Goal: Task Accomplishment & Management: Manage account settings

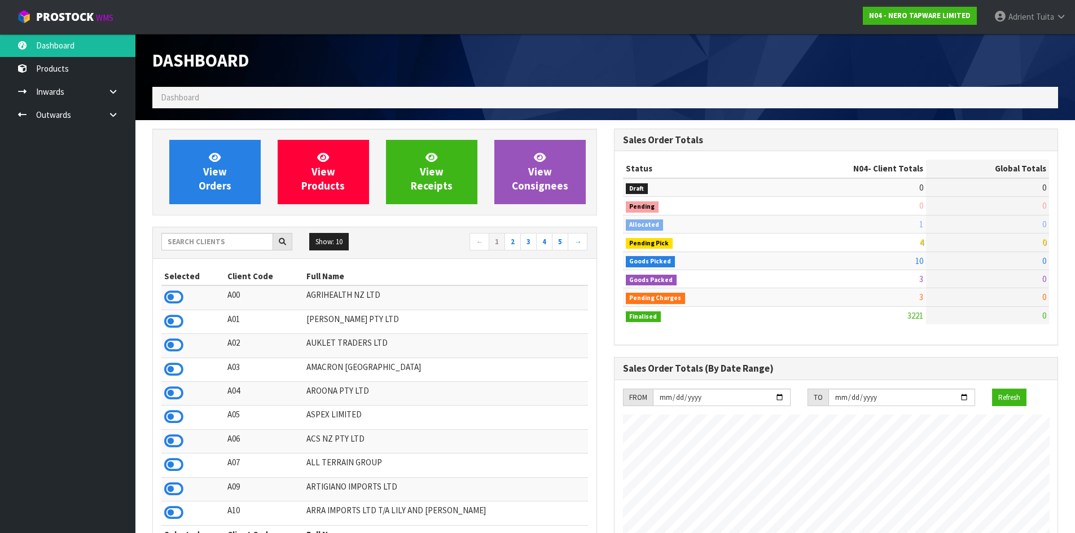
scroll to position [879, 461]
click at [222, 236] on input "text" at bounding box center [217, 241] width 112 height 17
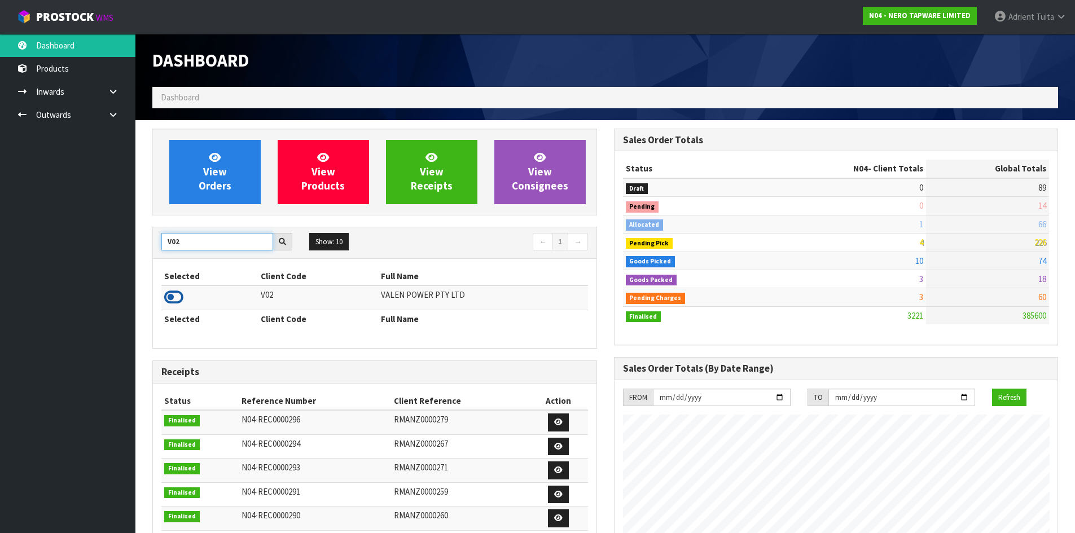
type input "V02"
click at [171, 298] on icon at bounding box center [173, 297] width 19 height 17
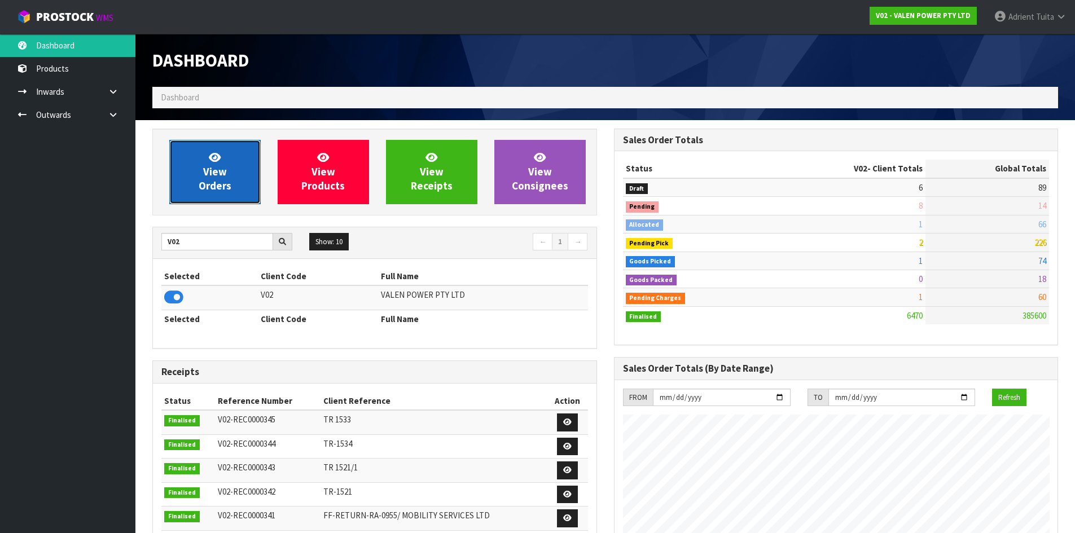
click at [200, 158] on link "View Orders" at bounding box center [214, 172] width 91 height 64
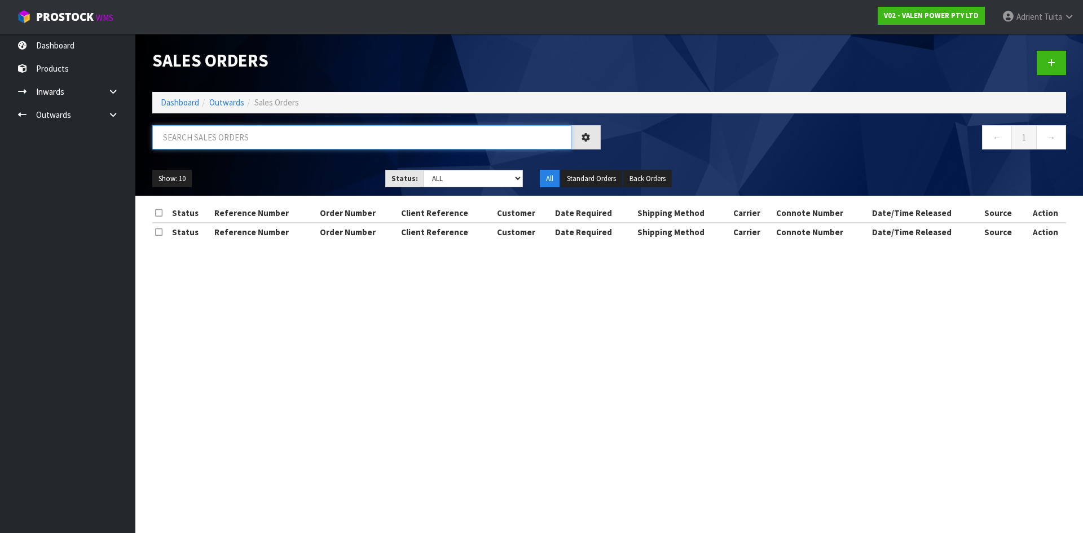
click at [219, 135] on input "text" at bounding box center [361, 137] width 419 height 24
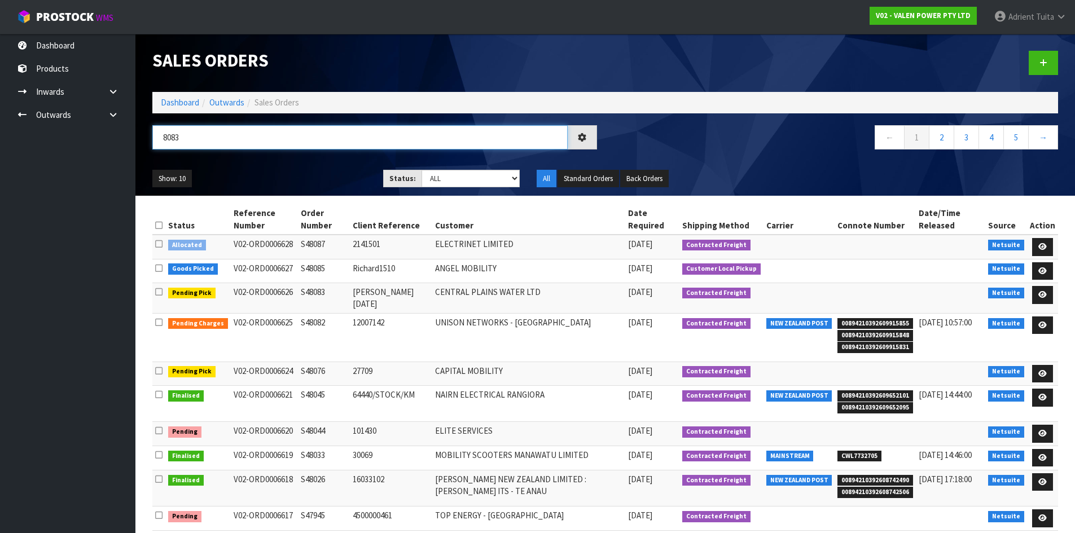
type input "8083"
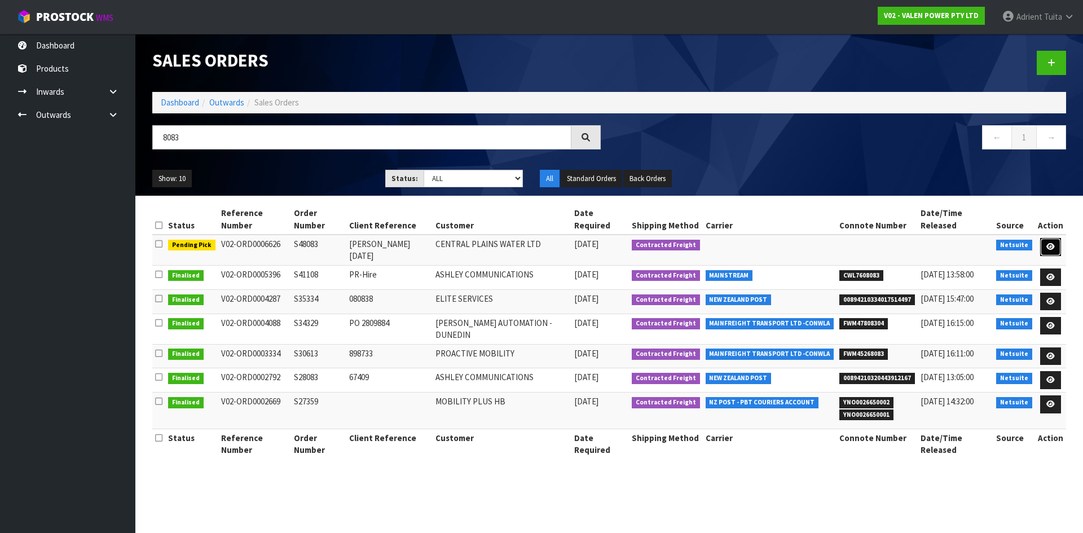
click at [1046, 238] on link at bounding box center [1050, 247] width 21 height 18
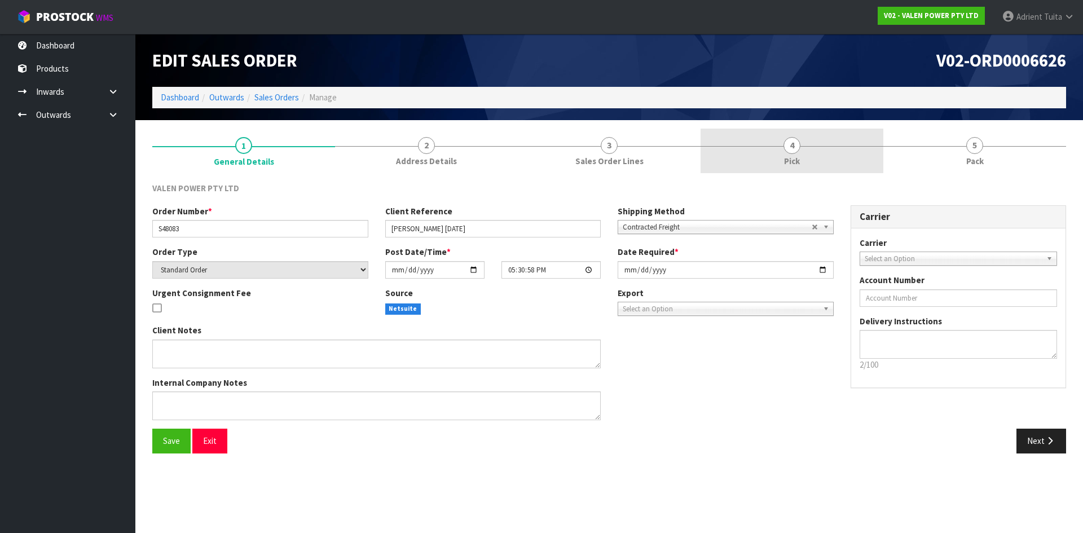
click at [830, 151] on link "4 Pick" at bounding box center [792, 151] width 183 height 45
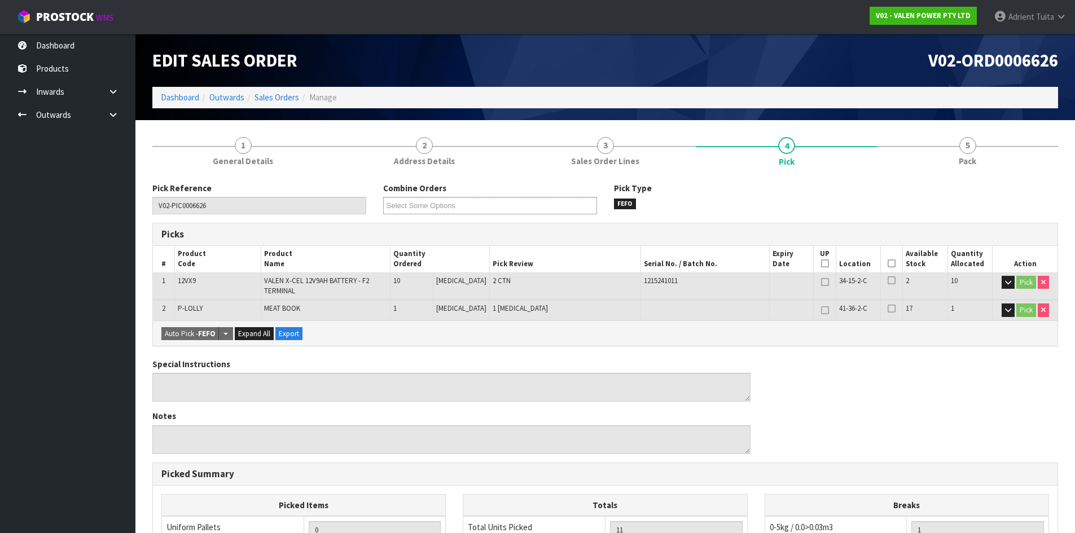
click at [887, 263] on icon at bounding box center [891, 263] width 8 height 1
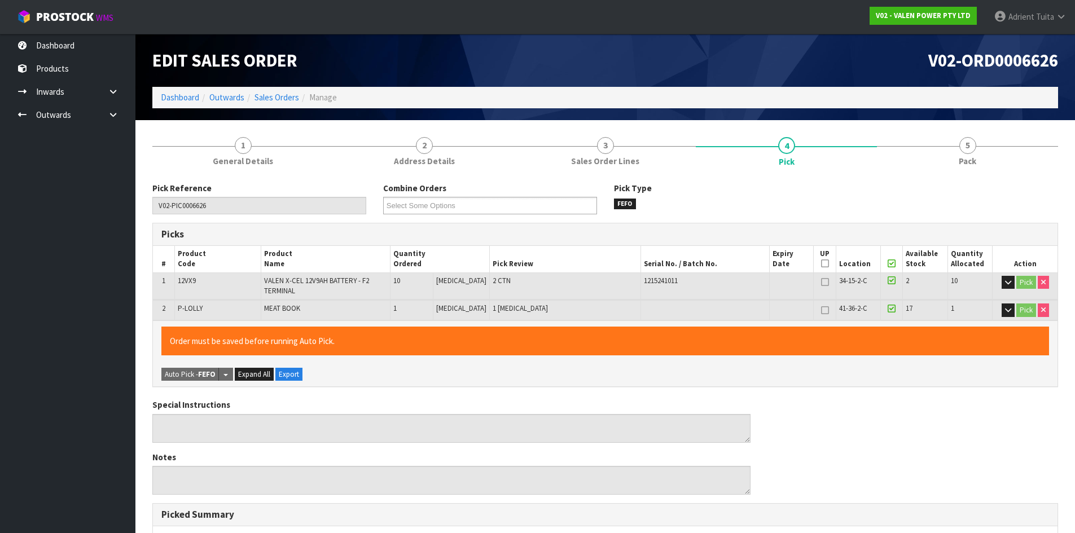
scroll to position [281, 0]
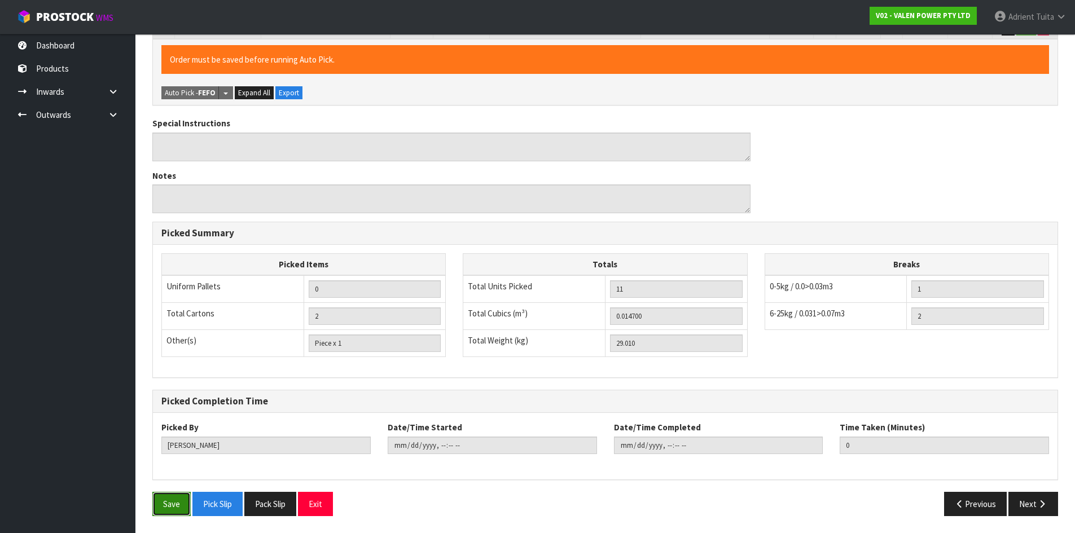
click at [183, 499] on button "Save" at bounding box center [171, 504] width 38 height 24
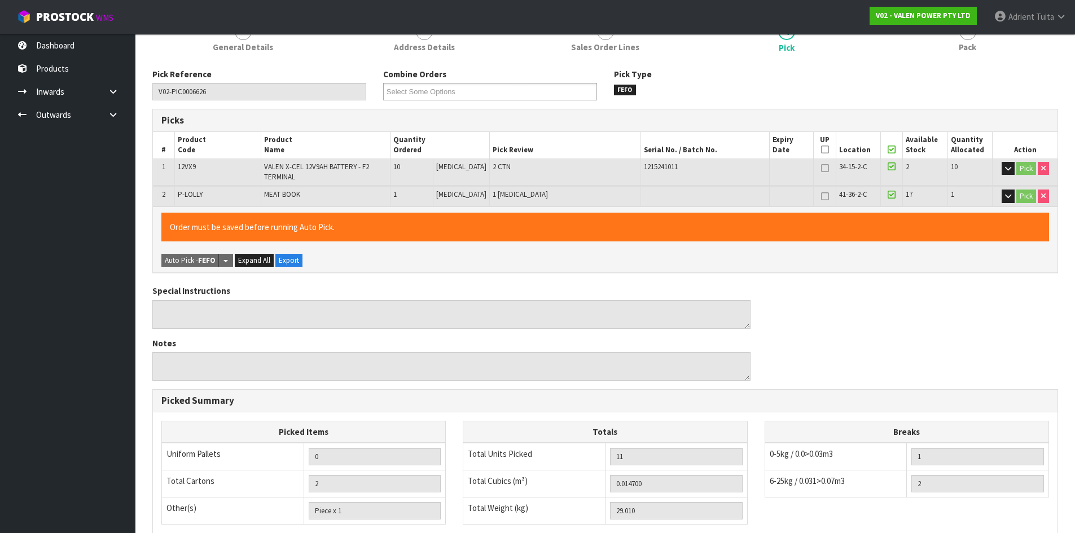
scroll to position [0, 0]
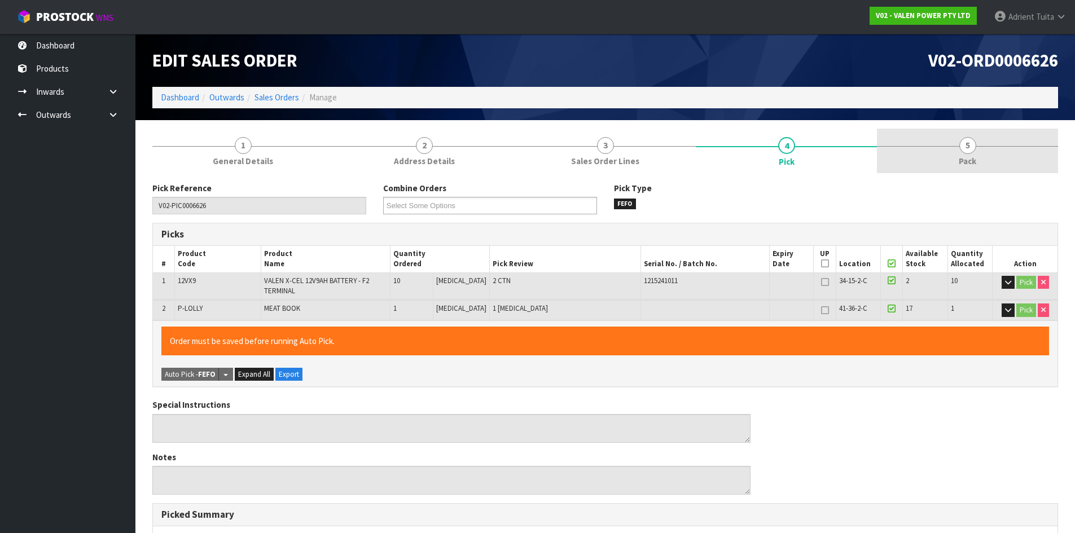
click at [949, 152] on link "5 Pack" at bounding box center [967, 151] width 181 height 45
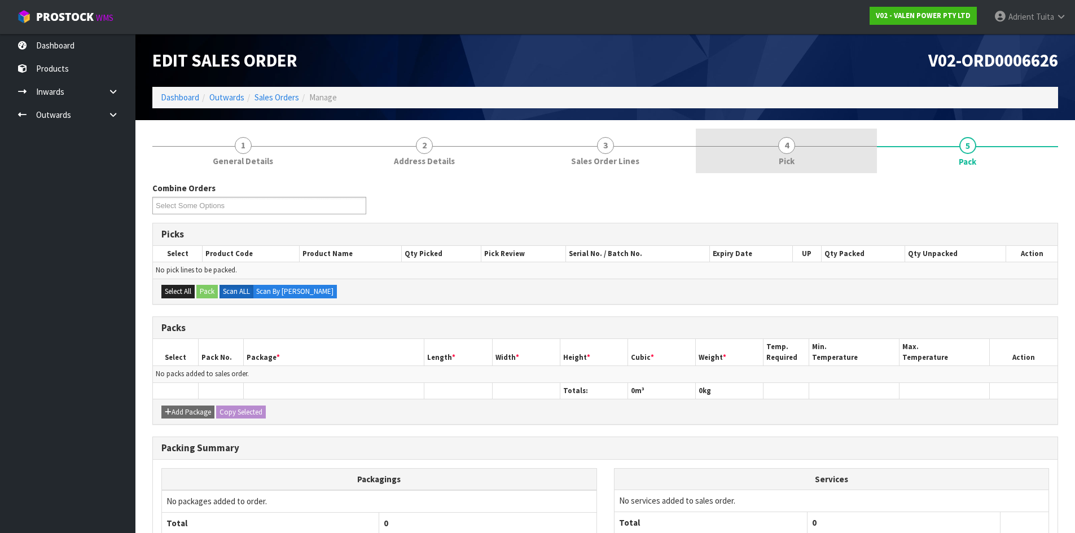
click at [811, 158] on link "4 Pick" at bounding box center [785, 151] width 181 height 45
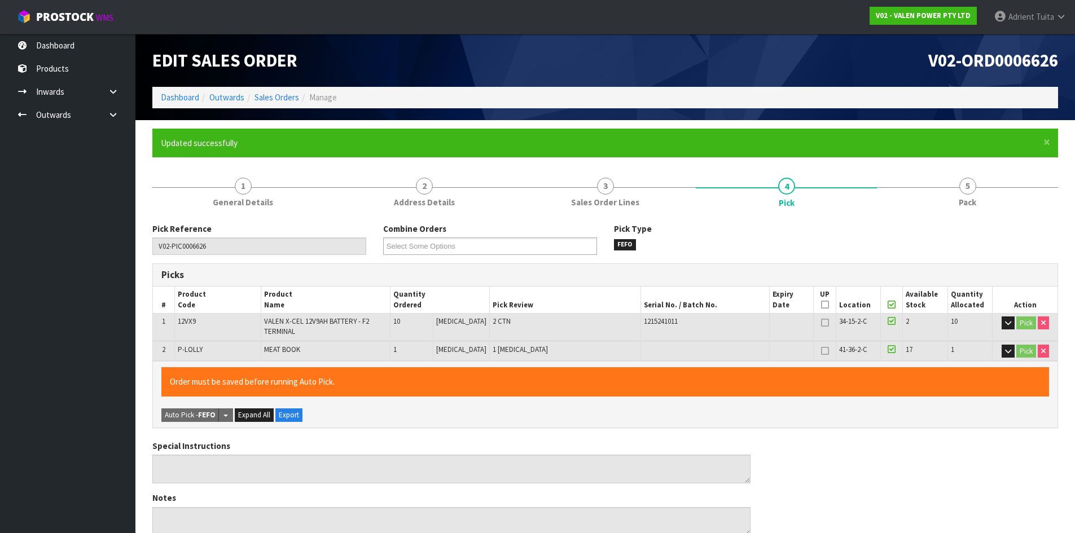
type input "Adrient Tuita"
type input "2025-10-14T12:03:35"
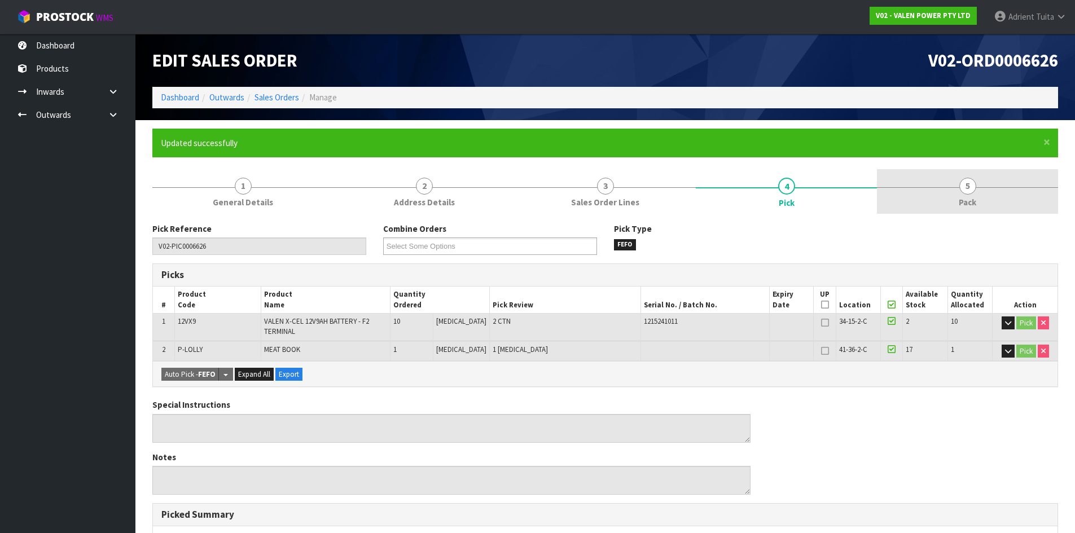
click at [973, 186] on span "5" at bounding box center [967, 186] width 17 height 17
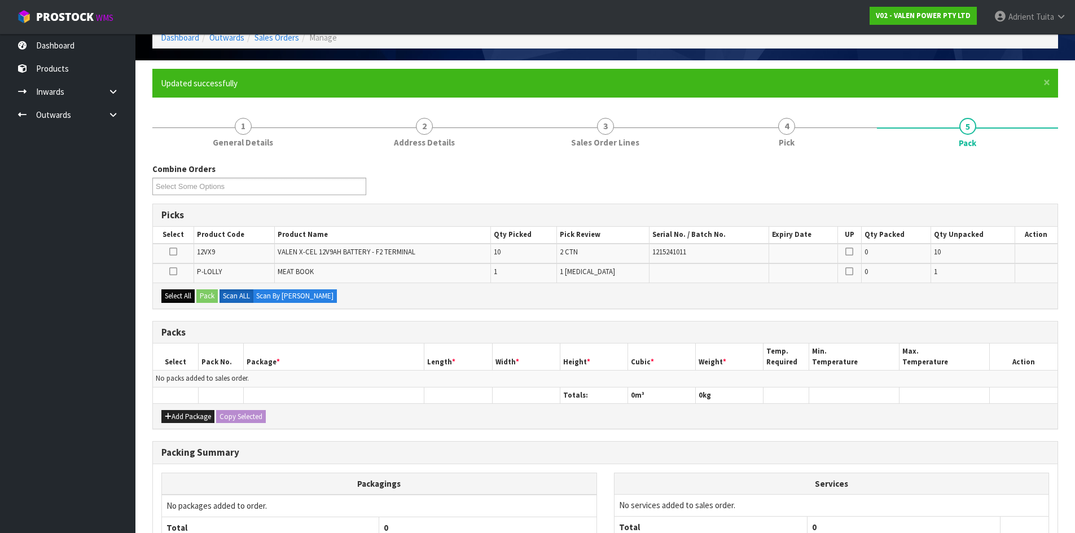
scroll to position [165, 0]
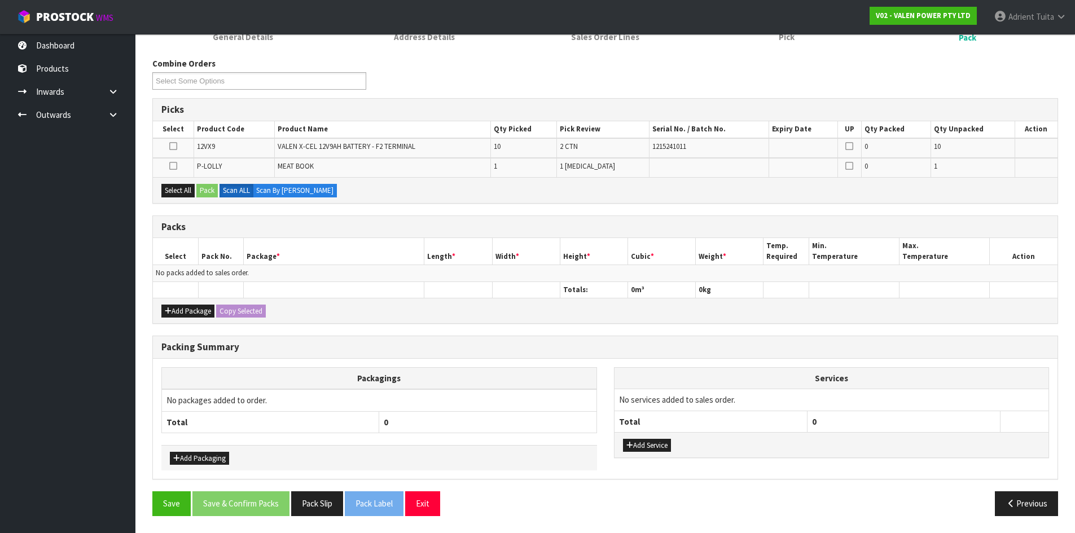
click at [177, 147] on icon at bounding box center [173, 146] width 8 height 1
click at [0, 0] on input "checkbox" at bounding box center [0, 0] width 0 height 0
click at [208, 190] on button "Pack" at bounding box center [206, 191] width 21 height 14
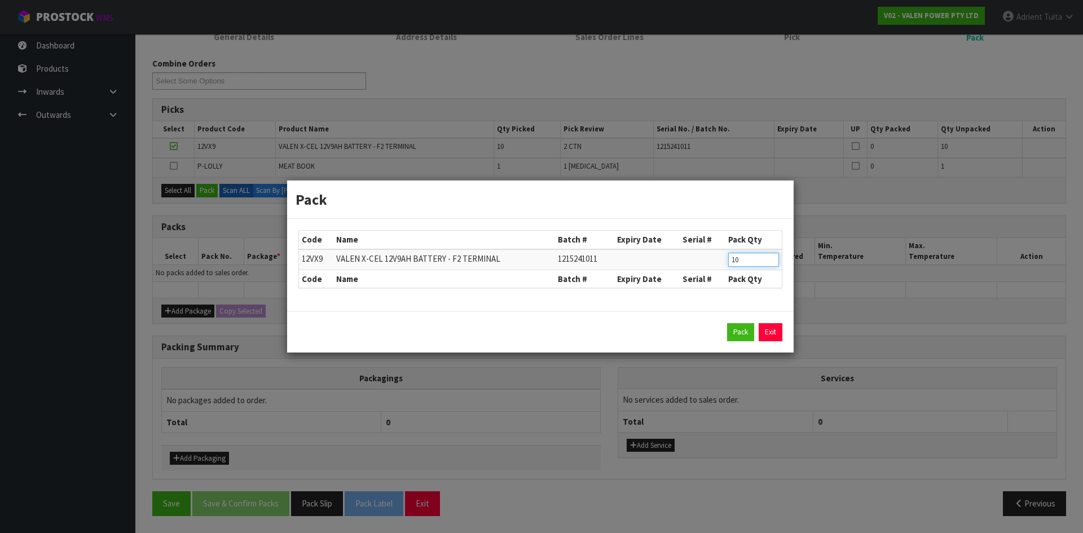
click at [738, 257] on input "10" at bounding box center [753, 260] width 51 height 14
type input "5"
drag, startPoint x: 737, startPoint y: 332, endPoint x: 731, endPoint y: 332, distance: 6.2
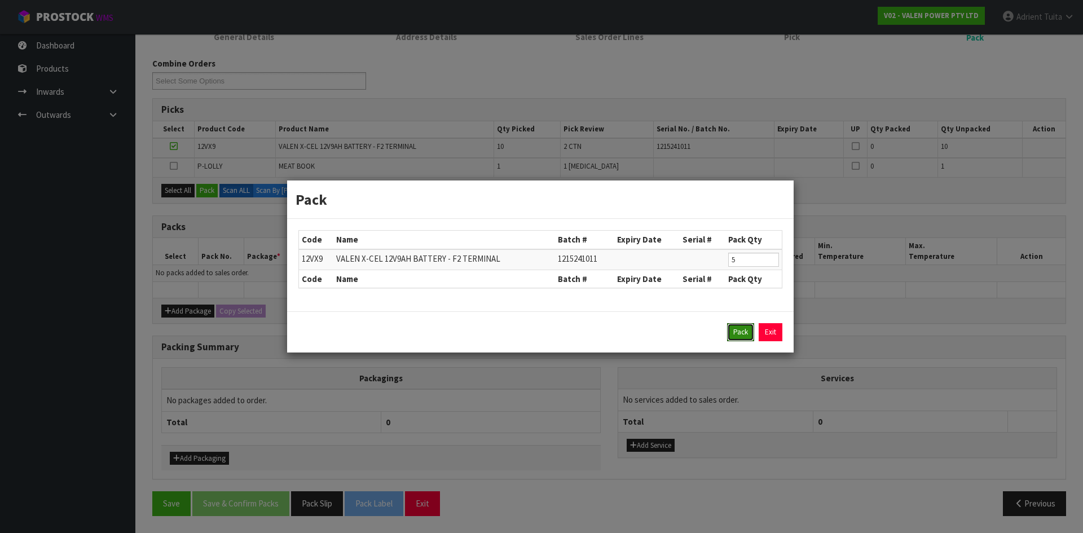
click at [738, 332] on button "Pack" at bounding box center [740, 332] width 27 height 18
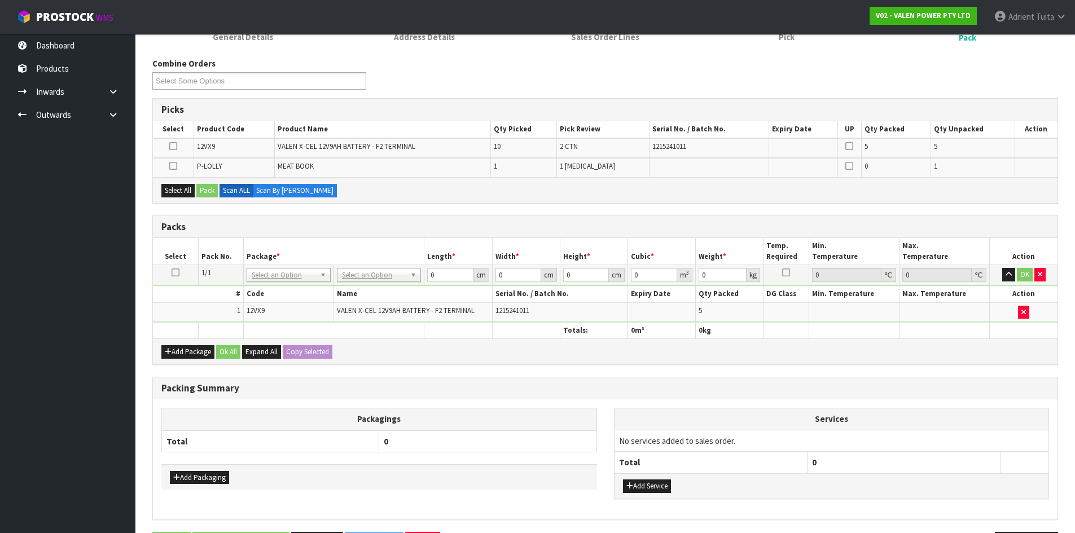
drag, startPoint x: 175, startPoint y: 147, endPoint x: 214, endPoint y: 179, distance: 50.1
click at [175, 147] on icon at bounding box center [173, 146] width 8 height 1
click at [0, 0] on input "checkbox" at bounding box center [0, 0] width 0 height 0
click at [211, 197] on button "Pack" at bounding box center [206, 191] width 21 height 14
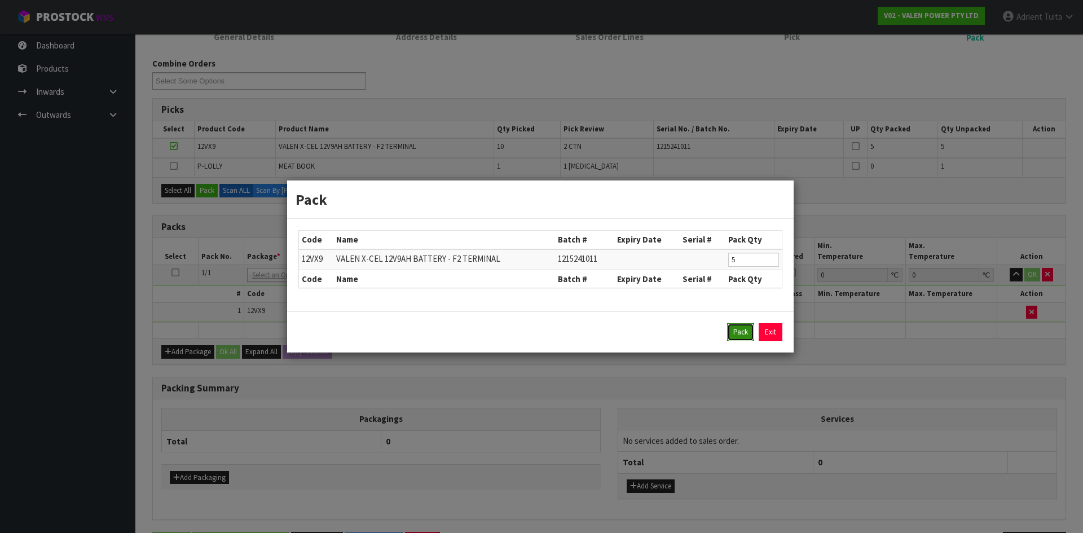
click at [746, 333] on button "Pack" at bounding box center [740, 332] width 27 height 18
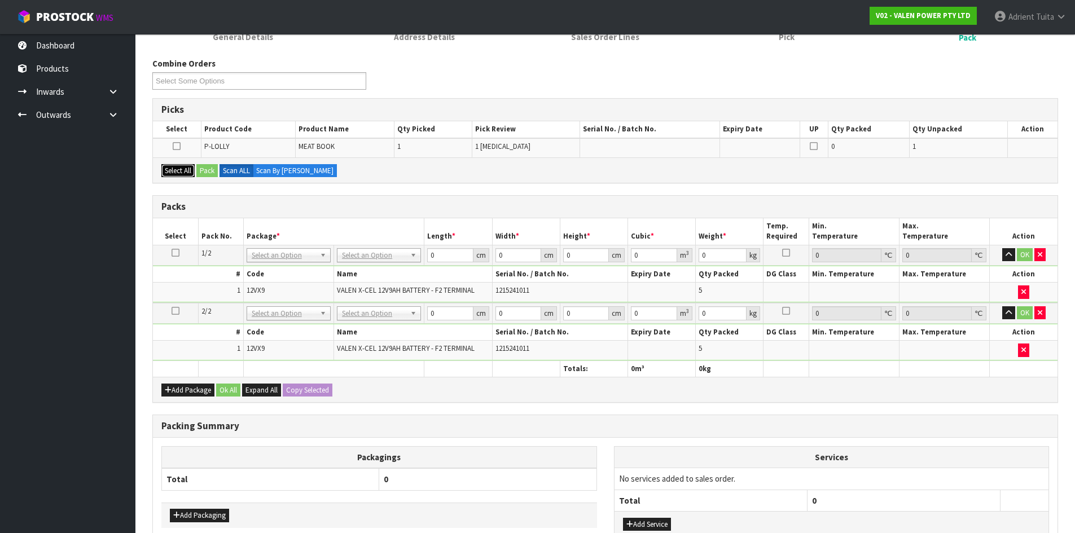
click at [193, 168] on button "Select All" at bounding box center [177, 171] width 33 height 14
click at [208, 171] on button "Pack" at bounding box center [206, 171] width 21 height 14
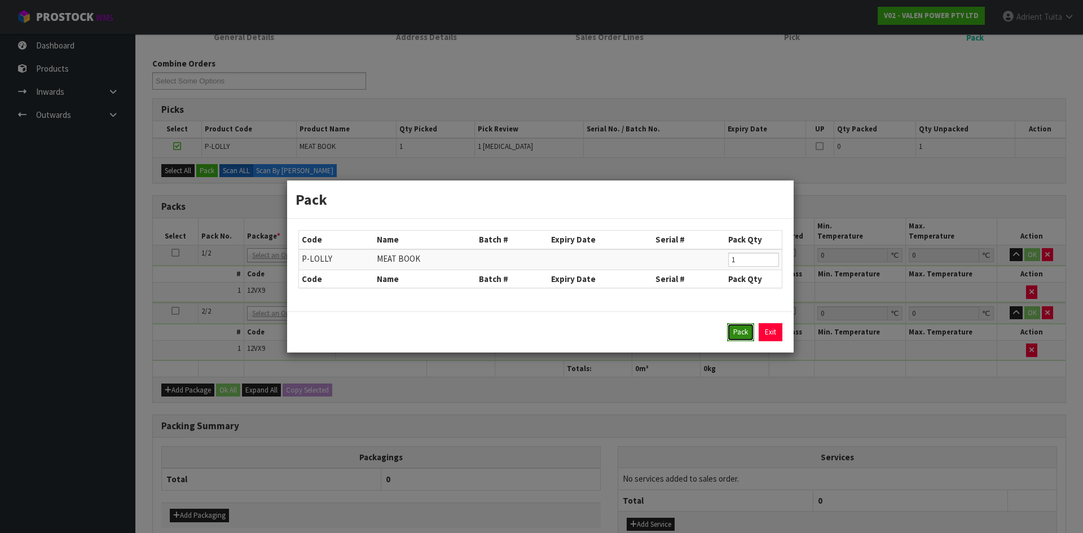
click at [735, 331] on button "Pack" at bounding box center [740, 332] width 27 height 18
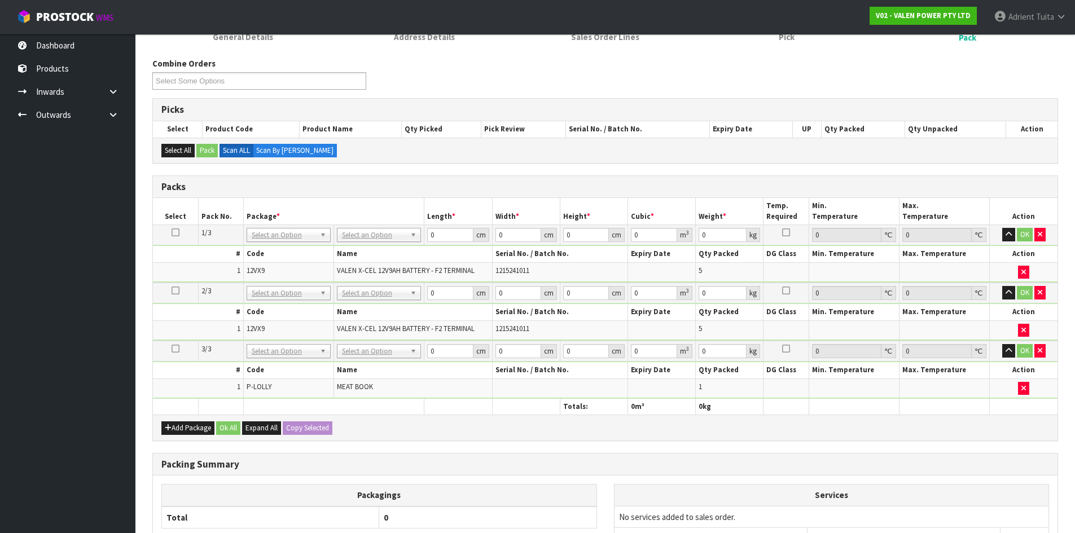
drag, startPoint x: 363, startPoint y: 234, endPoint x: 364, endPoint y: 244, distance: 9.7
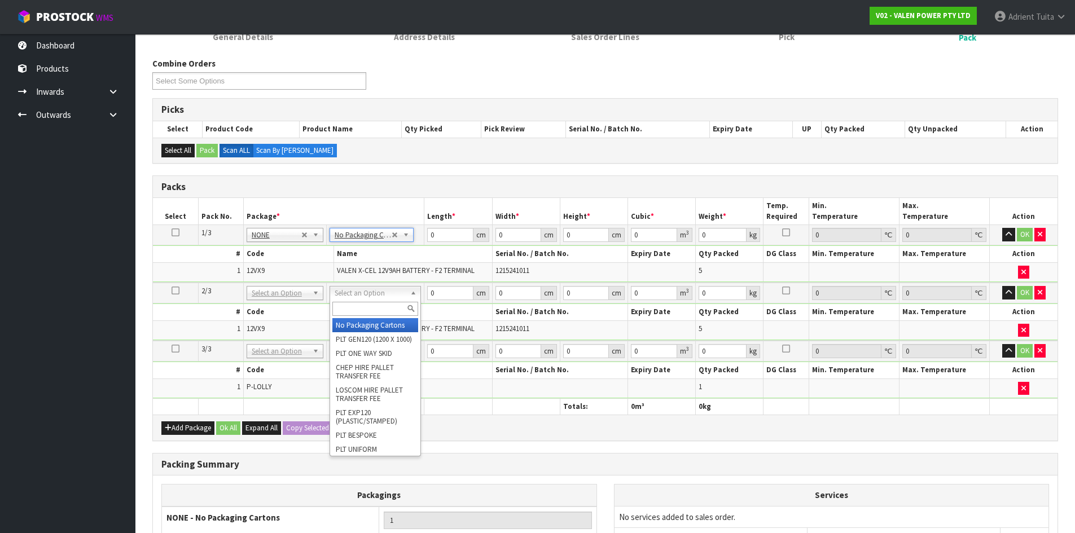
drag, startPoint x: 366, startPoint y: 293, endPoint x: 364, endPoint y: 314, distance: 20.4
type input "2"
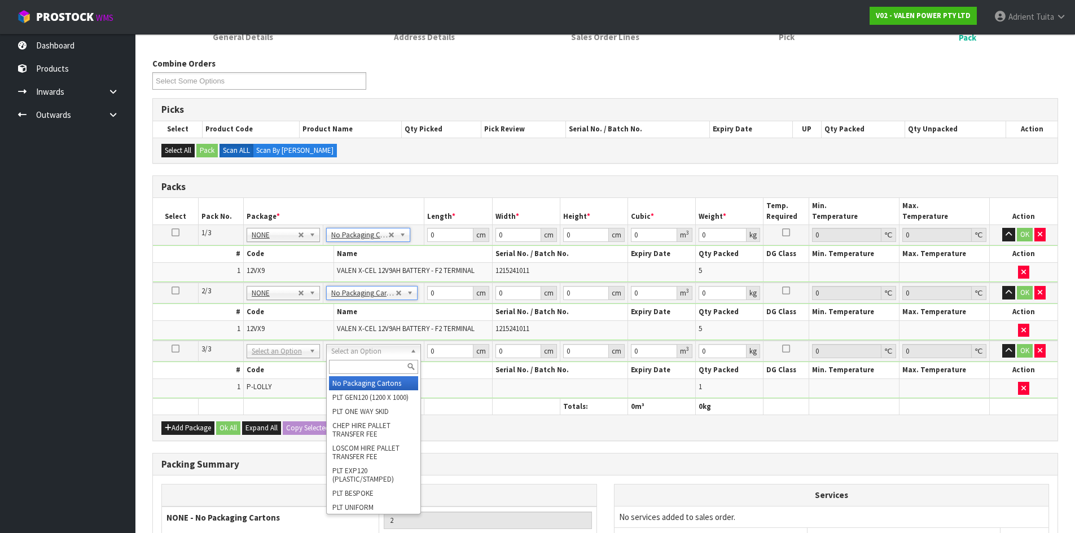
drag, startPoint x: 360, startPoint y: 350, endPoint x: 360, endPoint y: 359, distance: 9.6
click at [360, 363] on input "text" at bounding box center [373, 367] width 89 height 14
type input "A4"
drag, startPoint x: 360, startPoint y: 386, endPoint x: 384, endPoint y: 393, distance: 24.5
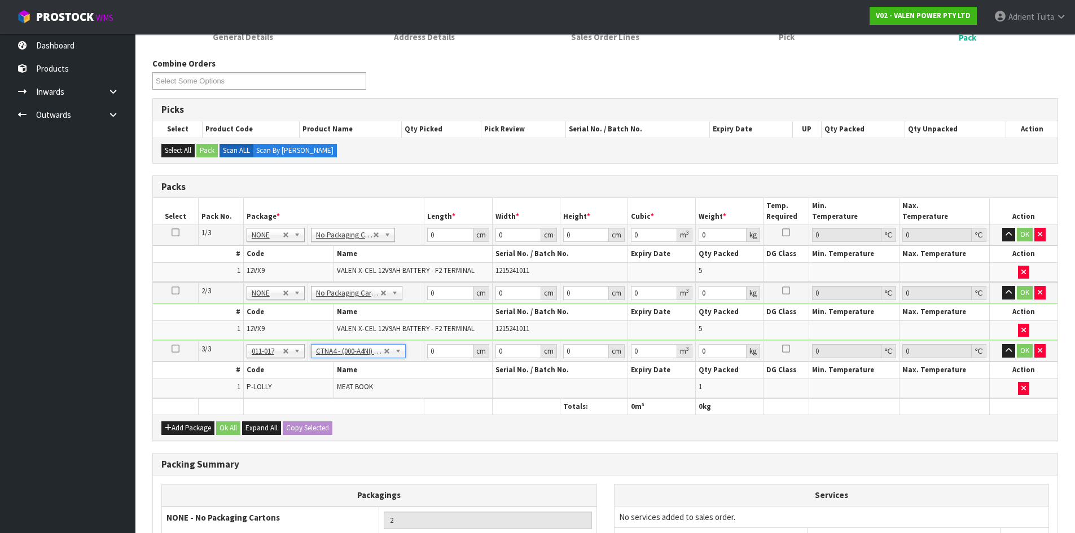
type input "31"
type input "22.5"
type input "25"
type input "0.017438"
type input "1.45"
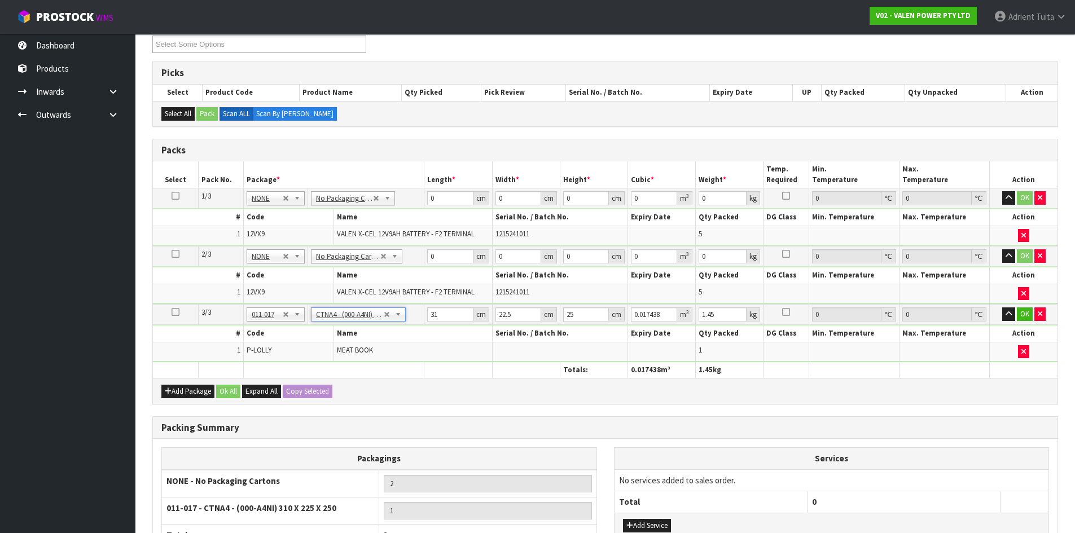
scroll to position [222, 0]
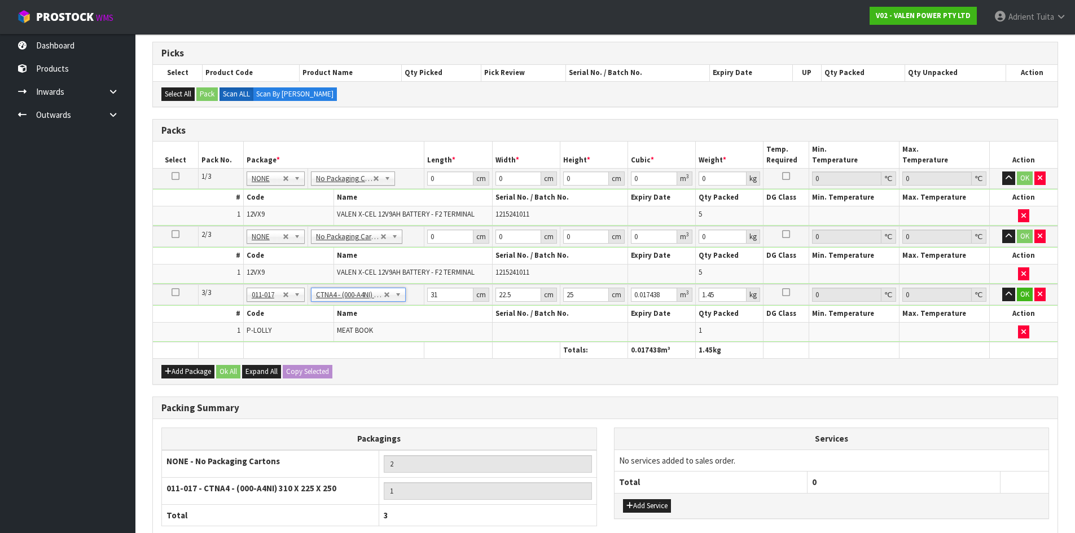
drag, startPoint x: 639, startPoint y: 497, endPoint x: 648, endPoint y: 488, distance: 12.8
click at [639, 497] on div "Add Service" at bounding box center [831, 505] width 434 height 25
click at [639, 508] on button "Add Service" at bounding box center [647, 506] width 48 height 14
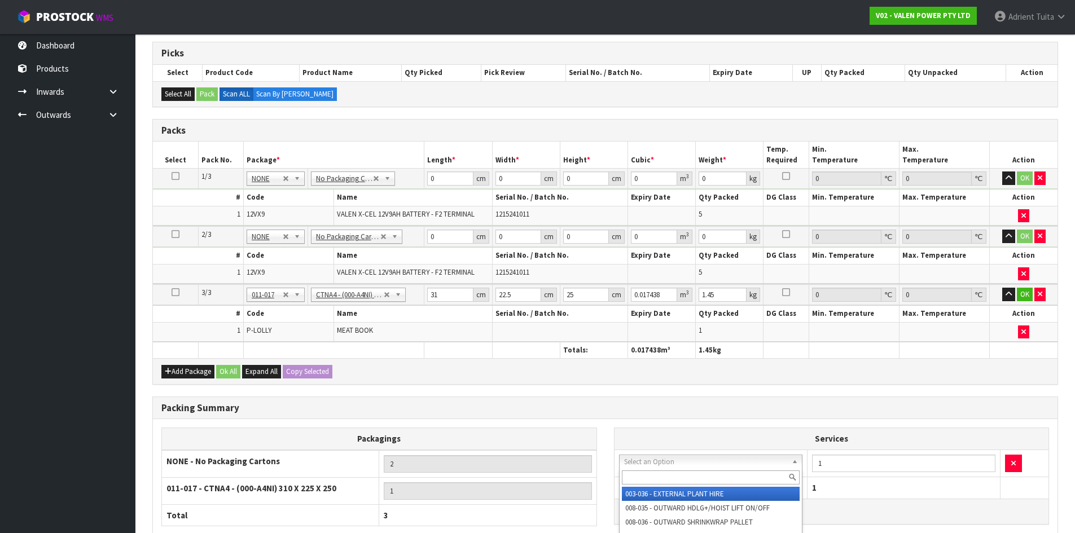
drag, startPoint x: 659, startPoint y: 463, endPoint x: 654, endPoint y: 478, distance: 16.1
click at [654, 478] on input "text" at bounding box center [711, 477] width 178 height 14
type input "STR"
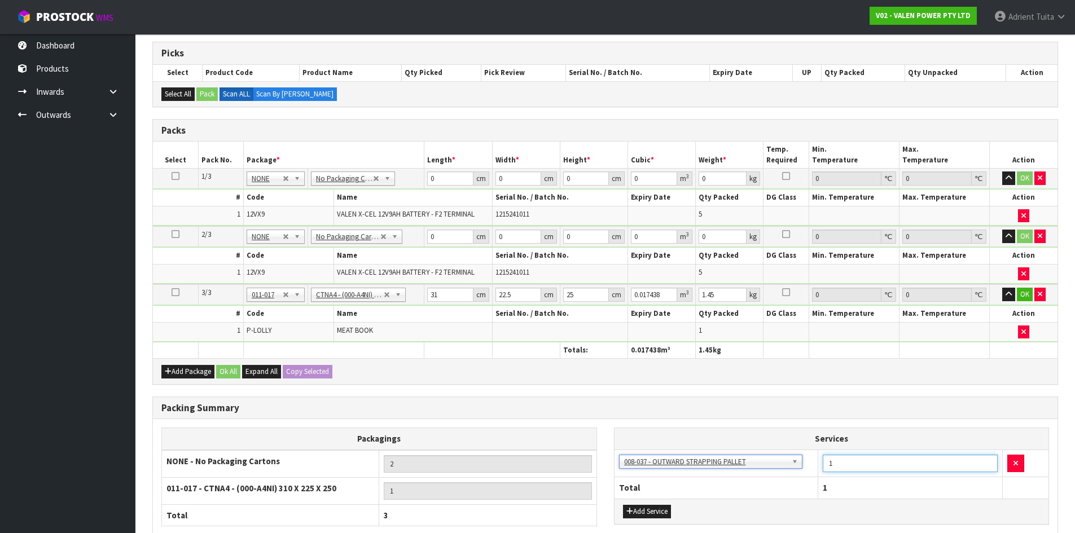
click at [892, 459] on input "1" at bounding box center [909, 463] width 175 height 17
type input "2"
click at [988, 463] on input "2" at bounding box center [909, 463] width 175 height 17
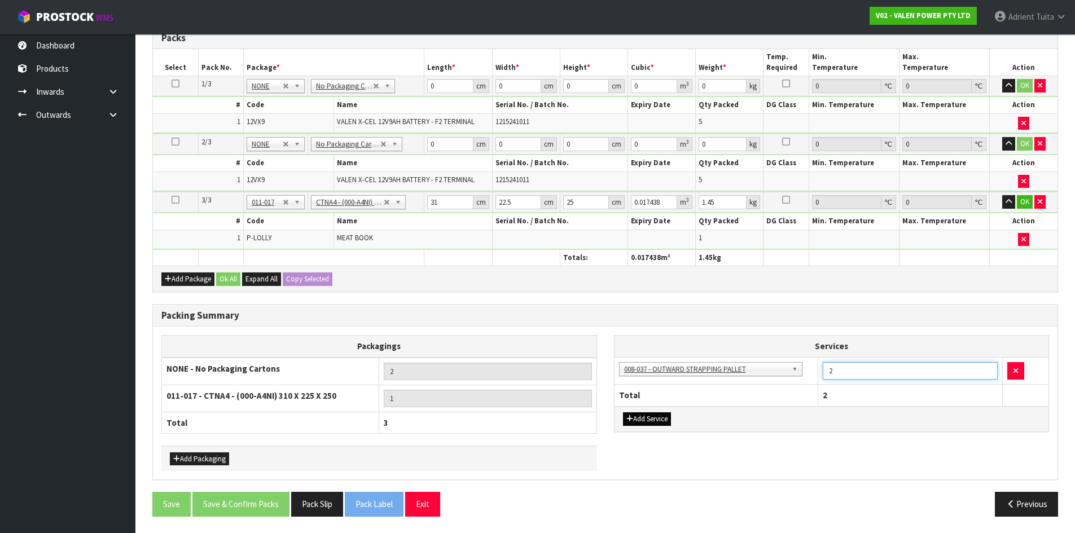
scroll to position [315, 0]
click at [645, 420] on button "Add Service" at bounding box center [647, 419] width 48 height 14
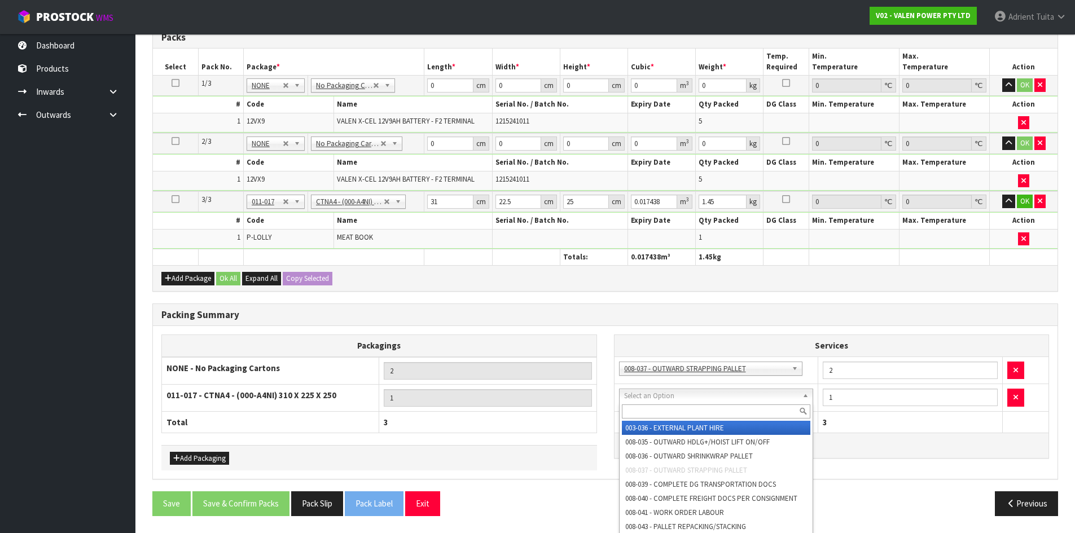
click at [656, 407] on input "text" at bounding box center [716, 411] width 189 height 14
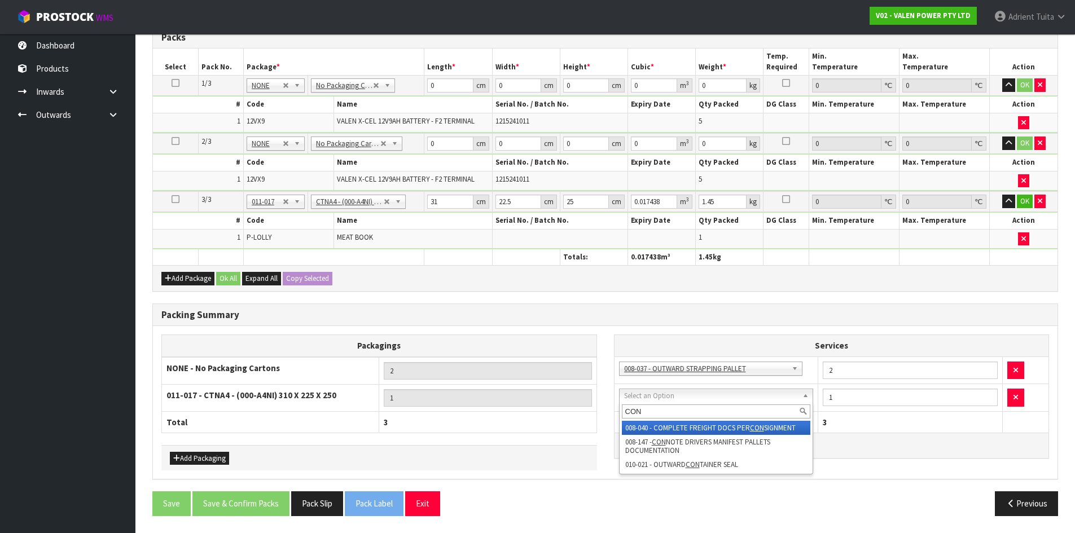
type input "CON"
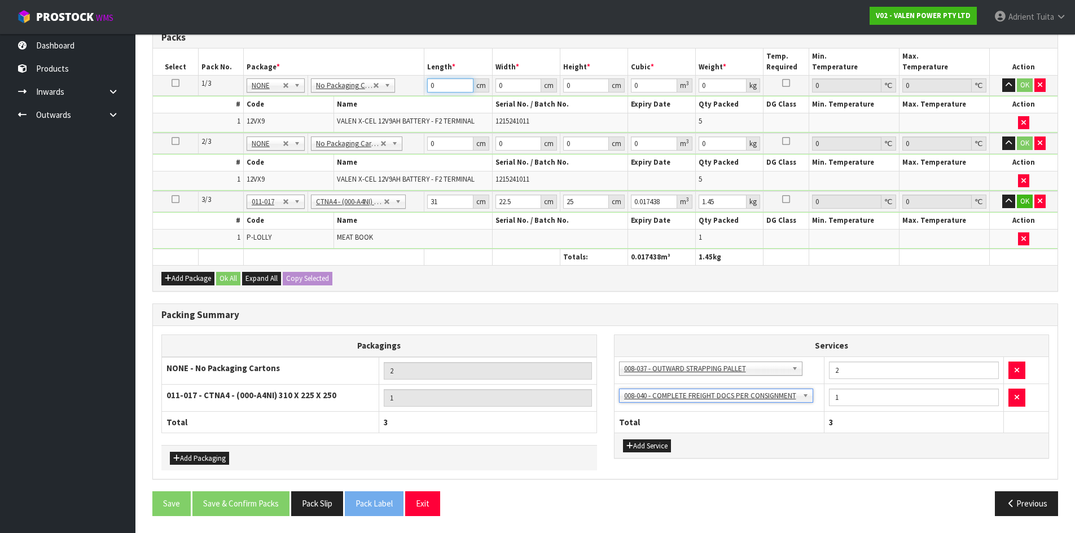
click at [446, 81] on input "0" at bounding box center [450, 85] width 46 height 14
type input "37"
type input "18"
type input "1"
type input "0.000666"
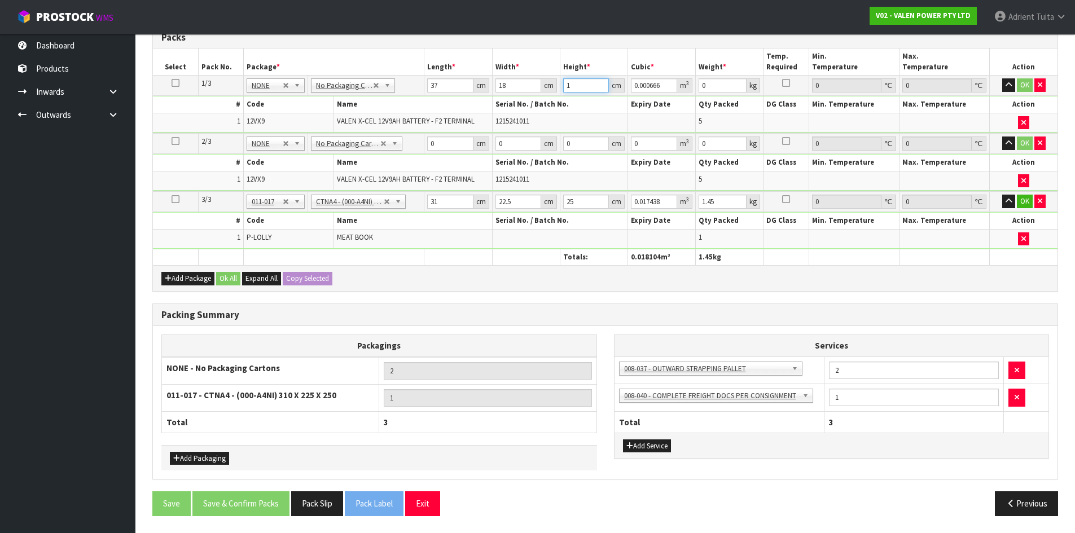
type input "13"
type input "0.008658"
type input "13"
type input "15"
click at [447, 145] on input "0" at bounding box center [450, 144] width 46 height 14
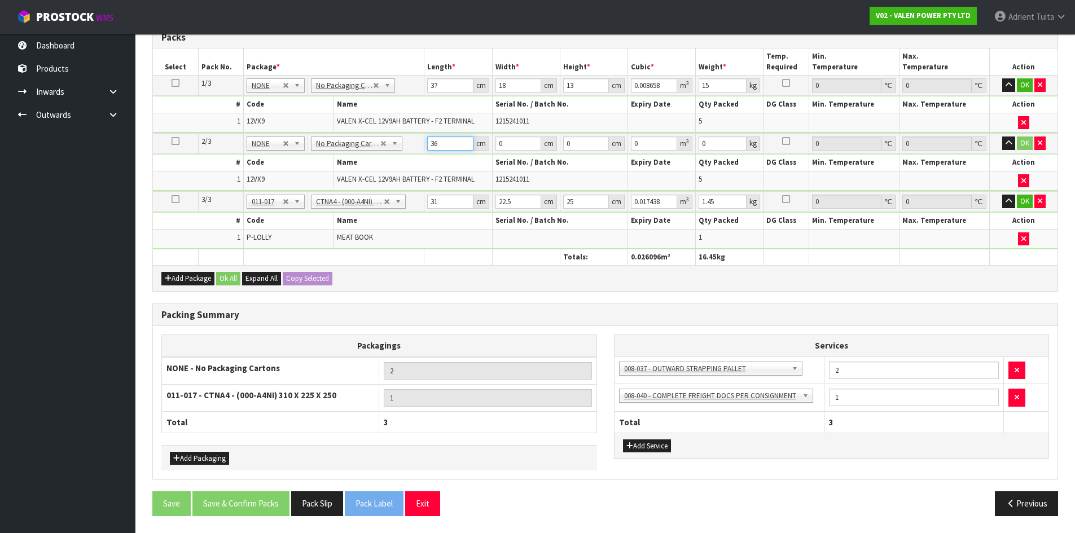
type input "36"
type input "18"
type input "1"
type input "0.000648"
type input "13"
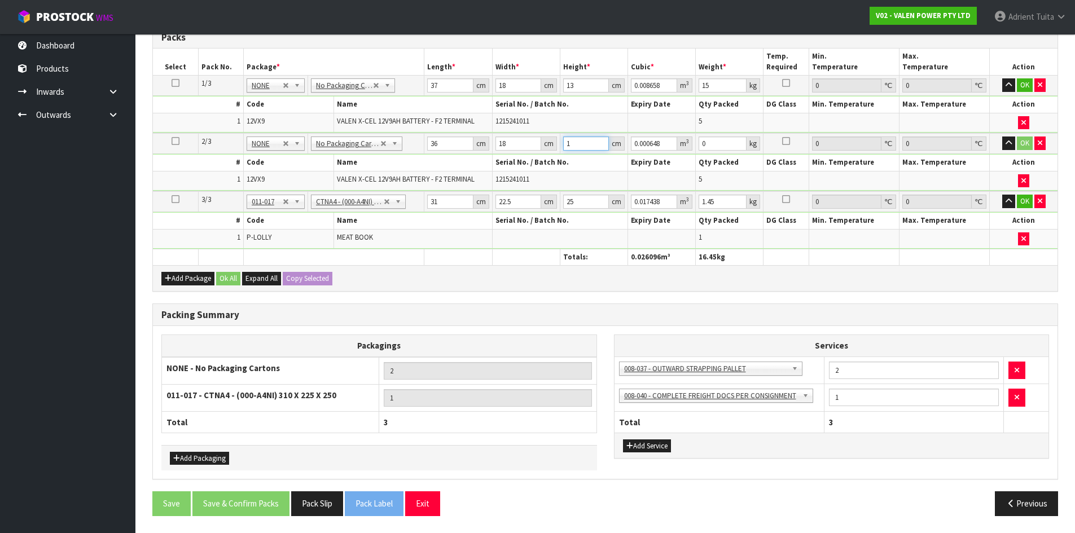
type input "0.008424"
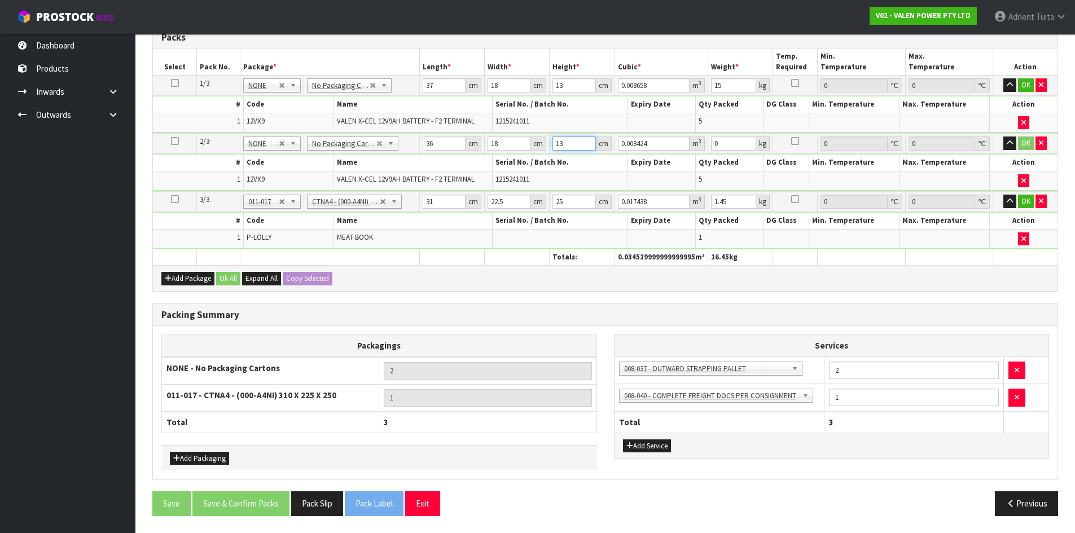
type input "13"
type input "15"
click at [425, 208] on input "31" at bounding box center [443, 202] width 43 height 14
type input "3"
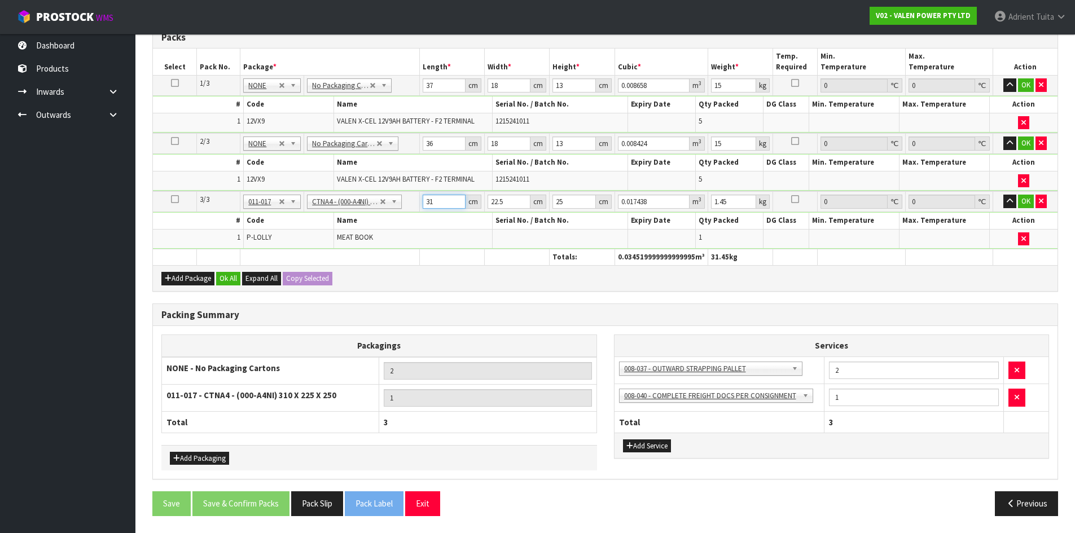
type input "0.001687"
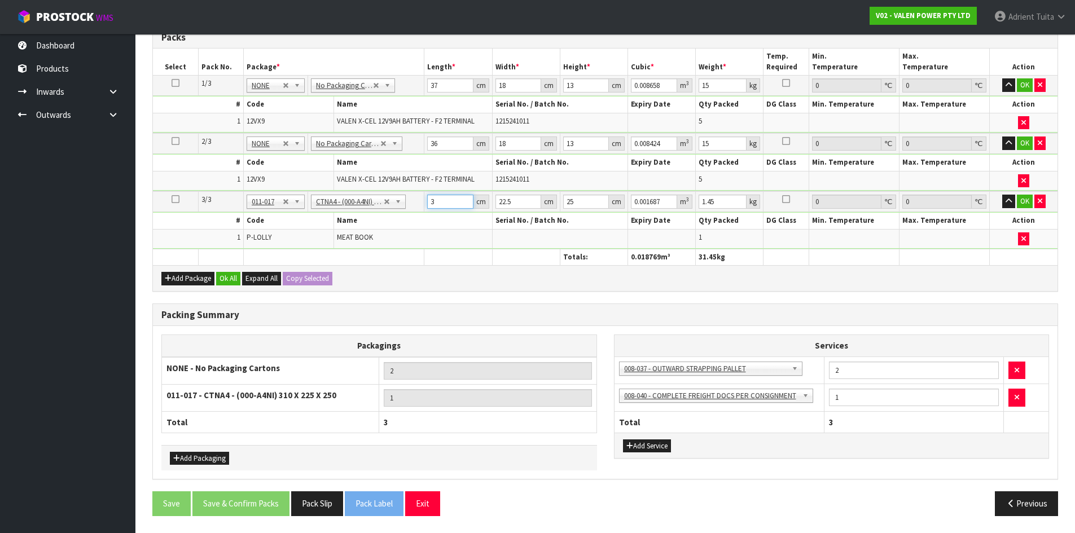
type input "32"
type input "0.018"
type input "32"
type input "2"
type input "0.0016"
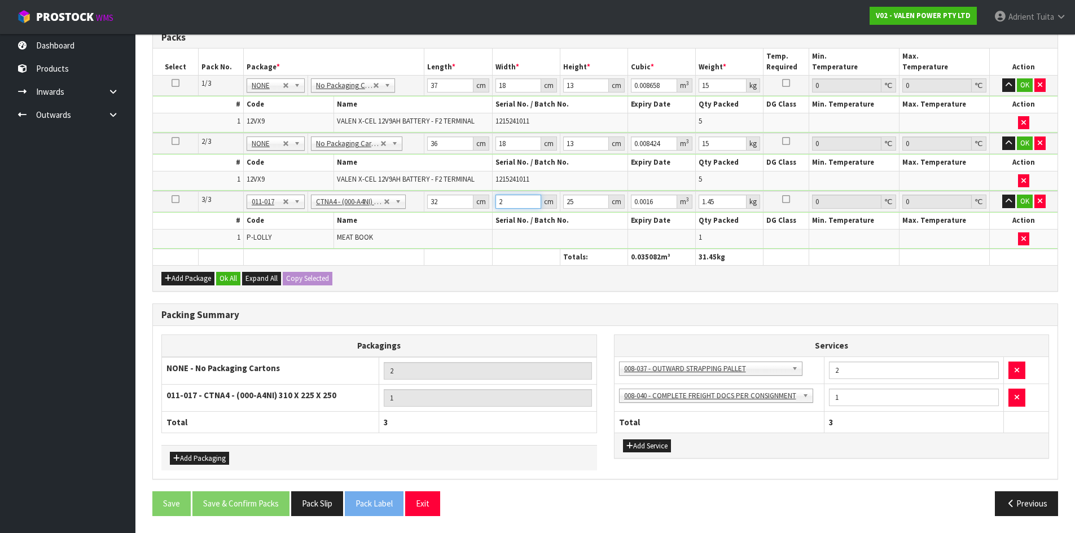
type input "22"
type input "0.0176"
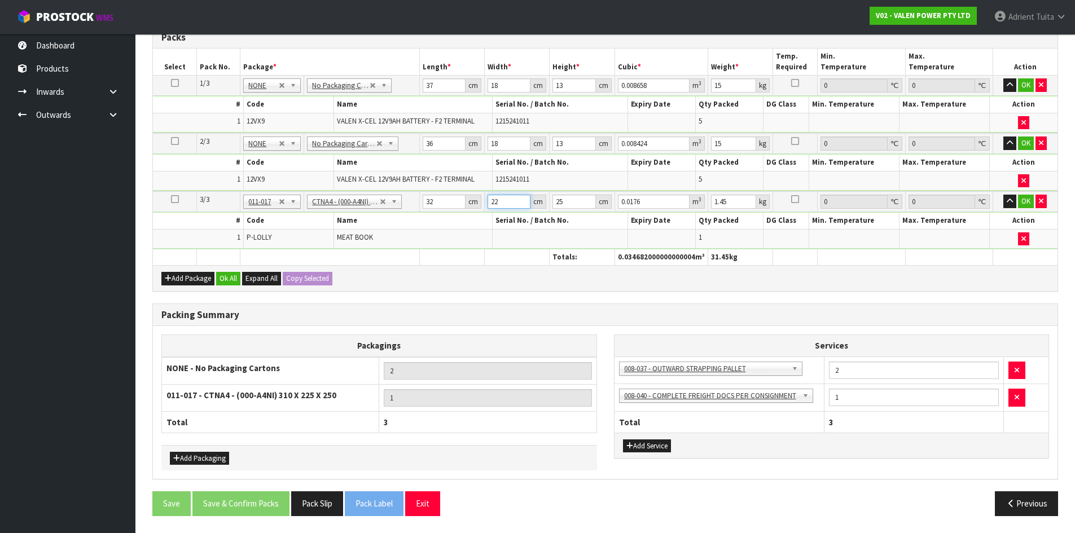
type input "22"
type input "4"
type input "0.002816"
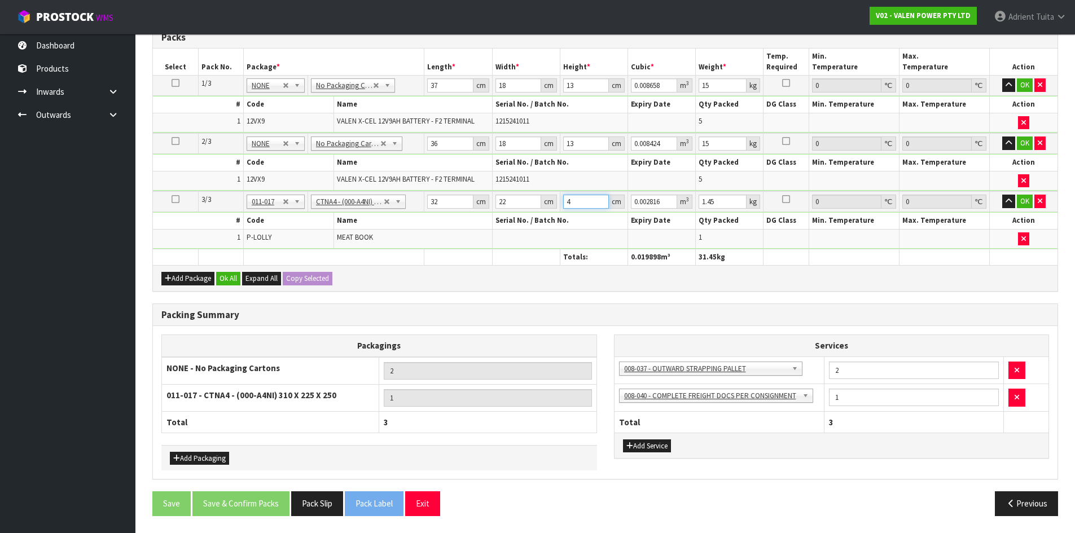
type input "4"
type input "2"
click at [1025, 81] on button "OK" at bounding box center [1024, 85] width 16 height 14
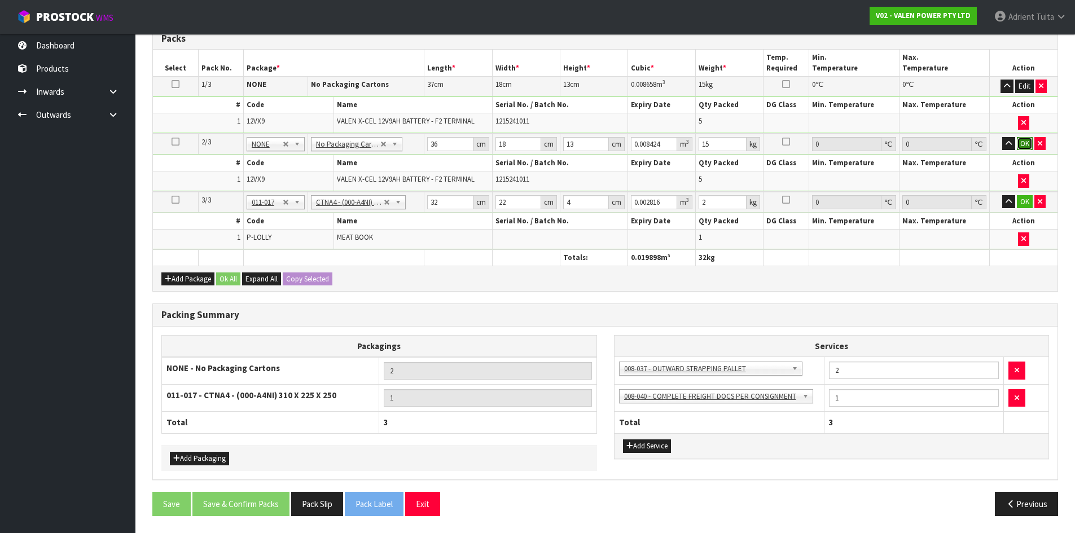
click at [1026, 147] on button "OK" at bounding box center [1024, 144] width 16 height 14
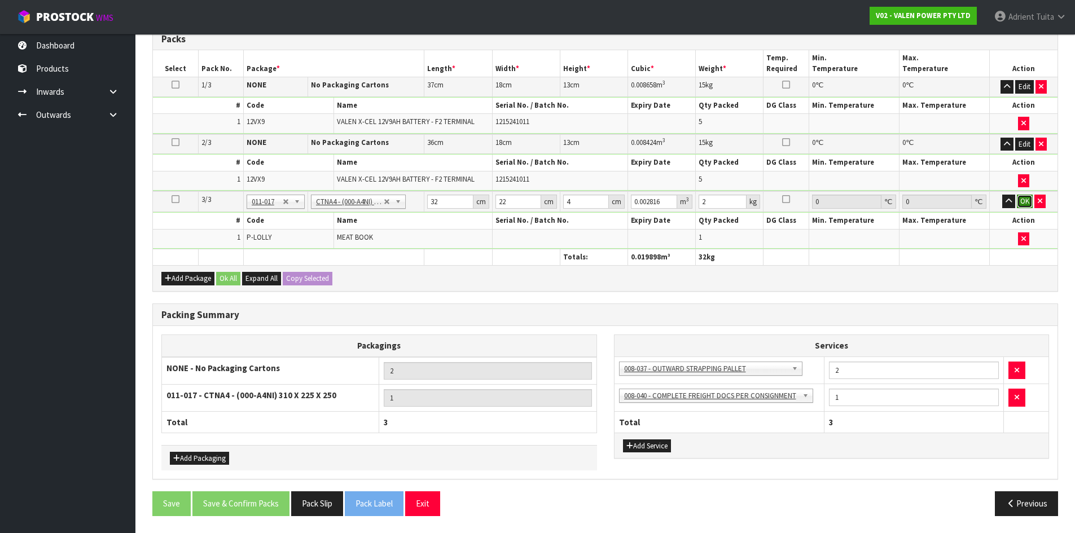
click at [1019, 204] on button "OK" at bounding box center [1024, 202] width 16 height 14
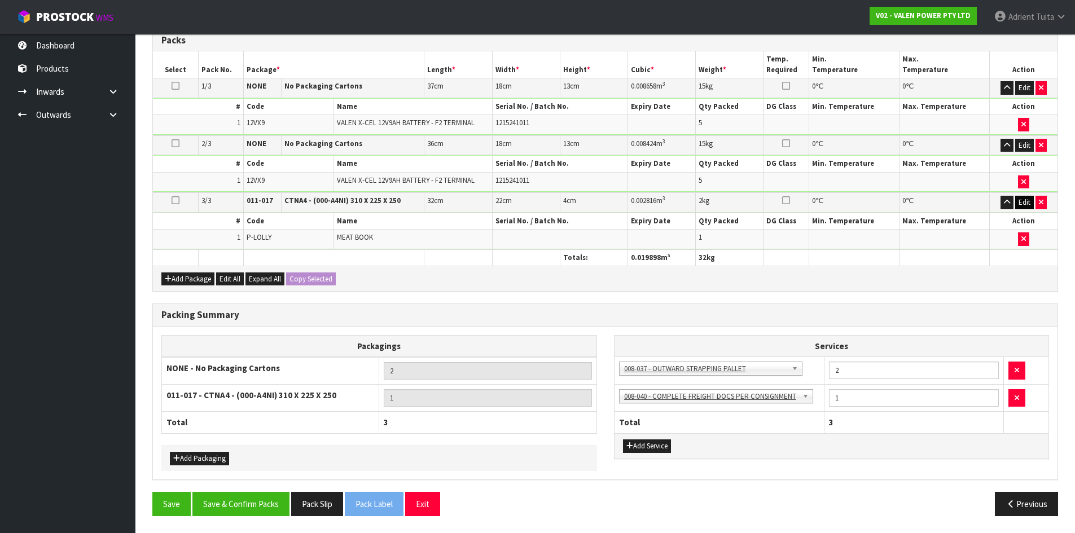
scroll to position [312, 0]
click at [235, 501] on button "Save & Confirm Packs" at bounding box center [240, 504] width 97 height 24
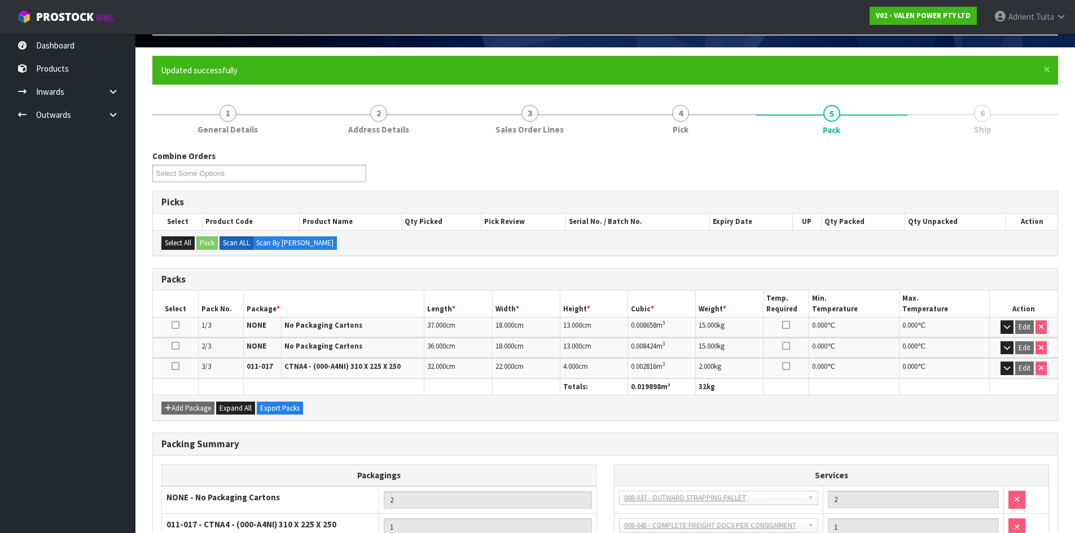
scroll to position [177, 0]
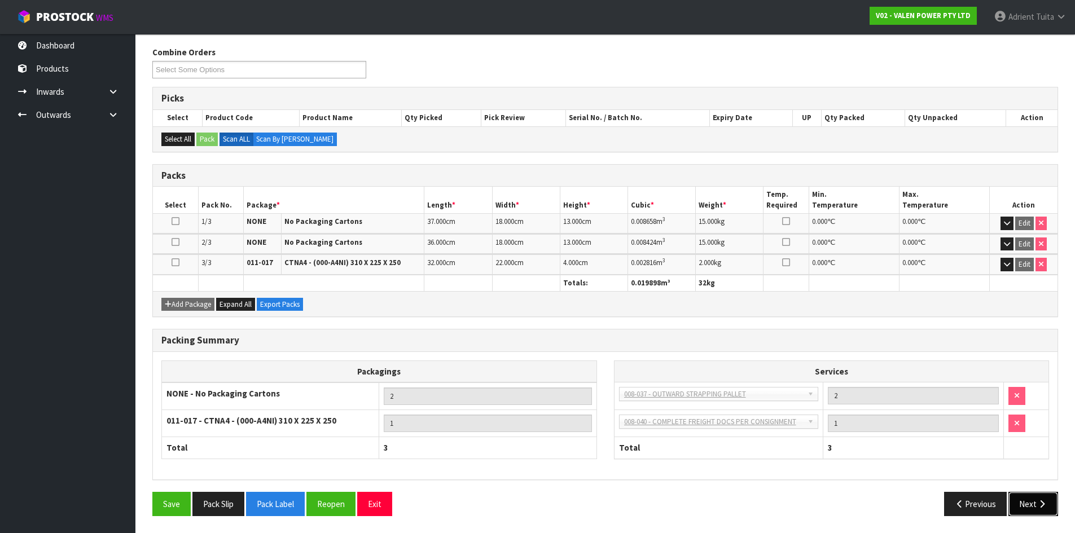
click at [1040, 501] on icon "button" at bounding box center [1041, 504] width 11 height 8
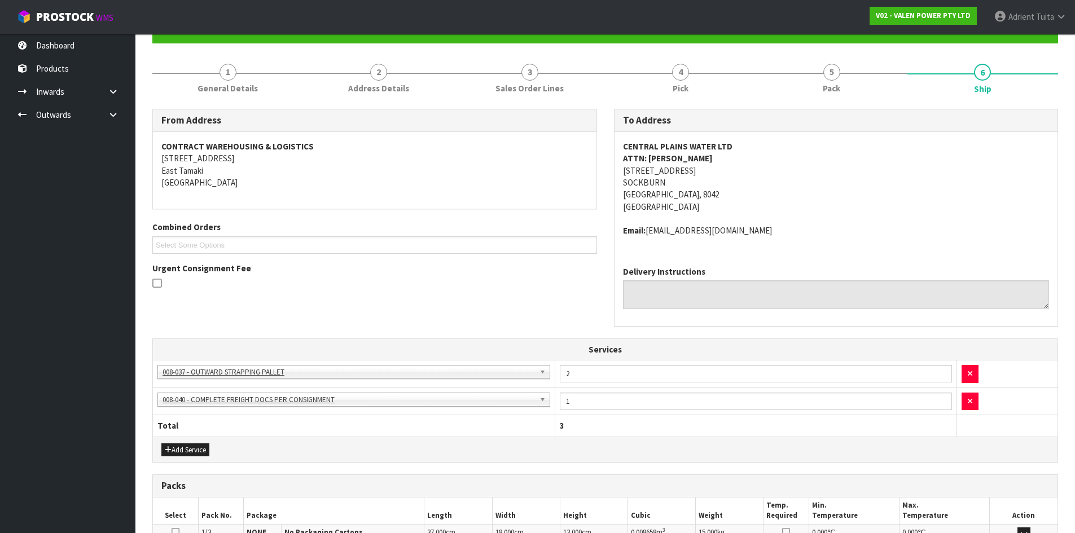
scroll to position [313, 0]
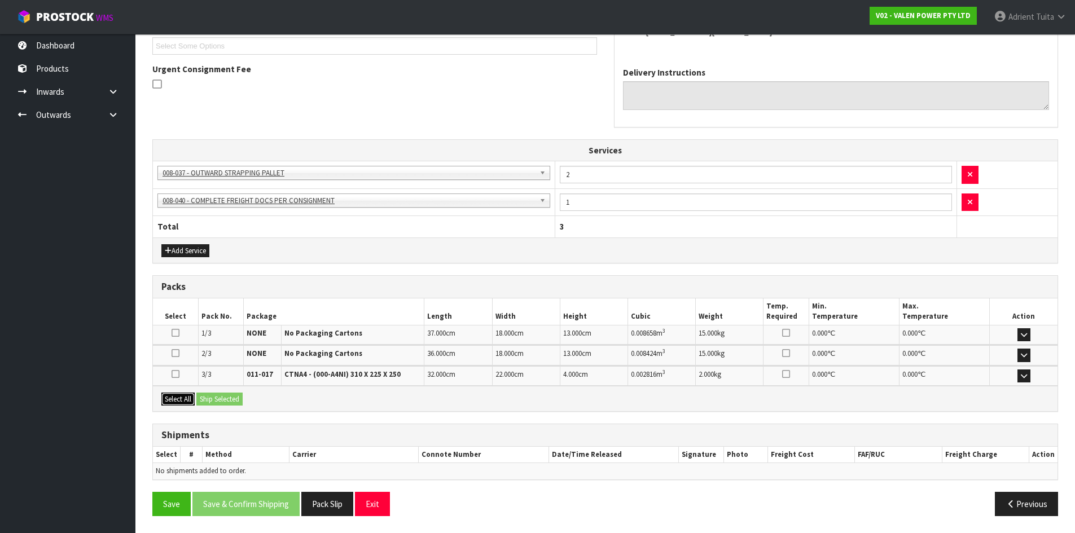
click at [177, 402] on button "Select All" at bounding box center [177, 400] width 33 height 14
click at [207, 395] on button "Ship Selected" at bounding box center [219, 400] width 46 height 14
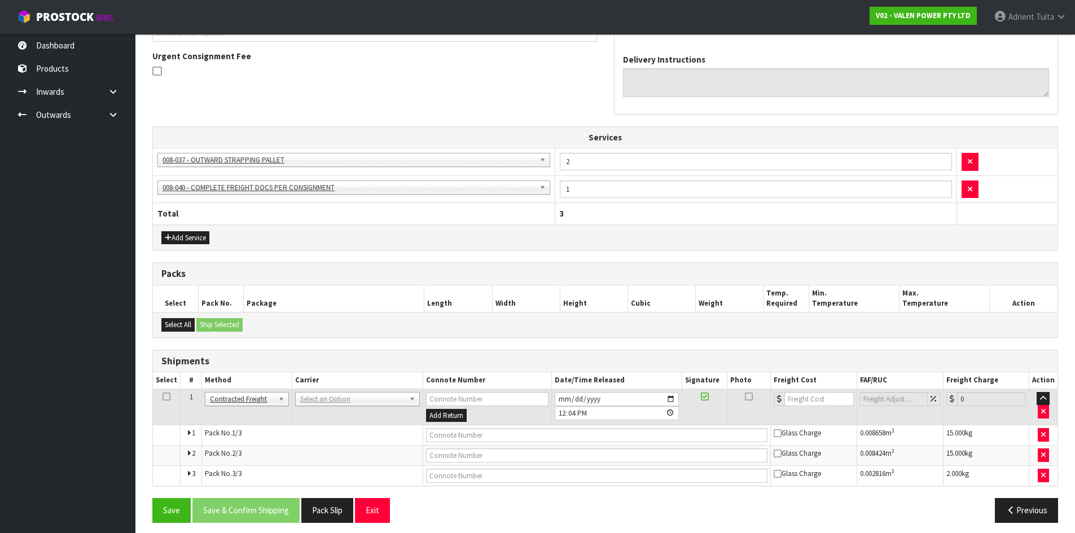
scroll to position [333, 0]
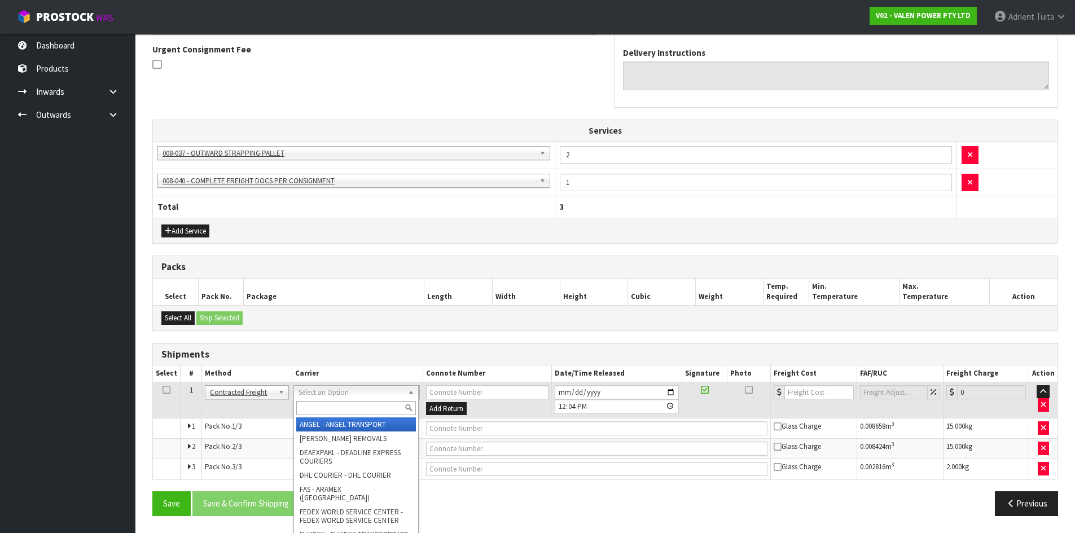
drag, startPoint x: 308, startPoint y: 394, endPoint x: 311, endPoint y: 409, distance: 15.6
click at [311, 409] on input "text" at bounding box center [356, 408] width 120 height 14
type input "NZP"
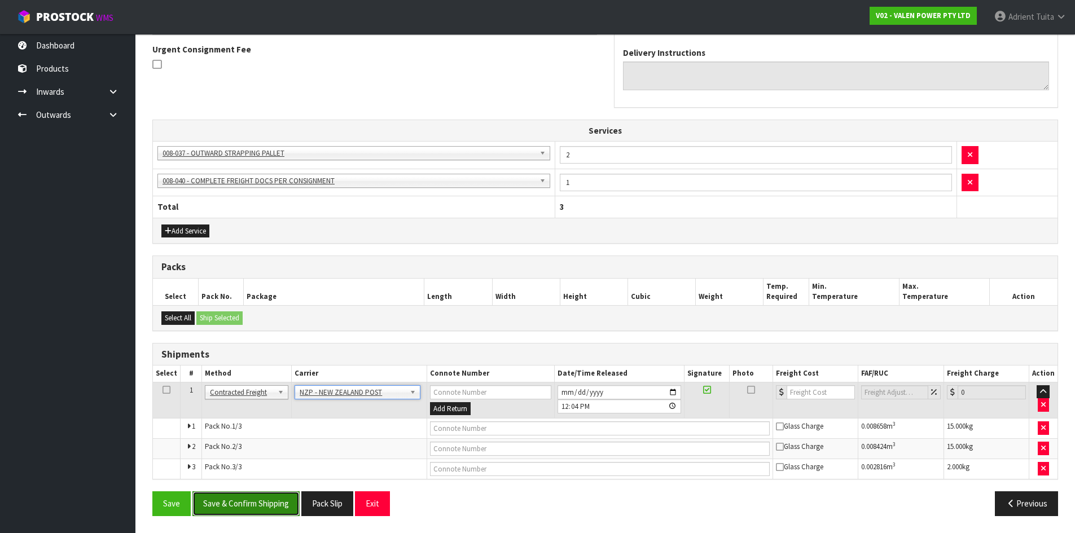
click at [242, 510] on button "Save & Confirm Shipping" at bounding box center [245, 503] width 107 height 24
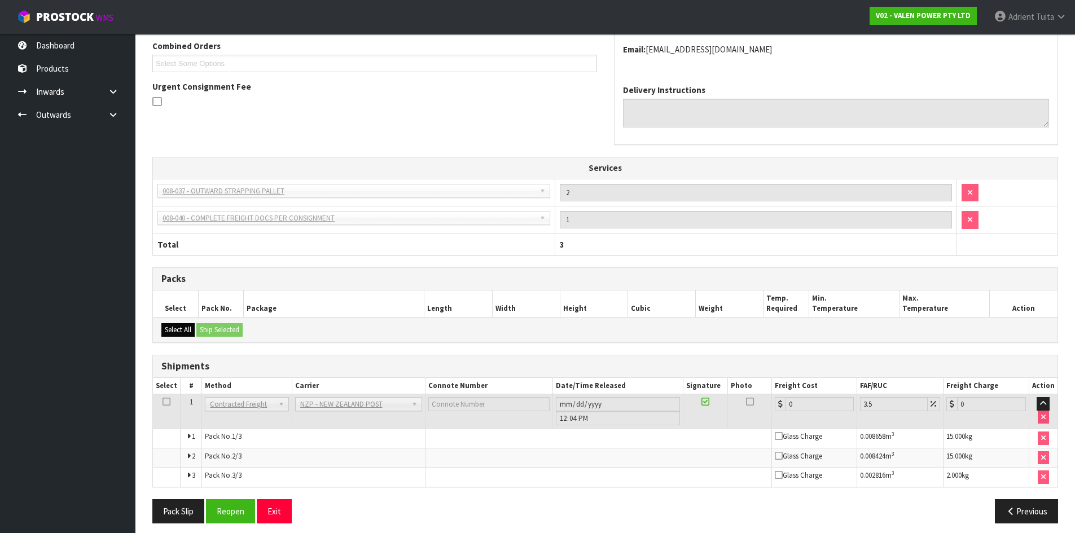
scroll to position [315, 0]
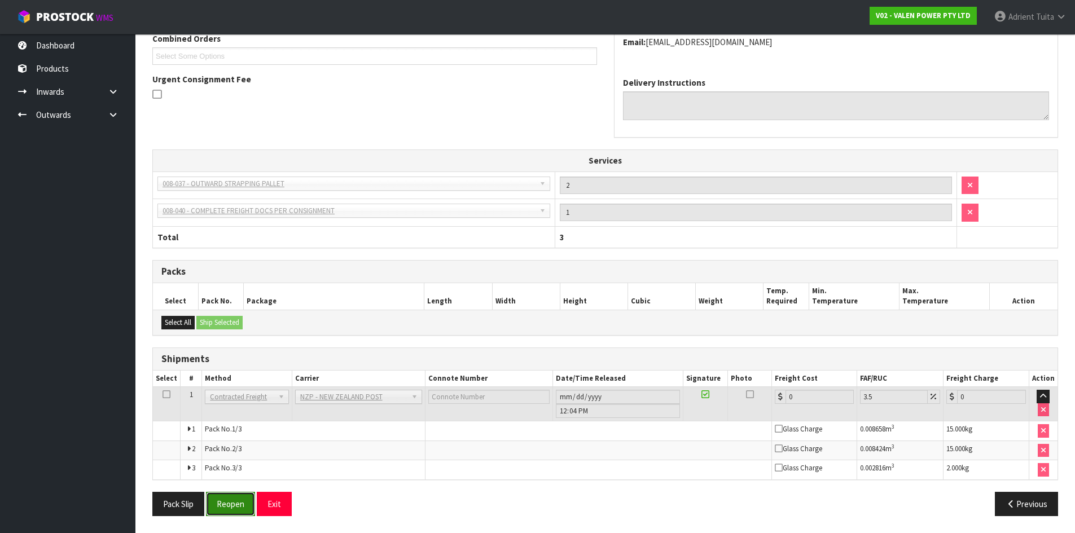
click at [241, 504] on button "Reopen" at bounding box center [230, 504] width 49 height 24
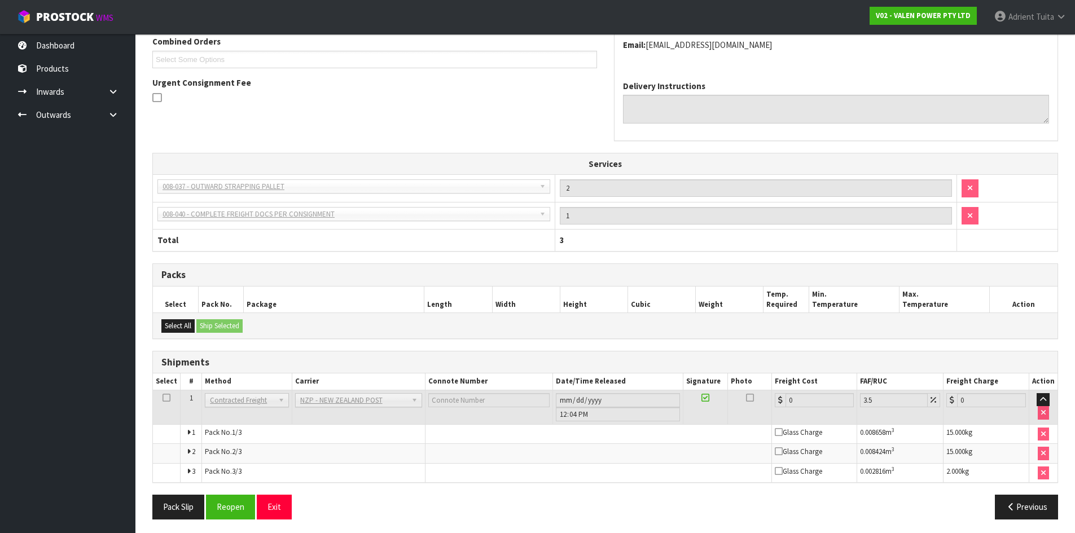
scroll to position [303, 0]
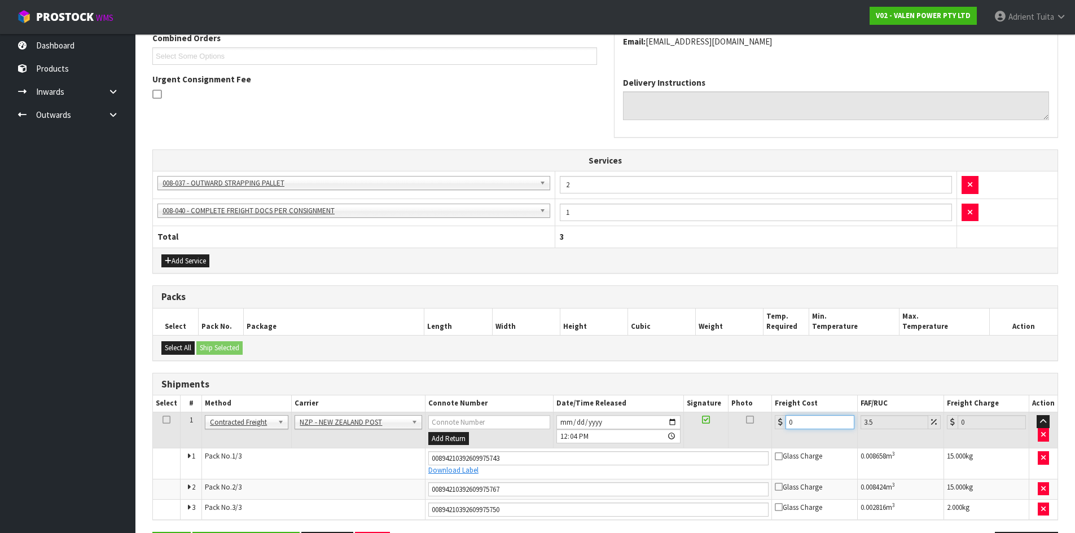
click at [805, 417] on input "0" at bounding box center [819, 422] width 68 height 14
type input "5"
type input "5.17"
type input "51"
type input "52.78"
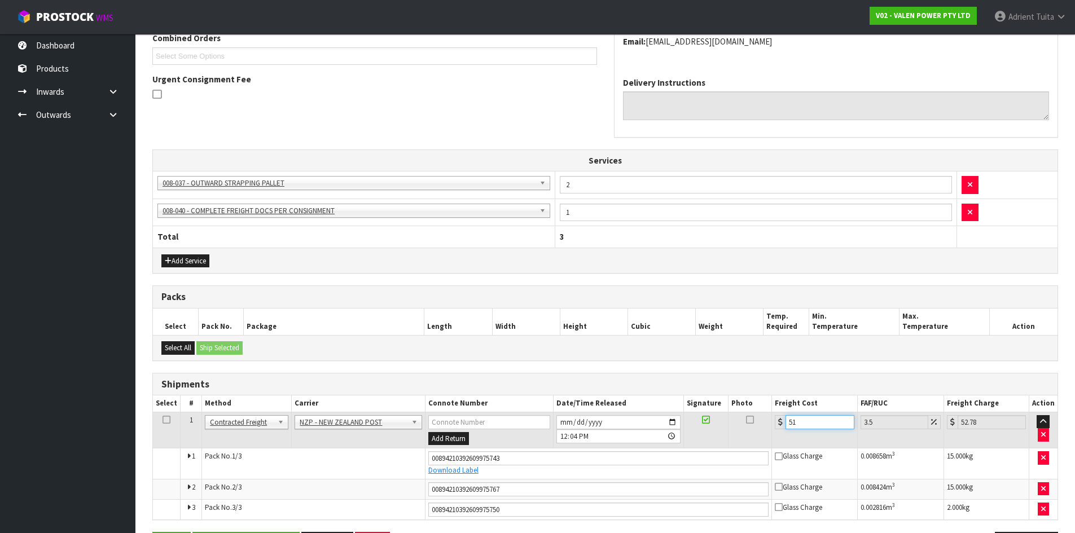
type input "51.4"
type input "53.2"
type input "51.49"
type input "53.29"
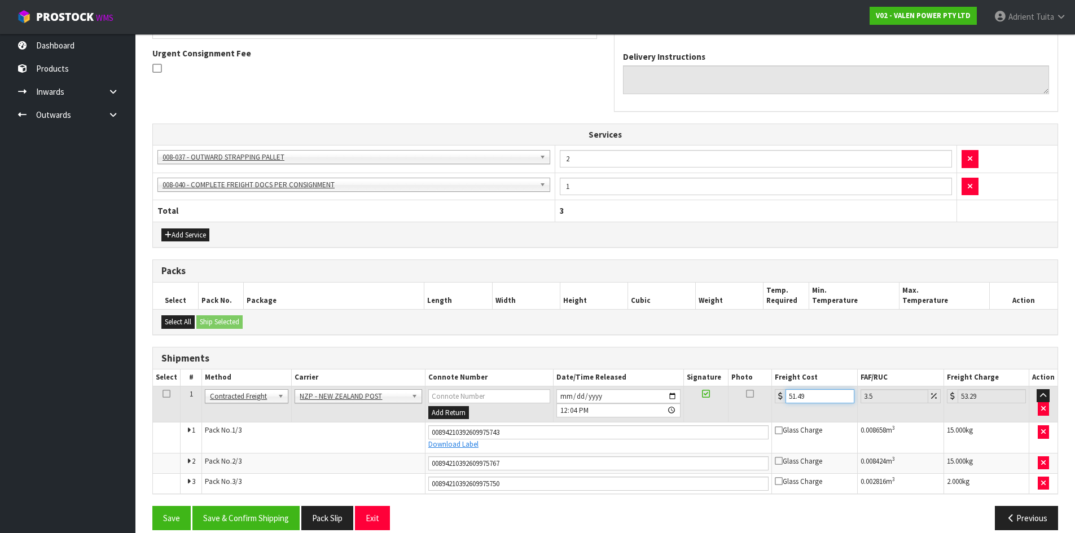
scroll to position [343, 0]
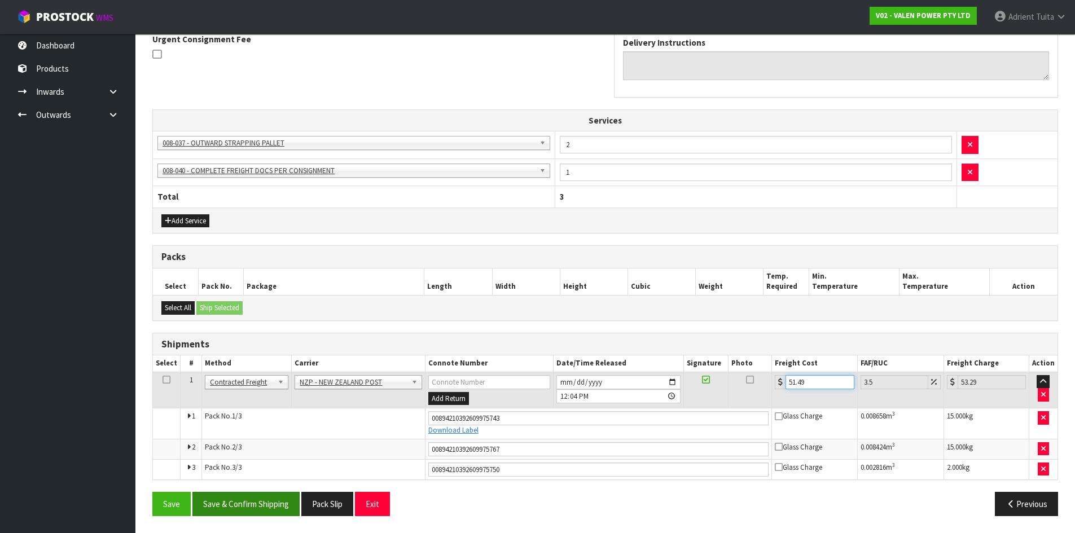
type input "51.49"
click at [248, 505] on button "Save & Confirm Shipping" at bounding box center [245, 504] width 107 height 24
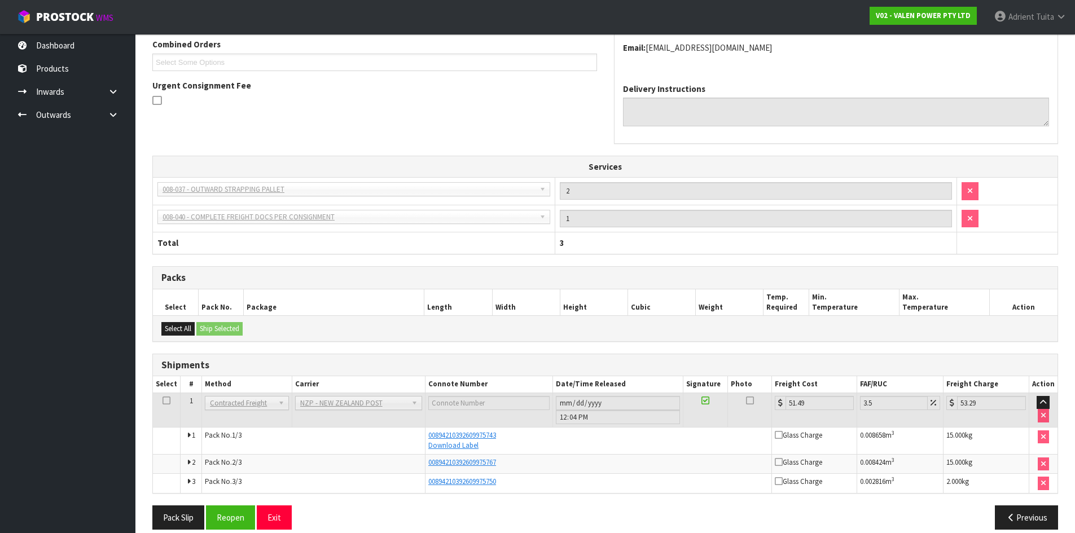
scroll to position [310, 0]
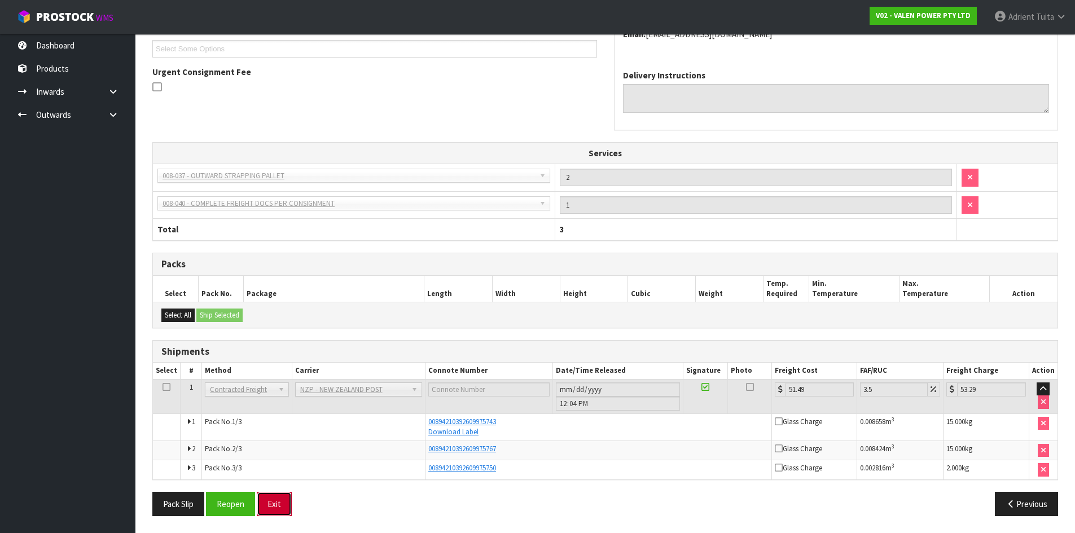
click at [281, 502] on button "Exit" at bounding box center [274, 504] width 35 height 24
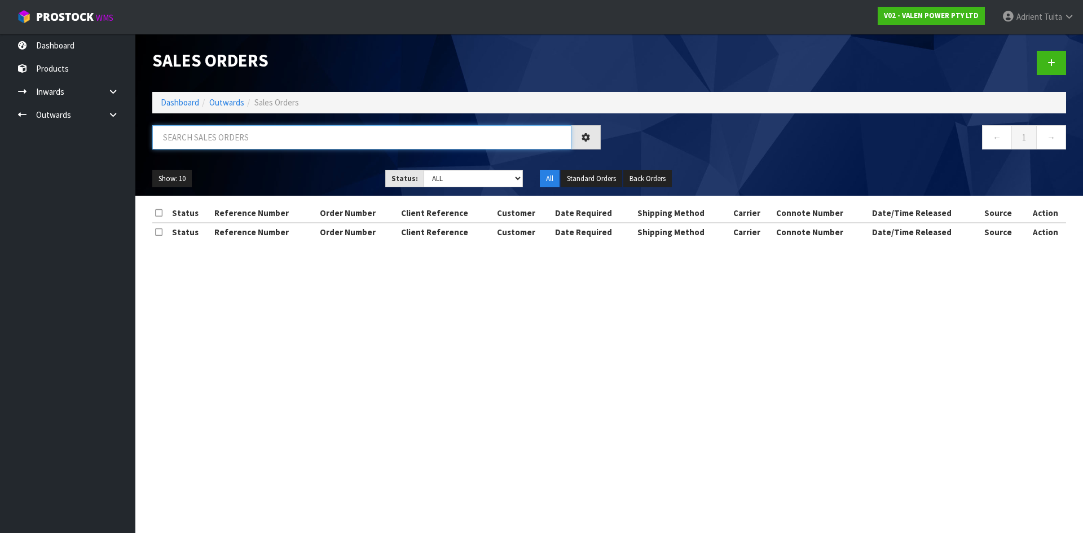
click at [203, 136] on input "text" at bounding box center [361, 137] width 419 height 24
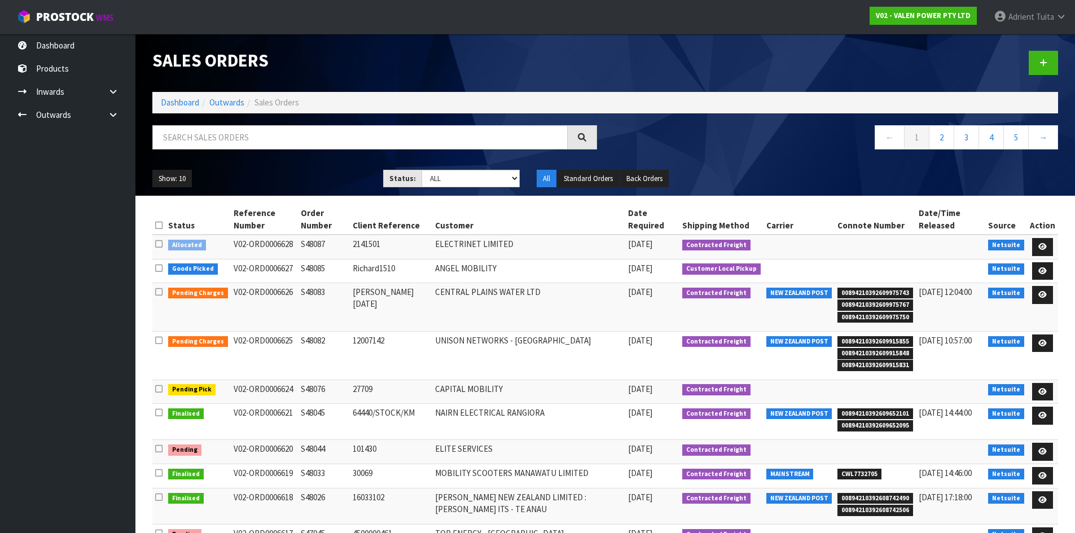
drag, startPoint x: 149, startPoint y: 107, endPoint x: 158, endPoint y: 106, distance: 9.1
click at [158, 106] on div "Sales Orders Dashboard Outwards Sales Orders ← 1 2 3 4 5 → Show: 10 5 10 25 50 …" at bounding box center [605, 115] width 922 height 162
click at [173, 104] on link "Dashboard" at bounding box center [180, 102] width 38 height 11
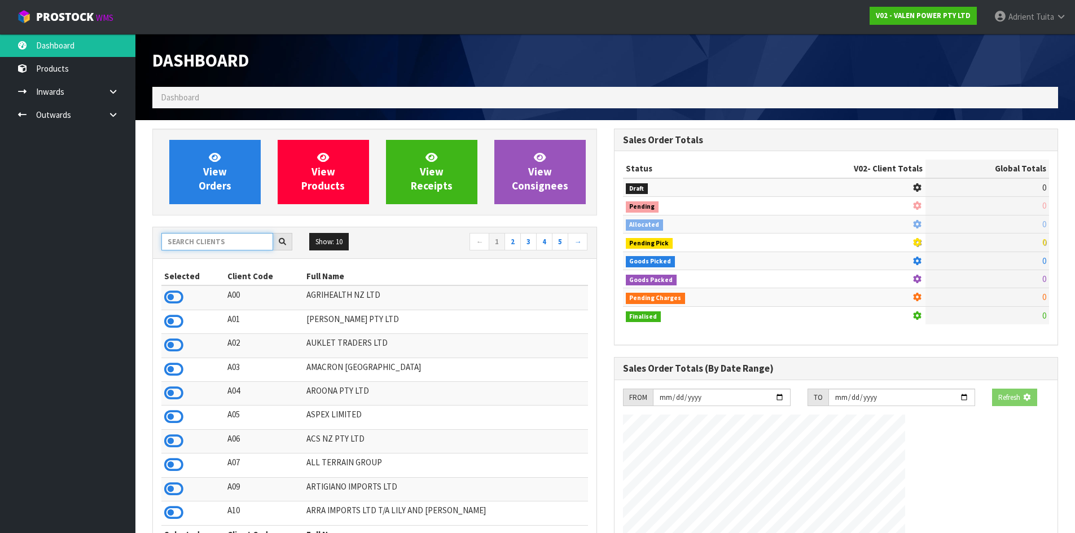
click at [199, 237] on input "text" at bounding box center [217, 241] width 112 height 17
type input "NERO"
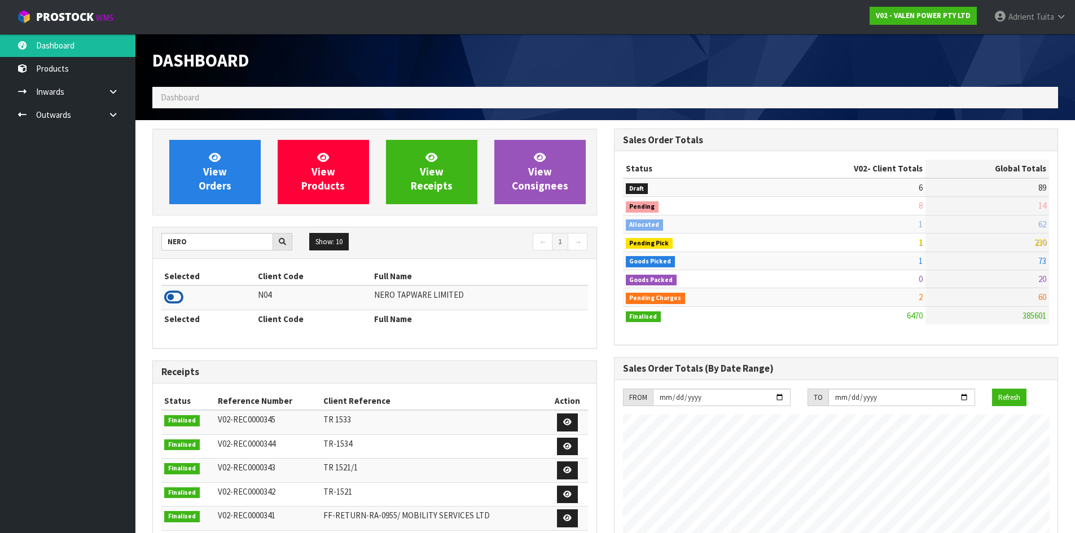
click at [170, 293] on icon at bounding box center [173, 297] width 19 height 17
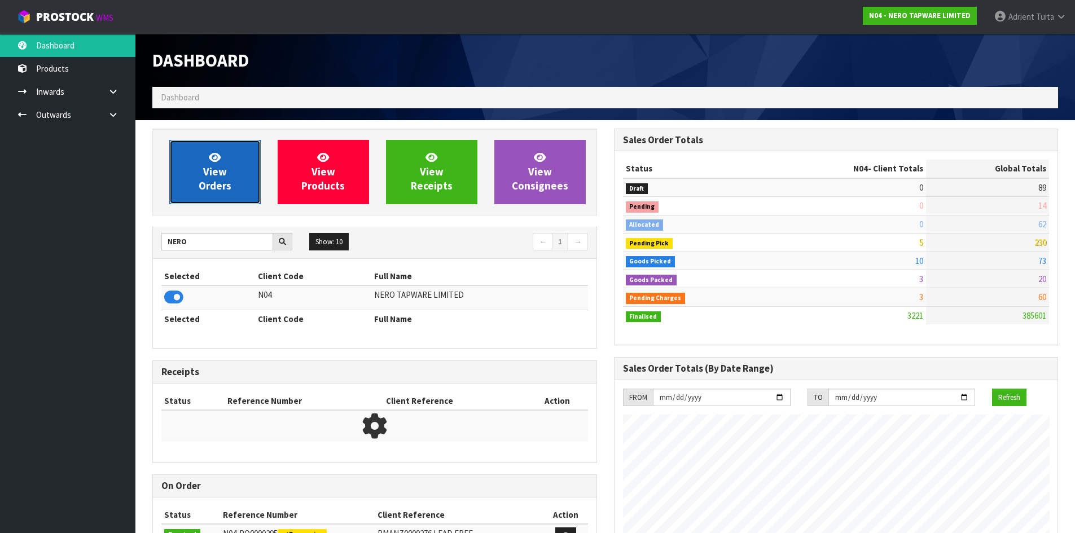
click at [220, 166] on span "View Orders" at bounding box center [215, 172] width 33 height 42
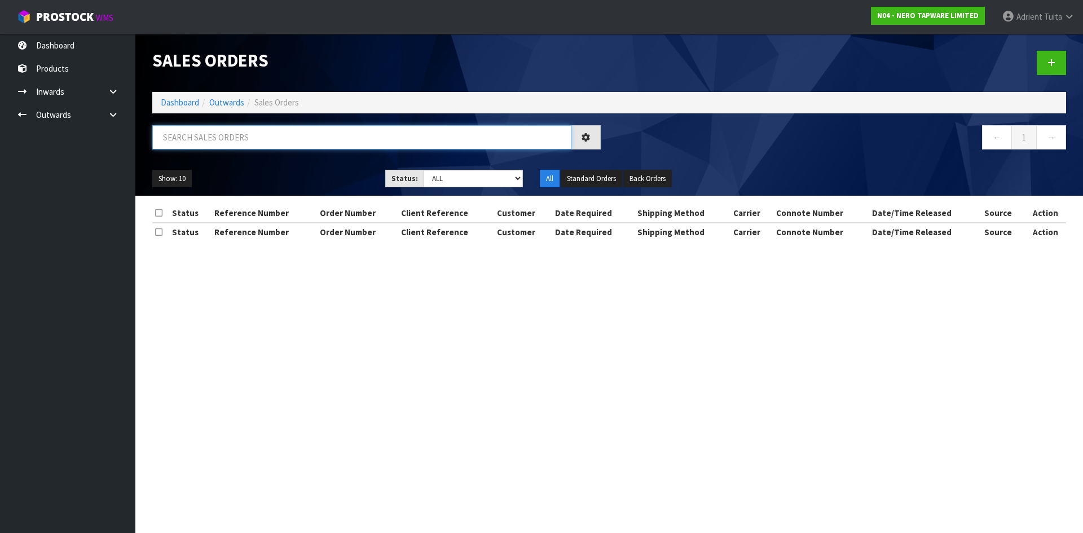
click at [234, 135] on input "text" at bounding box center [361, 137] width 419 height 24
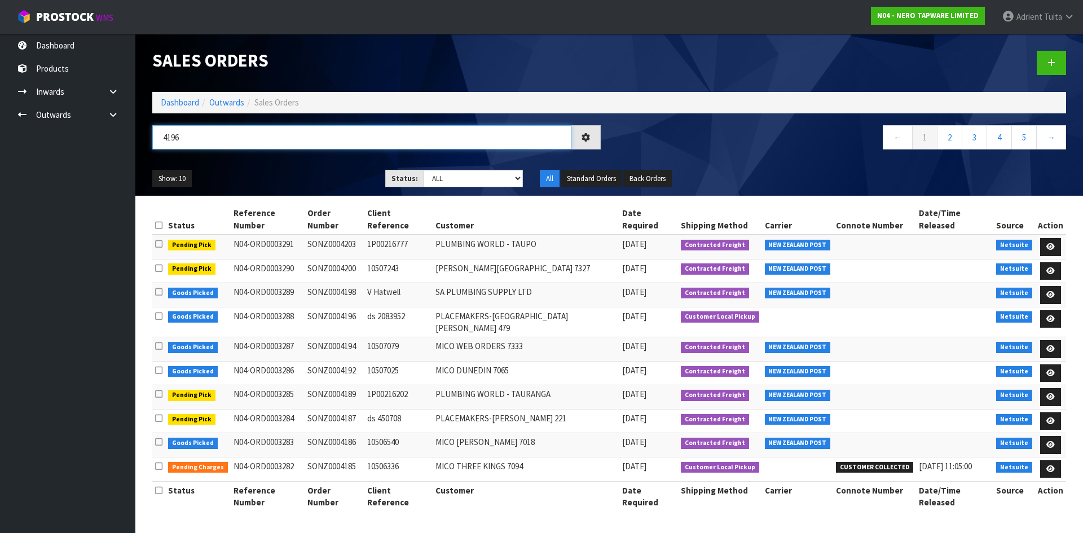
type input "4196"
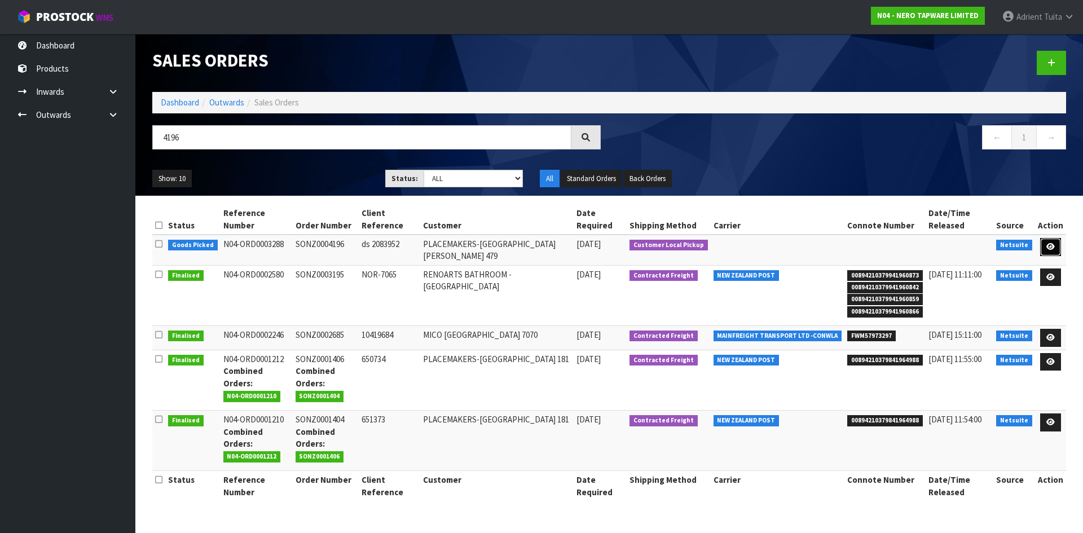
click at [1059, 245] on link at bounding box center [1050, 247] width 21 height 18
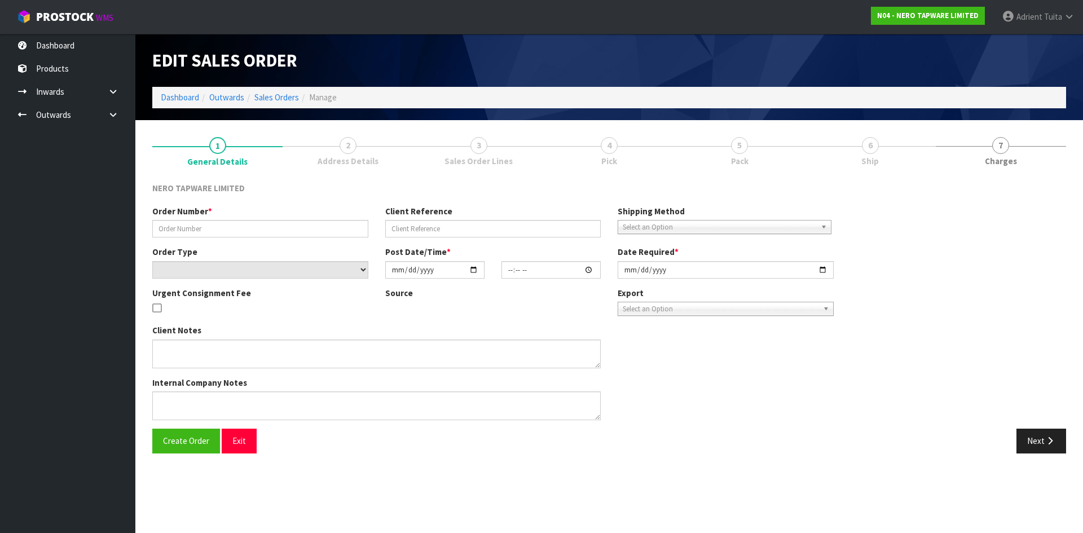
type input "SONZ0004196"
type input "ds 2083952"
select select "number:0"
type input "2025-10-14"
type input "11:00:06.000"
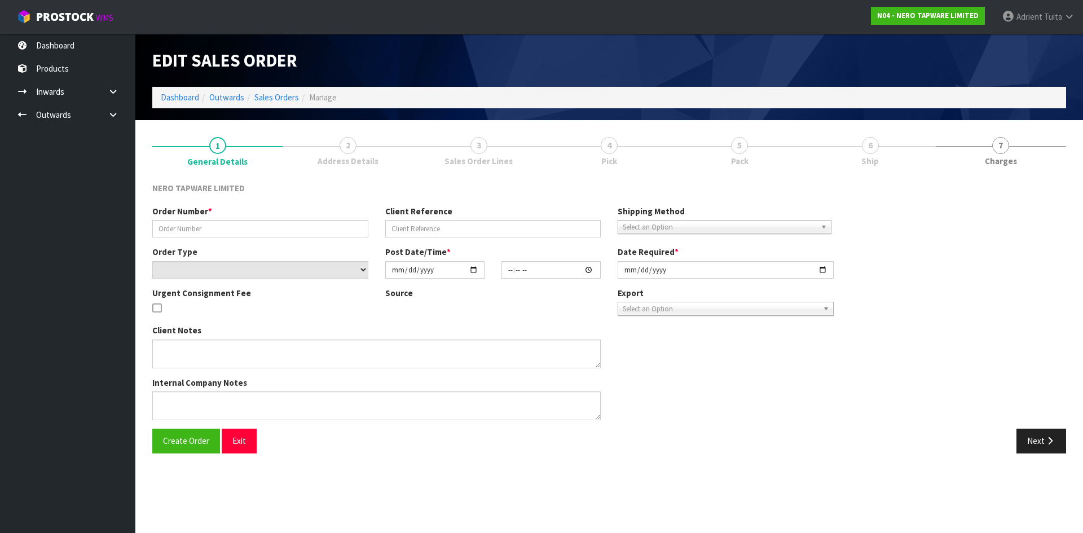
type input "2025-10-14"
type textarea "customer pick up 14/10"
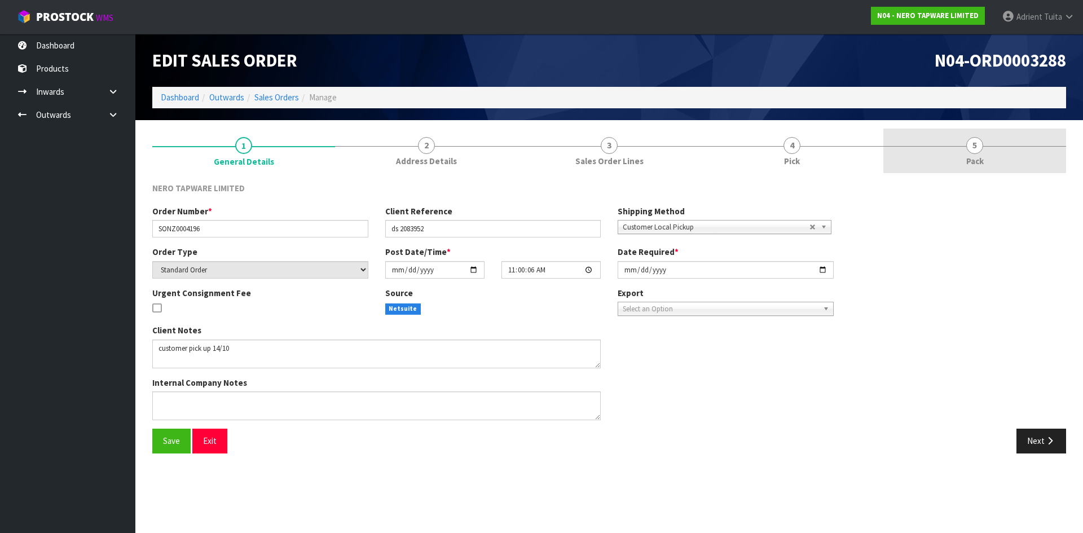
click at [1007, 156] on link "5 Pack" at bounding box center [974, 151] width 183 height 45
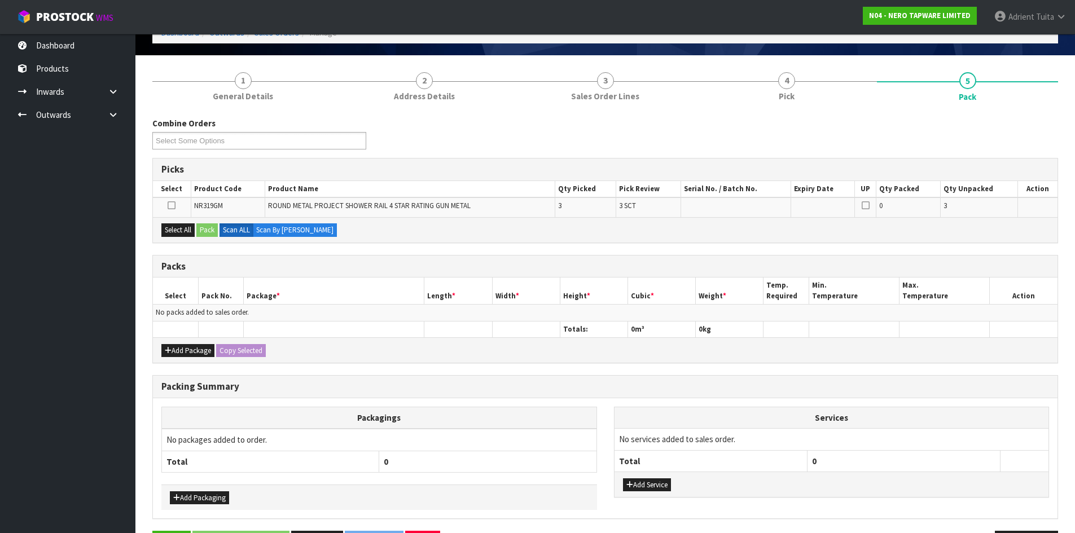
scroll to position [104, 0]
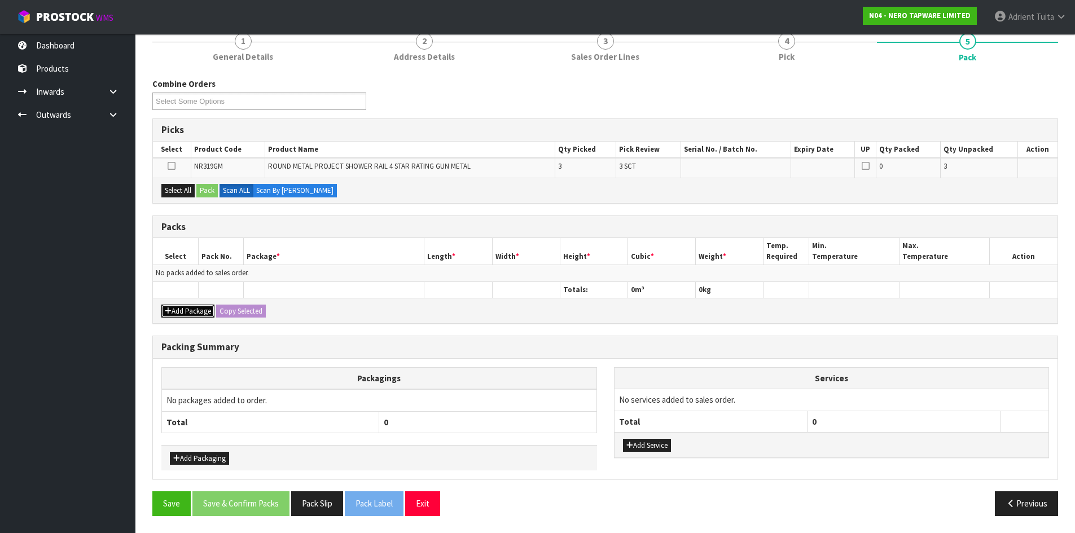
click at [170, 305] on button "Add Package" at bounding box center [187, 312] width 53 height 14
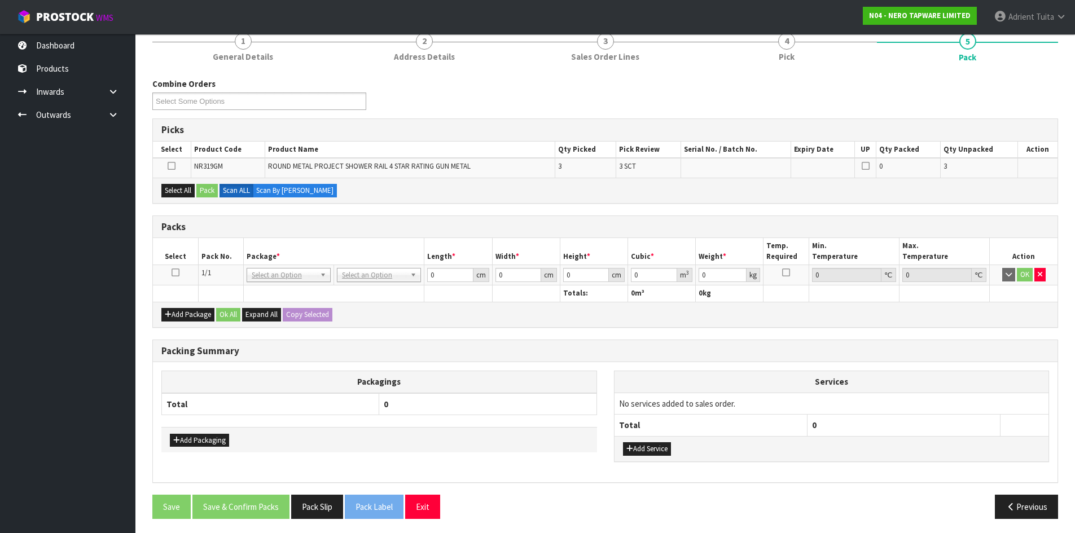
click at [175, 273] on icon at bounding box center [175, 272] width 8 height 1
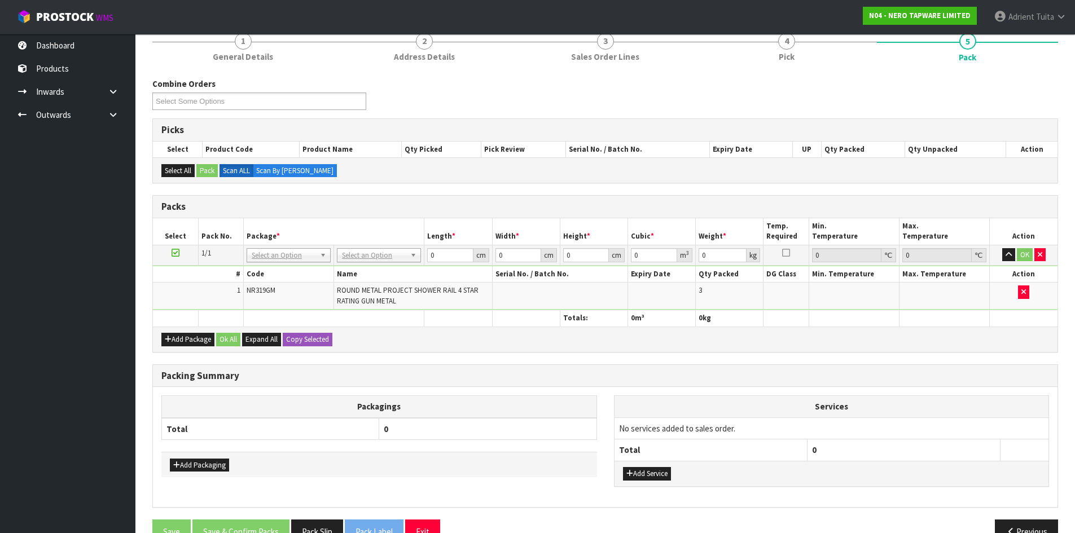
drag, startPoint x: 378, startPoint y: 241, endPoint x: 384, endPoint y: 248, distance: 9.6
click at [384, 247] on table "Select Pack No. Package * Length * Width * Height * Cubic * Weight * Temp. Requ…" at bounding box center [605, 272] width 904 height 108
drag, startPoint x: 384, startPoint y: 252, endPoint x: 384, endPoint y: 270, distance: 18.0
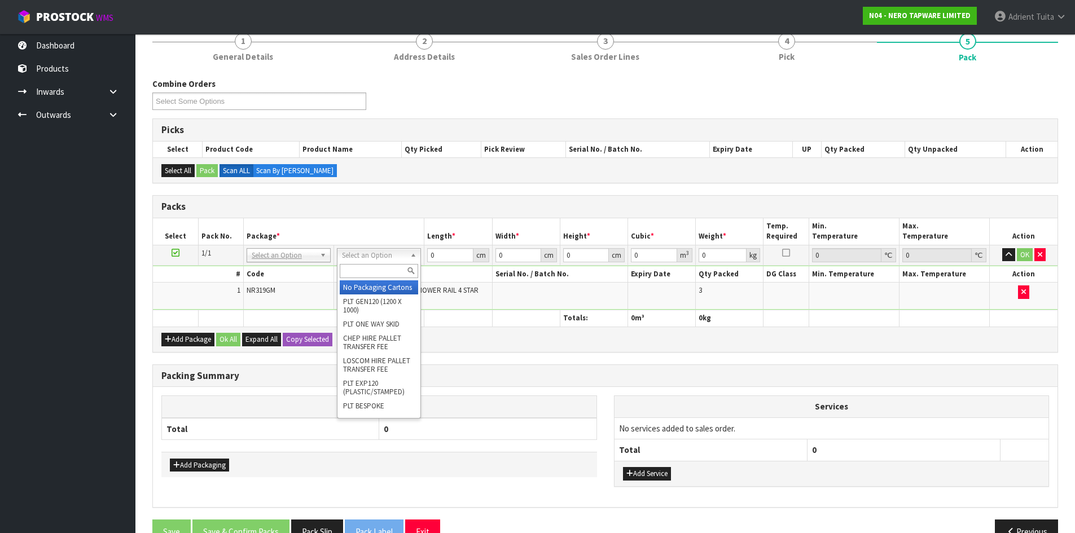
click at [383, 276] on input "text" at bounding box center [379, 271] width 78 height 14
type input "OC"
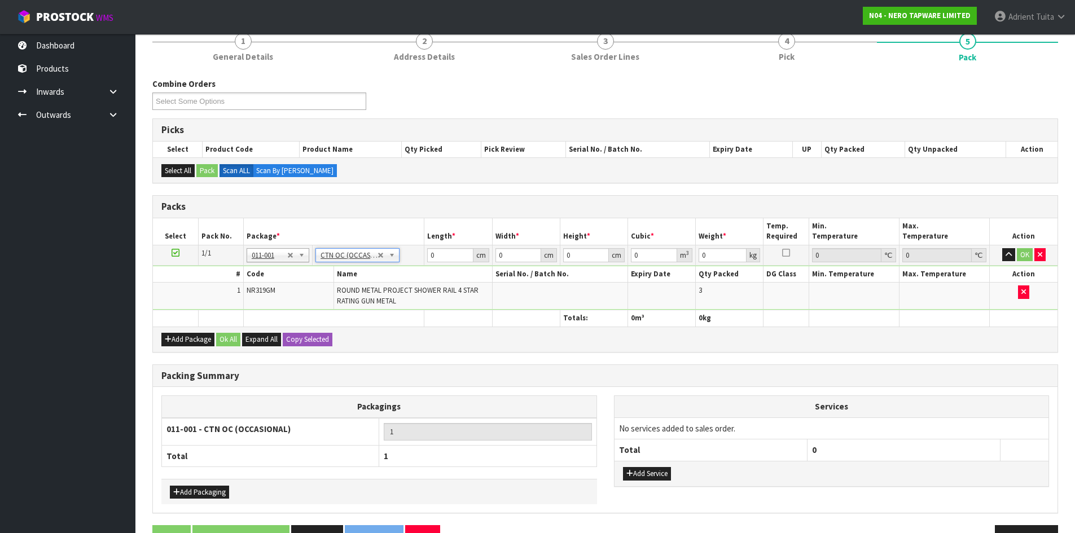
type input "5.7"
click at [449, 257] on input "0" at bounding box center [450, 255] width 46 height 14
type input "74"
type input "35"
type input "1"
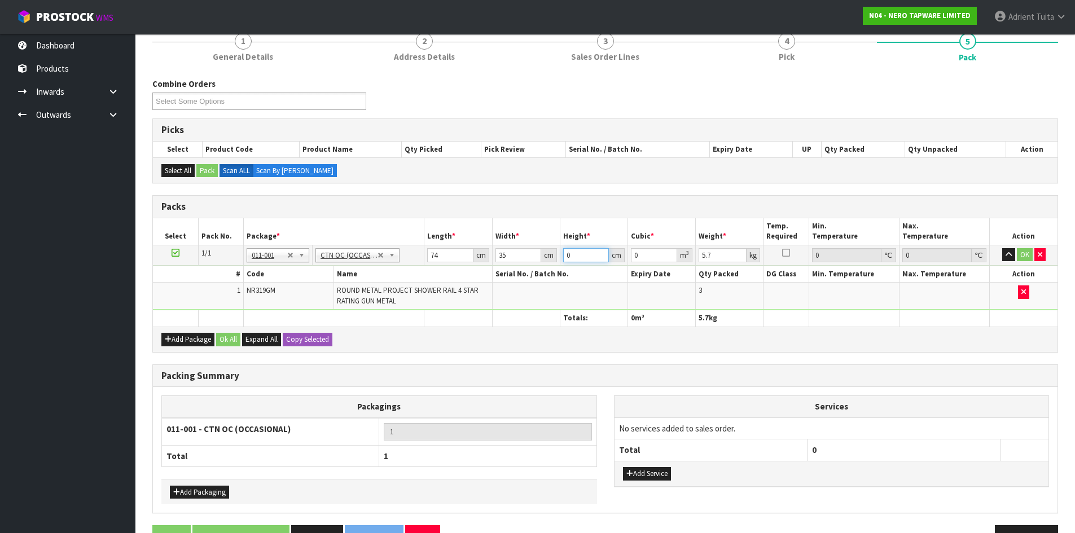
type input "0.00259"
type input "18"
type input "0.04662"
type input "18"
type input "8"
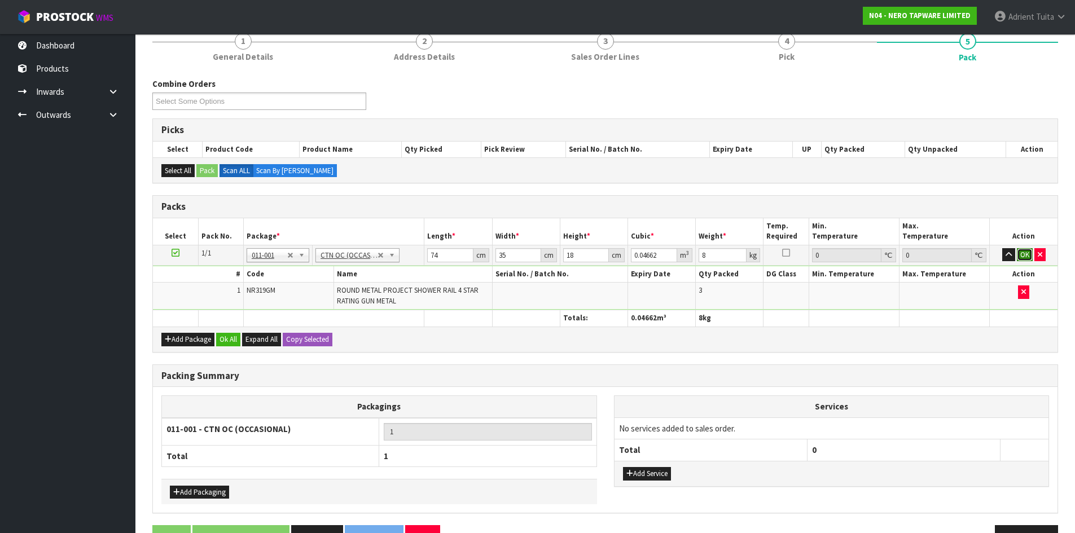
click at [1019, 253] on button "OK" at bounding box center [1024, 255] width 16 height 14
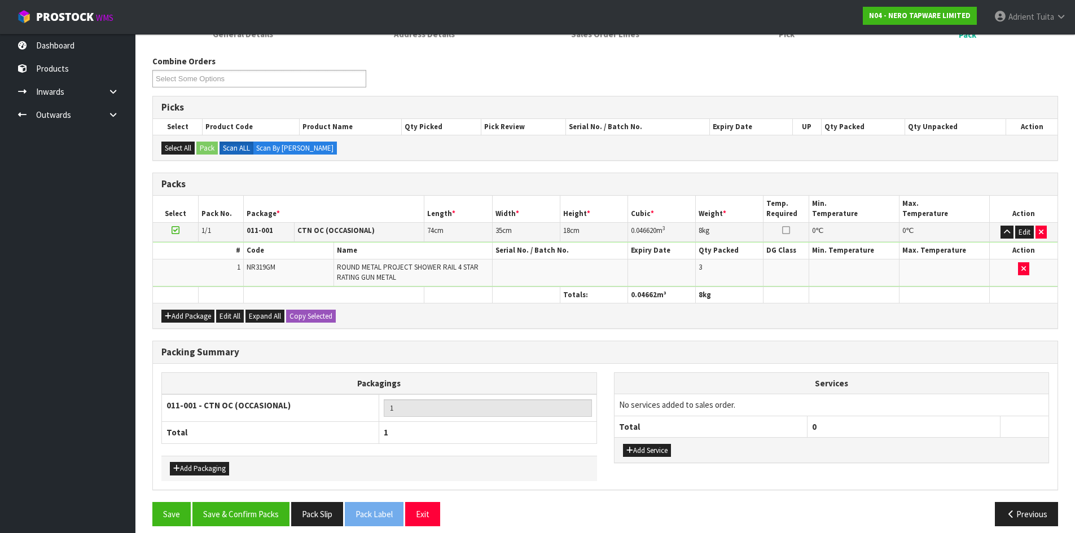
scroll to position [137, 0]
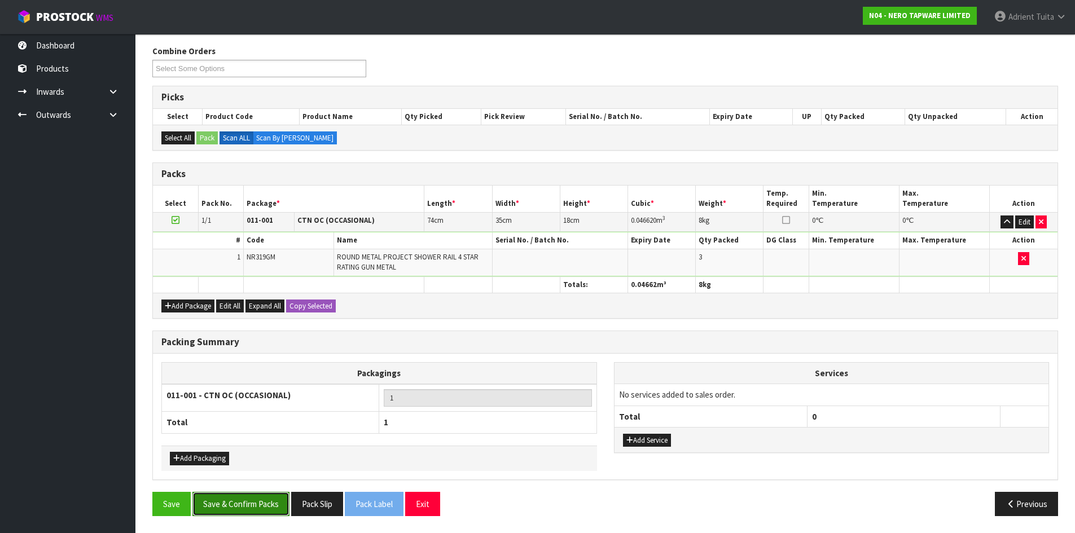
click at [223, 501] on button "Save & Confirm Packs" at bounding box center [240, 504] width 97 height 24
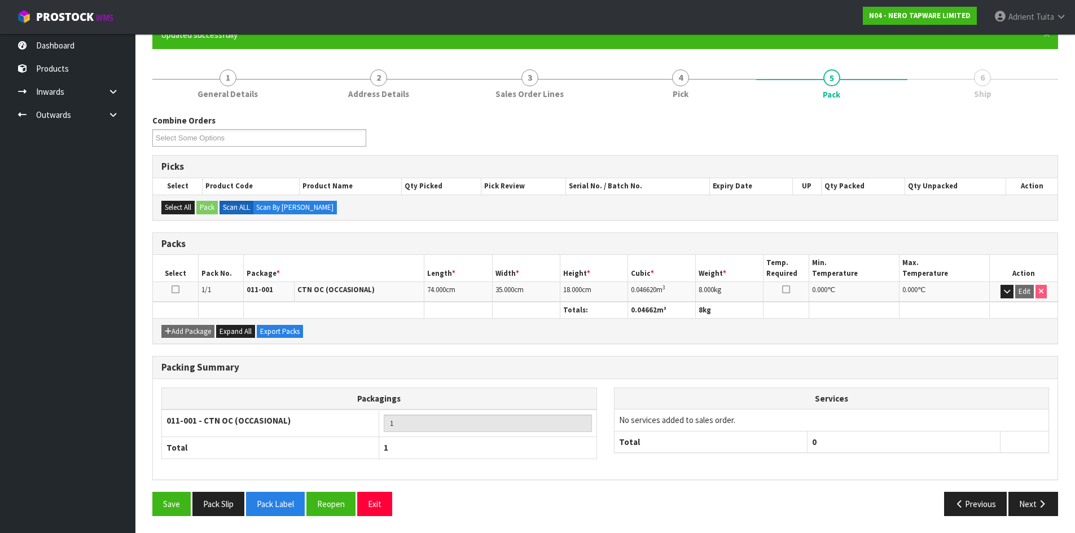
scroll to position [0, 0]
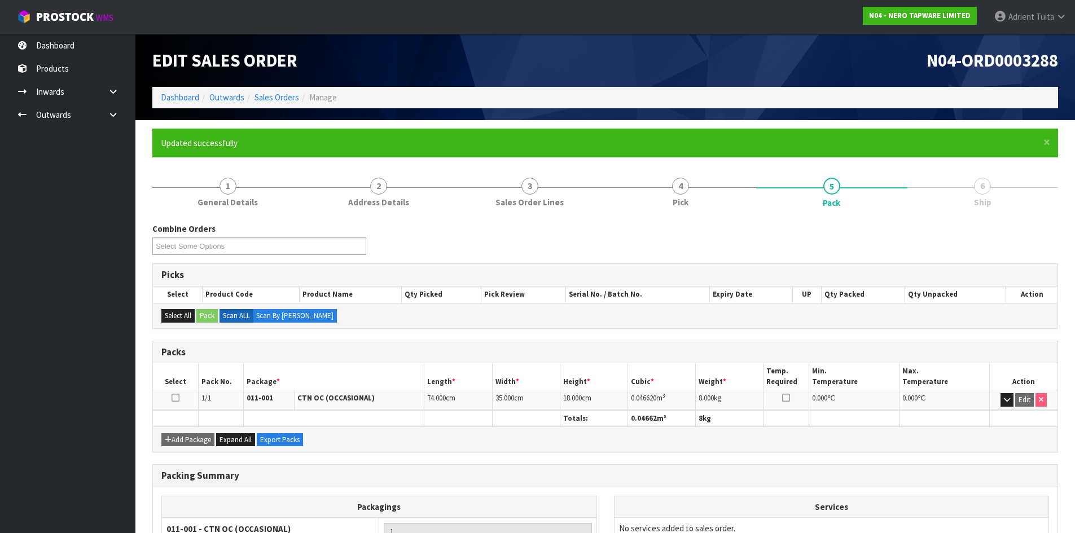
click at [166, 105] on ol "Dashboard Outwards Sales Orders Manage" at bounding box center [604, 97] width 905 height 21
click at [170, 101] on link "Dashboard" at bounding box center [180, 97] width 38 height 11
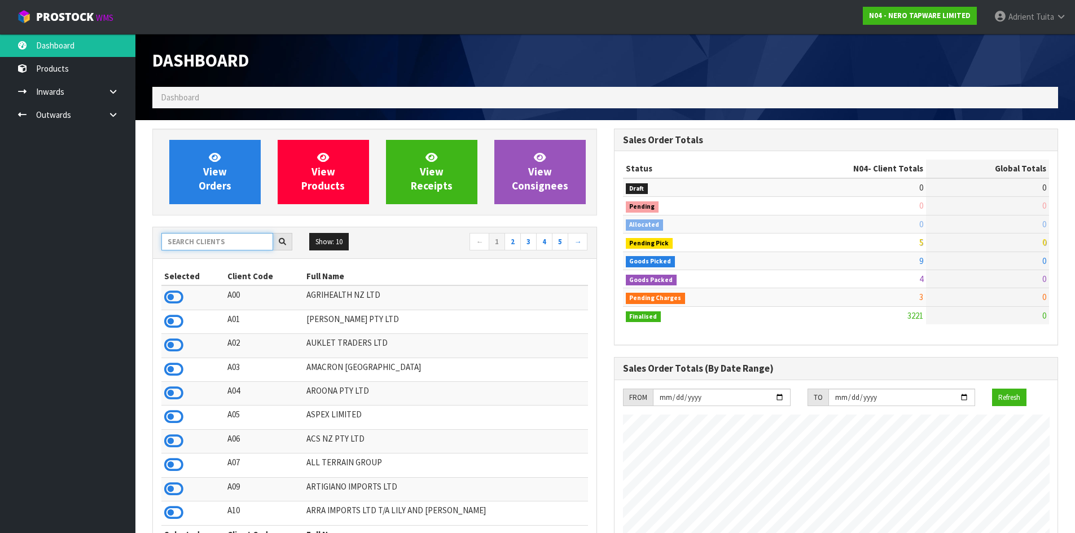
click at [174, 249] on input "text" at bounding box center [217, 241] width 112 height 17
type input "NERO"
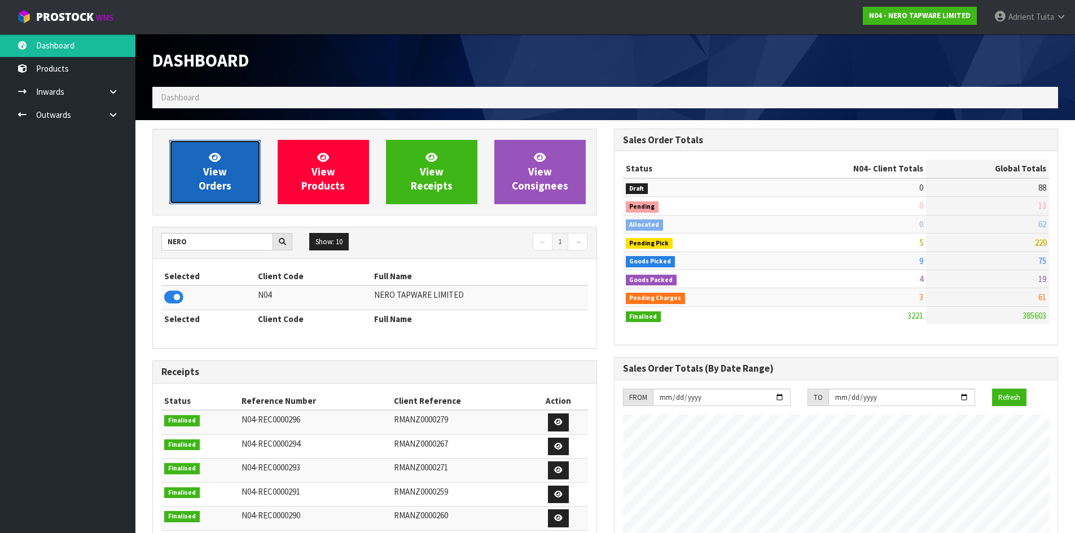
click at [206, 166] on span "View Orders" at bounding box center [215, 172] width 33 height 42
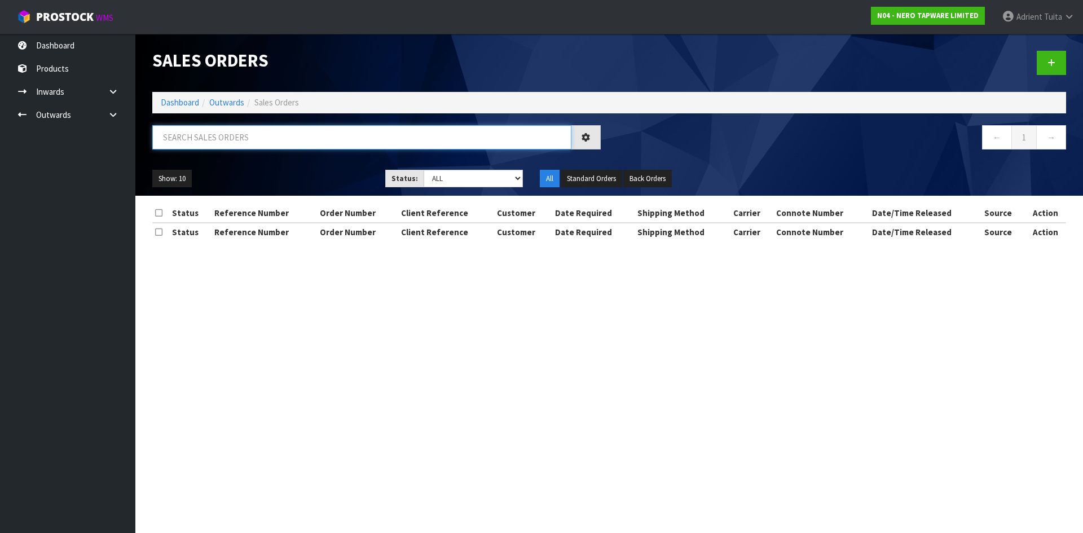
click at [206, 132] on input "text" at bounding box center [361, 137] width 419 height 24
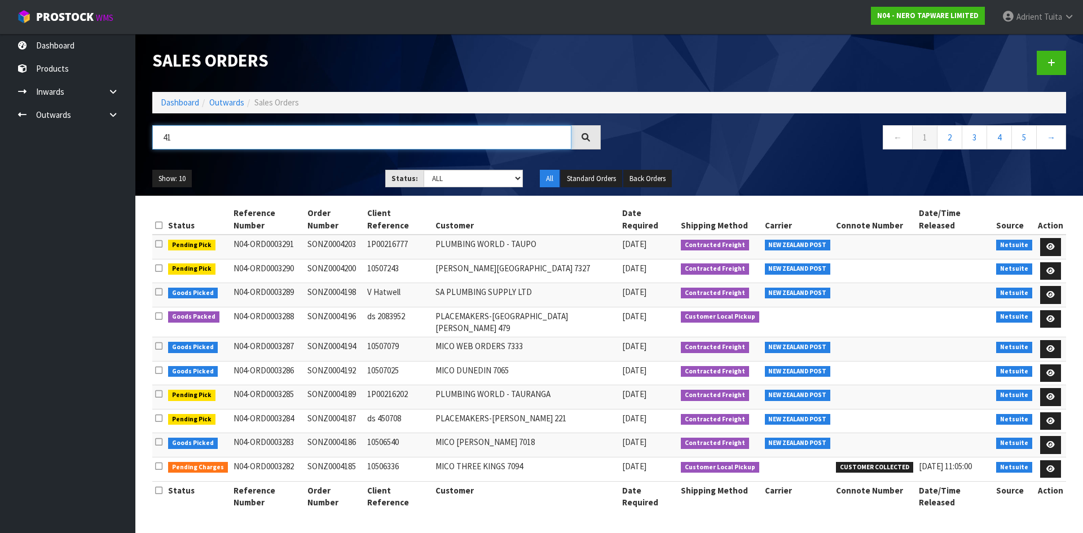
click at [206, 132] on input "41" at bounding box center [361, 137] width 419 height 24
click at [215, 140] on input "41" at bounding box center [361, 137] width 419 height 24
click at [283, 136] on input "41" at bounding box center [361, 137] width 419 height 24
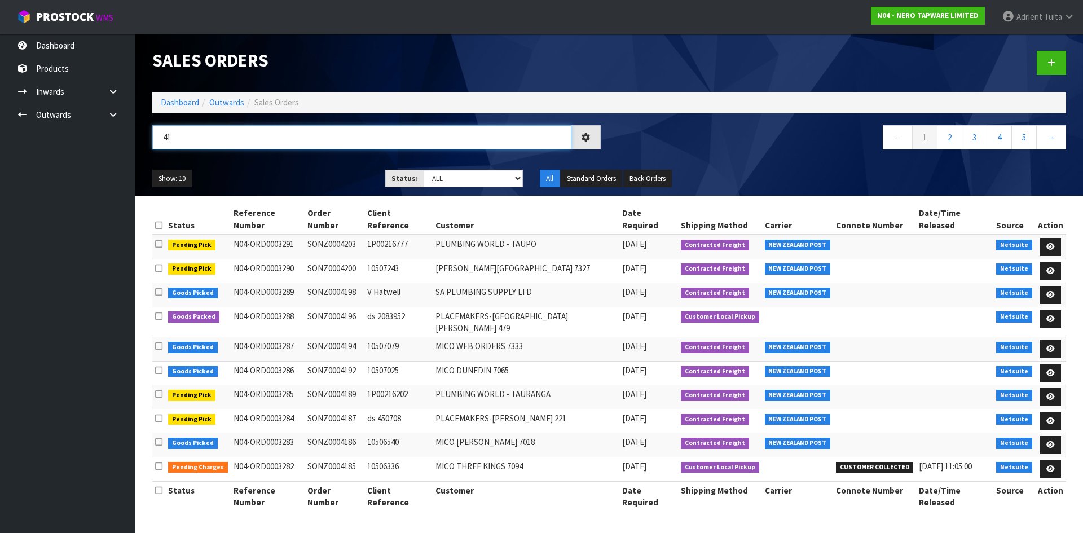
click at [283, 136] on input "41" at bounding box center [361, 137] width 419 height 24
click at [283, 135] on input "41" at bounding box center [361, 137] width 419 height 24
click at [269, 133] on input "41" at bounding box center [361, 137] width 419 height 24
drag, startPoint x: 269, startPoint y: 133, endPoint x: 269, endPoint y: 126, distance: 7.3
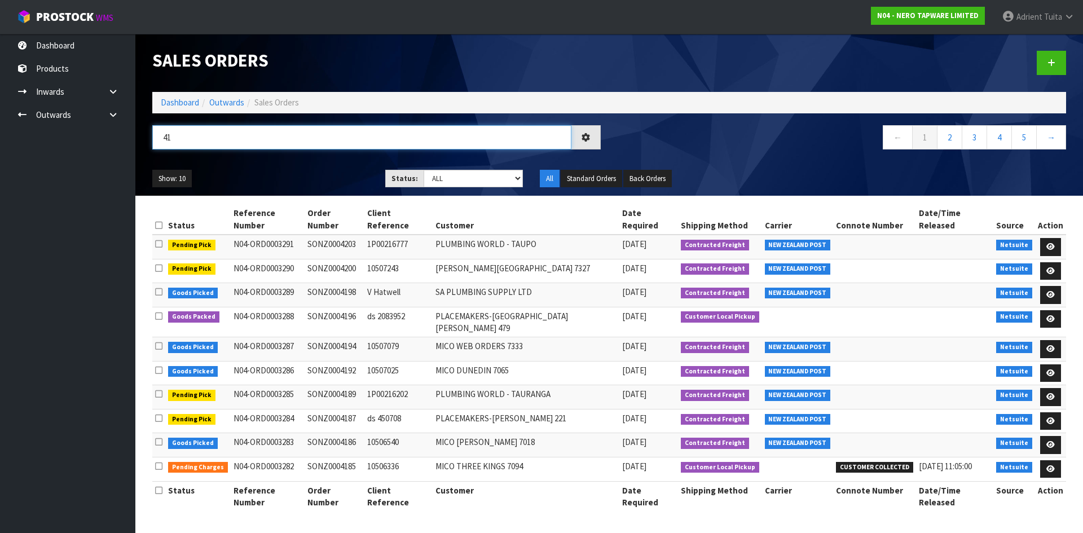
click at [269, 127] on input "41" at bounding box center [361, 137] width 419 height 24
type input "4175"
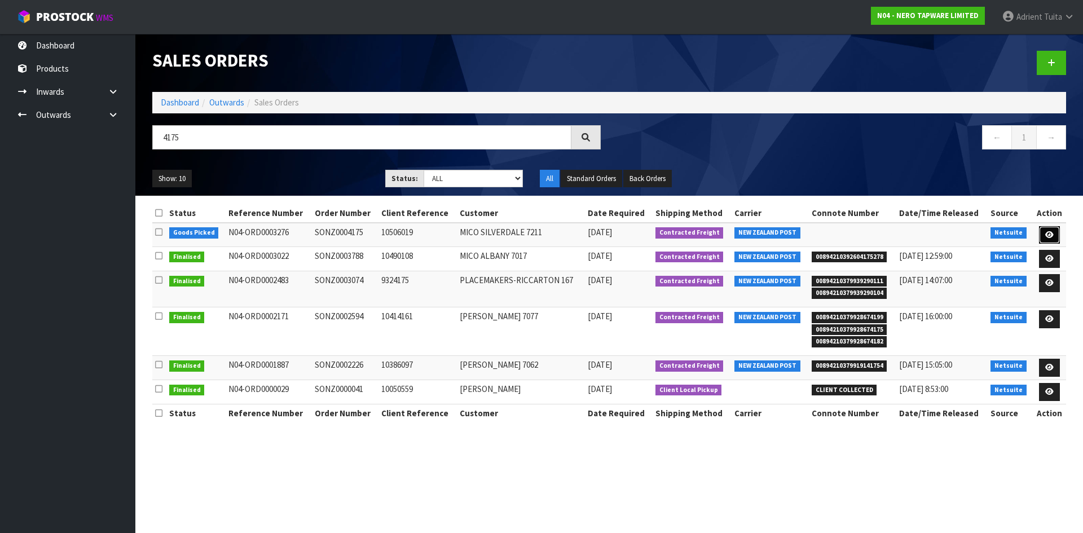
click at [1054, 230] on link at bounding box center [1049, 235] width 21 height 18
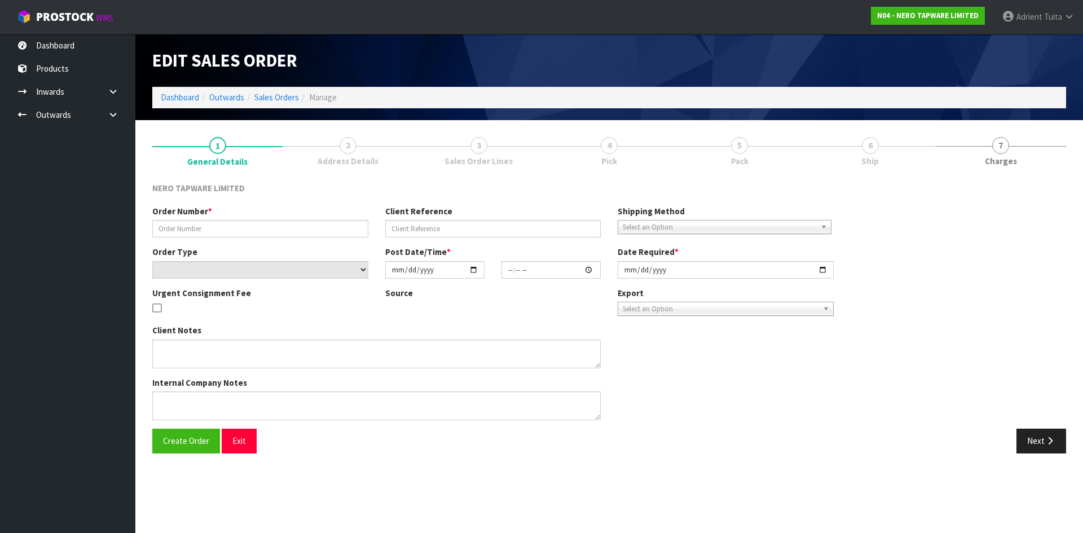
type input "SONZ0004175"
type input "10506019"
select select "number:0"
type input "2025-10-13"
type input "14:15:06.000"
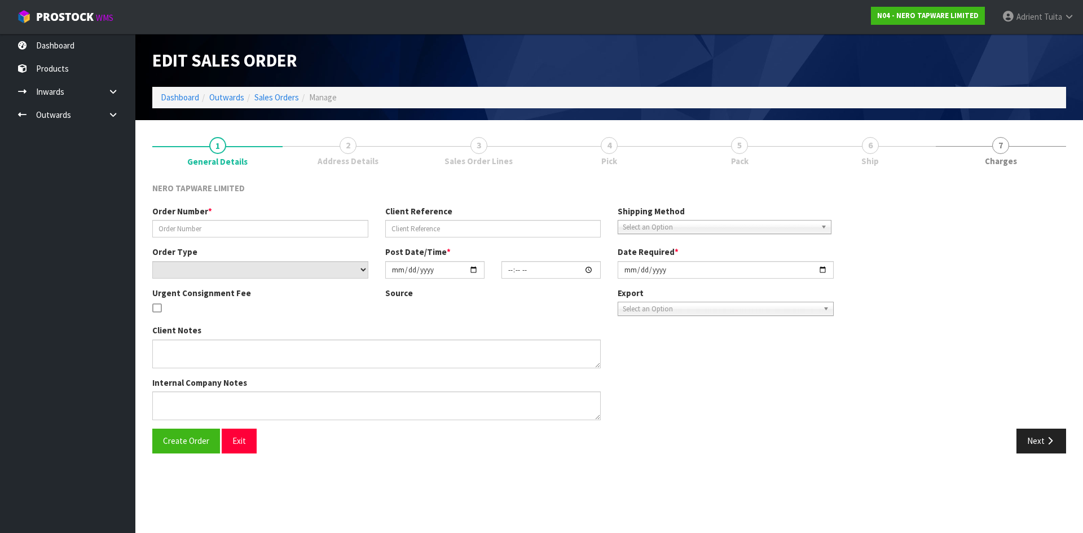
type input "2025-10-14"
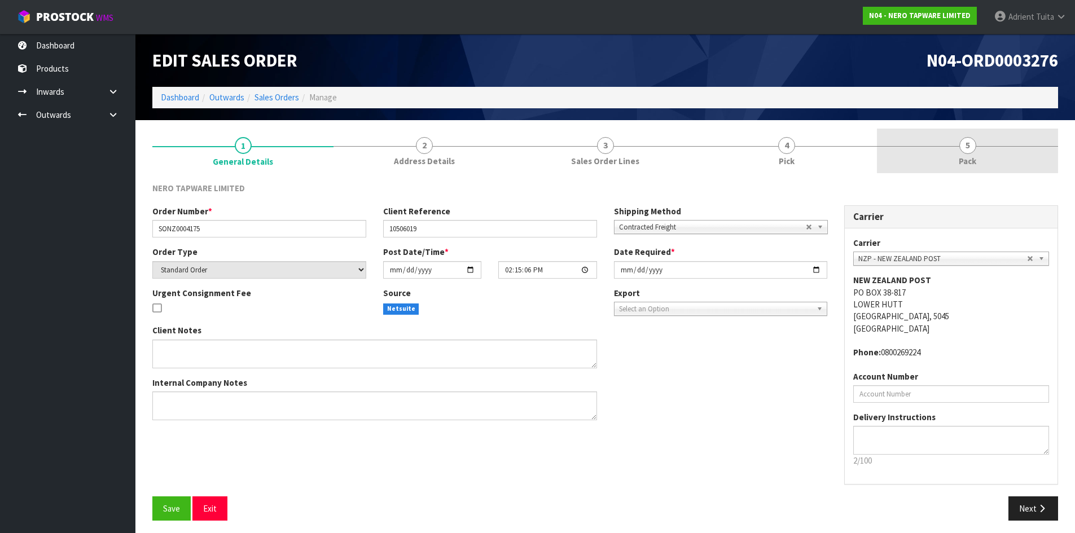
click at [1002, 155] on link "5 Pack" at bounding box center [967, 151] width 181 height 45
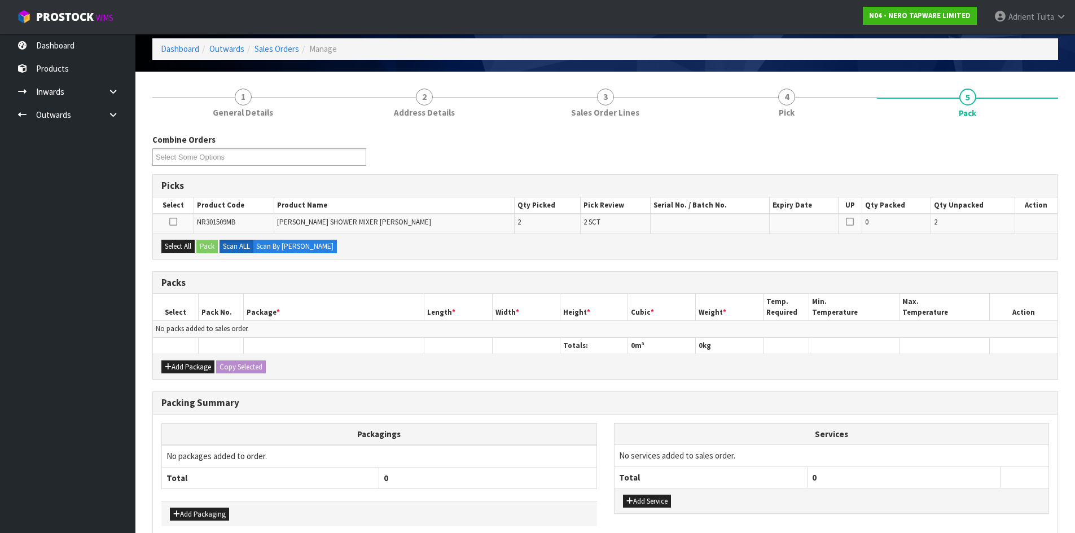
scroll to position [104, 0]
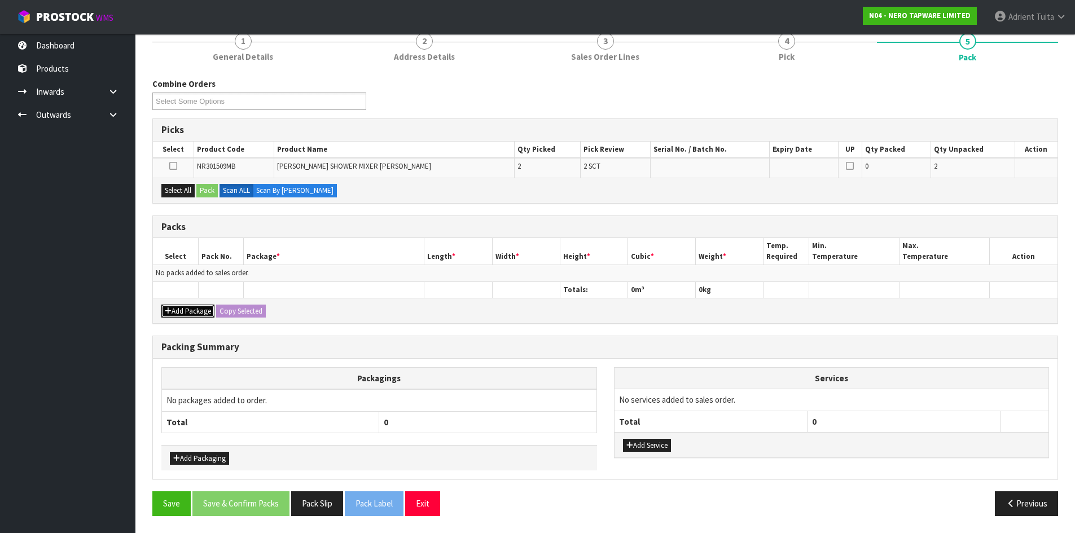
click at [163, 315] on button "Add Package" at bounding box center [187, 312] width 53 height 14
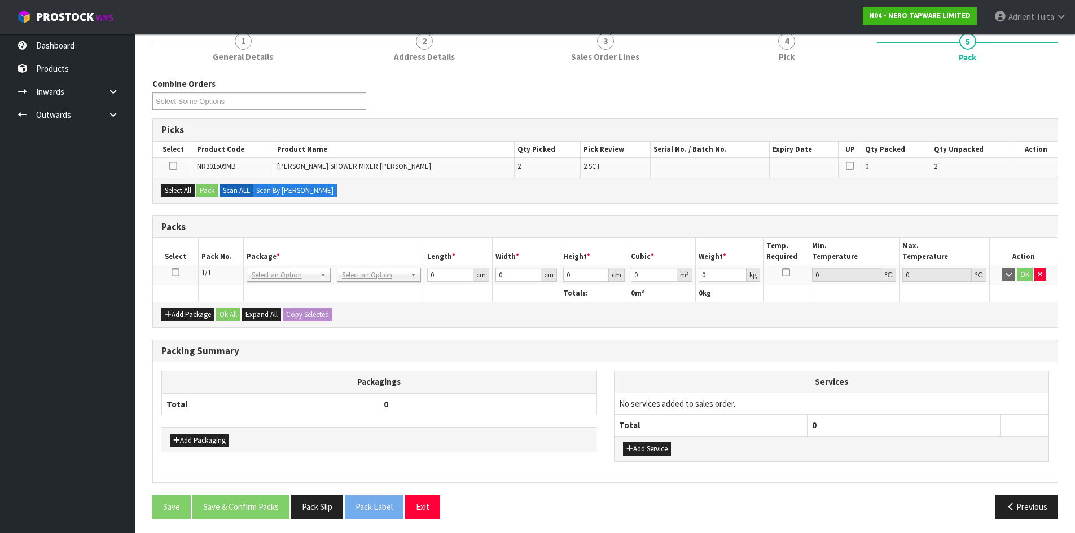
click at [175, 273] on icon at bounding box center [175, 272] width 8 height 1
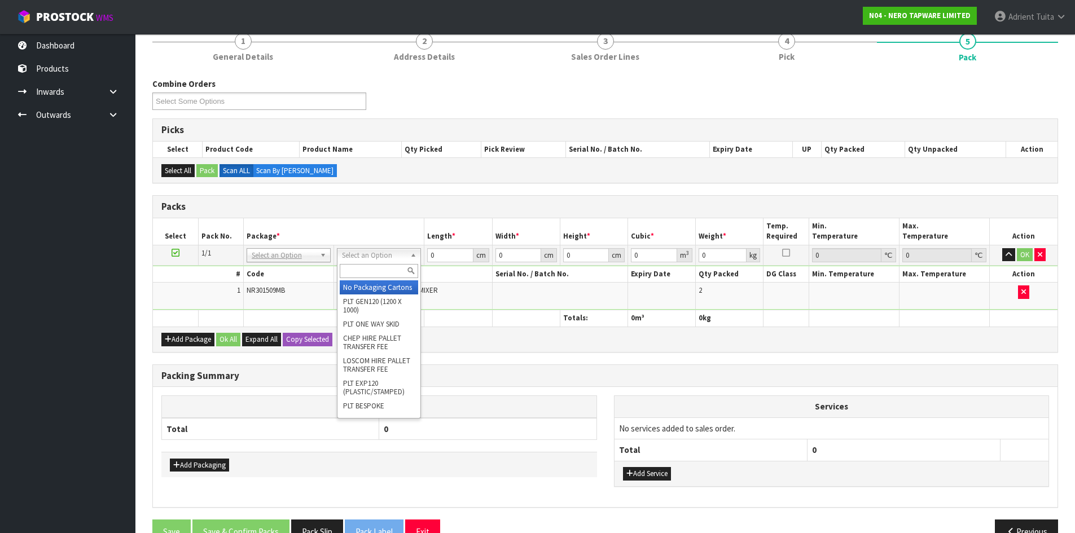
click at [369, 272] on input "text" at bounding box center [379, 271] width 78 height 14
type input "OC"
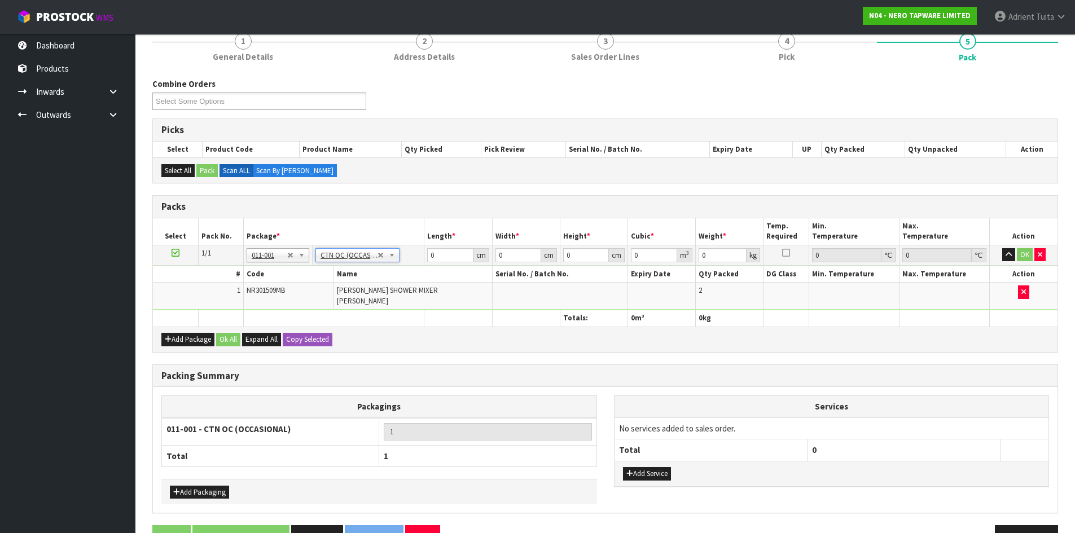
type input "2.16"
click at [439, 255] on input "0" at bounding box center [450, 255] width 46 height 14
type input "21"
type input "1"
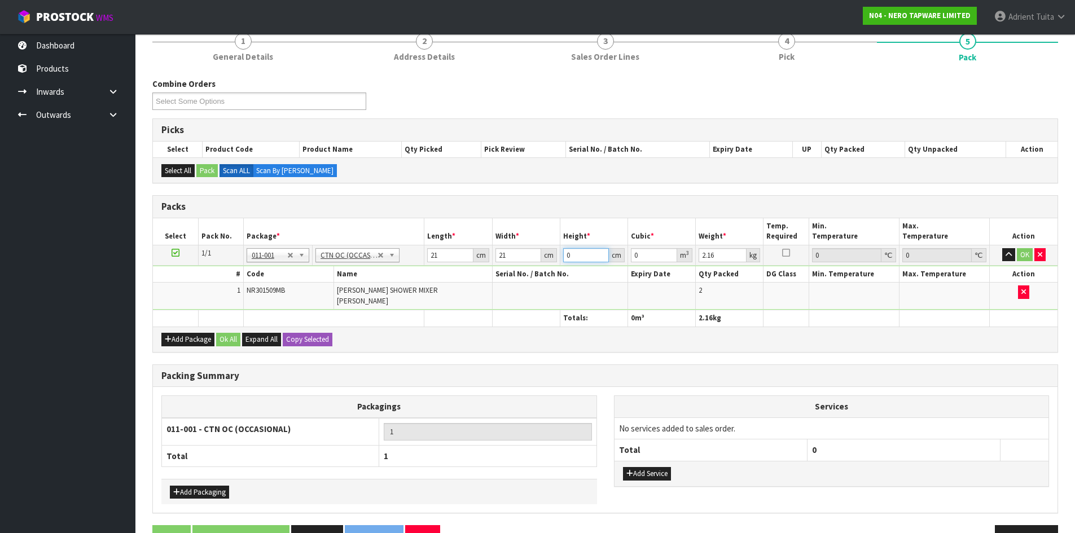
type input "0.000441"
type input "18"
type input "0.007938"
type input "18"
type input "3"
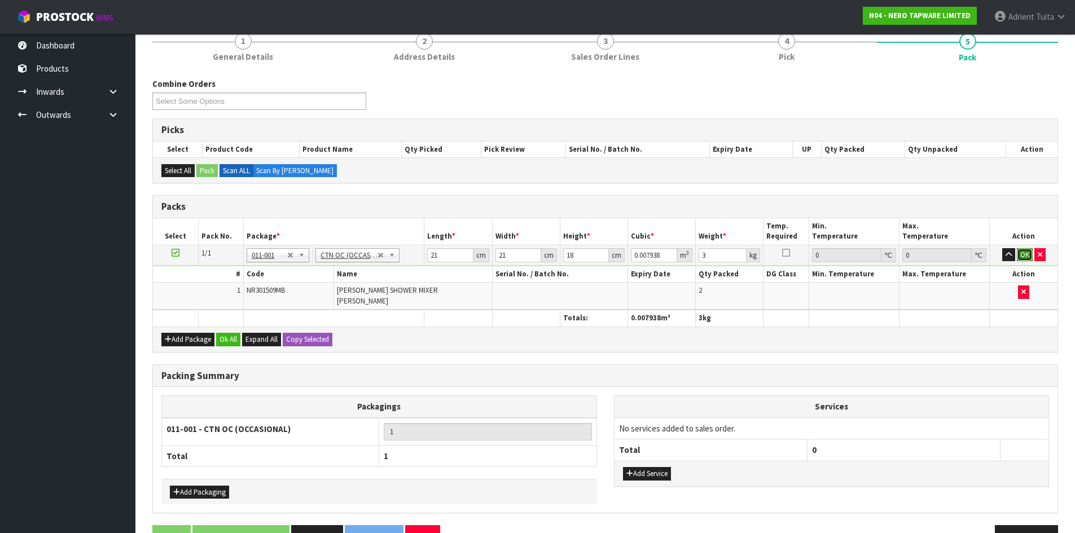
click at [1019, 252] on button "OK" at bounding box center [1024, 255] width 16 height 14
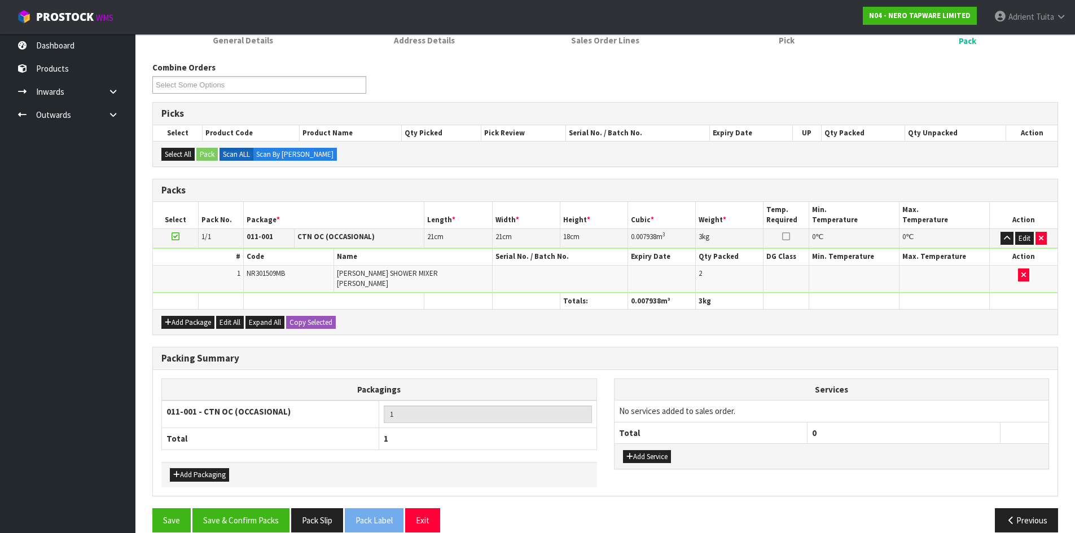
scroll to position [130, 0]
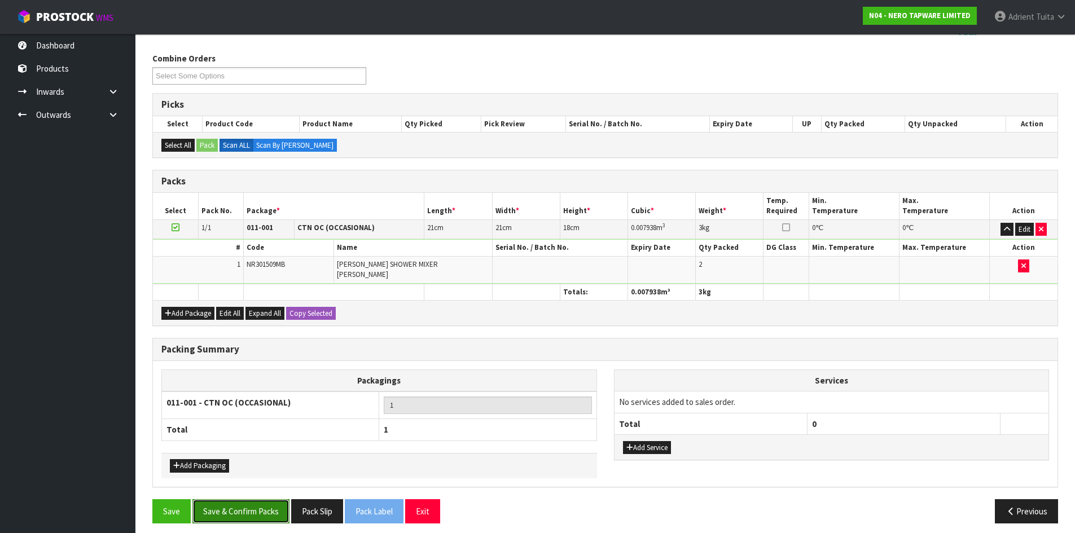
click at [249, 500] on button "Save & Confirm Packs" at bounding box center [240, 511] width 97 height 24
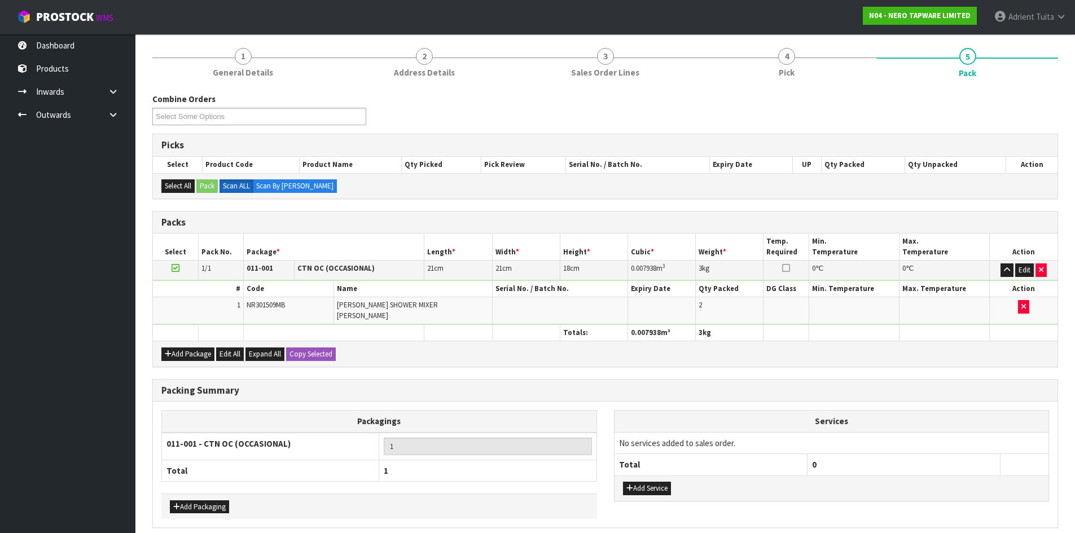
scroll to position [0, 0]
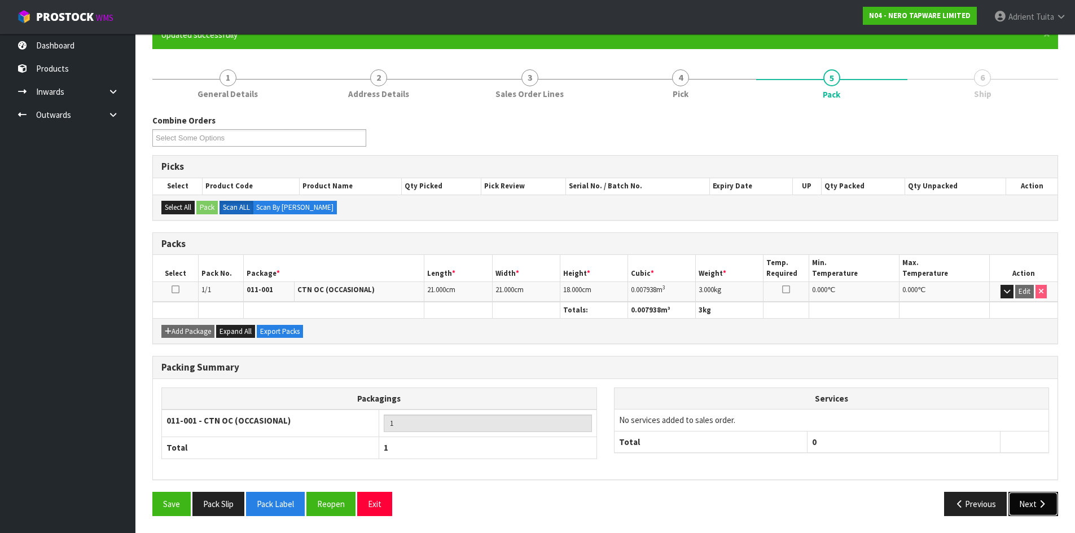
click at [1027, 493] on button "Next" at bounding box center [1033, 504] width 50 height 24
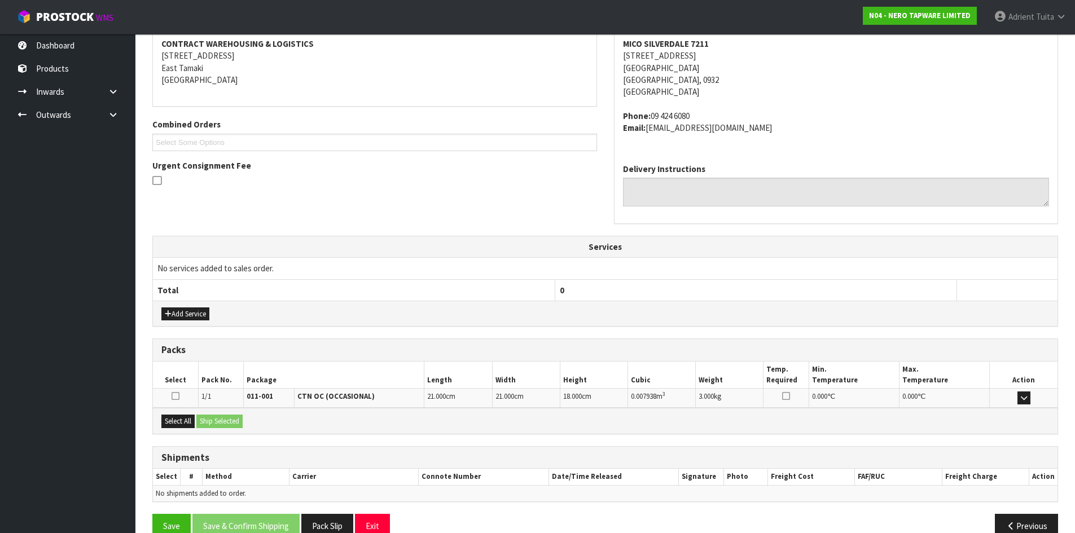
scroll to position [239, 0]
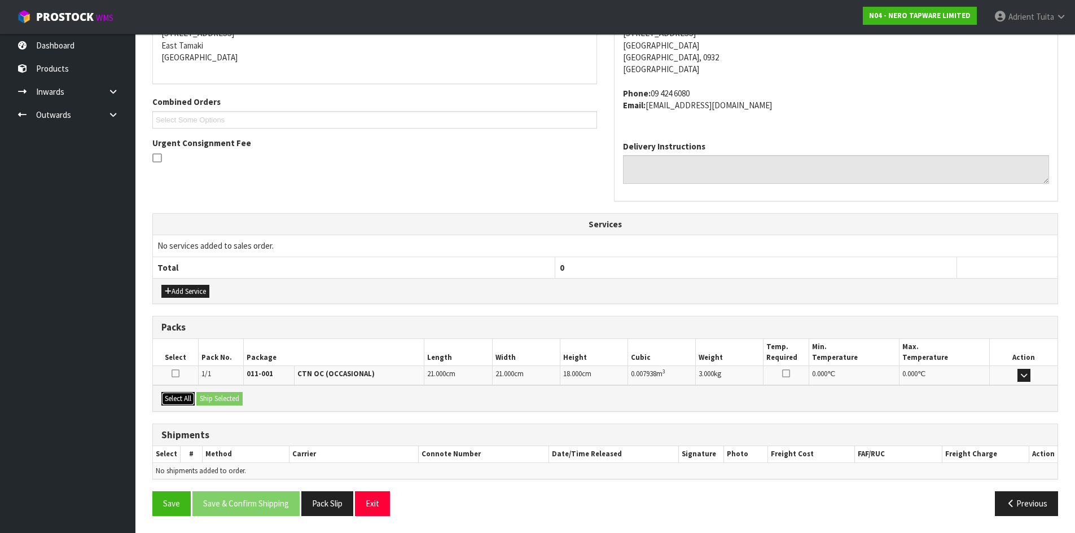
click at [191, 395] on button "Select All" at bounding box center [177, 399] width 33 height 14
click at [210, 395] on button "Ship Selected" at bounding box center [219, 399] width 46 height 14
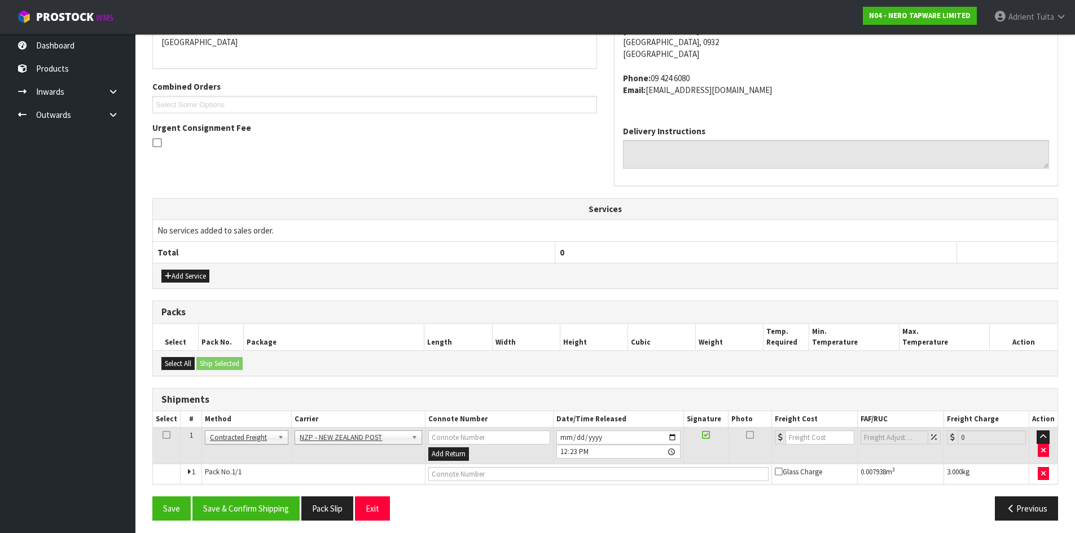
scroll to position [259, 0]
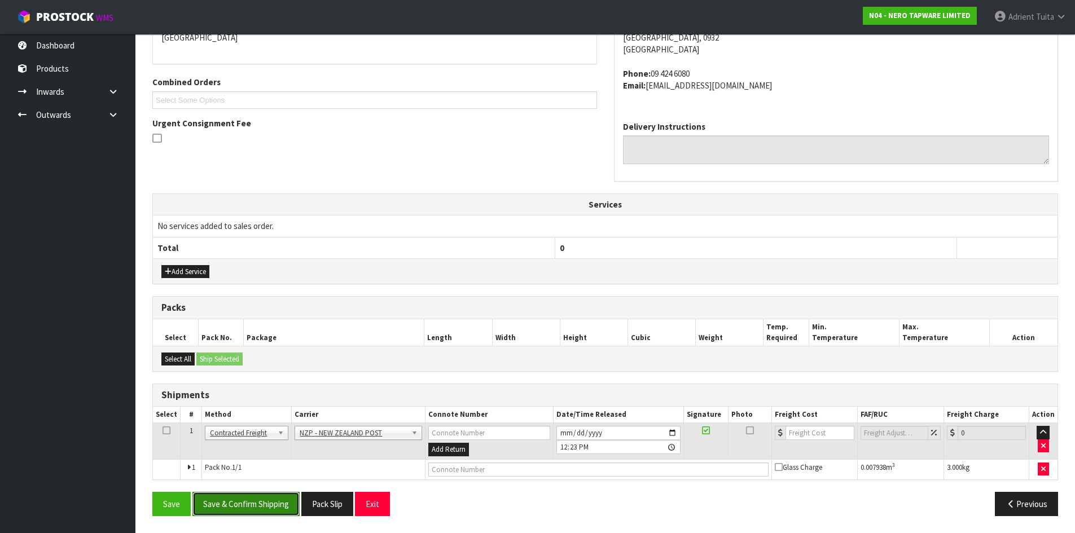
click at [268, 509] on button "Save & Confirm Shipping" at bounding box center [245, 504] width 107 height 24
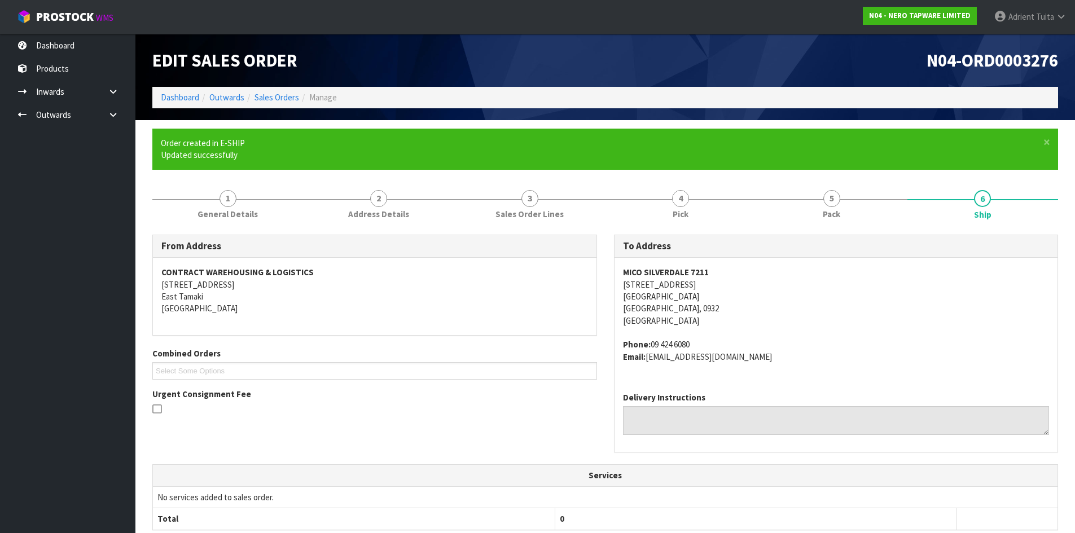
scroll to position [243, 0]
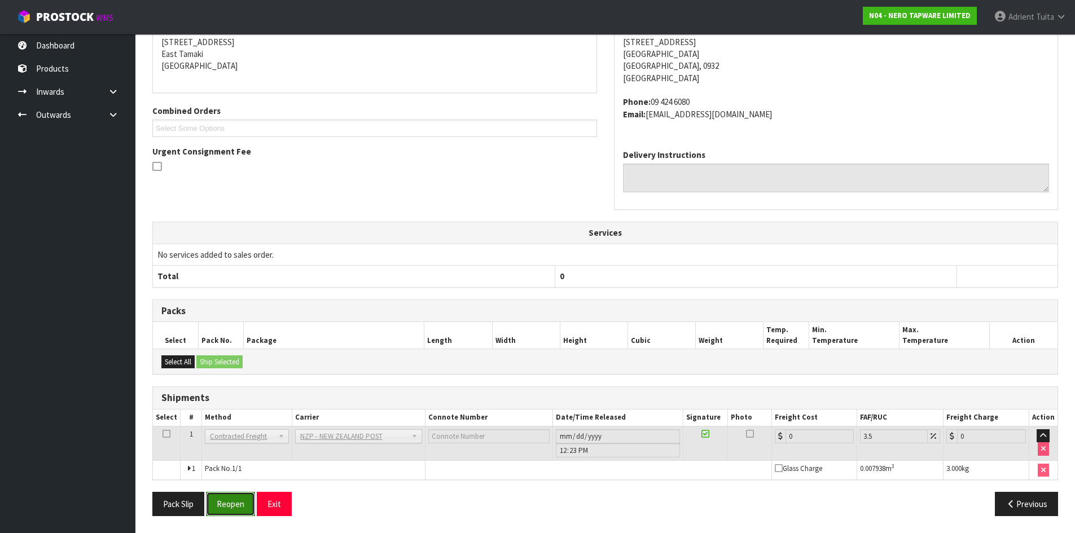
click at [240, 496] on button "Reopen" at bounding box center [230, 504] width 49 height 24
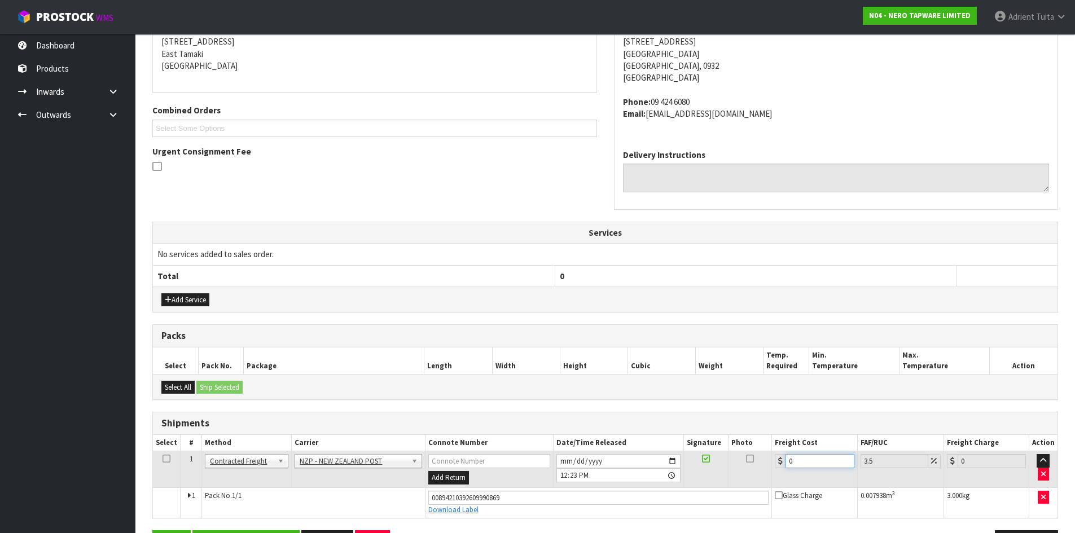
click at [808, 461] on input "0" at bounding box center [819, 461] width 68 height 14
type input "4"
type input "4.14"
type input "4.3"
type input "4.45"
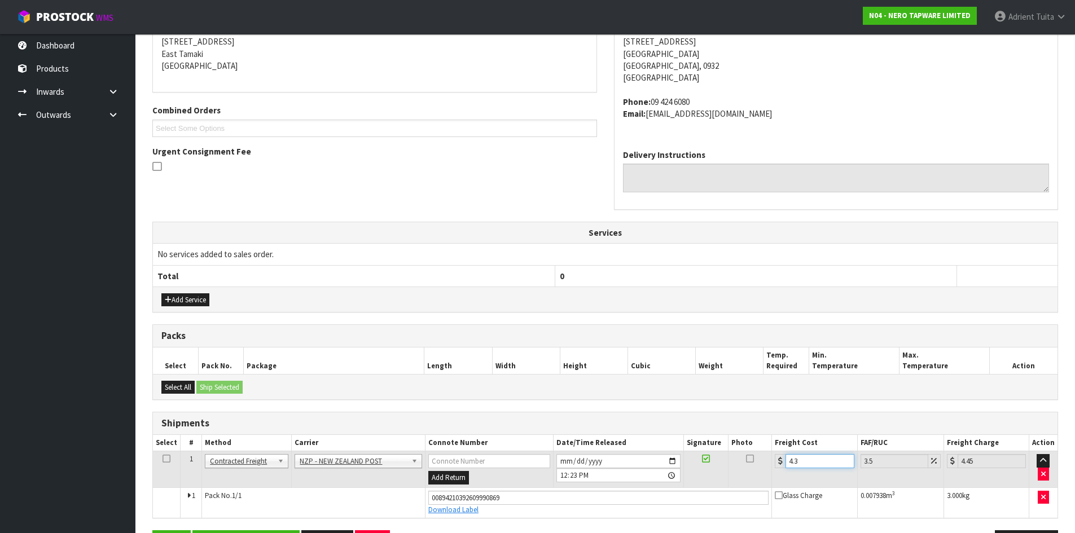
type input "4.33"
type input "4.48"
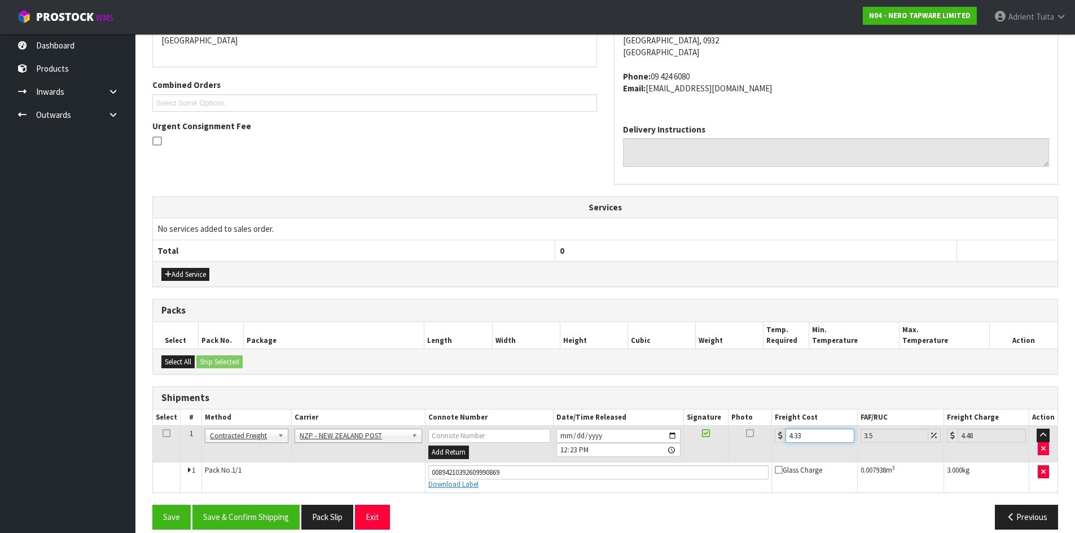
scroll to position [270, 0]
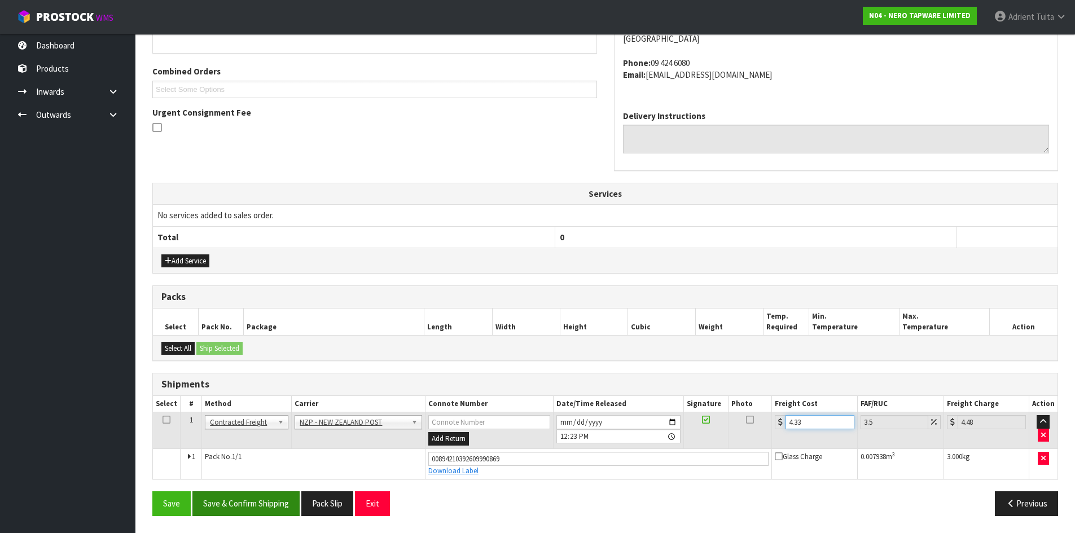
type input "4.33"
click at [276, 495] on button "Save & Confirm Shipping" at bounding box center [245, 503] width 107 height 24
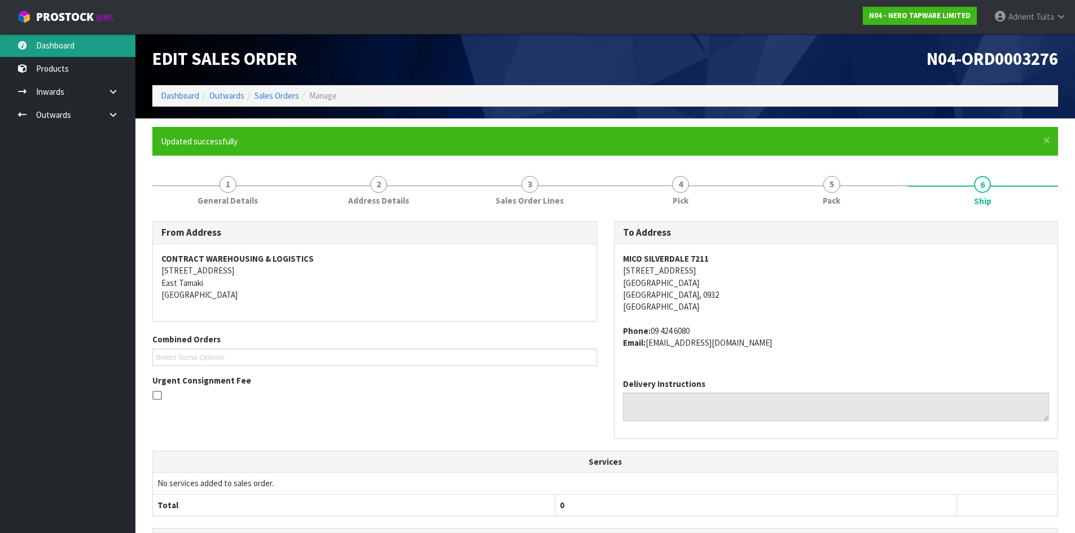
scroll to position [0, 0]
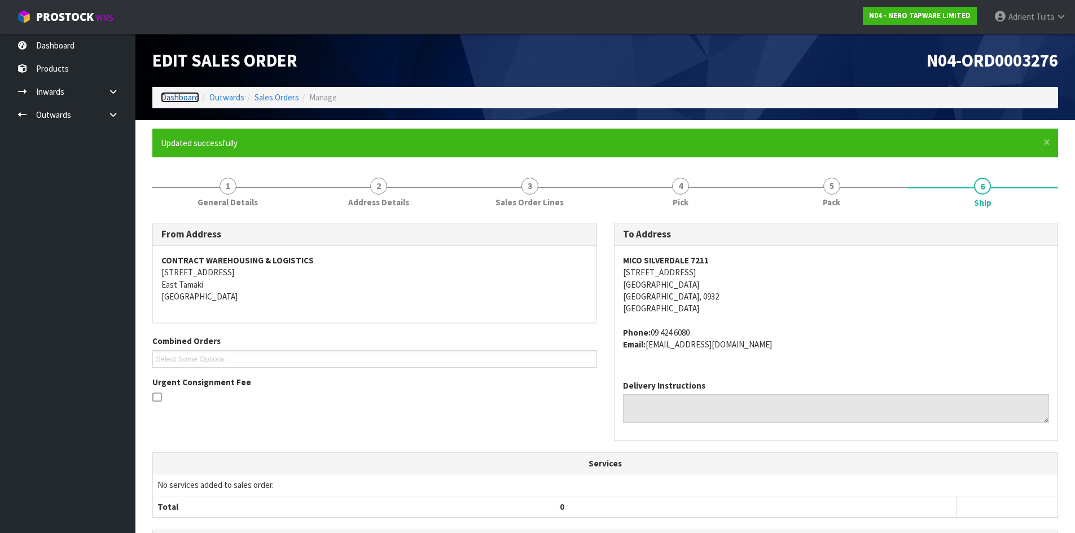
click at [183, 102] on link "Dashboard" at bounding box center [180, 97] width 38 height 11
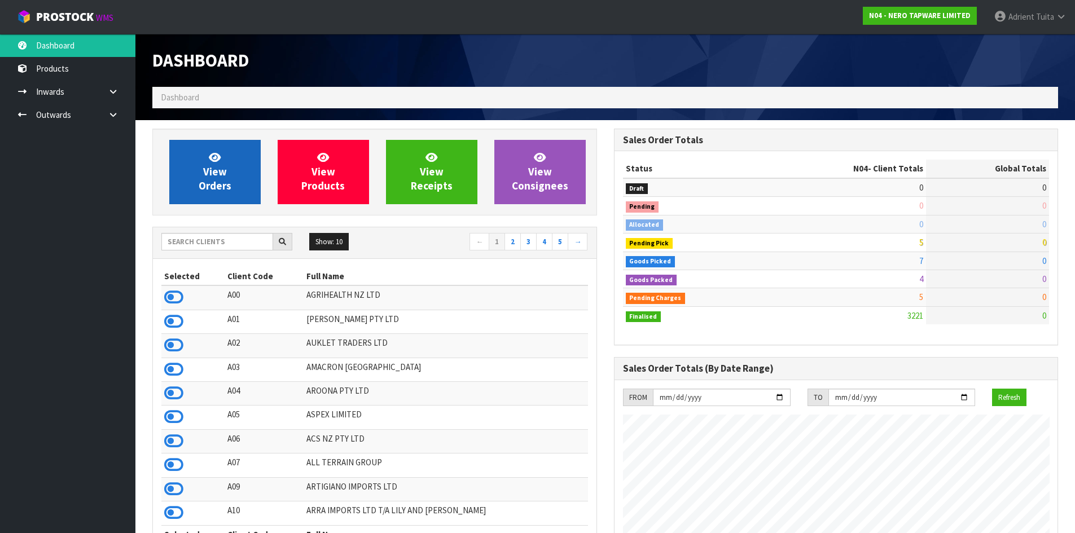
scroll to position [879, 461]
click at [193, 149] on link "View Orders" at bounding box center [214, 172] width 91 height 64
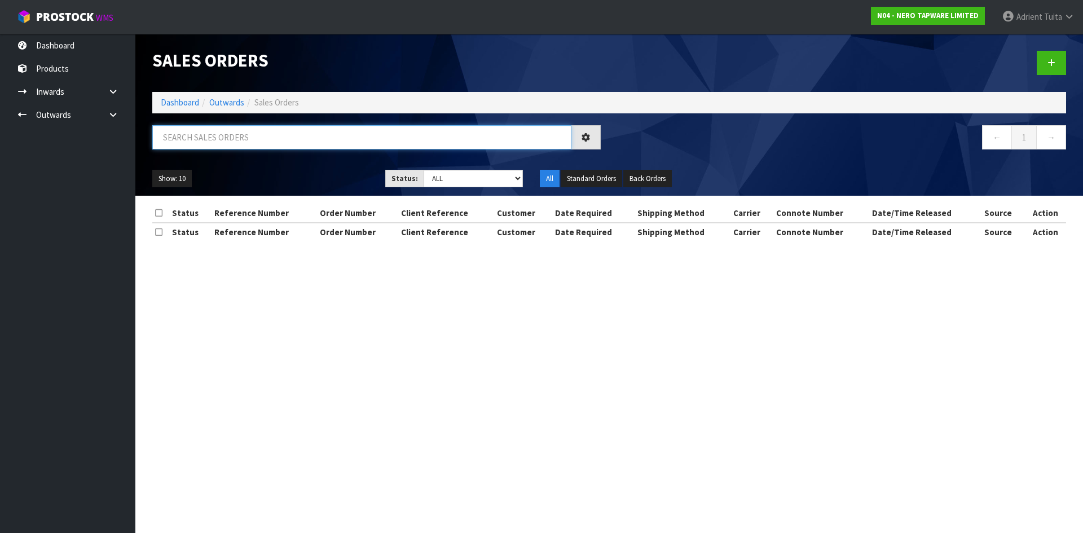
click at [210, 139] on input "text" at bounding box center [361, 137] width 419 height 24
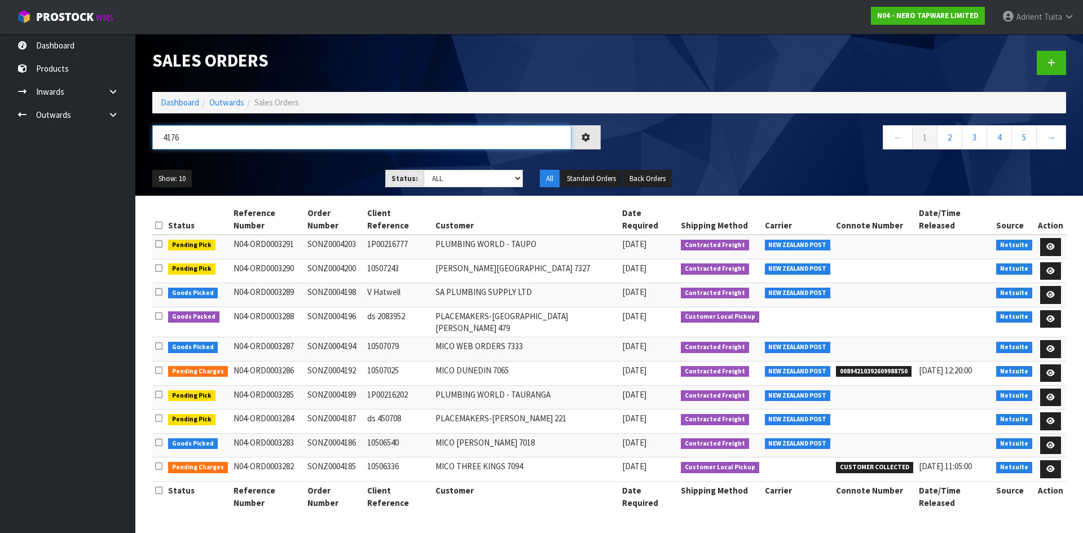
type input "4176"
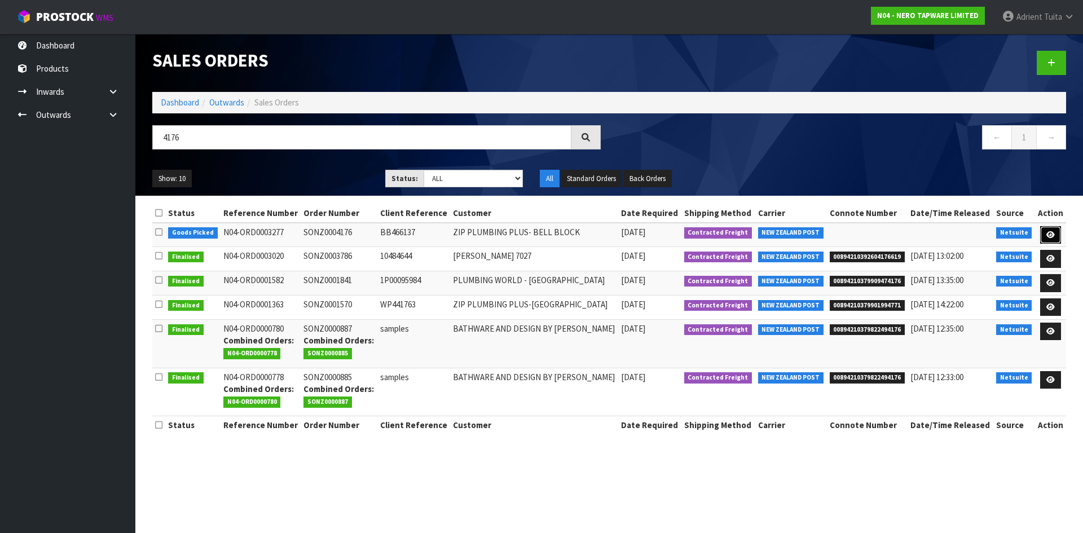
click at [1047, 231] on icon at bounding box center [1050, 234] width 8 height 7
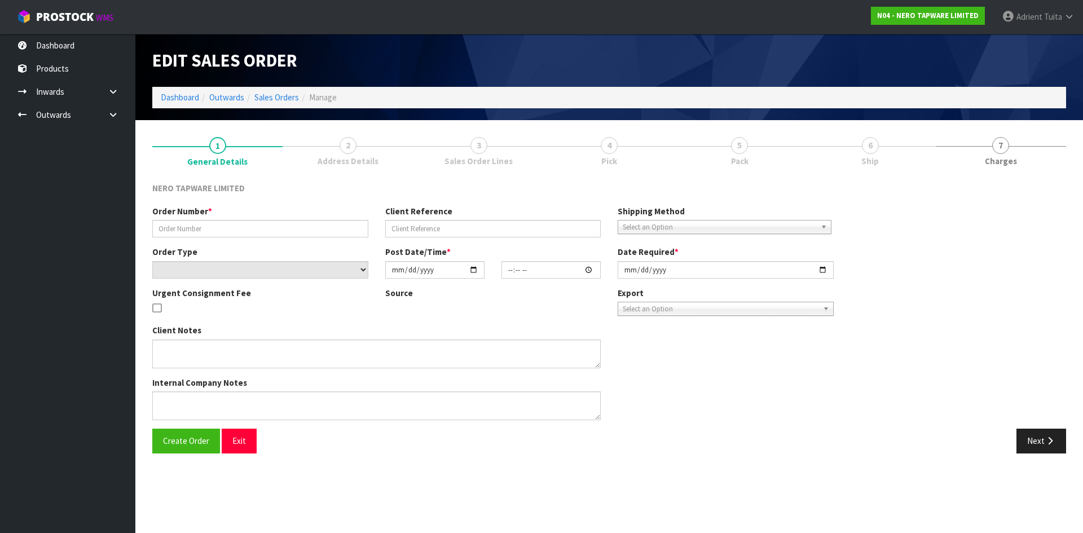
type input "SONZ0004176"
type input "BB466137"
select select "number:0"
type input "2025-10-13"
type input "14:15:07.000"
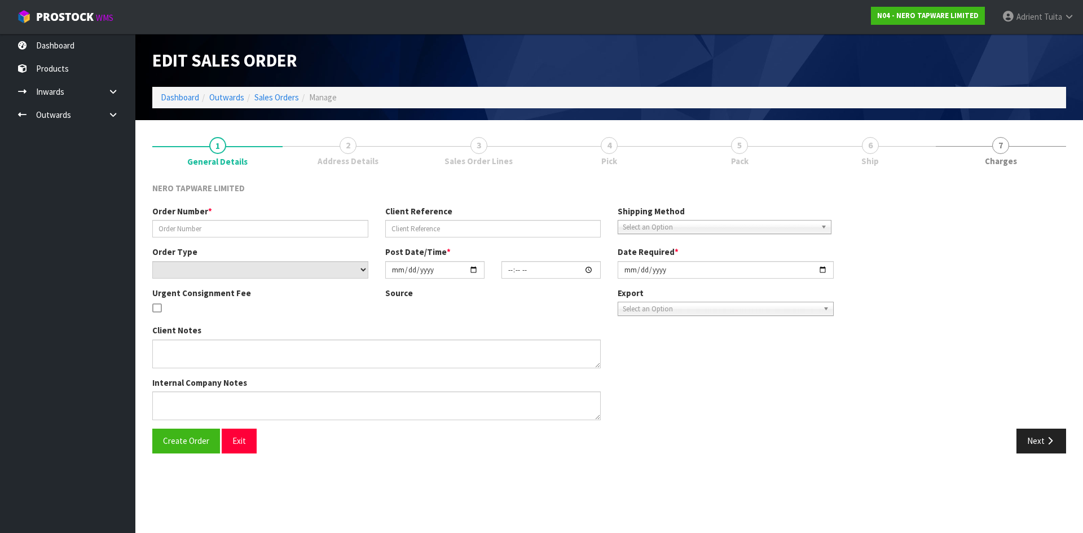
type input "2025-10-14"
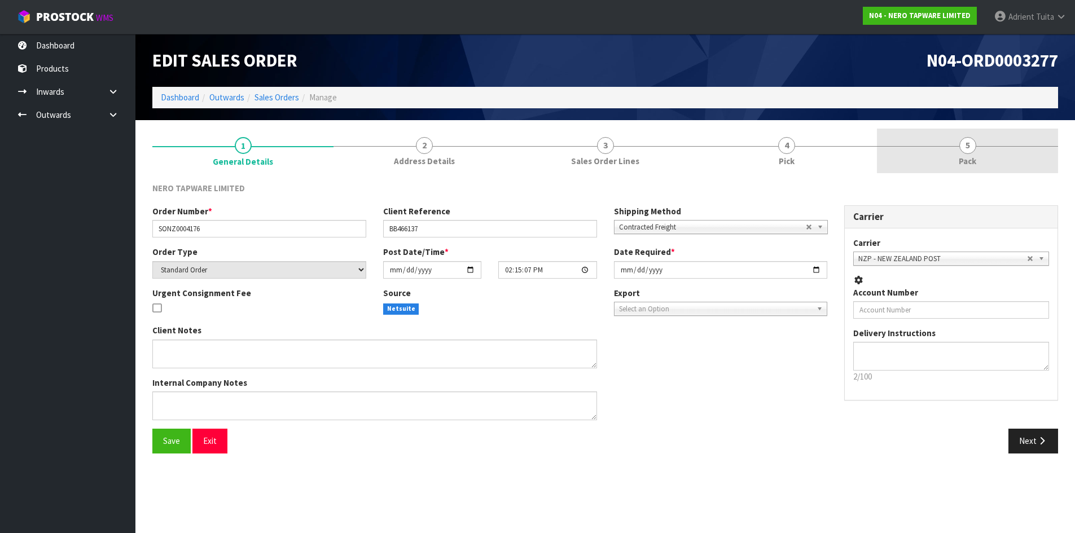
click at [986, 146] on link "5 Pack" at bounding box center [967, 151] width 181 height 45
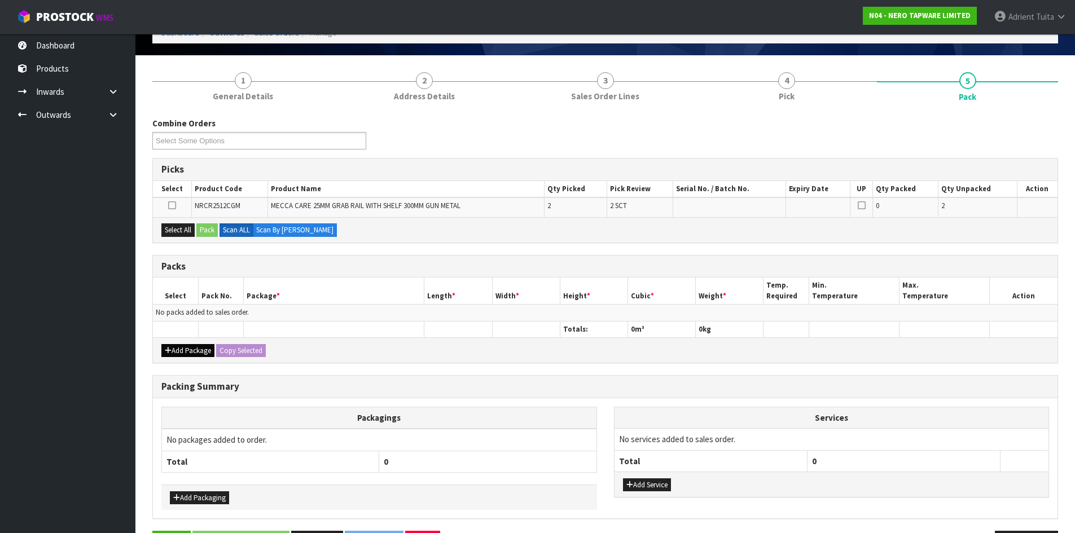
scroll to position [104, 0]
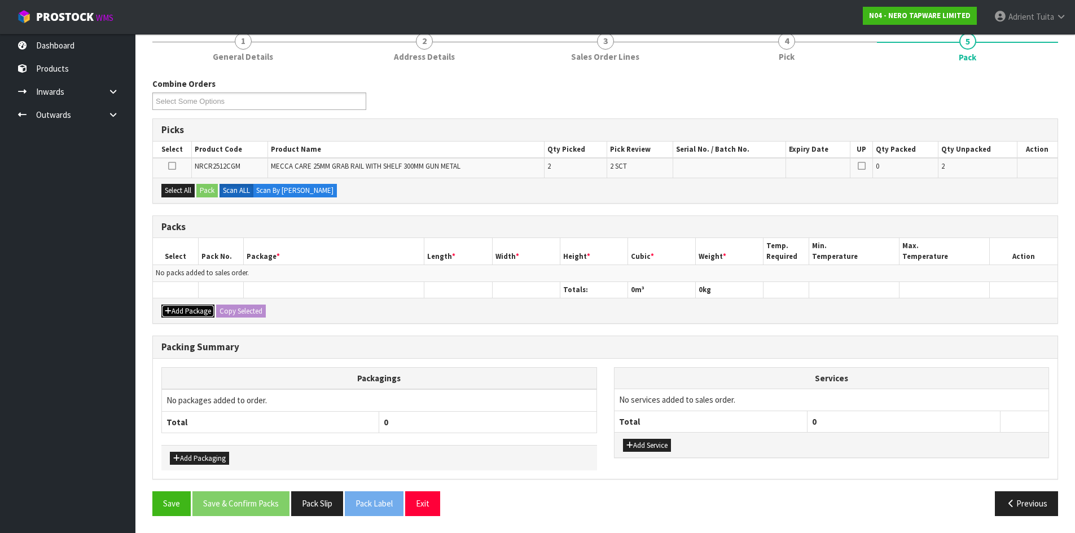
drag, startPoint x: 192, startPoint y: 305, endPoint x: 178, endPoint y: 274, distance: 33.6
click at [190, 303] on div "Add Package Copy Selected" at bounding box center [605, 310] width 904 height 25
drag, startPoint x: 179, startPoint y: 268, endPoint x: 171, endPoint y: 285, distance: 18.2
click at [179, 268] on td "No packs added to sales order." at bounding box center [605, 273] width 904 height 16
drag, startPoint x: 171, startPoint y: 307, endPoint x: 174, endPoint y: 297, distance: 9.9
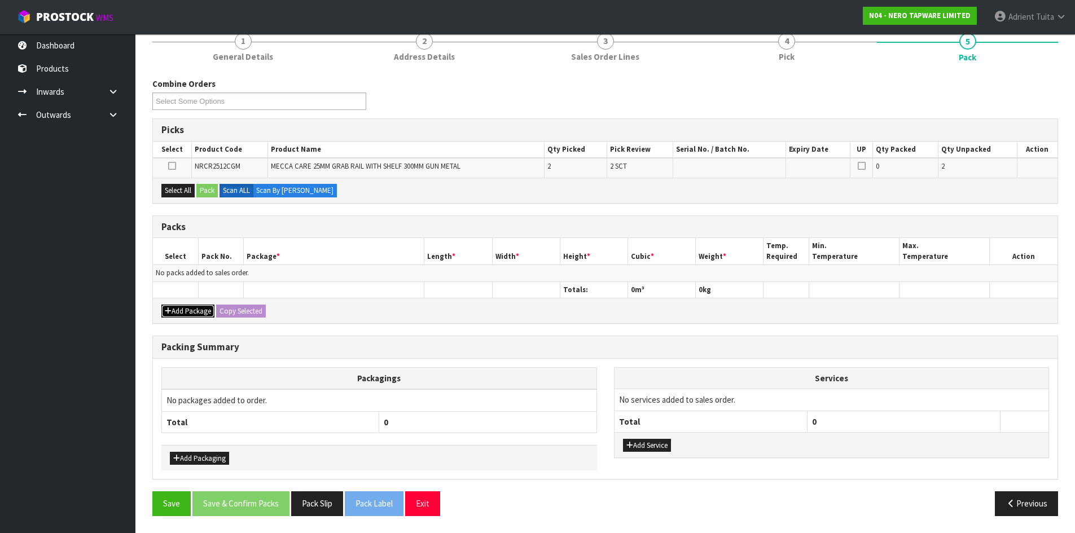
click at [171, 307] on button "Add Package" at bounding box center [187, 312] width 53 height 14
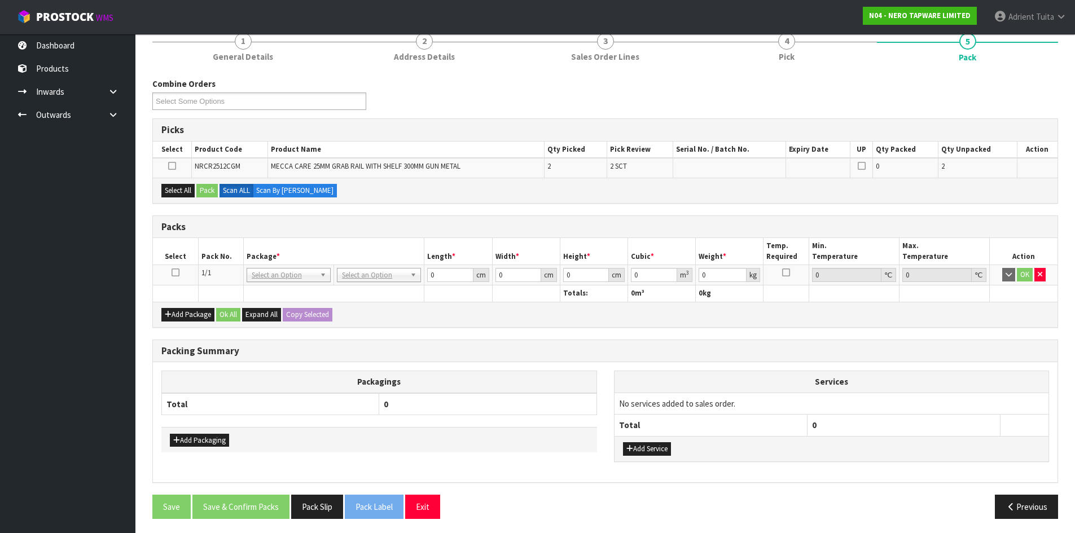
click at [177, 273] on icon at bounding box center [175, 272] width 8 height 1
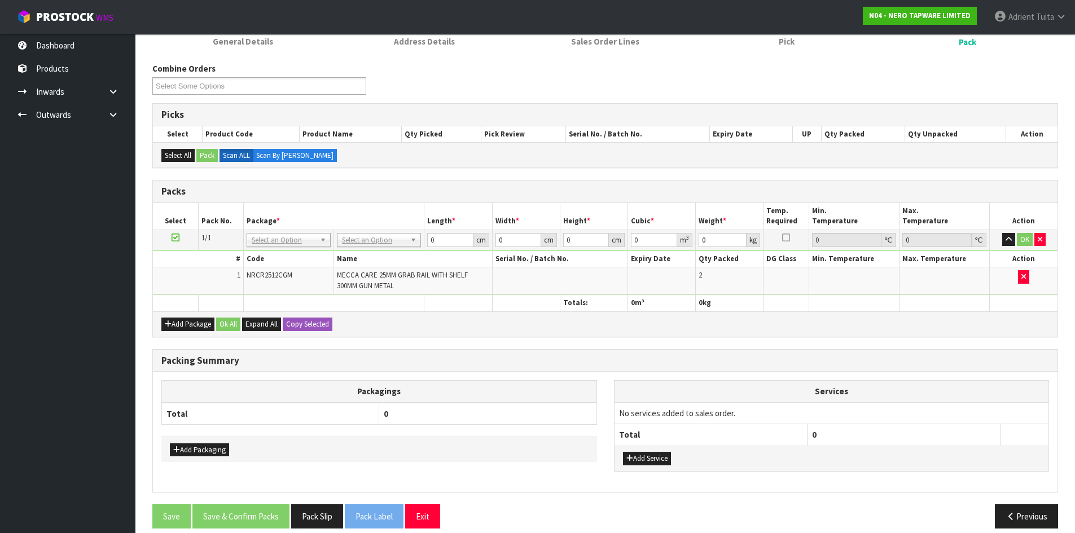
scroll to position [132, 0]
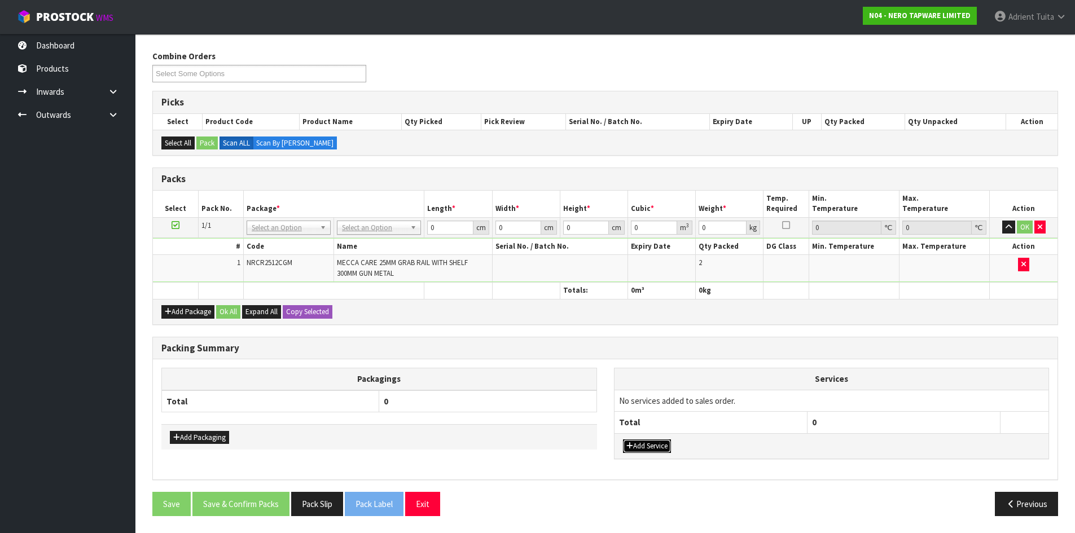
drag, startPoint x: 644, startPoint y: 447, endPoint x: 656, endPoint y: 418, distance: 31.6
click at [645, 443] on button "Add Service" at bounding box center [647, 446] width 48 height 14
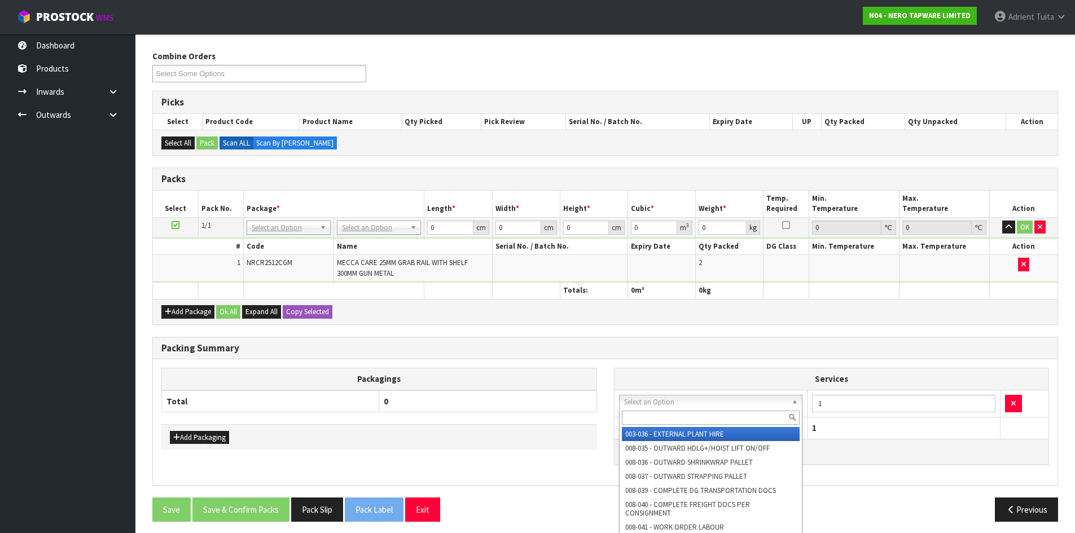
drag, startPoint x: 663, startPoint y: 404, endPoint x: 664, endPoint y: 412, distance: 8.5
click at [664, 412] on input "text" at bounding box center [711, 418] width 178 height 14
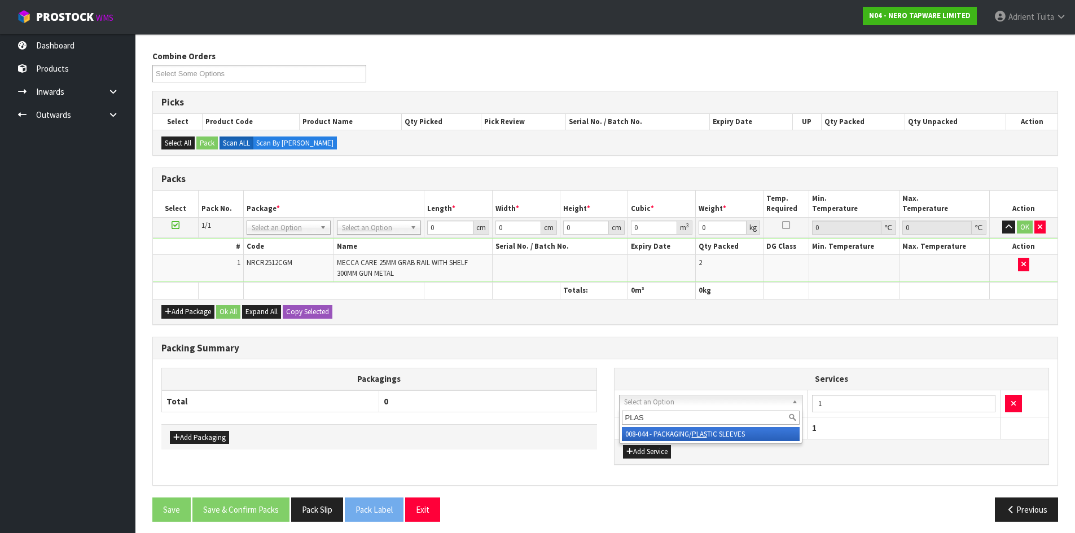
type input "PLAS"
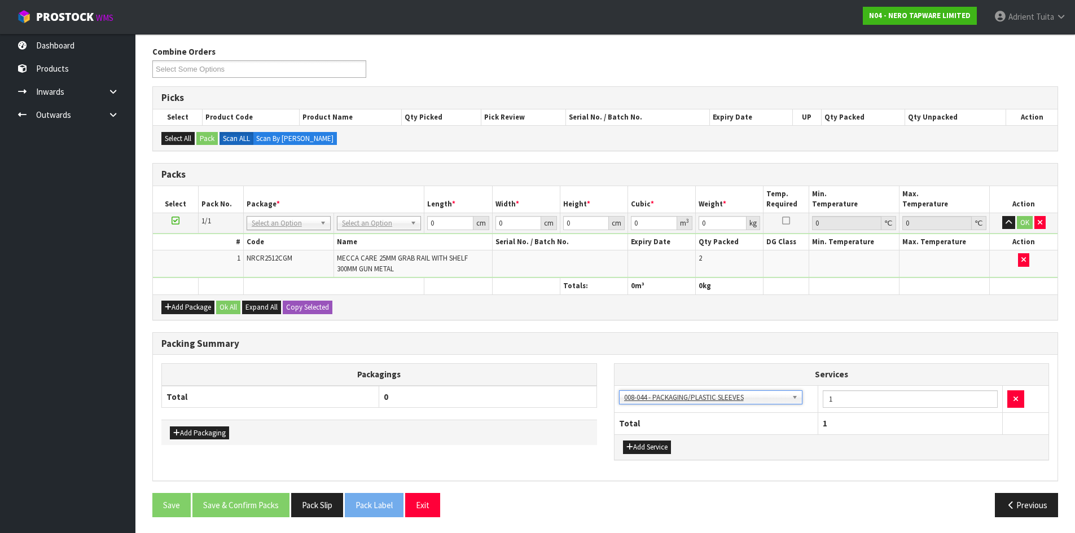
scroll to position [138, 0]
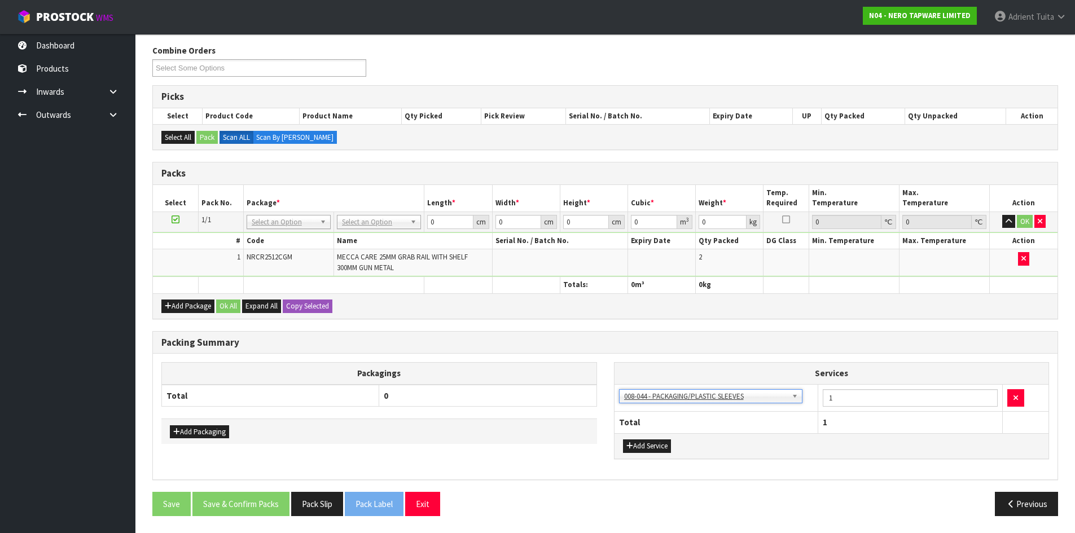
drag, startPoint x: 404, startPoint y: 224, endPoint x: 402, endPoint y: 241, distance: 16.5
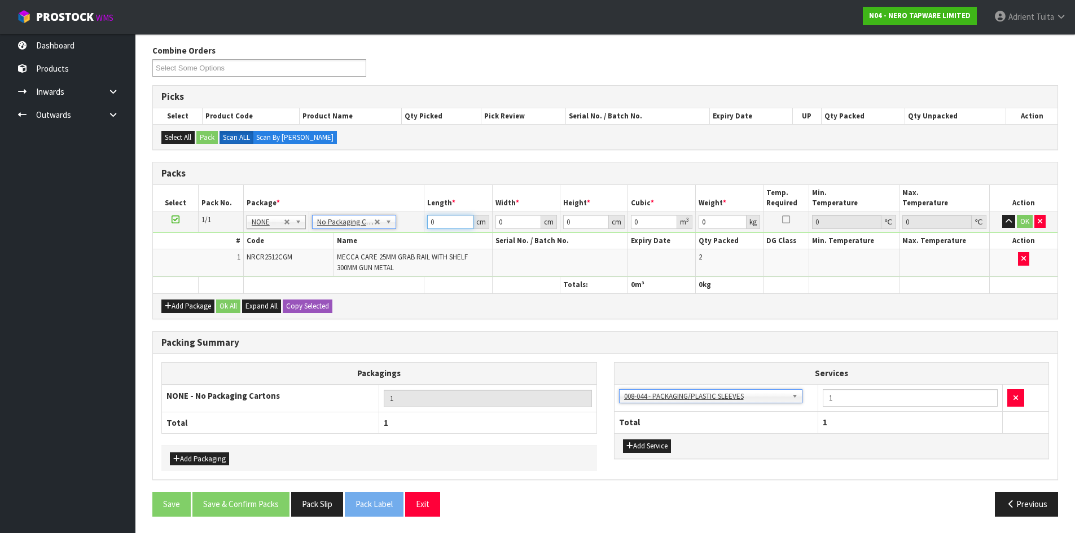
click at [444, 223] on input "0" at bounding box center [450, 222] width 46 height 14
type input "39"
type input "17"
type input "1"
type input "0.000663"
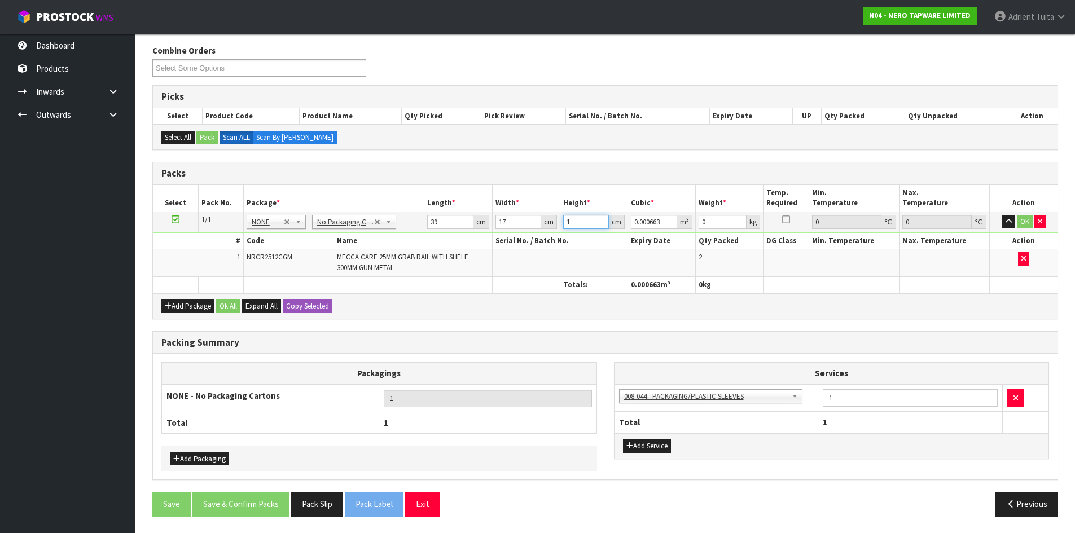
type input "15"
type input "0.009945"
type input "15"
type input "5"
click at [1020, 227] on button "OK" at bounding box center [1024, 222] width 16 height 14
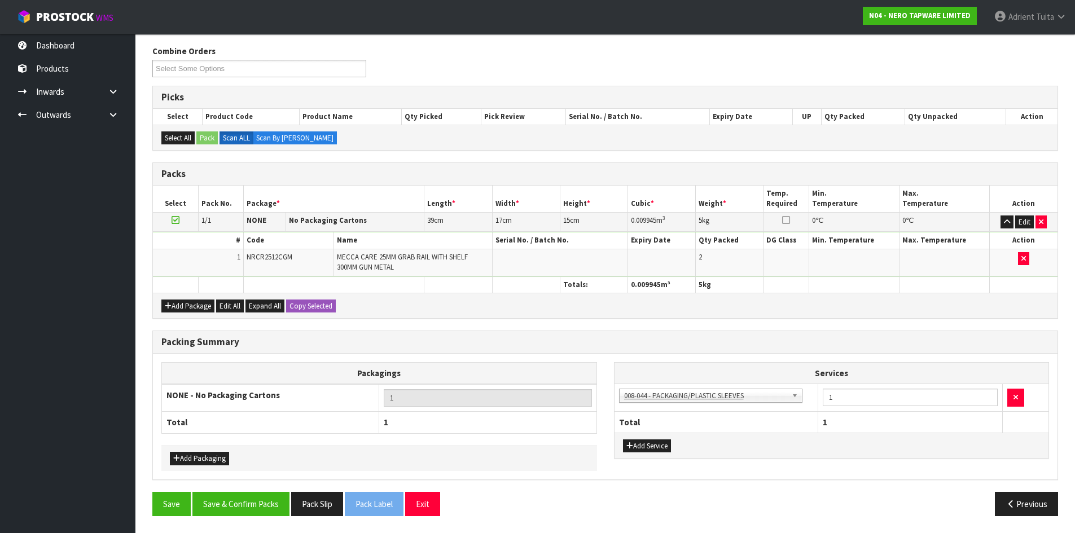
scroll to position [137, 0]
drag, startPoint x: 243, startPoint y: 507, endPoint x: 235, endPoint y: 504, distance: 8.4
click at [243, 505] on button "Save & Confirm Packs" at bounding box center [240, 504] width 97 height 24
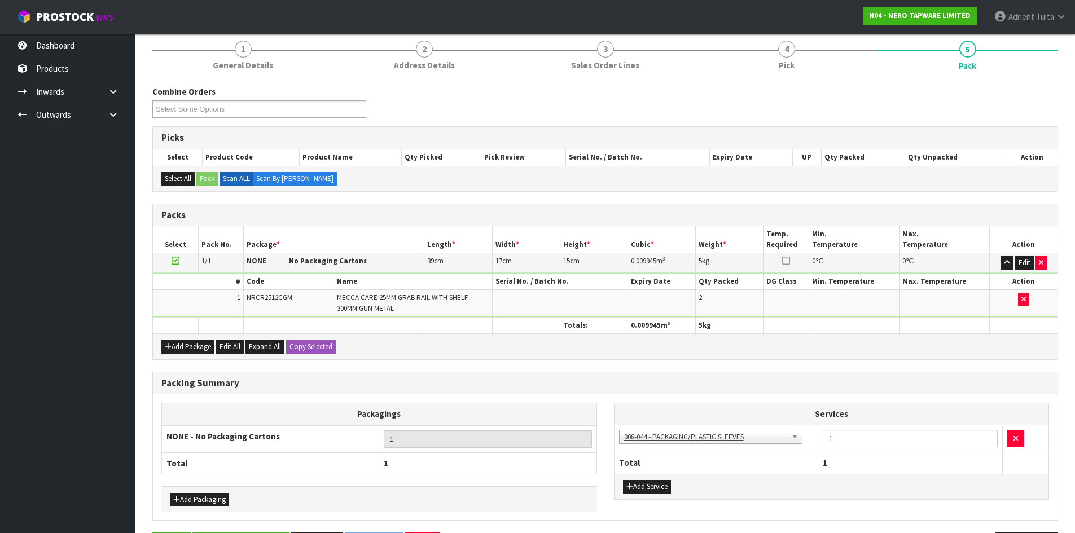
scroll to position [0, 0]
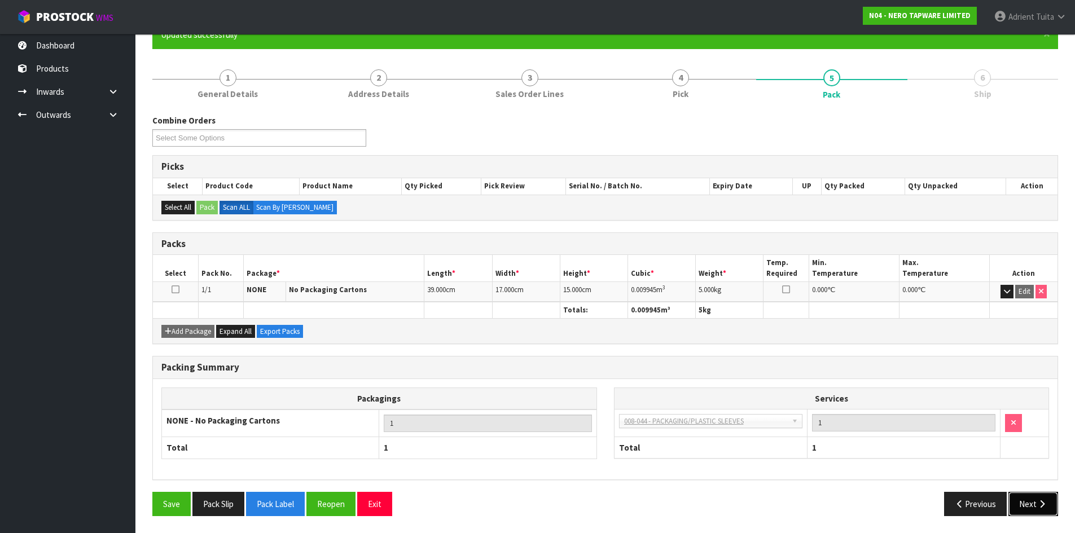
click at [1022, 509] on button "Next" at bounding box center [1033, 504] width 50 height 24
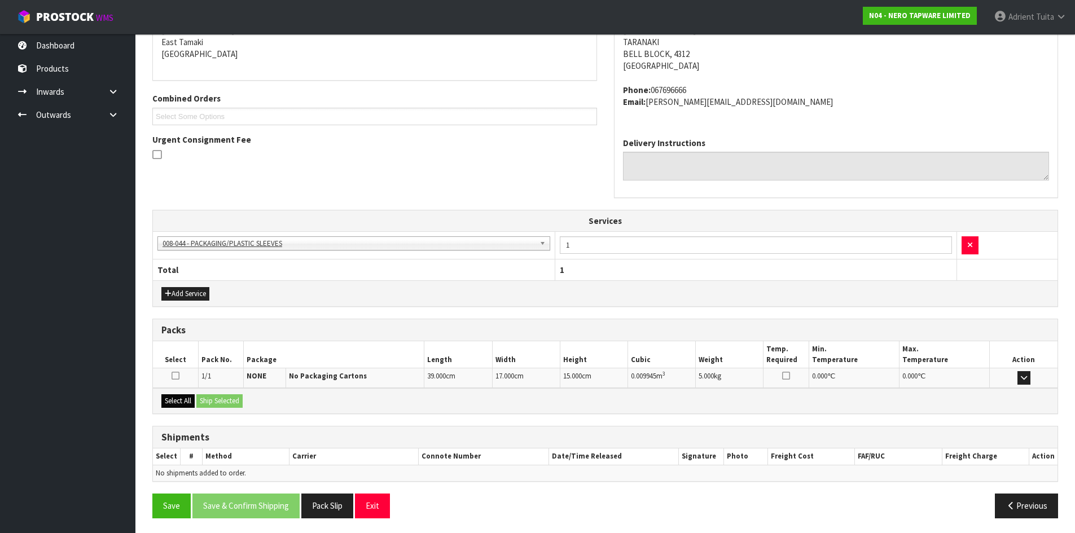
scroll to position [245, 0]
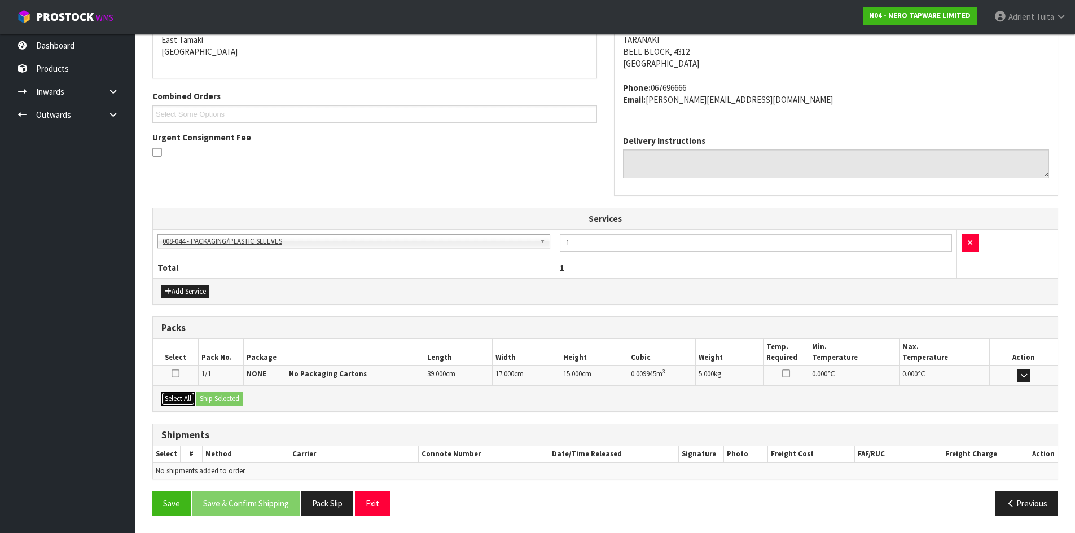
drag, startPoint x: 178, startPoint y: 404, endPoint x: 197, endPoint y: 396, distance: 20.2
click at [183, 402] on button "Select All" at bounding box center [177, 399] width 33 height 14
click at [197, 396] on div "Select All Ship Selected" at bounding box center [605, 398] width 904 height 25
click at [211, 394] on button "Ship Selected" at bounding box center [219, 399] width 46 height 14
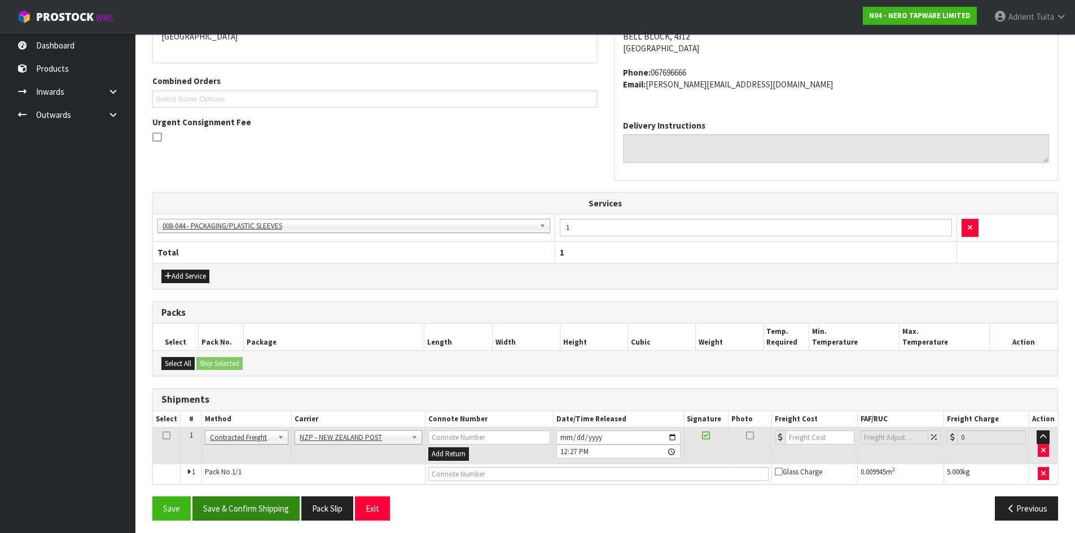
scroll to position [265, 0]
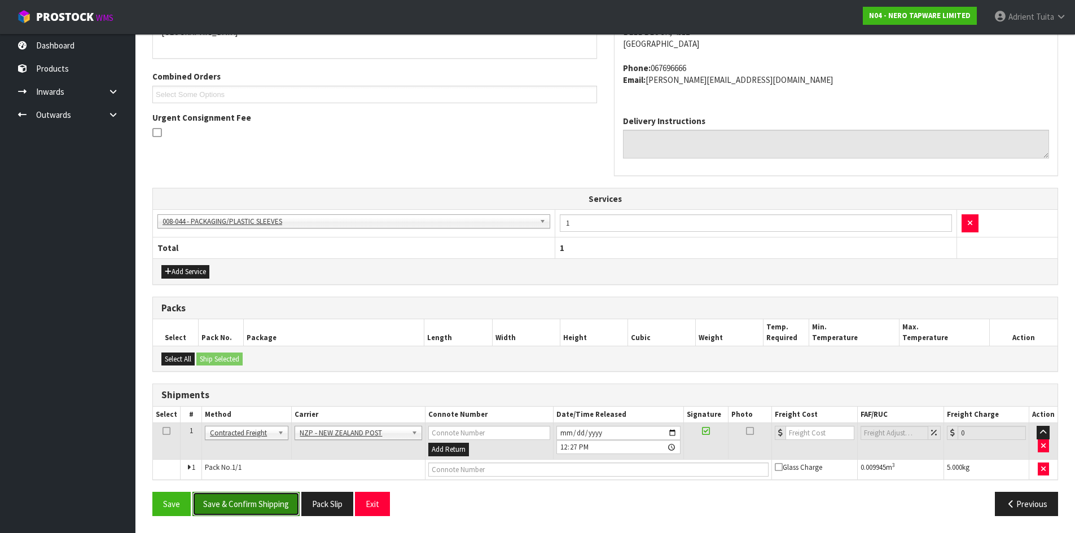
click at [254, 507] on button "Save & Confirm Shipping" at bounding box center [245, 504] width 107 height 24
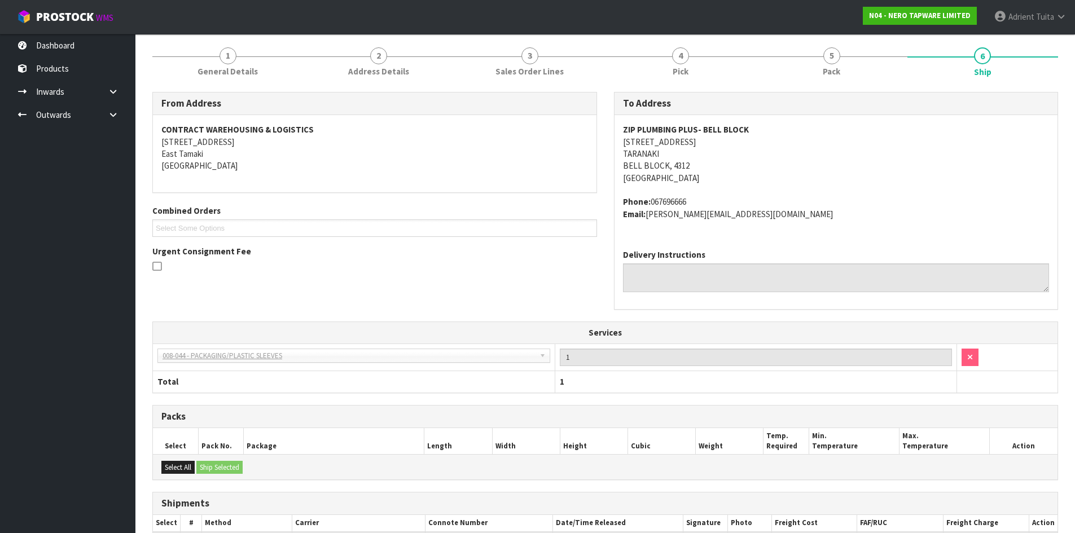
scroll to position [249, 0]
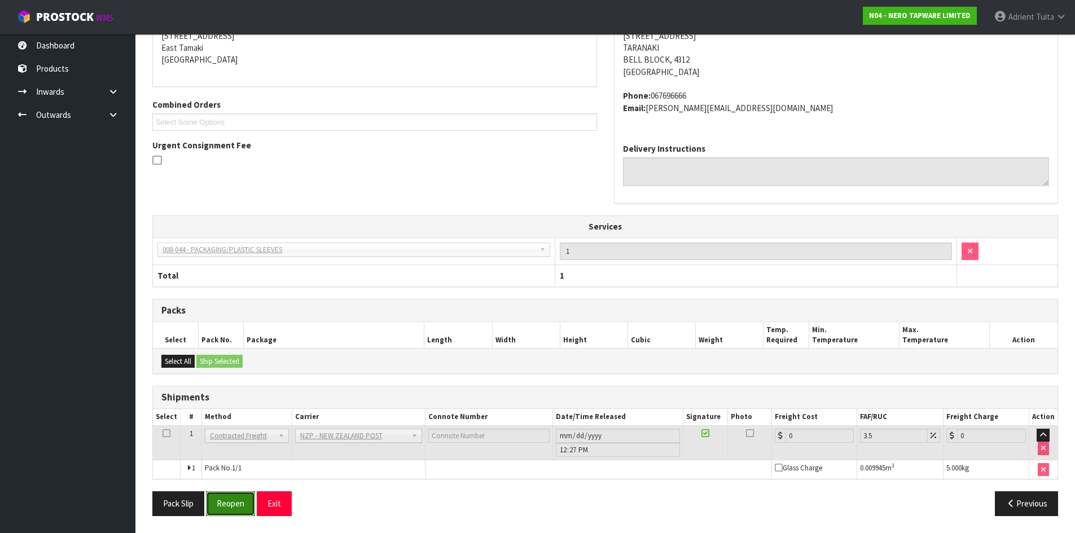
click at [242, 513] on button "Reopen" at bounding box center [230, 503] width 49 height 24
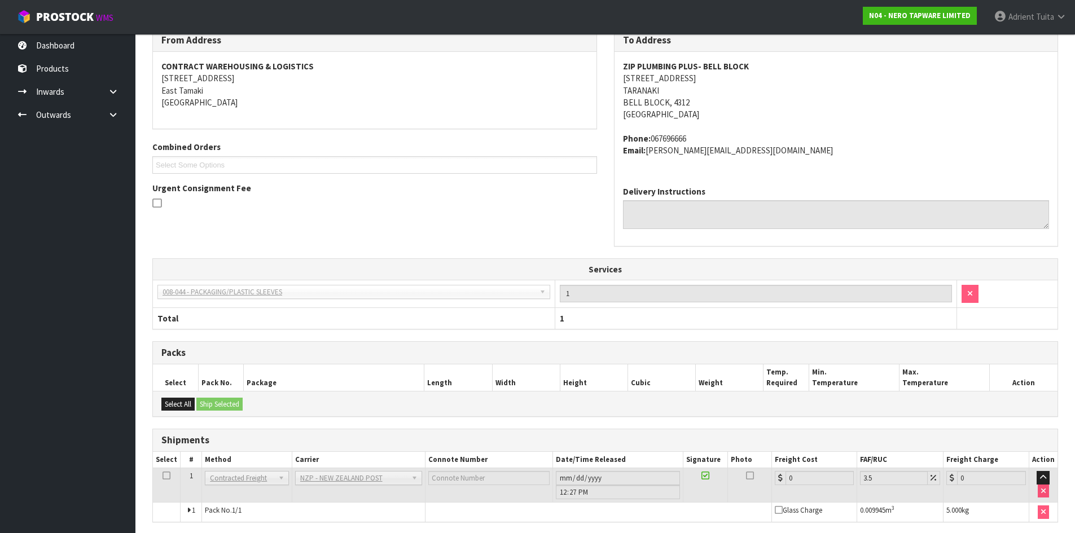
scroll to position [236, 0]
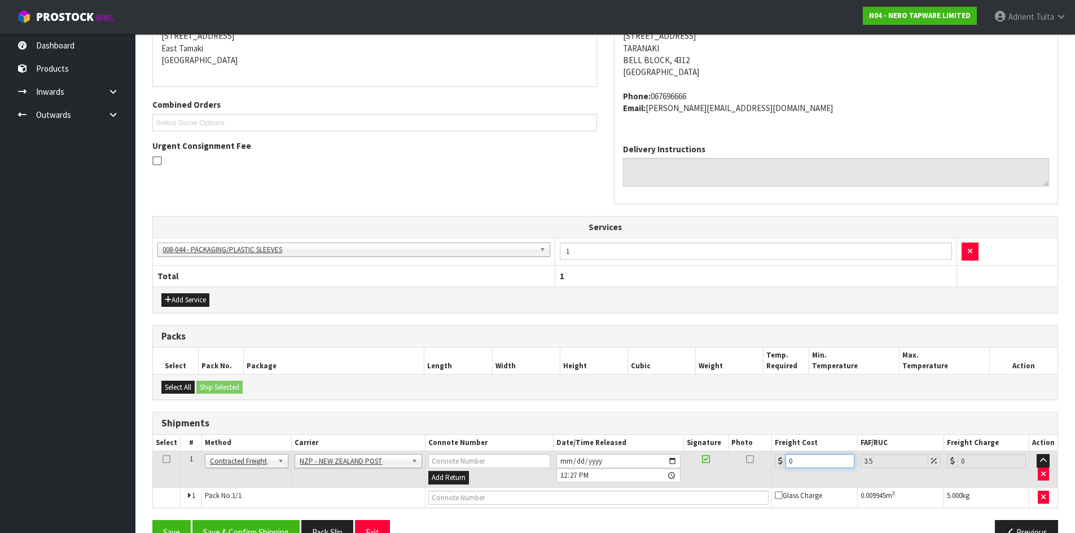
click at [806, 460] on input "0" at bounding box center [819, 461] width 68 height 14
type input "8"
type input "8.28"
type input "8.4"
type input "8.69"
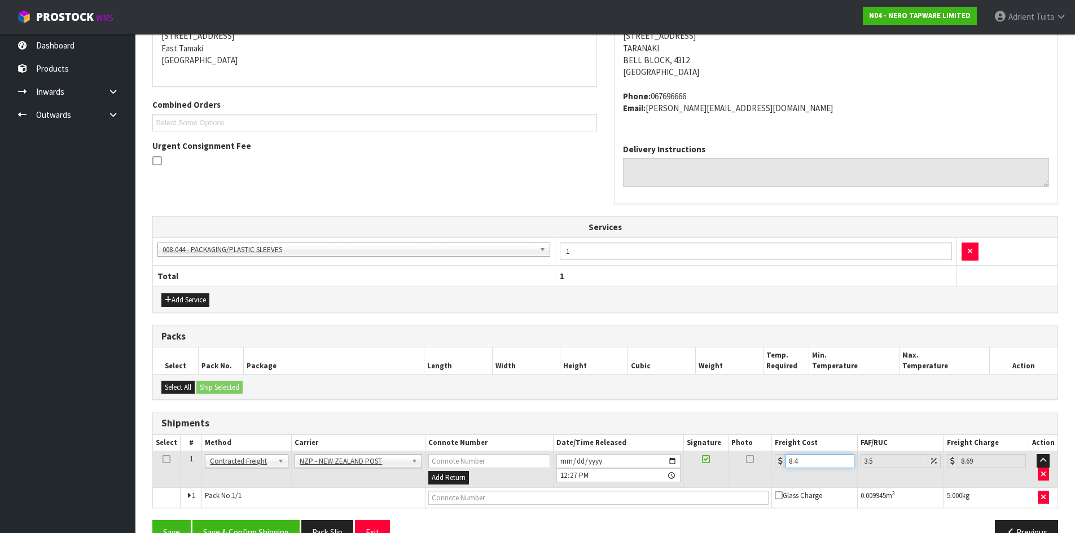
type input "8.45"
type input "8.75"
type input "8.45"
click at [429, 504] on input "text" at bounding box center [598, 498] width 341 height 14
type input "00894210392609994027"
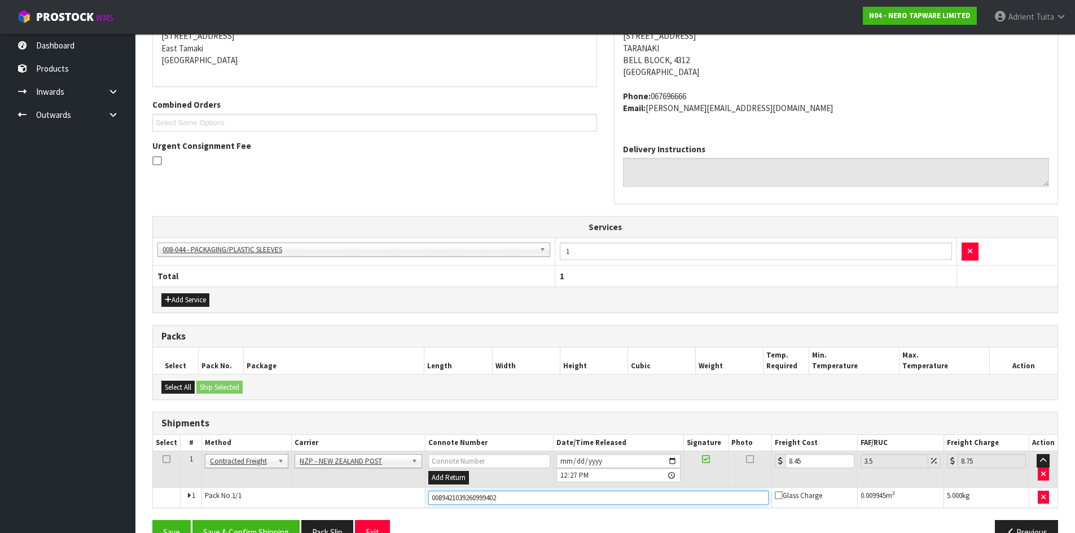
click at [152, 520] on button "Save" at bounding box center [171, 532] width 38 height 24
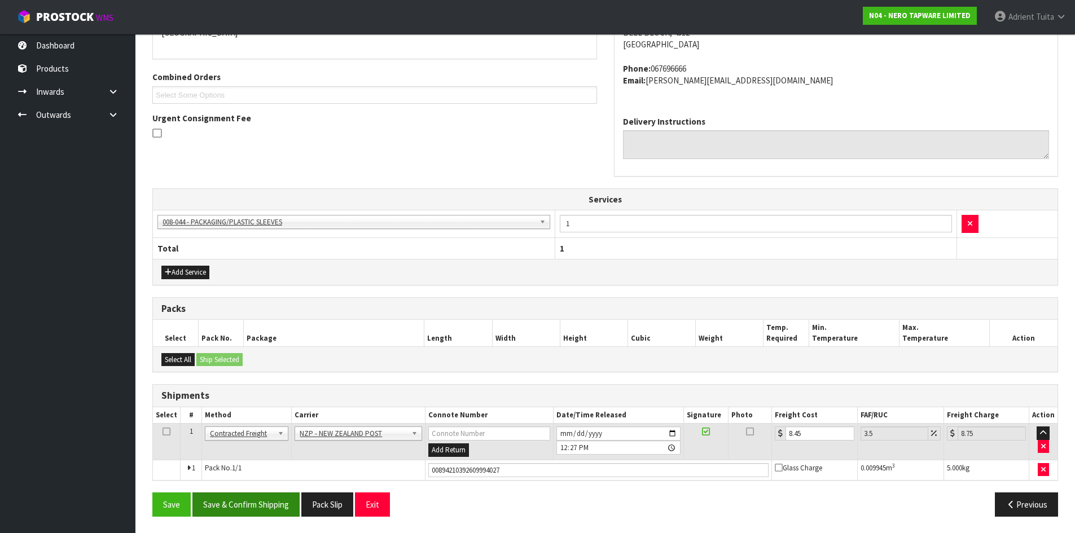
scroll to position [265, 0]
click at [248, 504] on button "Save & Confirm Shipping" at bounding box center [245, 504] width 107 height 24
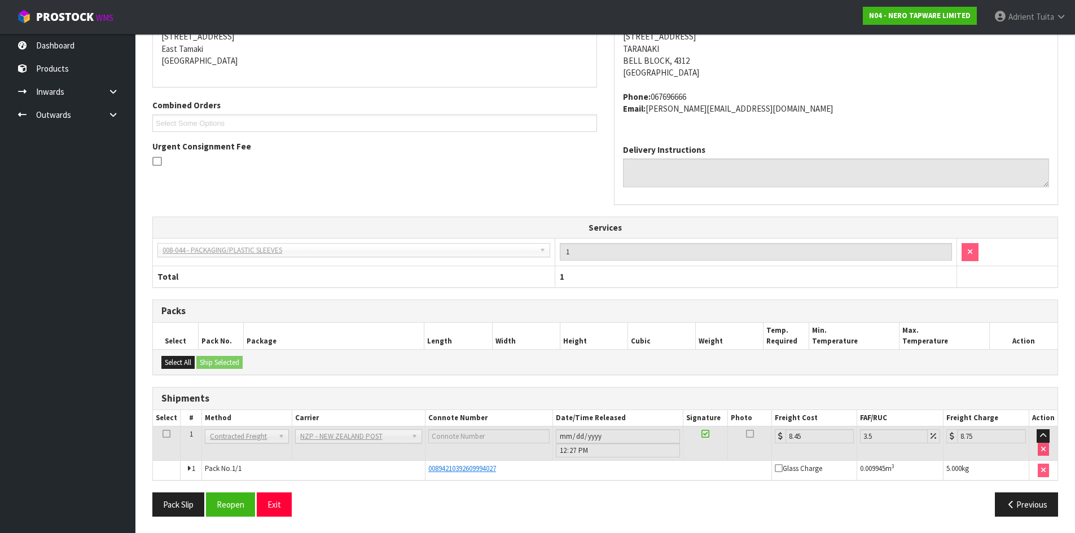
scroll to position [236, 0]
click at [281, 500] on button "Exit" at bounding box center [274, 504] width 35 height 24
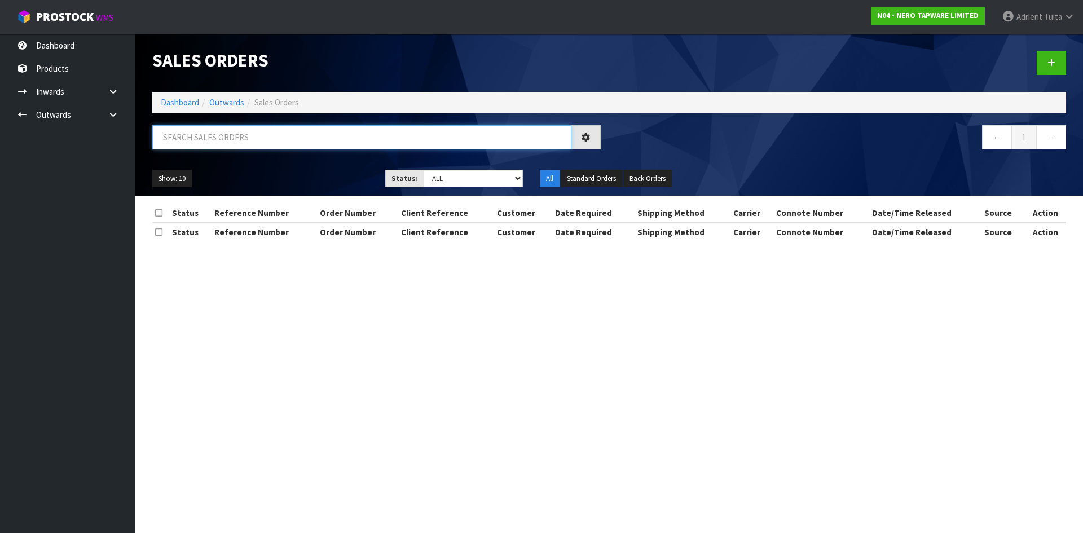
click at [178, 144] on input "text" at bounding box center [361, 137] width 419 height 24
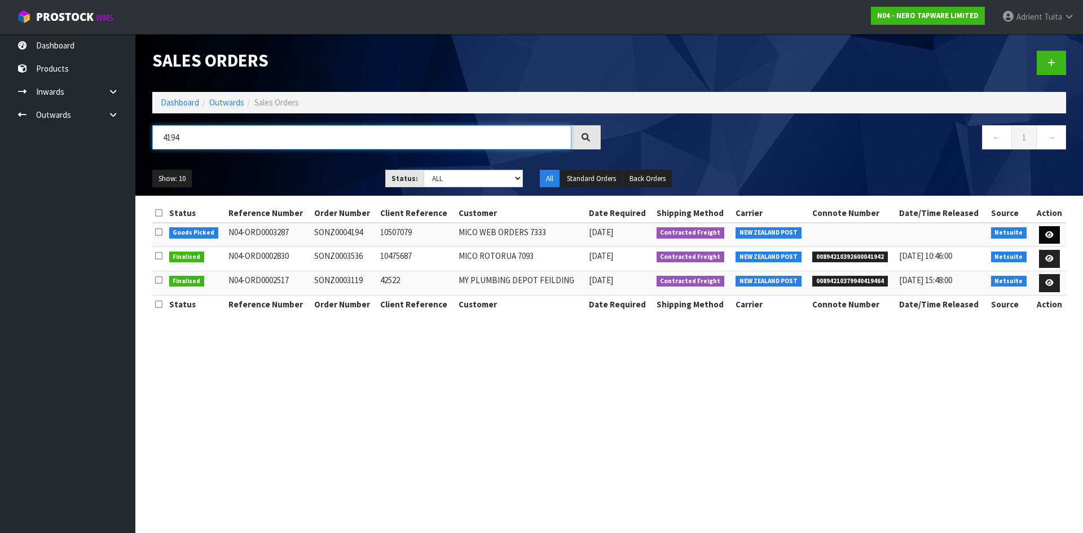
type input "4194"
click at [1056, 235] on link at bounding box center [1049, 235] width 21 height 18
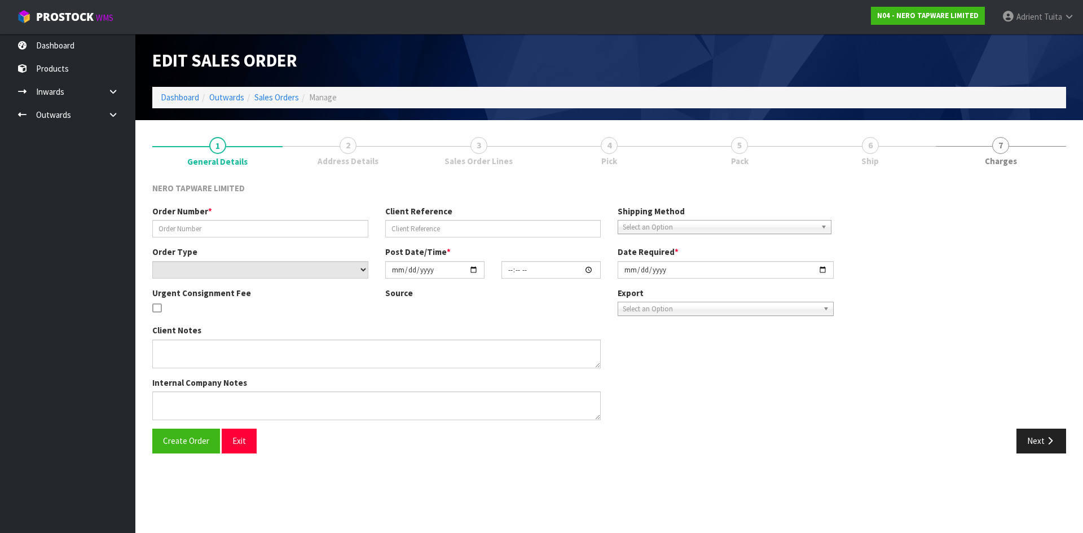
type input "SONZ0004194"
type input "10507079"
select select "number:0"
type input "2025-10-14"
type input "10:45:08.000"
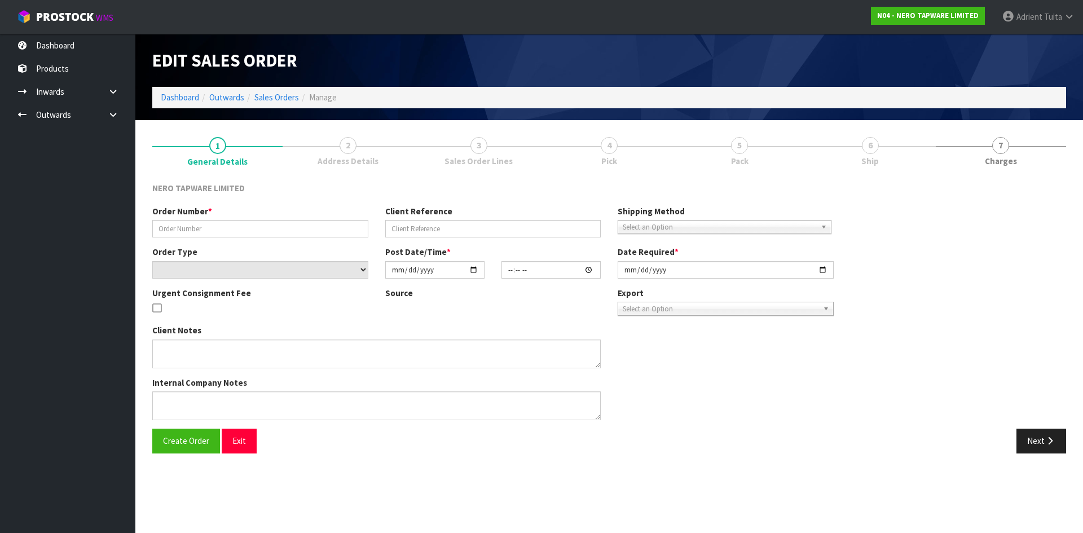
type input "2025-10-14"
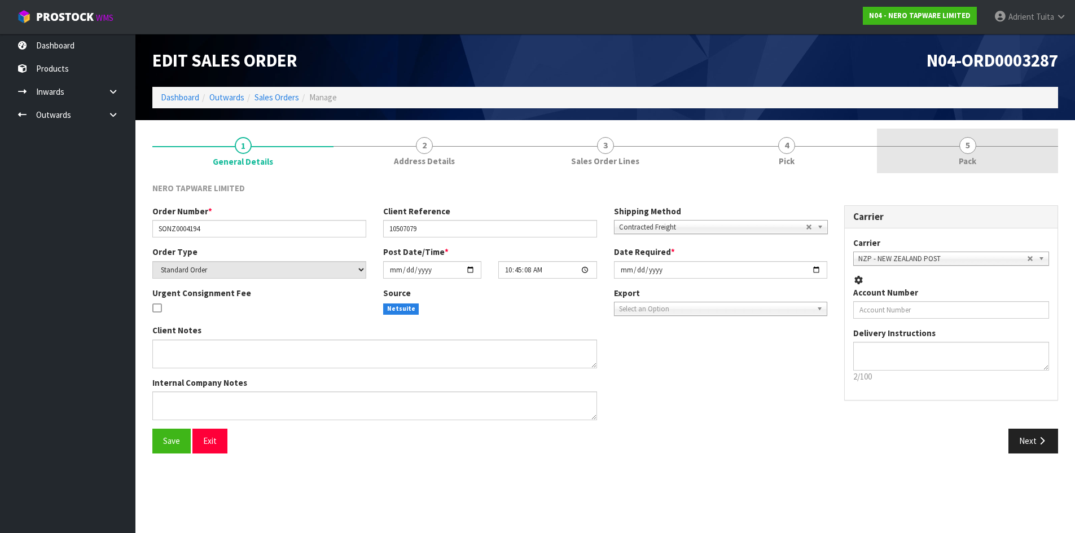
click at [1049, 149] on link "5 Pack" at bounding box center [967, 151] width 181 height 45
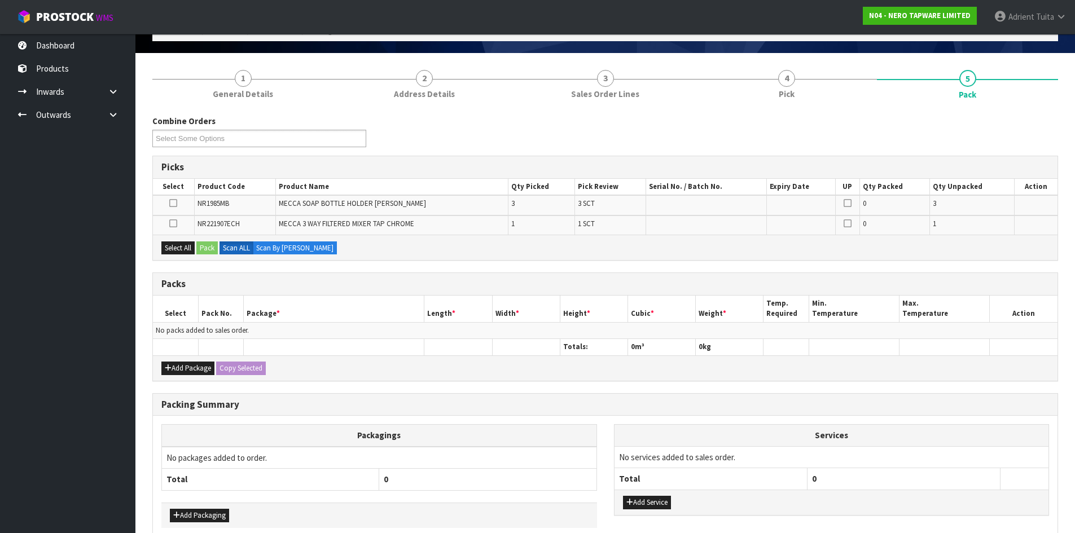
scroll to position [124, 0]
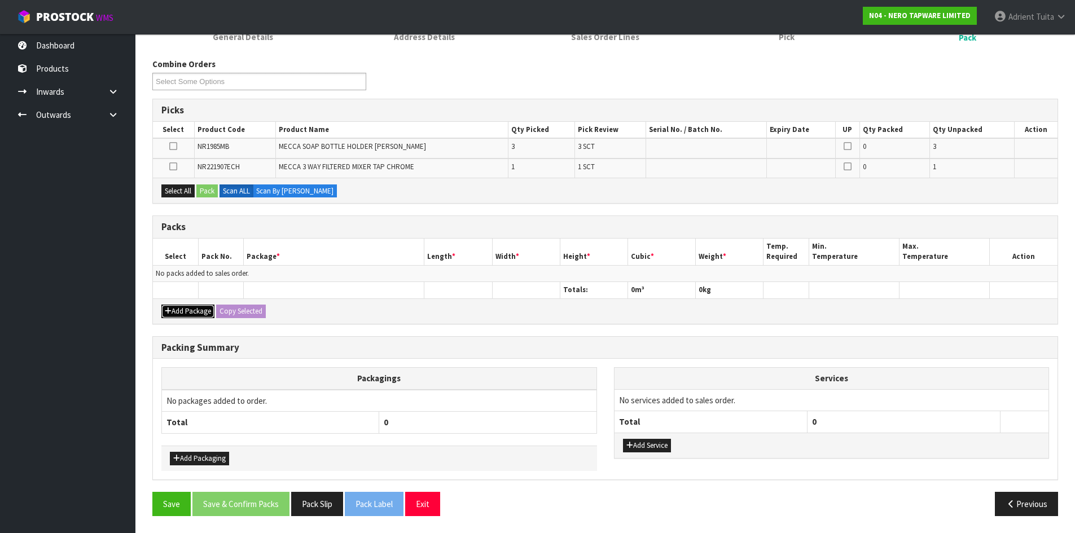
click at [179, 310] on button "Add Package" at bounding box center [187, 312] width 53 height 14
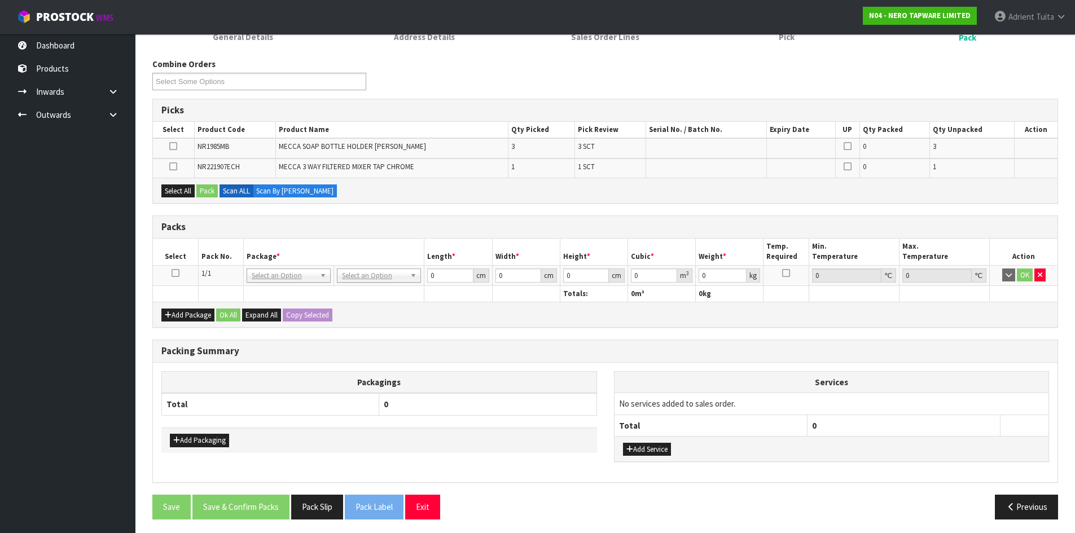
click at [179, 274] on icon at bounding box center [175, 273] width 8 height 1
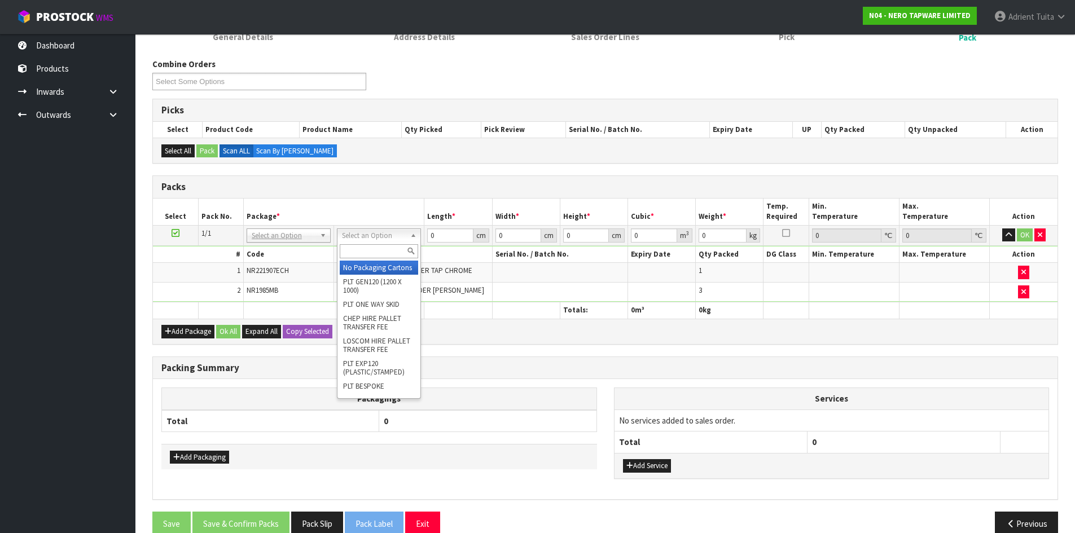
drag, startPoint x: 369, startPoint y: 229, endPoint x: 368, endPoint y: 246, distance: 17.5
click at [368, 254] on input "text" at bounding box center [379, 251] width 78 height 14
type input "OC"
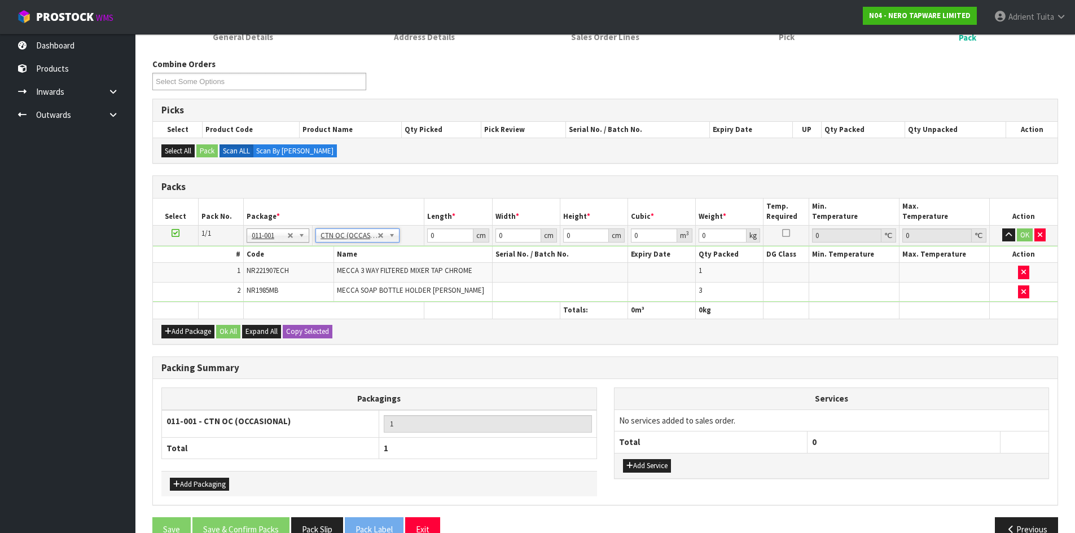
type input "2.95"
click at [433, 235] on input "0" at bounding box center [450, 235] width 46 height 14
type input "61"
type input "40"
type input "1"
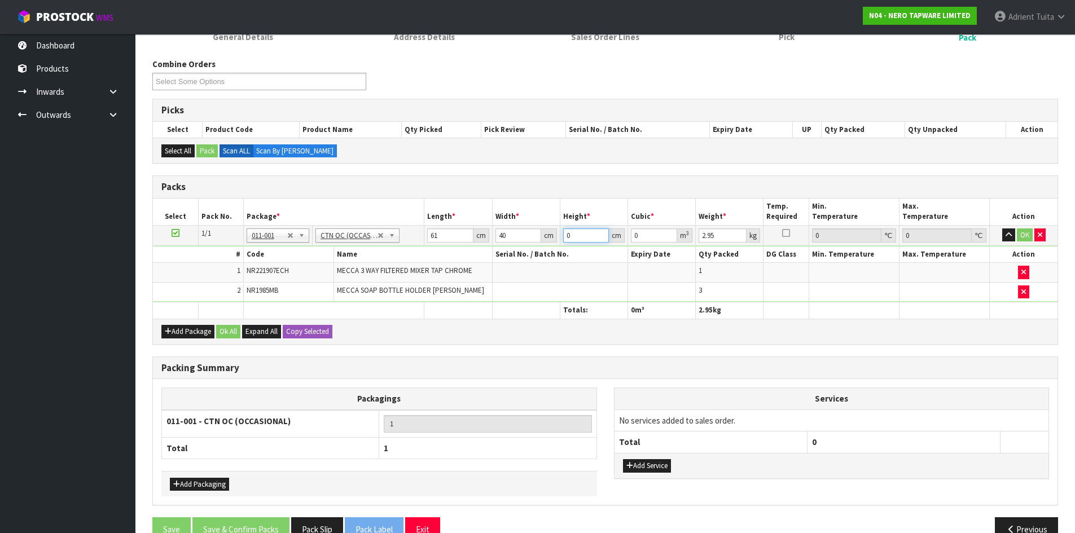
type input "0.00244"
type input "11"
type input "0.02684"
type input "11"
type input "4"
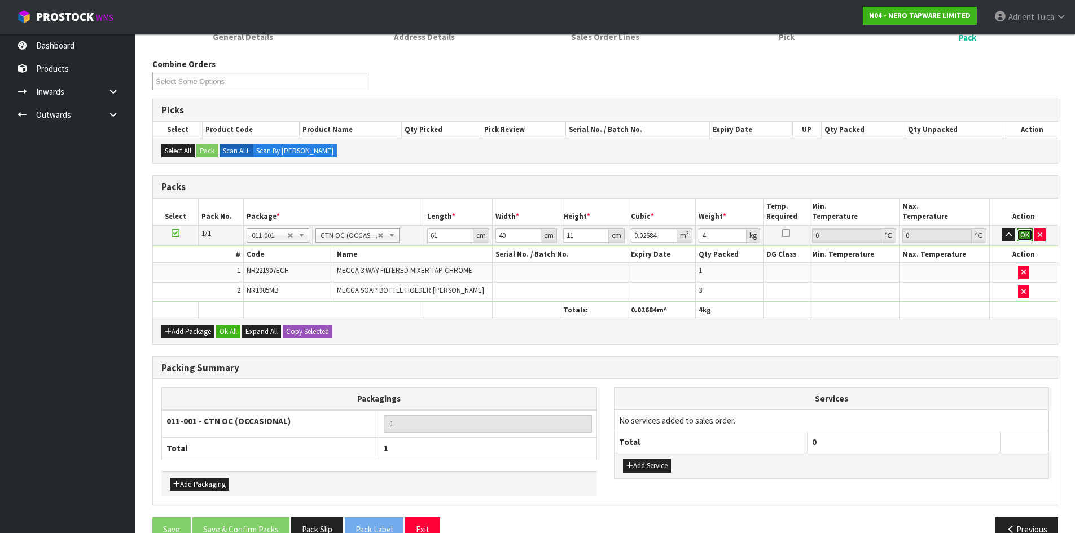
click at [1018, 235] on button "OK" at bounding box center [1024, 235] width 16 height 14
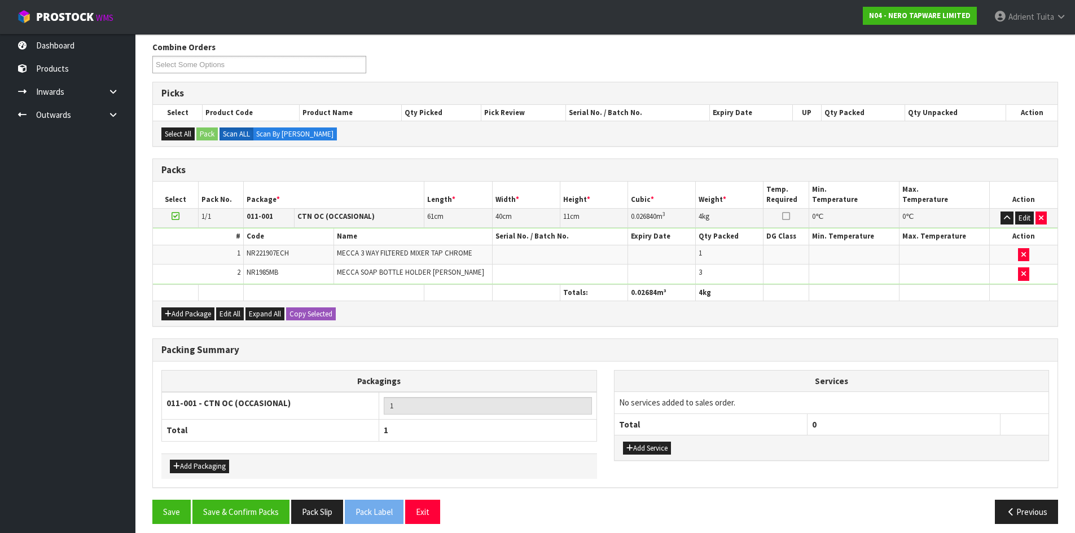
scroll to position [149, 0]
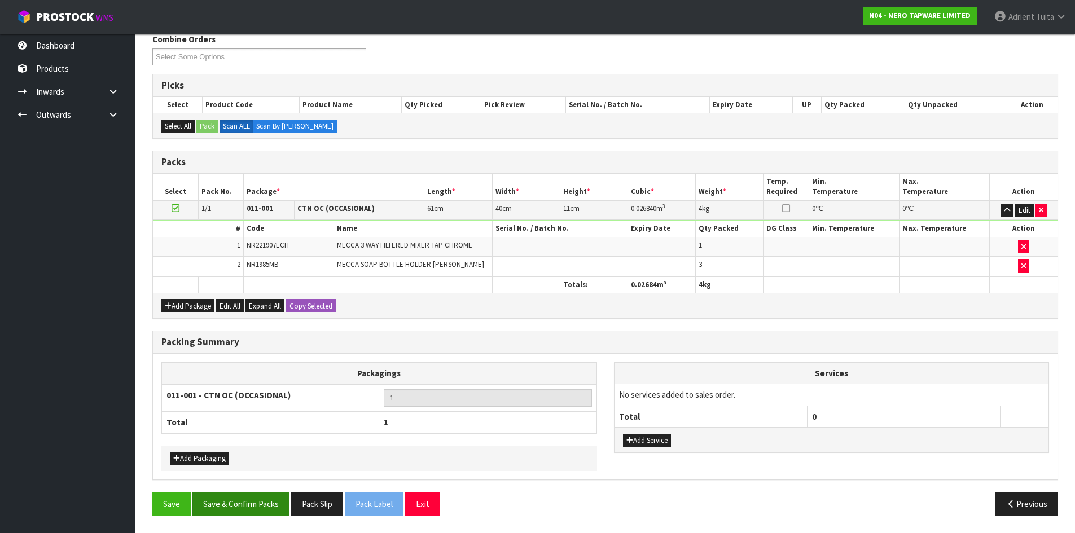
drag, startPoint x: 278, startPoint y: 485, endPoint x: 252, endPoint y: 505, distance: 32.2
click at [276, 488] on div "Packing Summary Packagings 011-001 - CTN OC (OCCASIONAL) 1 Total 1 Add Packagin…" at bounding box center [605, 411] width 922 height 161
click at [252, 505] on button "Save & Confirm Packs" at bounding box center [240, 504] width 97 height 24
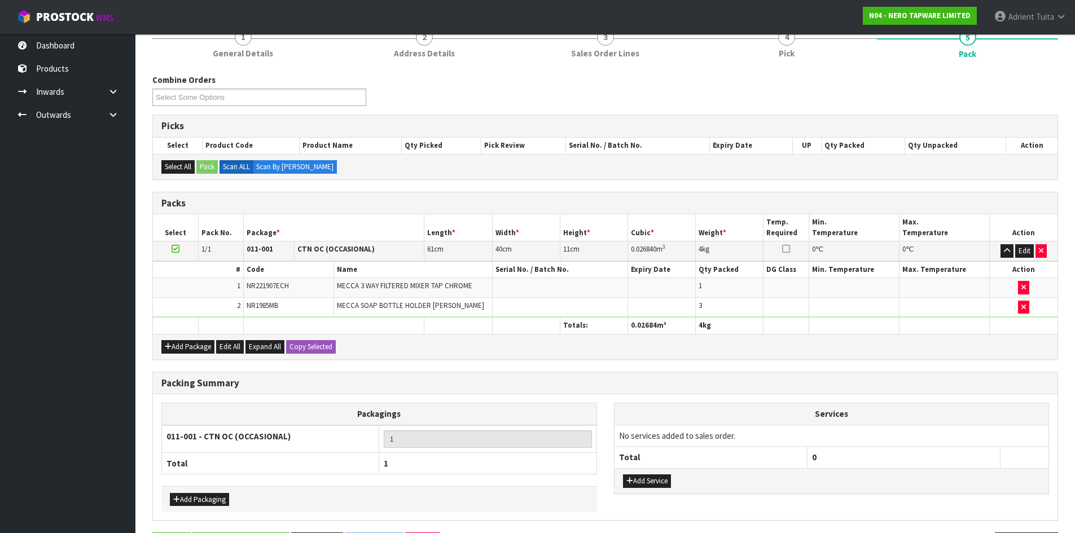
scroll to position [0, 0]
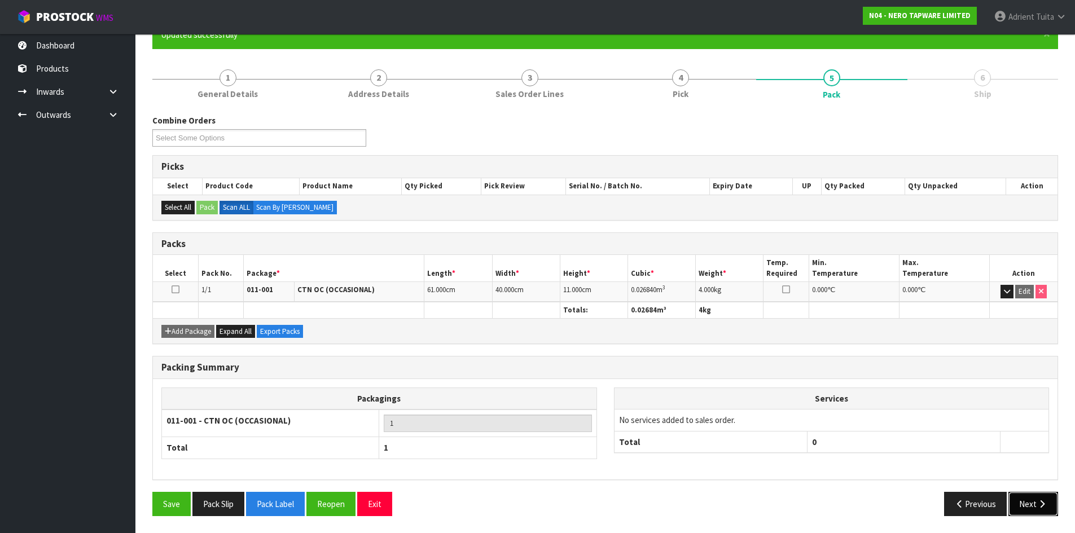
click at [1023, 496] on button "Next" at bounding box center [1033, 504] width 50 height 24
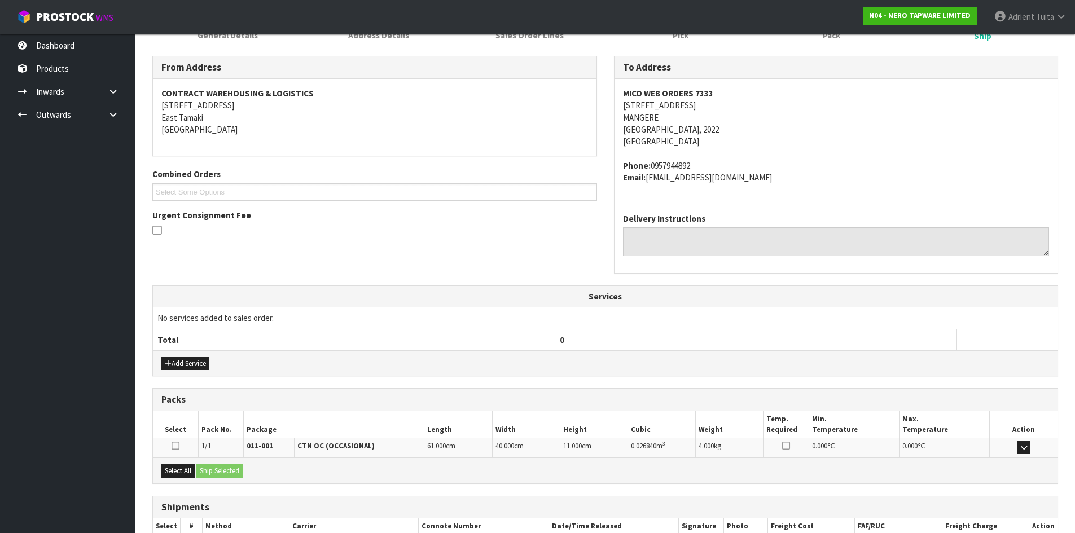
scroll to position [239, 0]
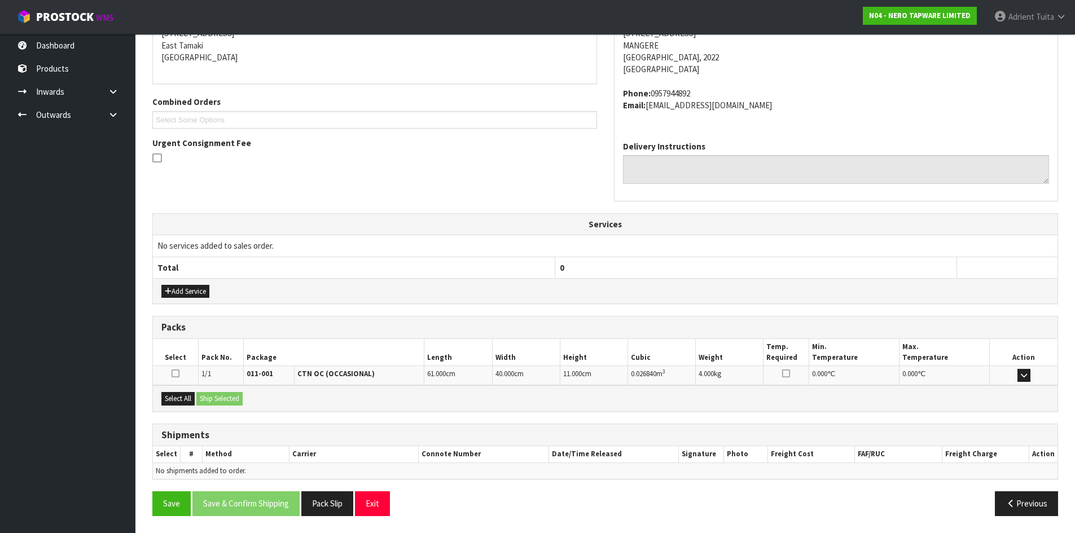
click at [196, 400] on div "Select All Ship Selected" at bounding box center [605, 397] width 904 height 25
click at [193, 399] on button "Select All" at bounding box center [177, 399] width 33 height 14
click at [215, 397] on button "Ship Selected" at bounding box center [219, 399] width 46 height 14
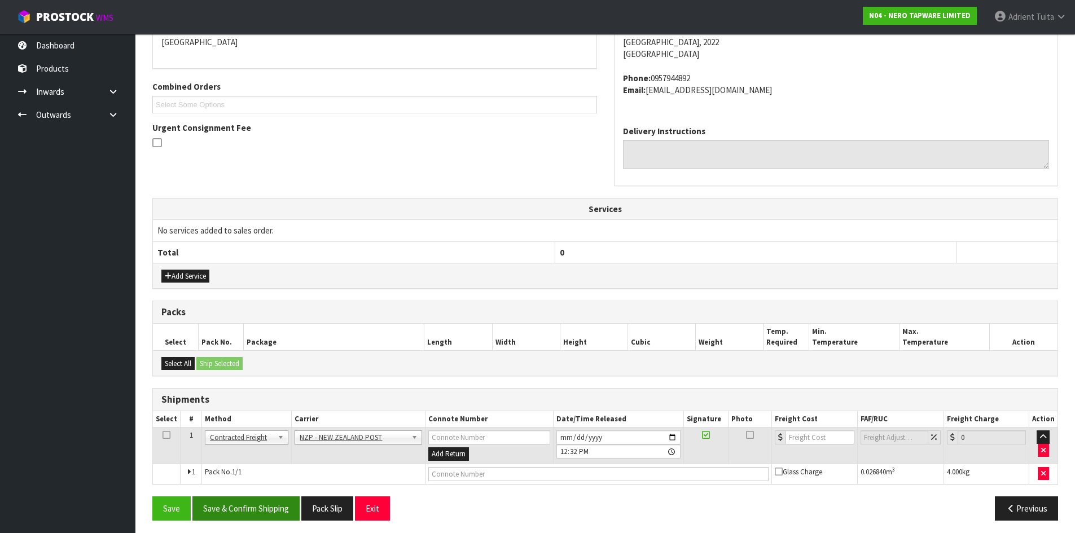
scroll to position [259, 0]
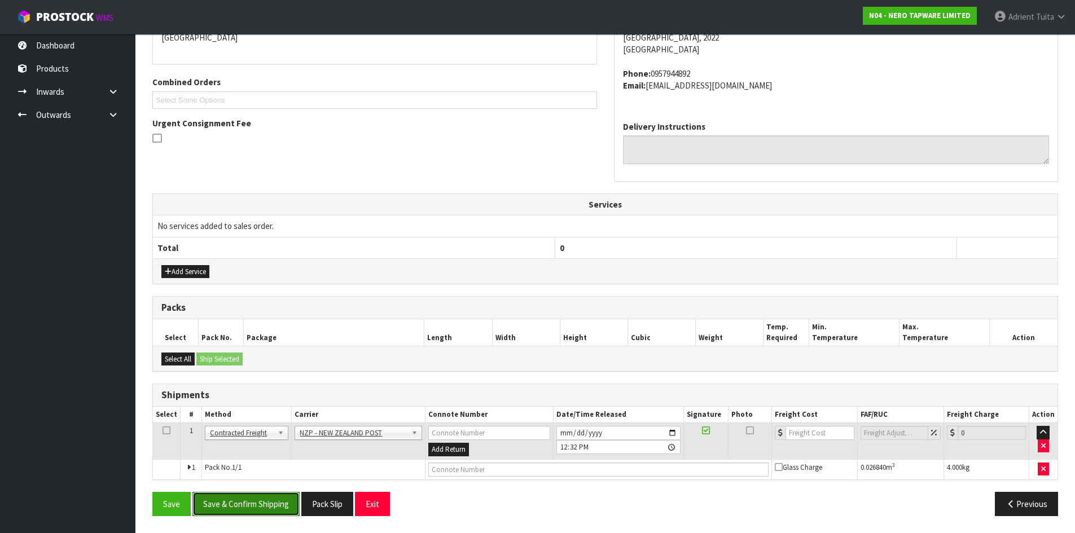
click at [265, 509] on button "Save & Confirm Shipping" at bounding box center [245, 504] width 107 height 24
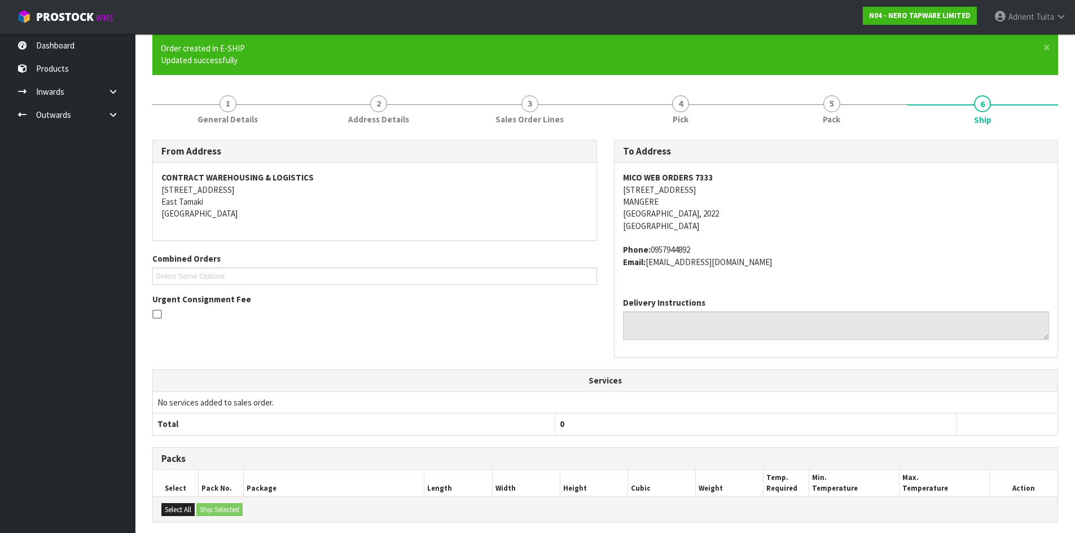
scroll to position [243, 0]
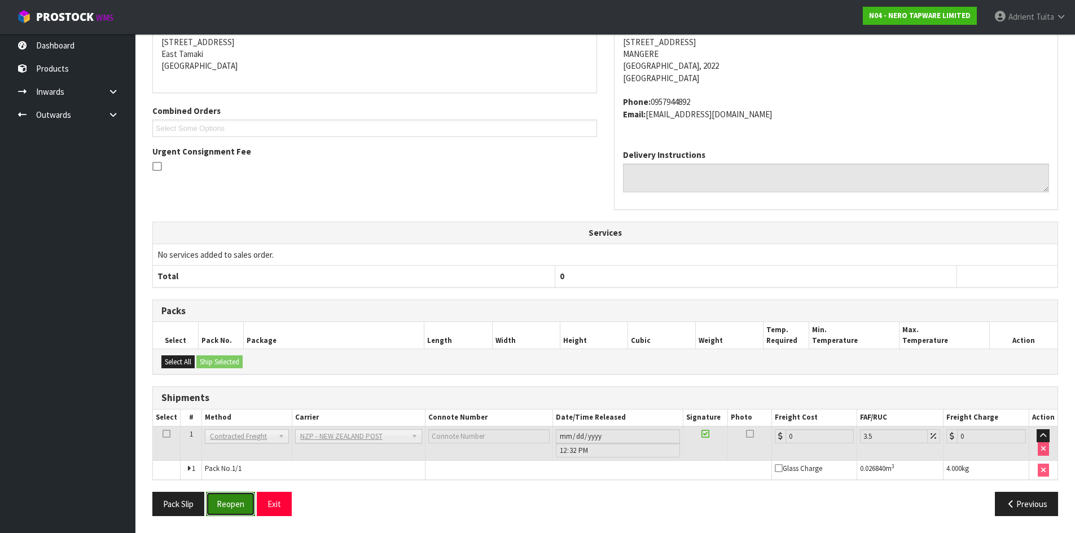
drag, startPoint x: 243, startPoint y: 505, endPoint x: 237, endPoint y: 499, distance: 8.8
click at [243, 505] on button "Reopen" at bounding box center [230, 504] width 49 height 24
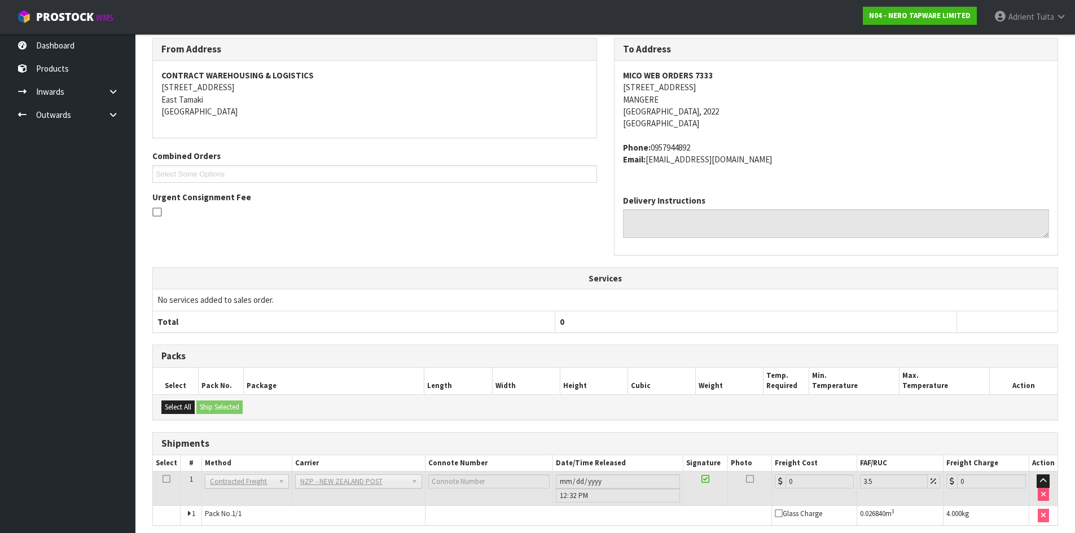
scroll to position [231, 0]
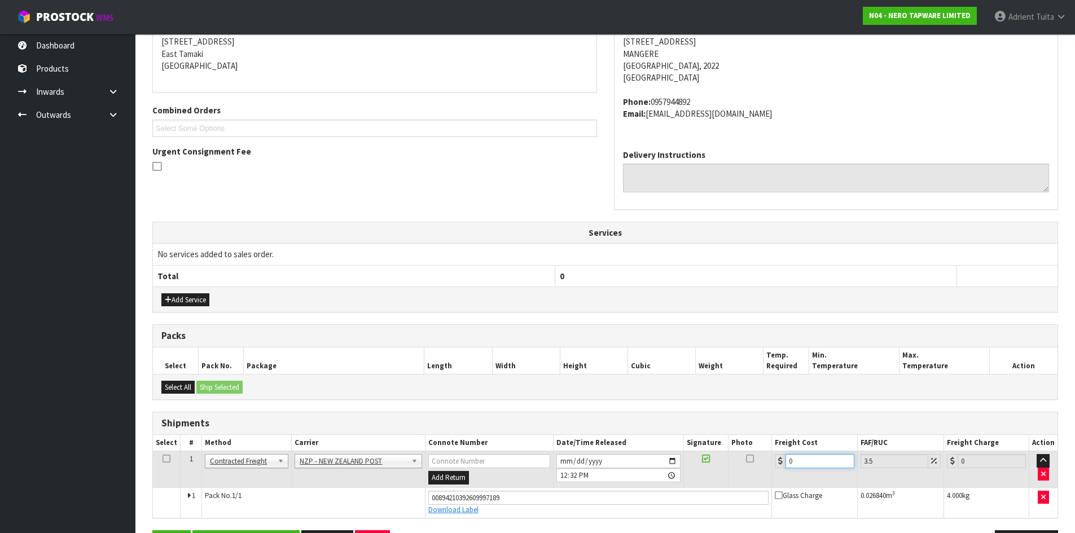
drag, startPoint x: 809, startPoint y: 464, endPoint x: 809, endPoint y: 456, distance: 7.9
click at [810, 464] on input "0" at bounding box center [819, 461] width 68 height 14
type input "4"
type input "4.14"
type input "4.3"
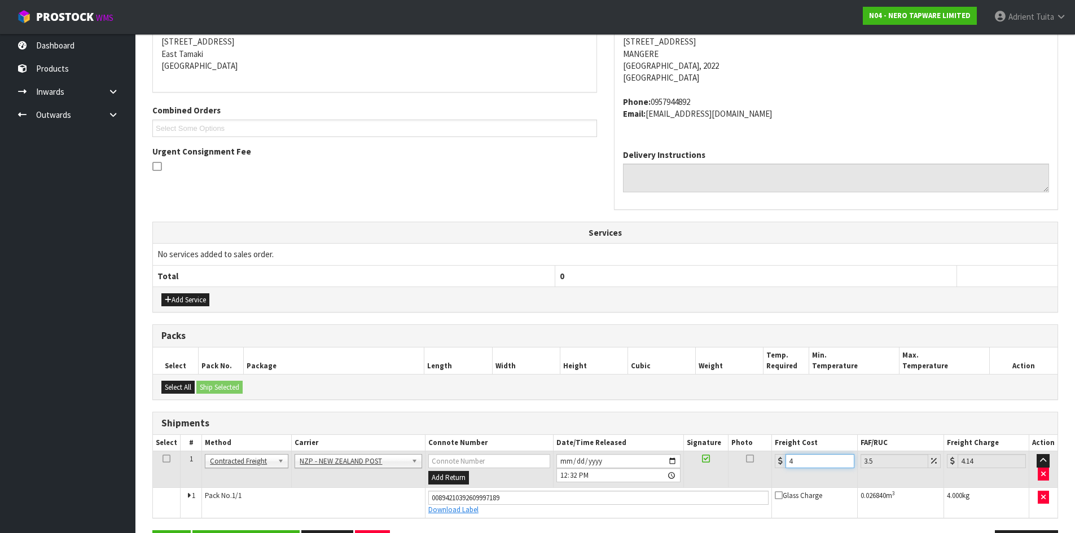
type input "4.45"
type input "4.33"
type input "4.48"
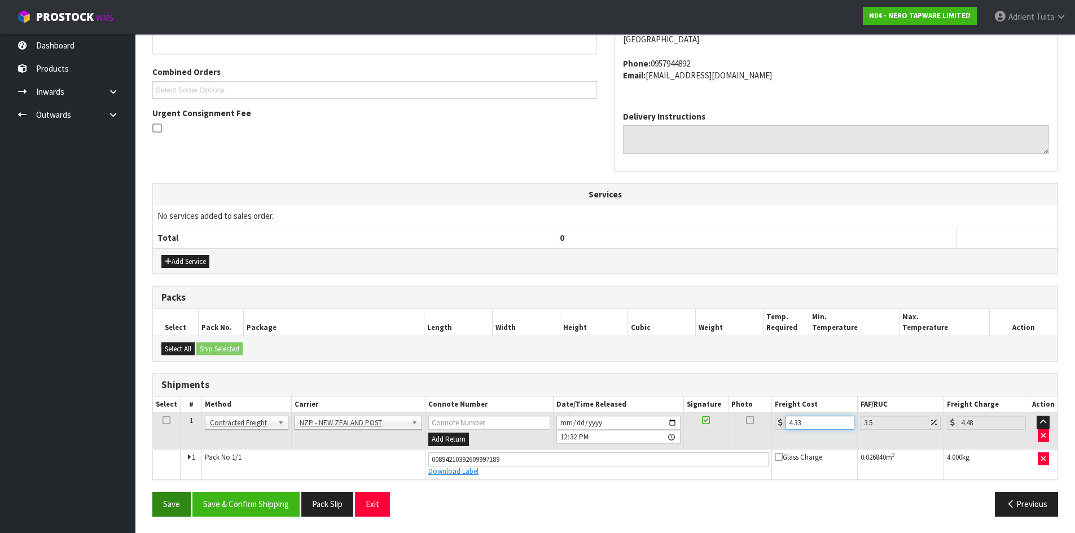
scroll to position [270, 0]
type input "4.33"
click at [266, 504] on button "Save & Confirm Shipping" at bounding box center [245, 503] width 107 height 24
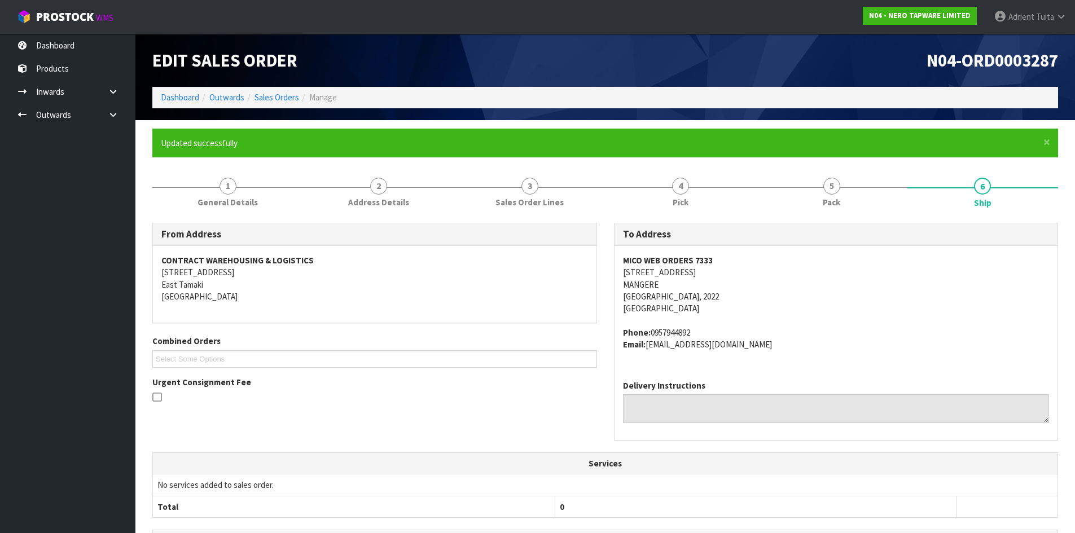
scroll to position [238, 0]
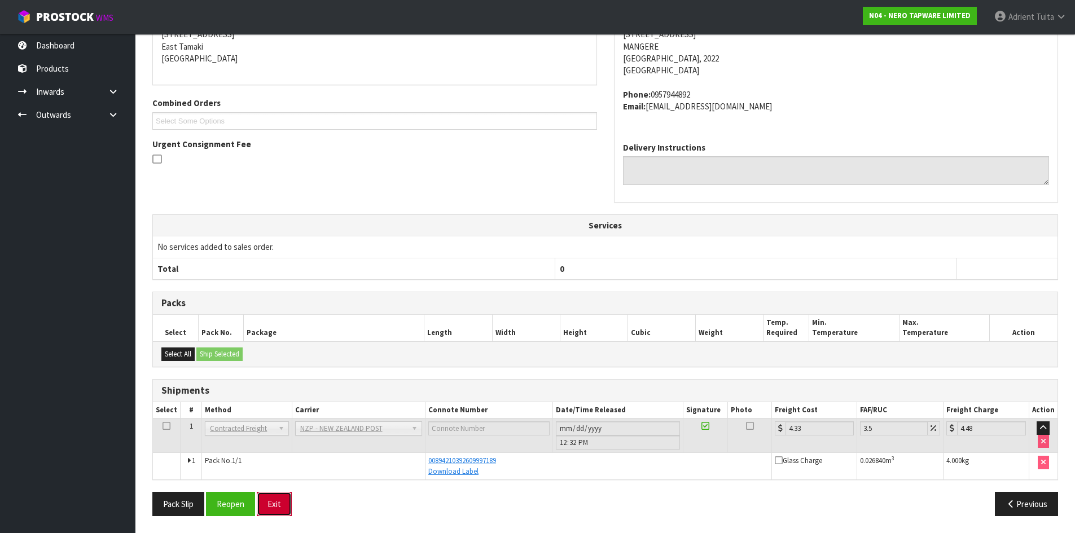
click at [275, 496] on button "Exit" at bounding box center [274, 504] width 35 height 24
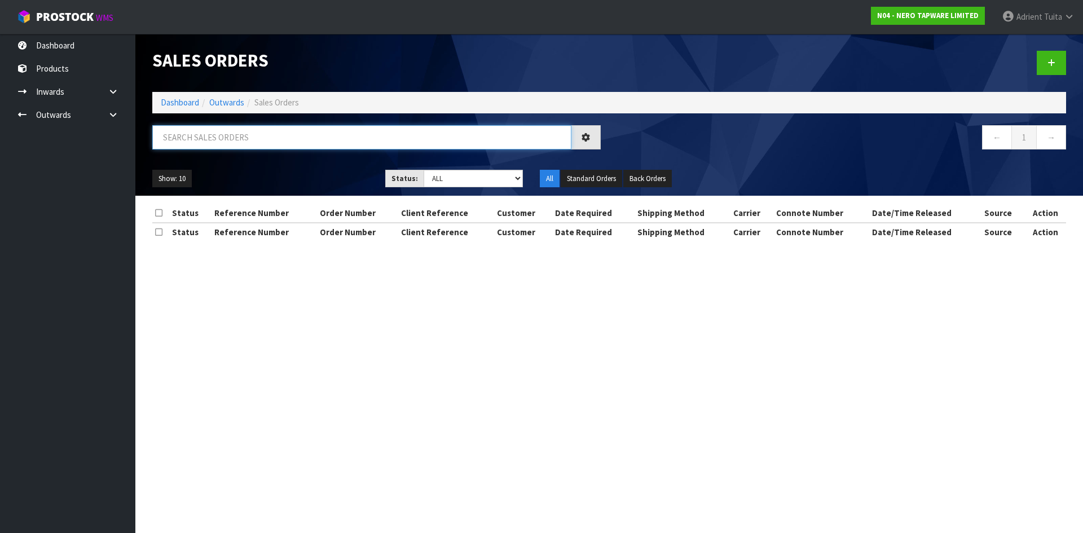
click at [198, 130] on input "text" at bounding box center [361, 137] width 419 height 24
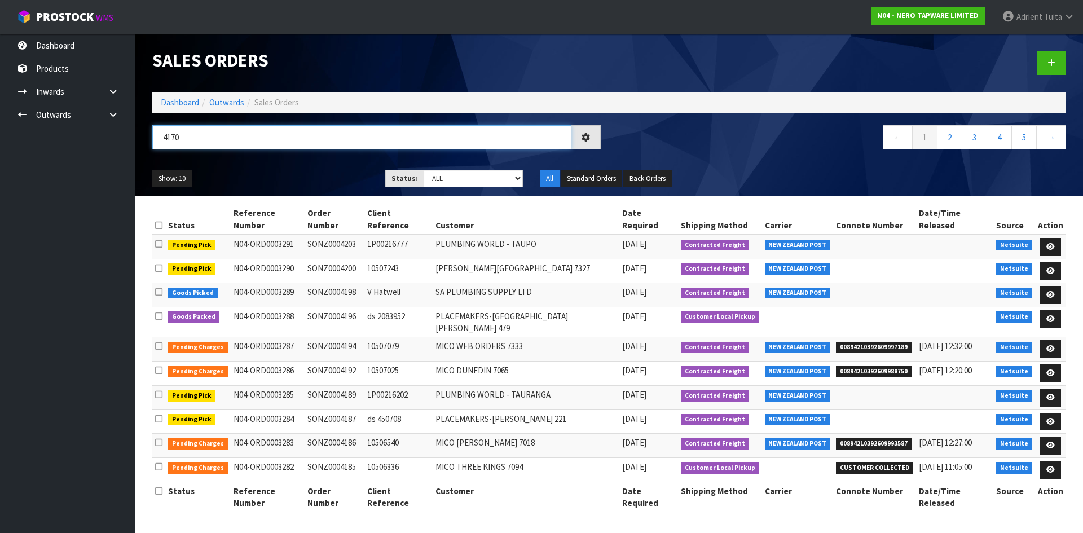
type input "4170"
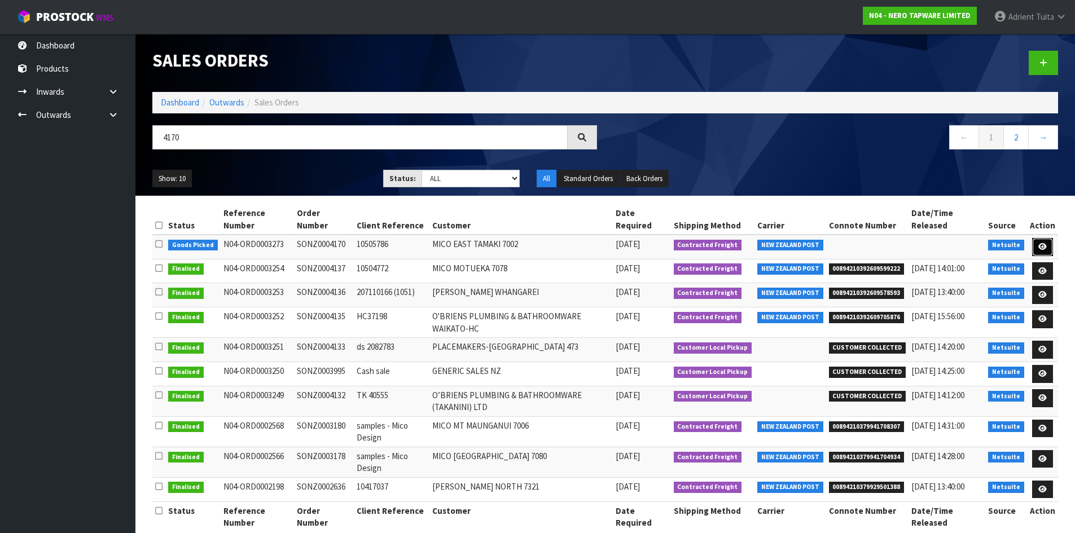
click at [1040, 247] on icon at bounding box center [1042, 246] width 8 height 7
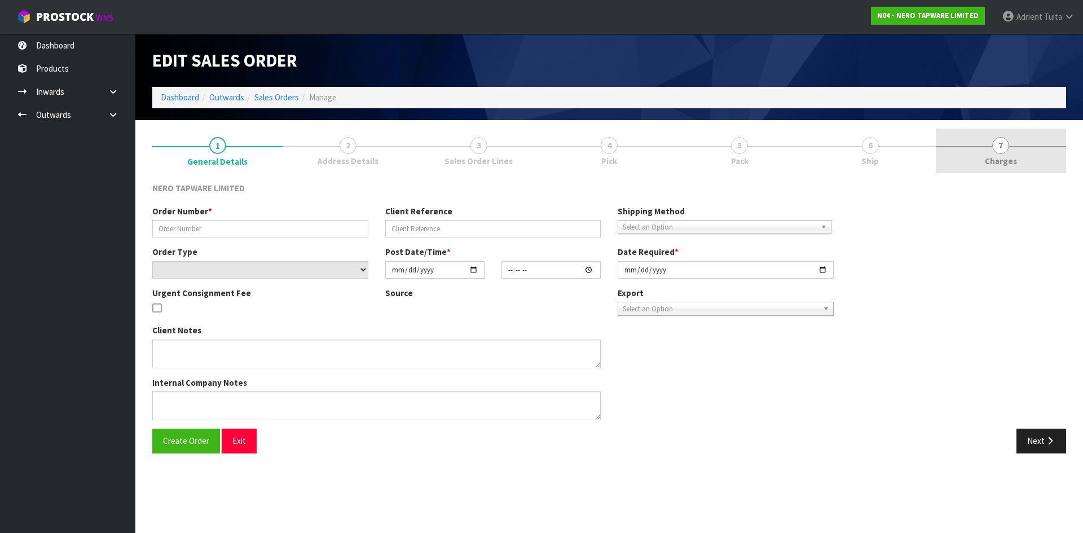
type input "SONZ0004170"
type input "10505786"
select select "number:0"
type input "2025-10-13"
type input "13:30:05.000"
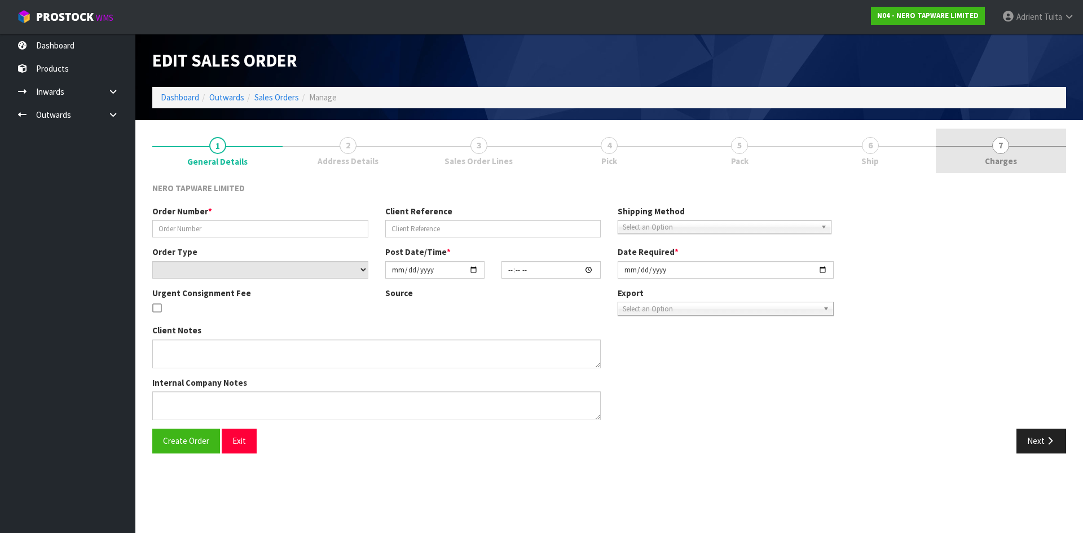
type input "2025-10-14"
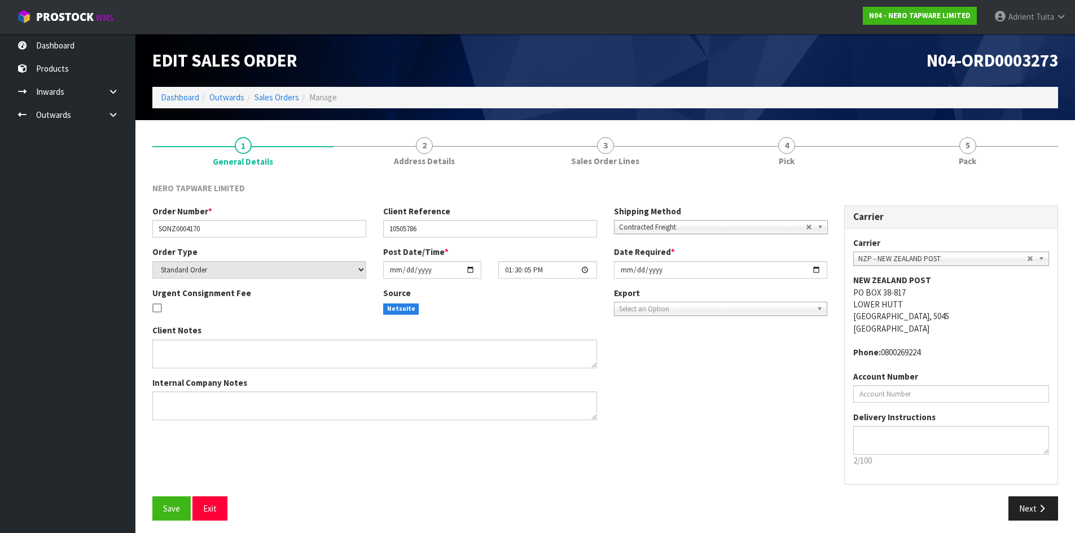
drag, startPoint x: 1013, startPoint y: 155, endPoint x: 975, endPoint y: 159, distance: 38.5
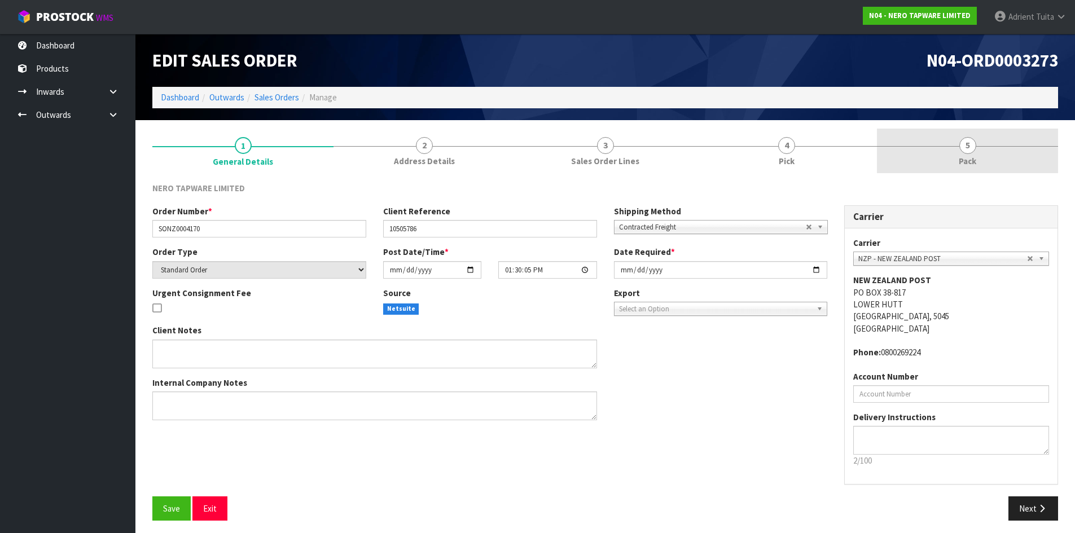
click at [1013, 155] on link "5 Pack" at bounding box center [967, 151] width 181 height 45
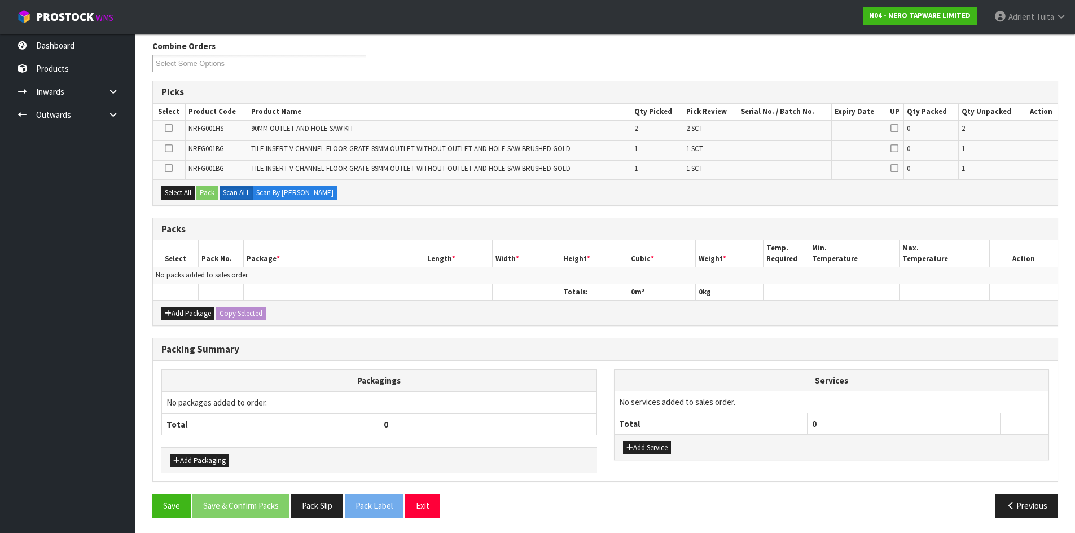
scroll to position [144, 0]
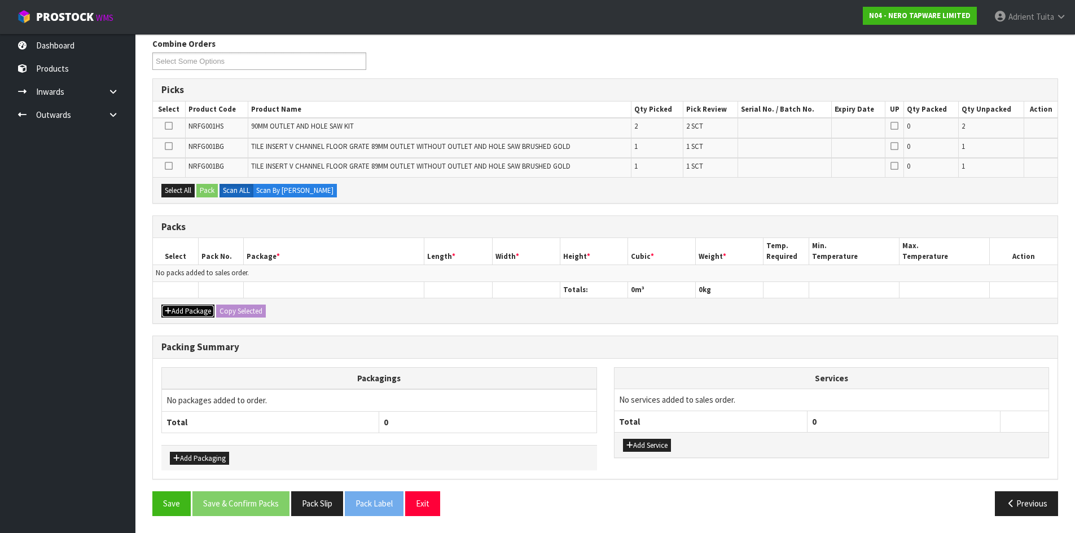
click at [165, 309] on icon "button" at bounding box center [168, 310] width 7 height 7
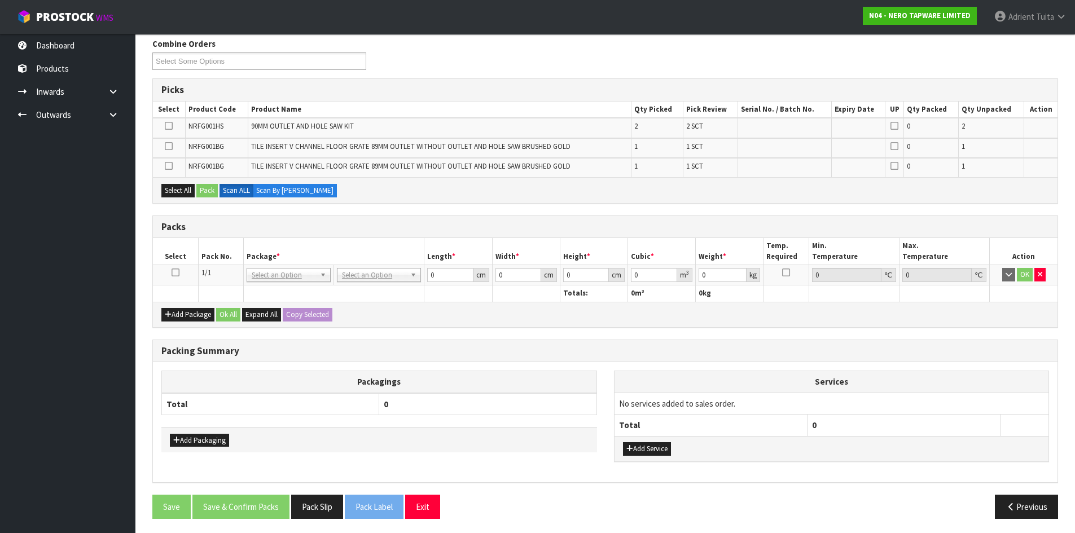
click at [173, 273] on icon at bounding box center [175, 272] width 8 height 1
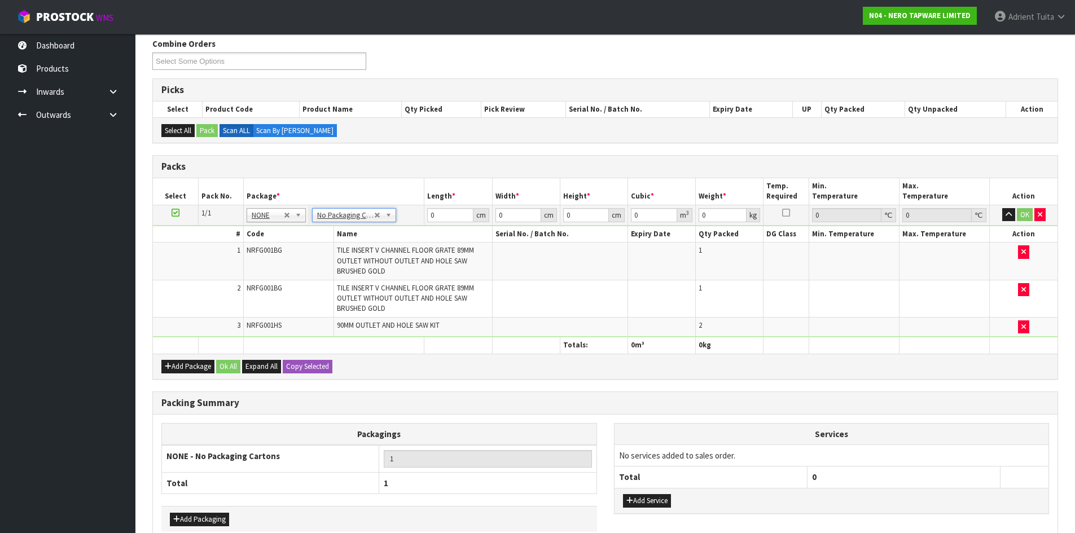
drag, startPoint x: 640, startPoint y: 508, endPoint x: 653, endPoint y: 455, distance: 54.6
click at [641, 506] on div "Add Service" at bounding box center [831, 500] width 434 height 25
drag, startPoint x: 639, startPoint y: 505, endPoint x: 646, endPoint y: 478, distance: 28.6
click at [639, 505] on button "Add Service" at bounding box center [647, 501] width 48 height 14
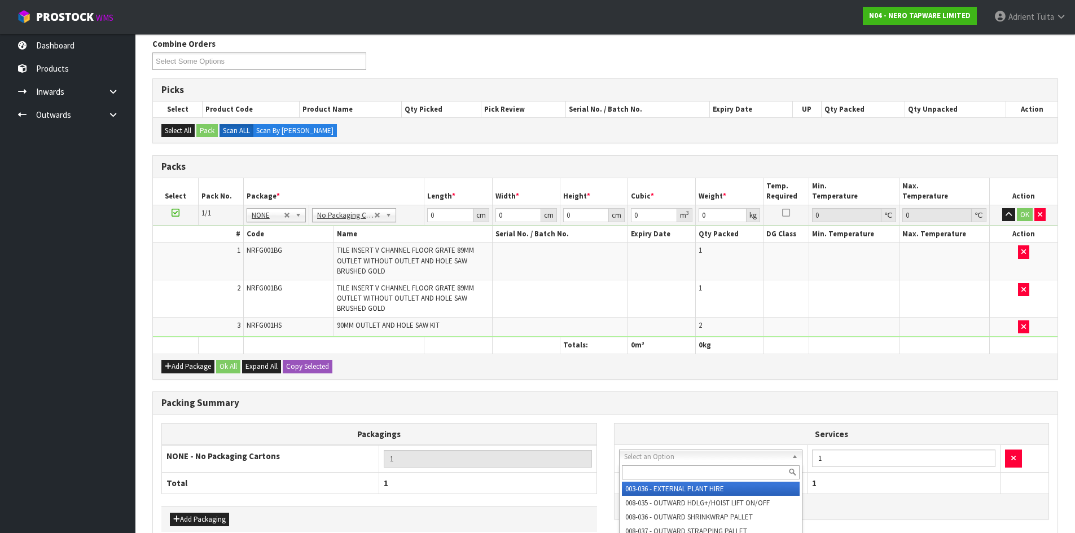
drag, startPoint x: 653, startPoint y: 463, endPoint x: 654, endPoint y: 474, distance: 11.3
drag, startPoint x: 654, startPoint y: 474, endPoint x: 645, endPoint y: 463, distance: 14.4
click at [652, 472] on input "text" at bounding box center [711, 472] width 178 height 14
type input "PLAS"
drag, startPoint x: 650, startPoint y: 479, endPoint x: 651, endPoint y: 489, distance: 9.7
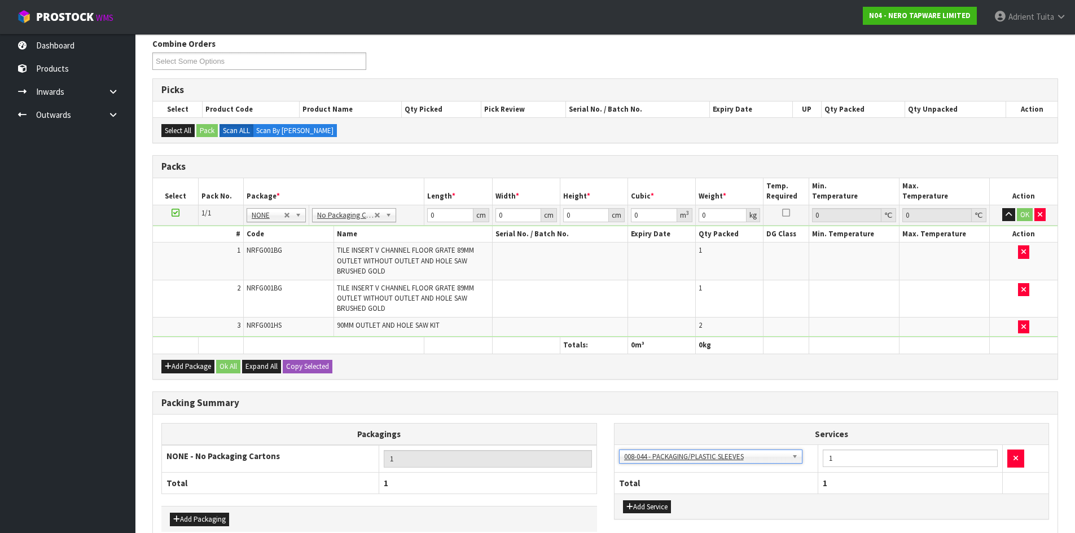
drag, startPoint x: 428, startPoint y: 197, endPoint x: 439, endPoint y: 214, distance: 20.8
click at [429, 197] on th "Length *" at bounding box center [458, 191] width 68 height 27
click at [439, 214] on input "0" at bounding box center [450, 215] width 46 height 14
type input "92"
type input "12"
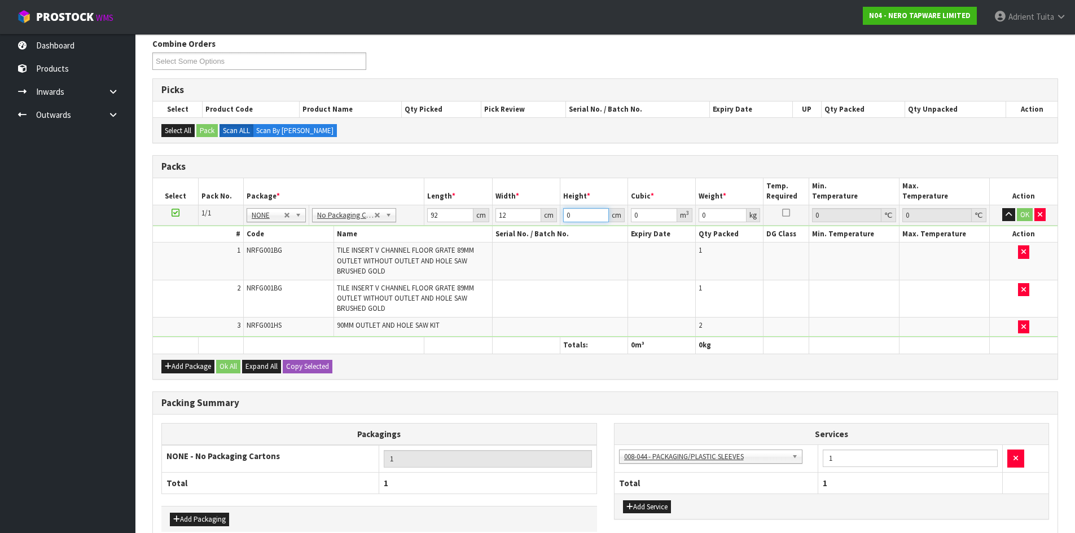
type input "2"
type input "0.002208"
type input "23"
type input "0.025392"
type input "23"
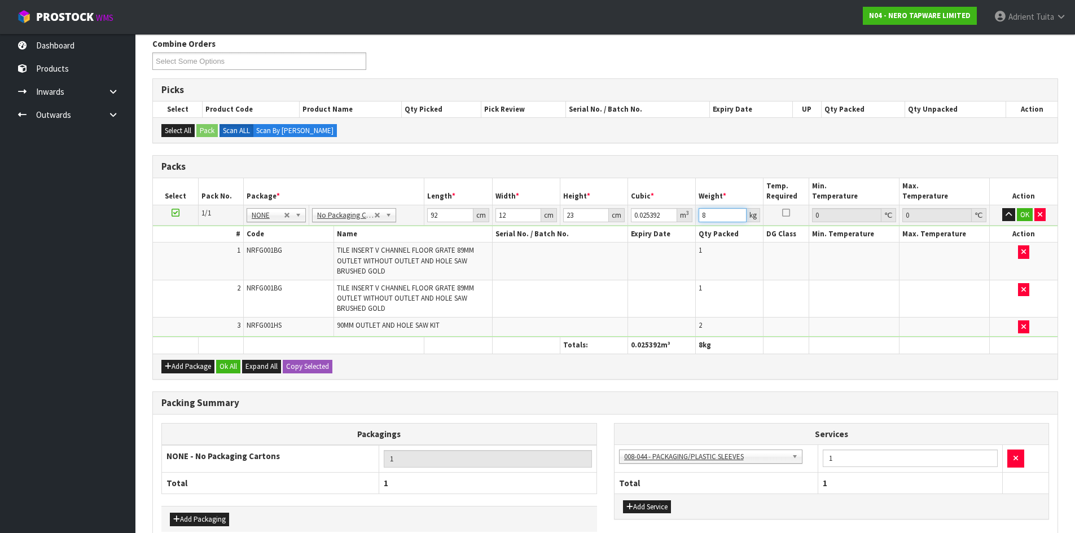
type input "8"
click at [1025, 223] on td "OK" at bounding box center [1023, 215] width 68 height 20
click at [1024, 210] on button "OK" at bounding box center [1024, 215] width 16 height 14
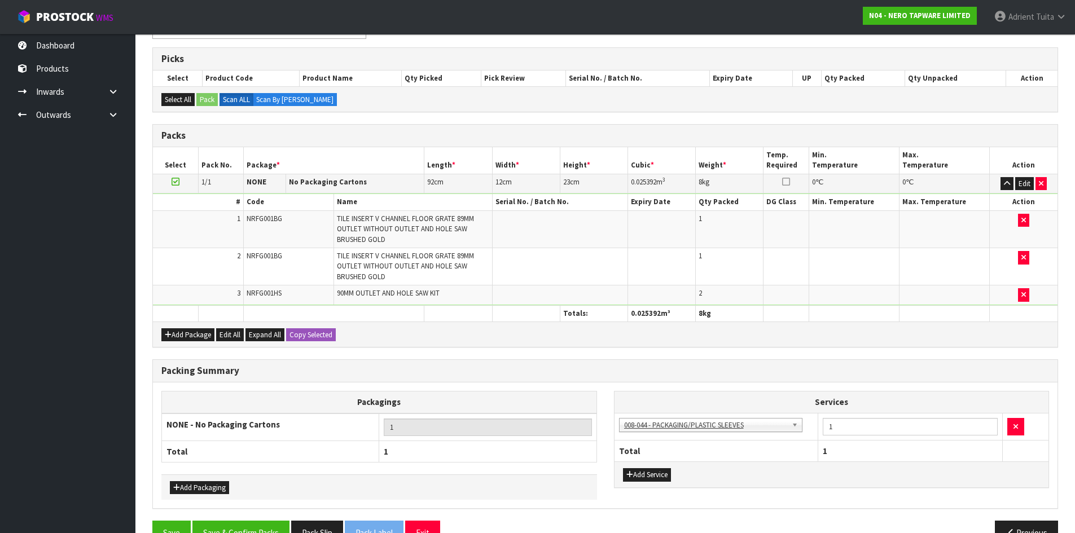
scroll to position [204, 0]
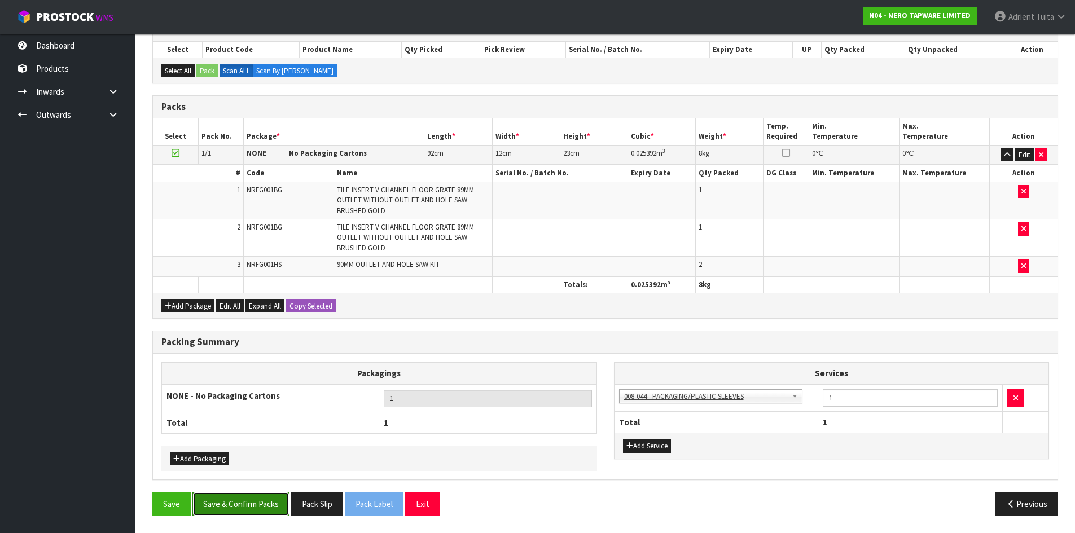
drag, startPoint x: 234, startPoint y: 500, endPoint x: 226, endPoint y: 497, distance: 7.9
click at [234, 501] on button "Save & Confirm Packs" at bounding box center [240, 504] width 97 height 24
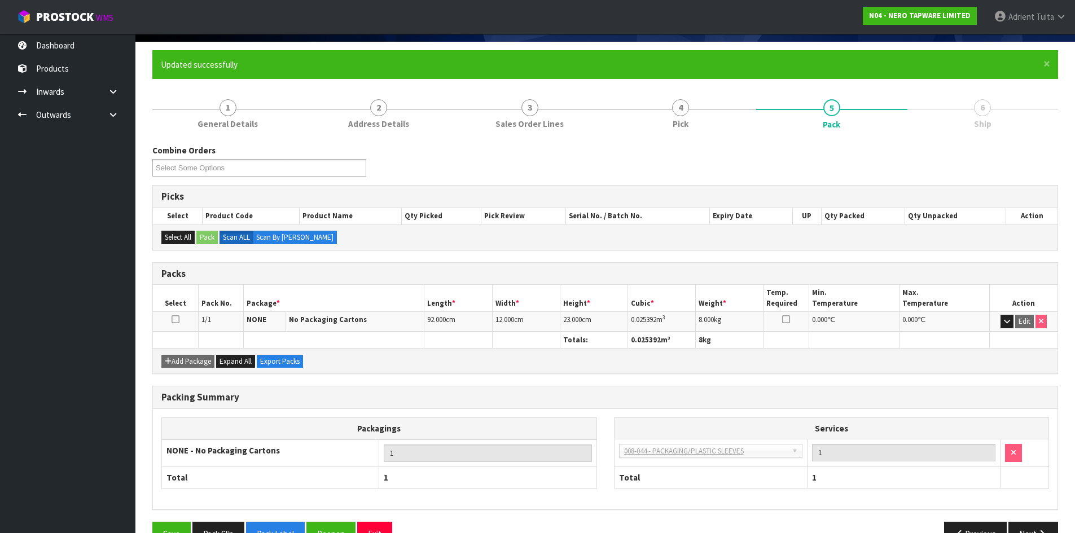
scroll to position [108, 0]
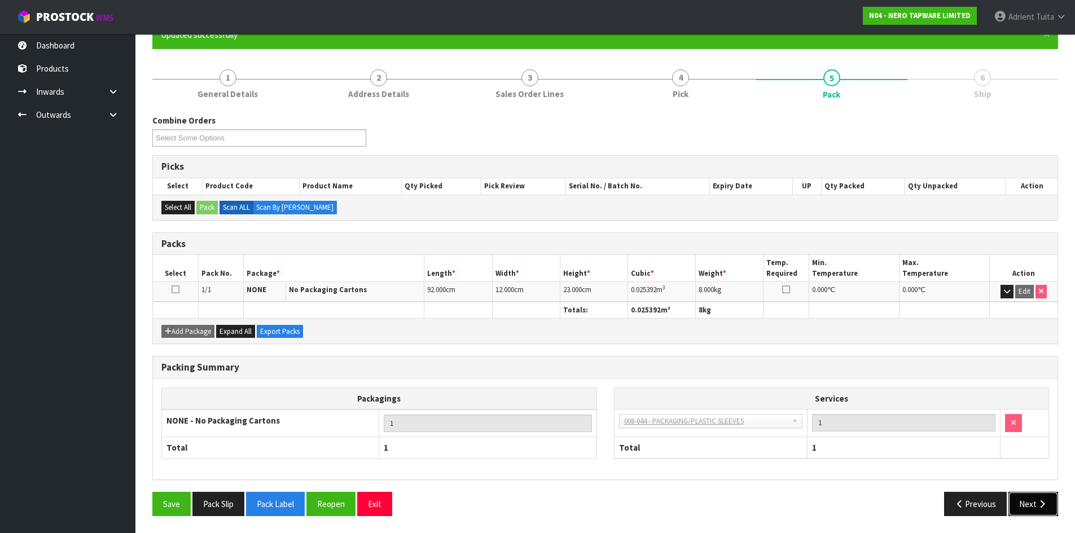
click at [1038, 505] on button "Next" at bounding box center [1033, 504] width 50 height 24
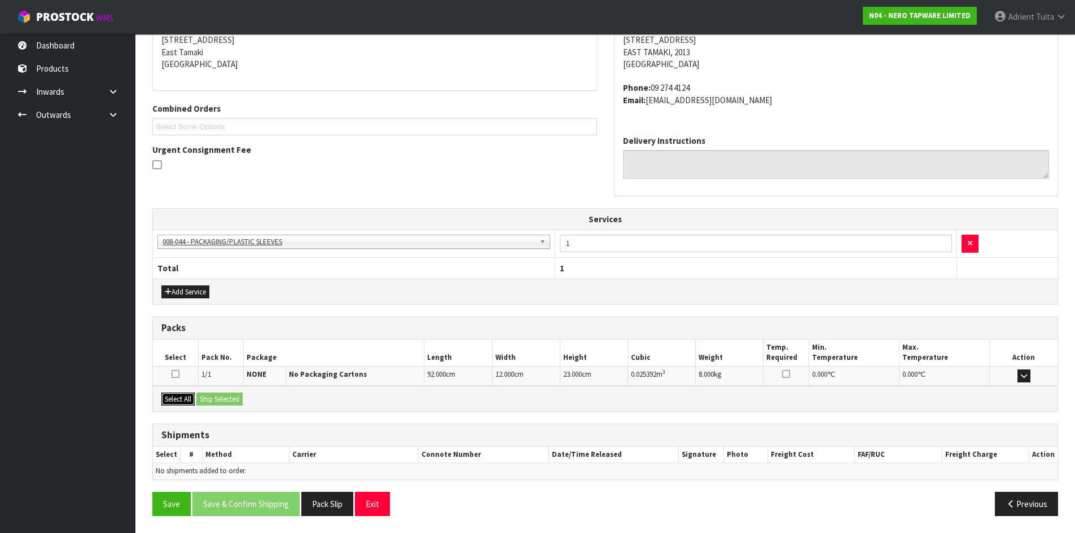
click at [186, 393] on button "Select All" at bounding box center [177, 400] width 33 height 14
click at [221, 394] on button "Ship Selected" at bounding box center [219, 400] width 46 height 14
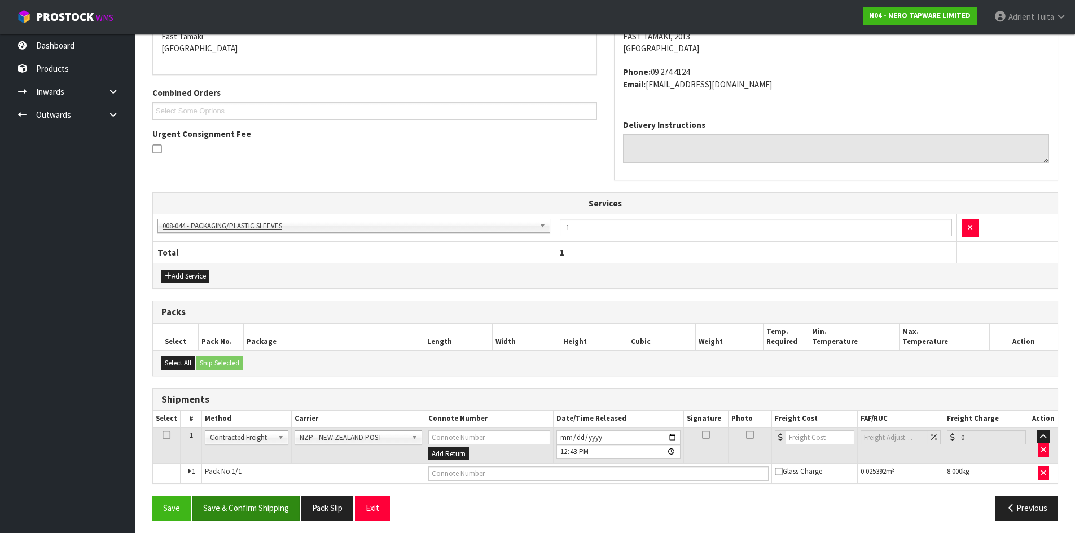
scroll to position [253, 0]
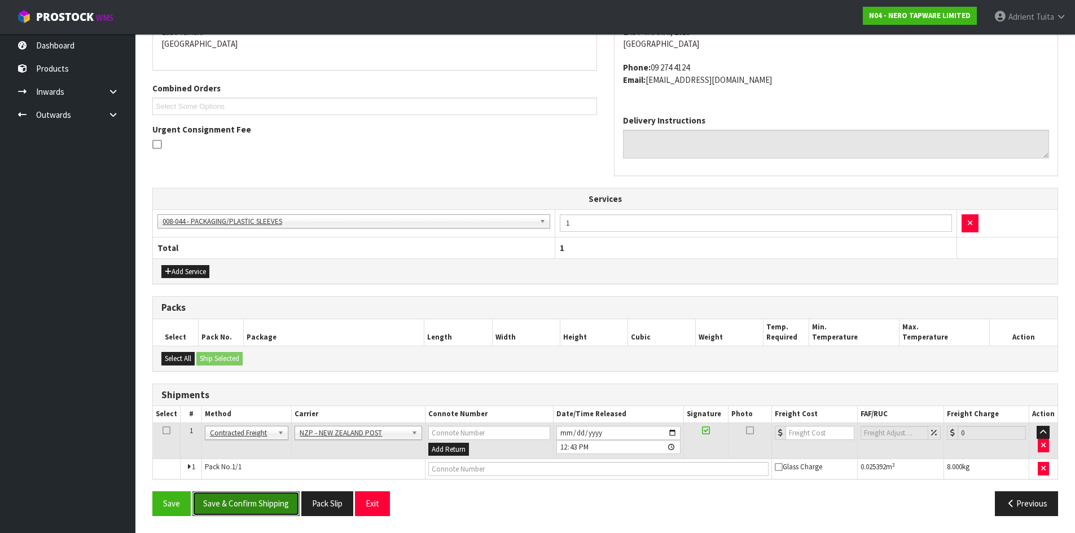
click at [231, 504] on button "Save & Confirm Shipping" at bounding box center [245, 503] width 107 height 24
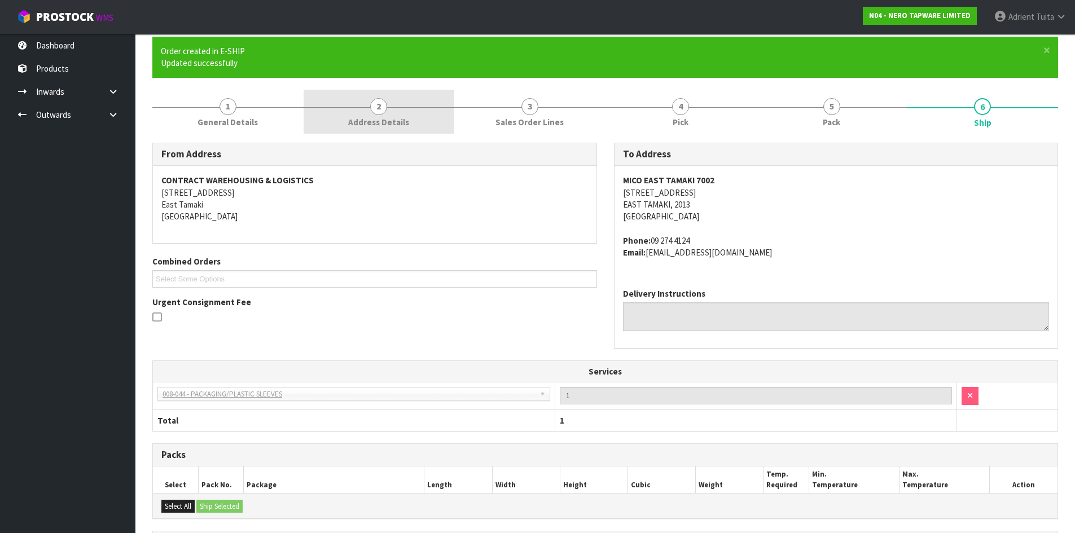
scroll to position [236, 0]
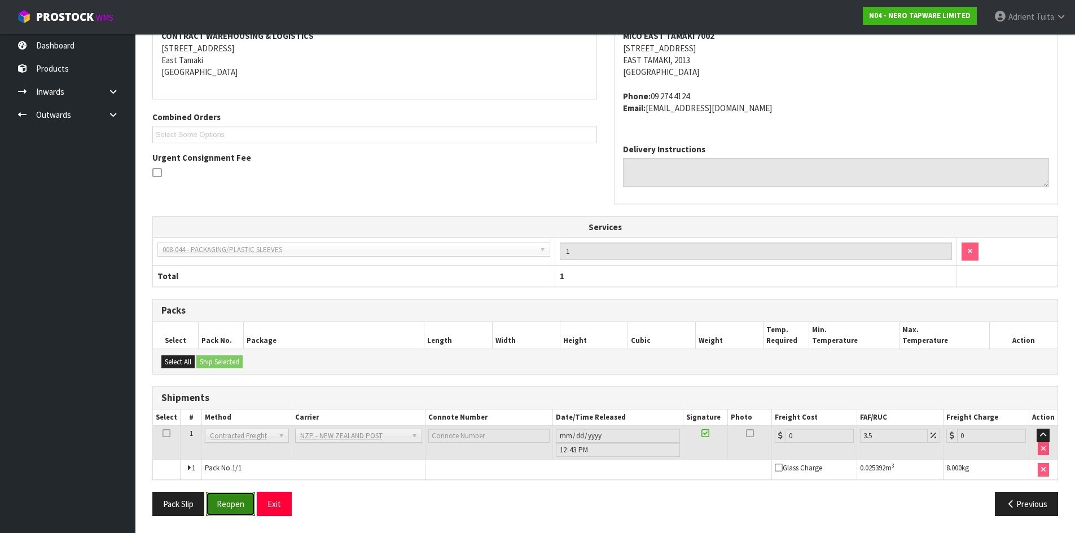
click at [228, 500] on button "Reopen" at bounding box center [230, 504] width 49 height 24
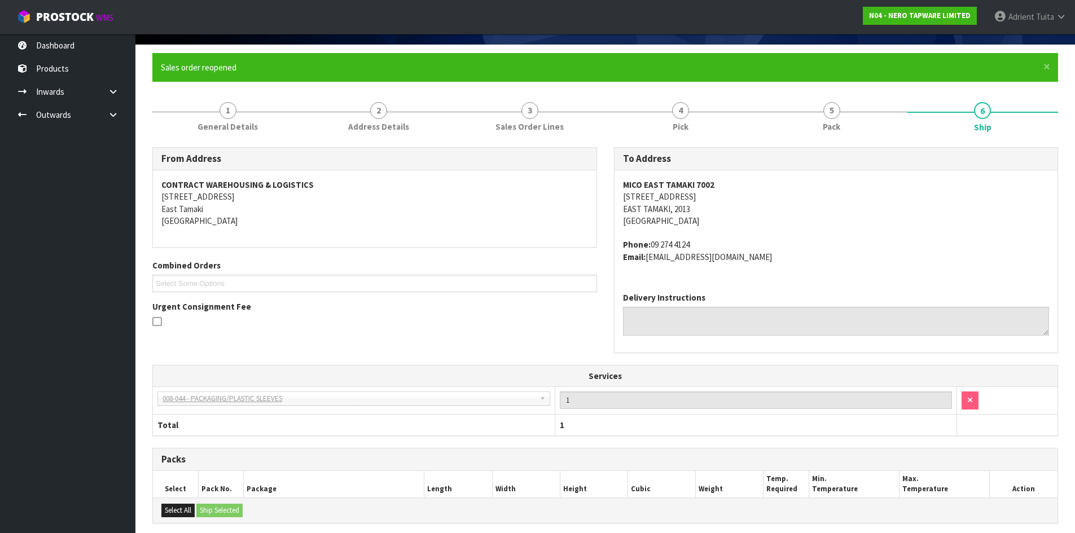
scroll to position [224, 0]
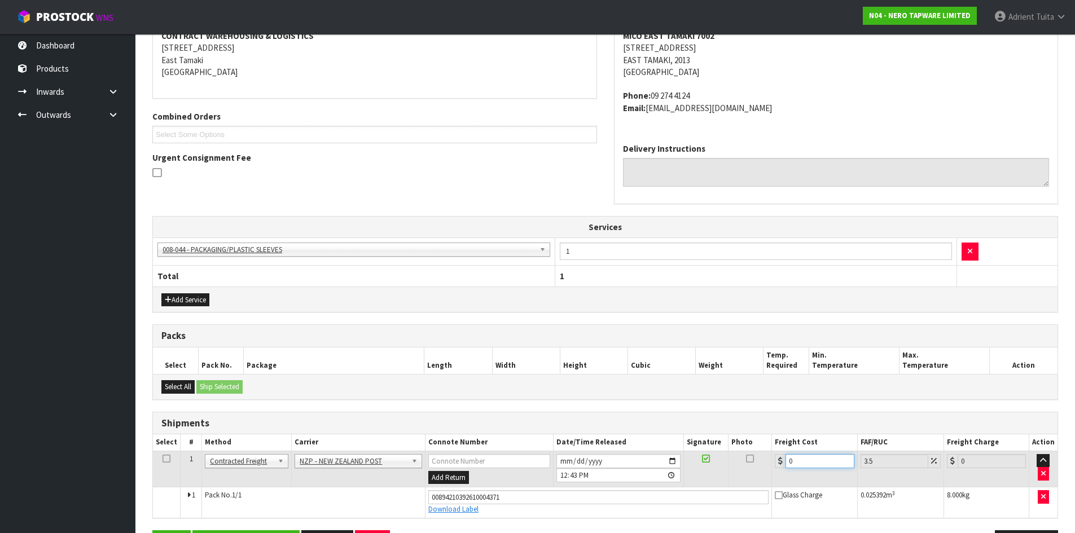
click at [805, 464] on input "0" at bounding box center [819, 461] width 68 height 14
type input "4"
type input "4.14"
type input "4.3"
type input "4.45"
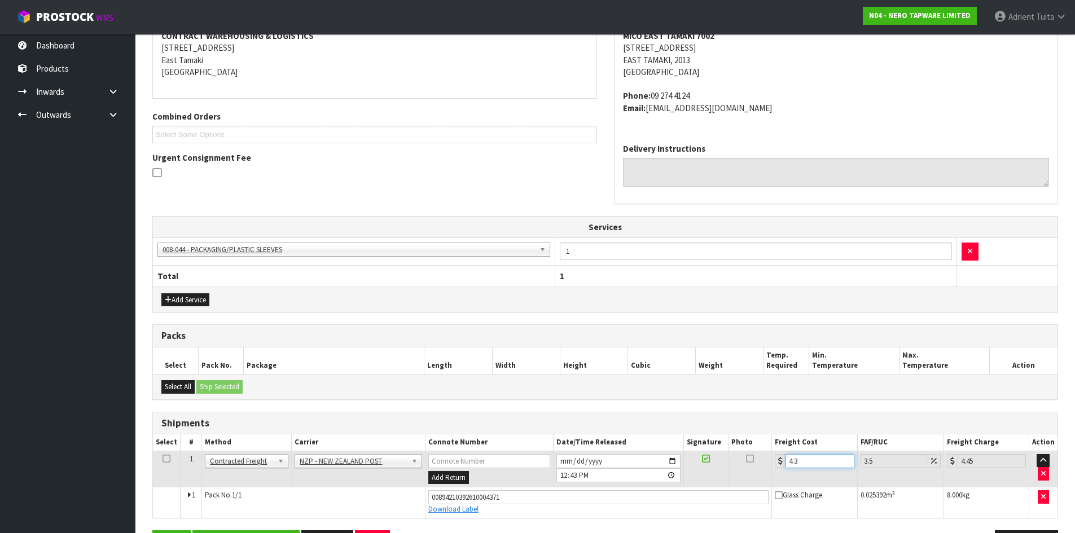
type input "4.33"
type input "4.48"
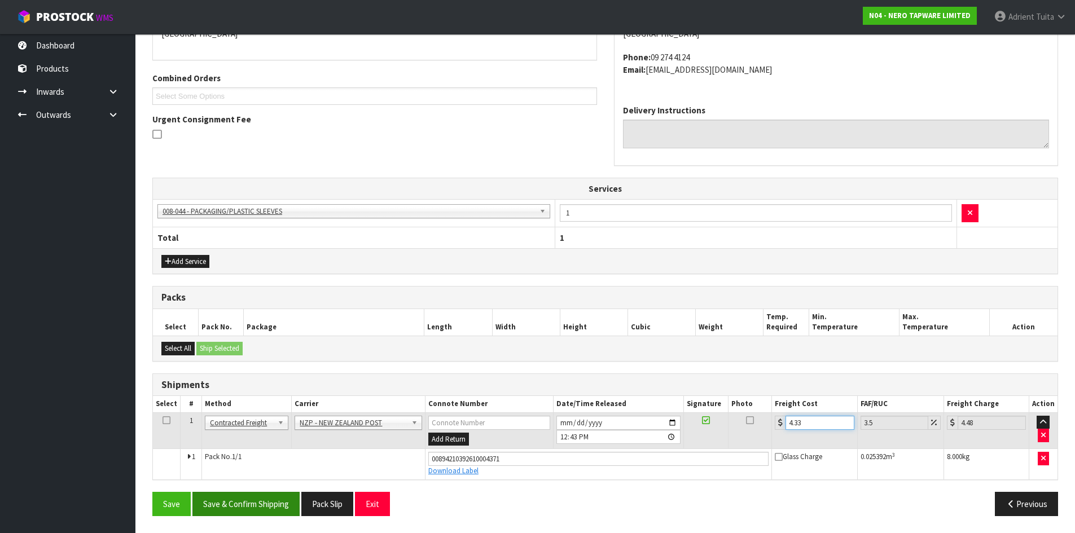
type input "4.33"
click at [237, 509] on button "Save & Confirm Shipping" at bounding box center [245, 504] width 107 height 24
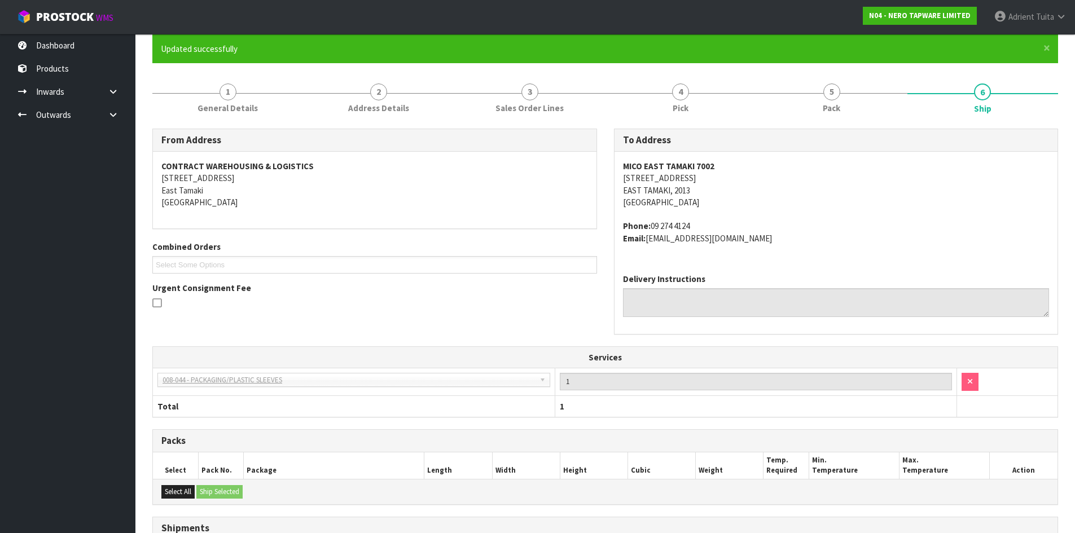
scroll to position [232, 0]
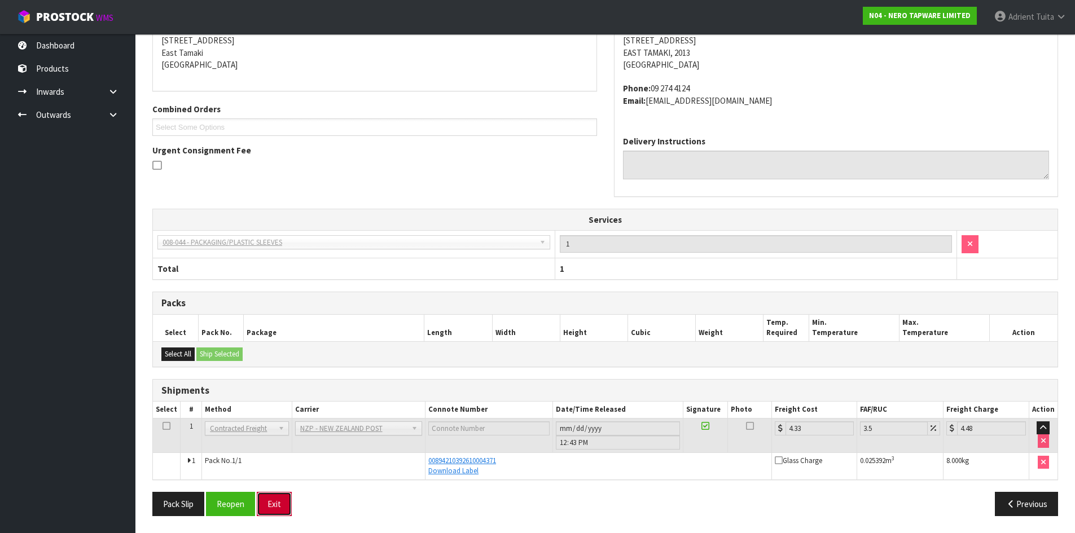
click at [271, 509] on button "Exit" at bounding box center [274, 504] width 35 height 24
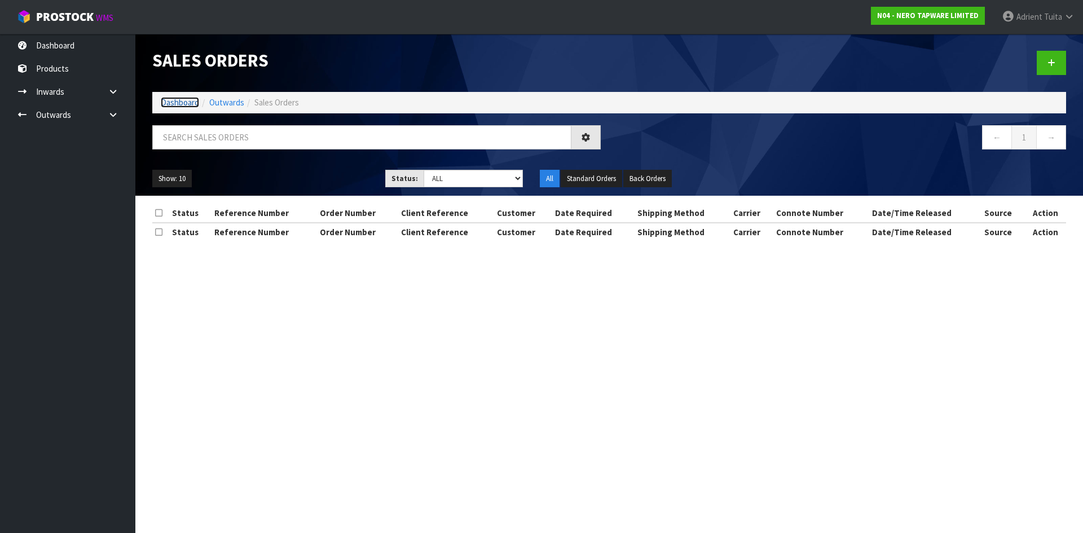
click at [179, 101] on link "Dashboard" at bounding box center [180, 102] width 38 height 11
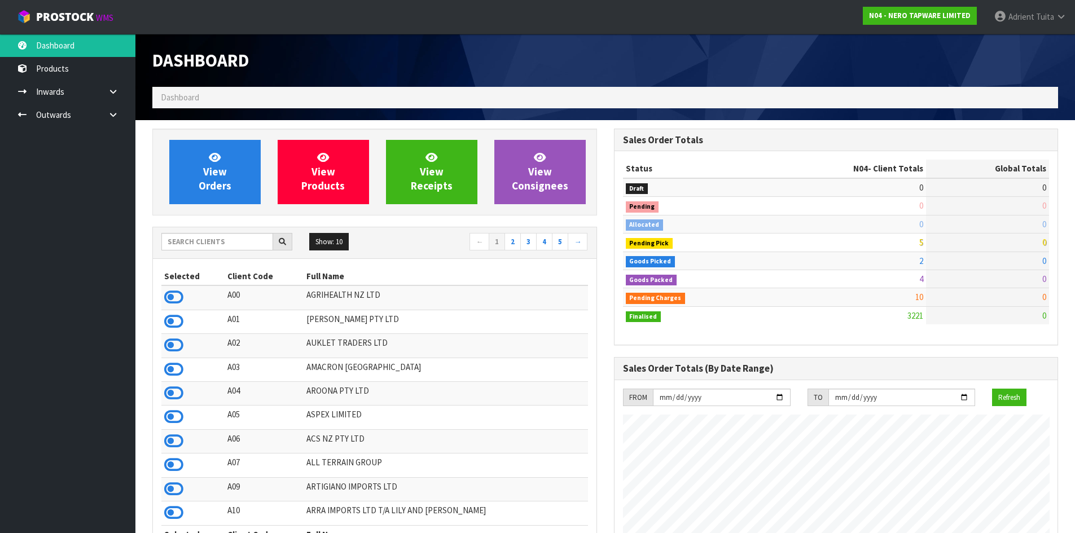
scroll to position [879, 461]
click at [204, 173] on span "View Orders" at bounding box center [215, 172] width 33 height 42
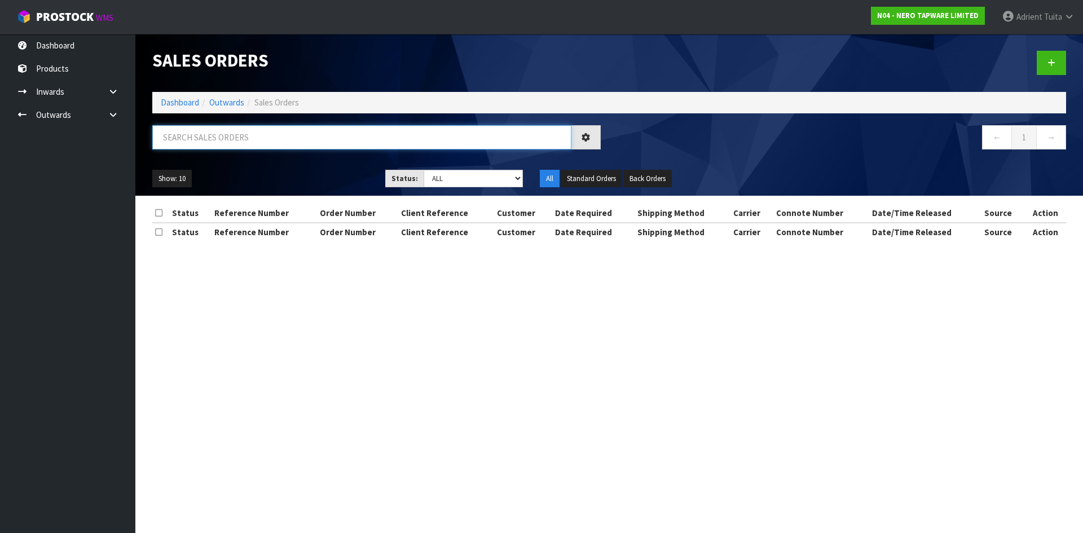
click at [213, 135] on input "text" at bounding box center [361, 137] width 419 height 24
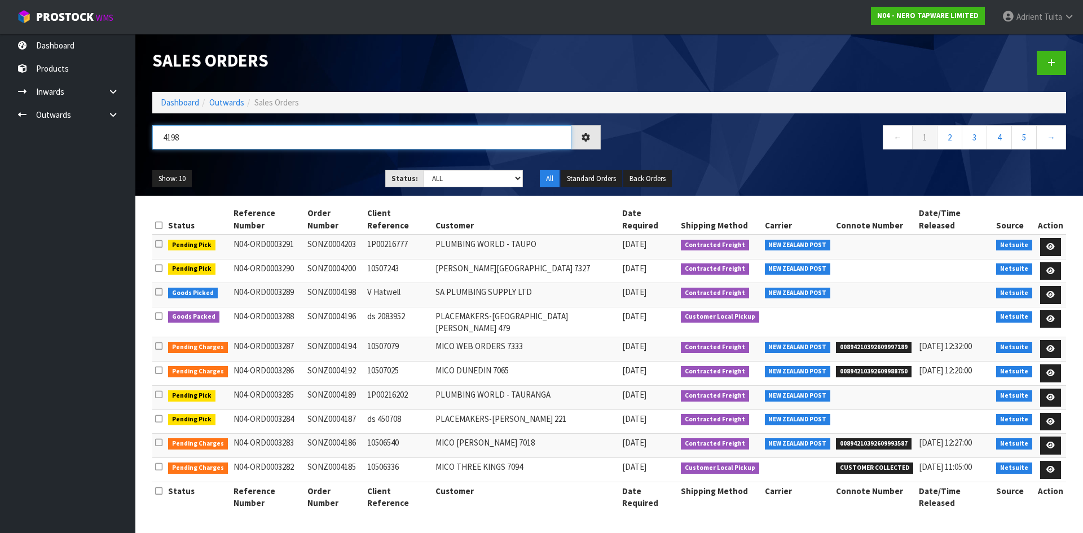
type input "4198"
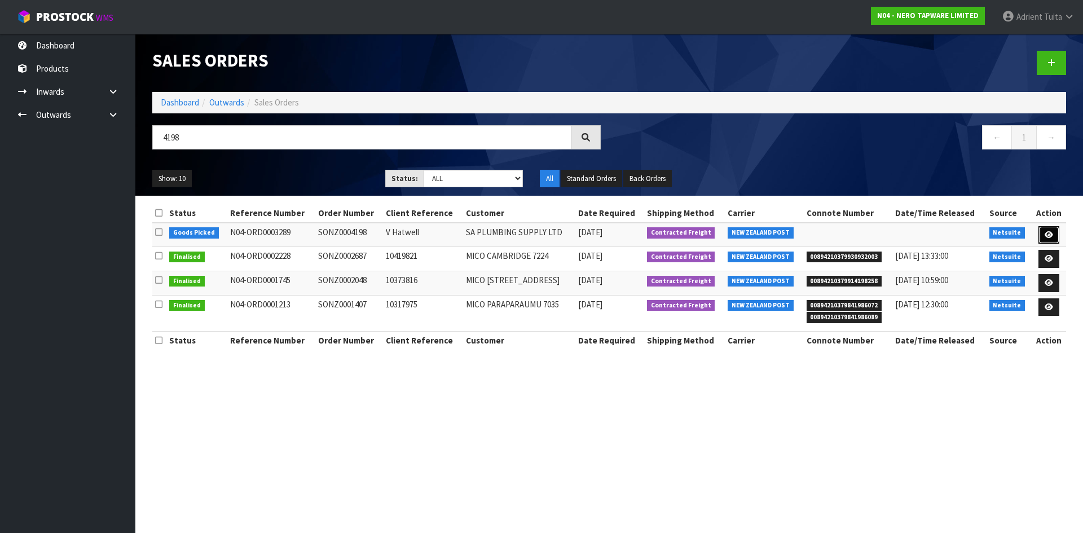
click at [1056, 235] on link at bounding box center [1048, 235] width 21 height 18
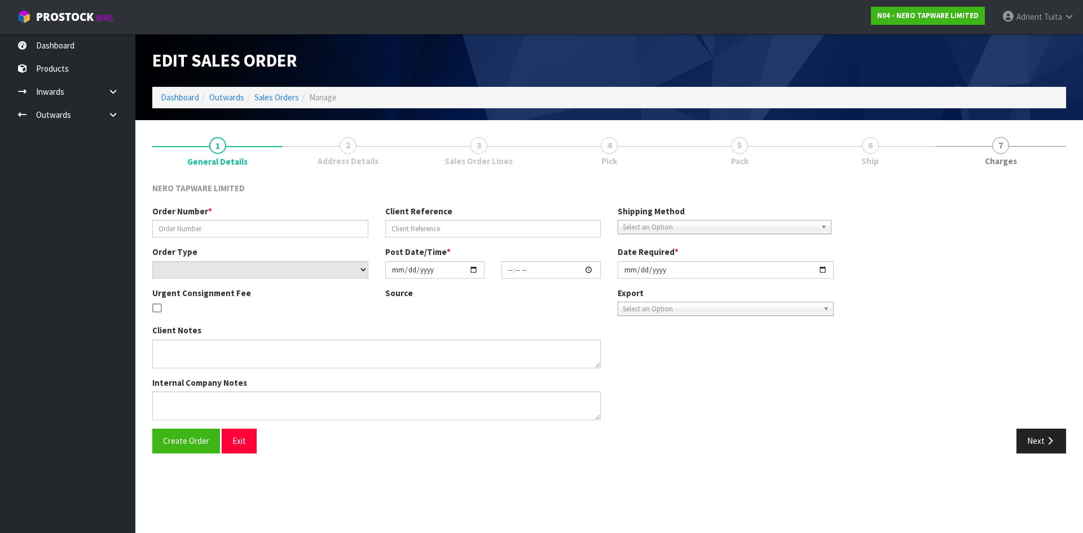
type input "SONZ0004198"
type input "V Hatwell"
select select "number:0"
type input "2025-10-14"
type input "11:15:05.000"
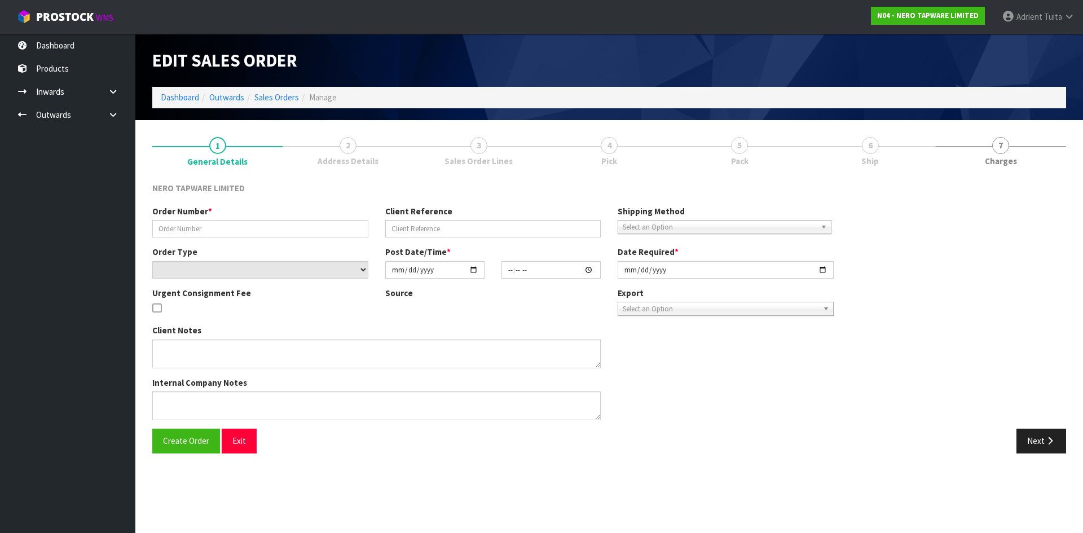
type input "2025-10-14"
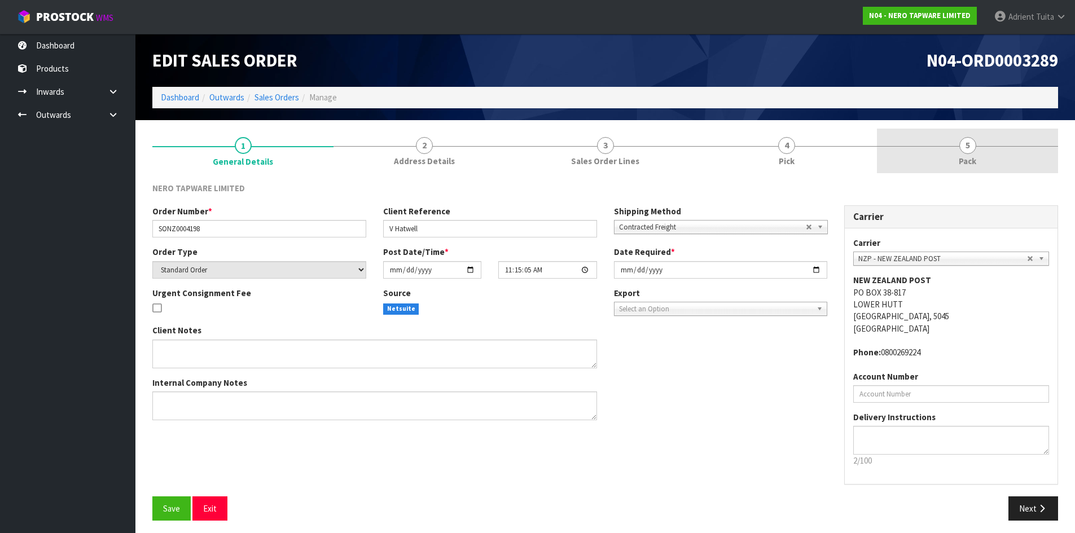
click at [1007, 147] on link "5 Pack" at bounding box center [967, 151] width 181 height 45
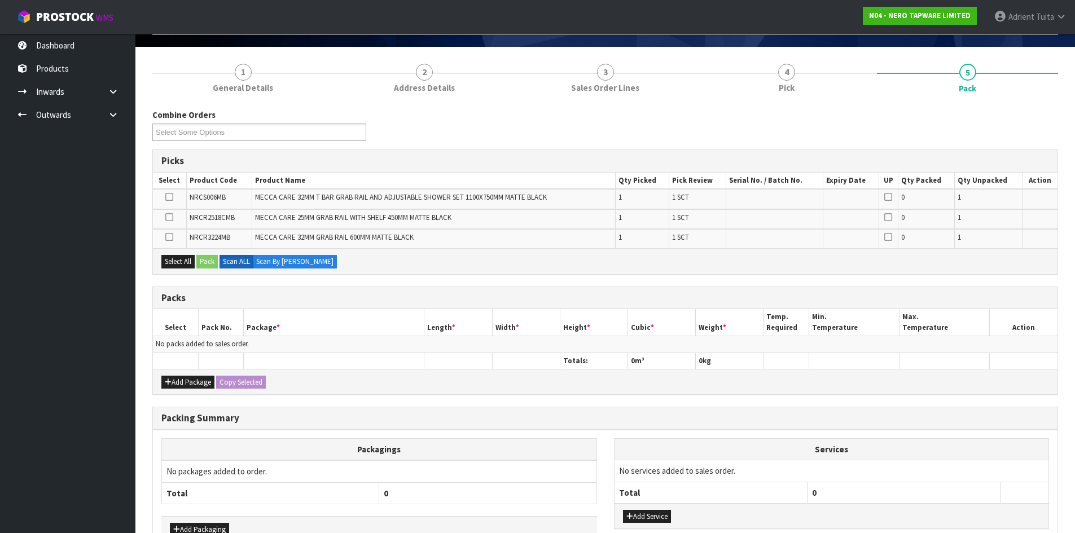
scroll to position [144, 0]
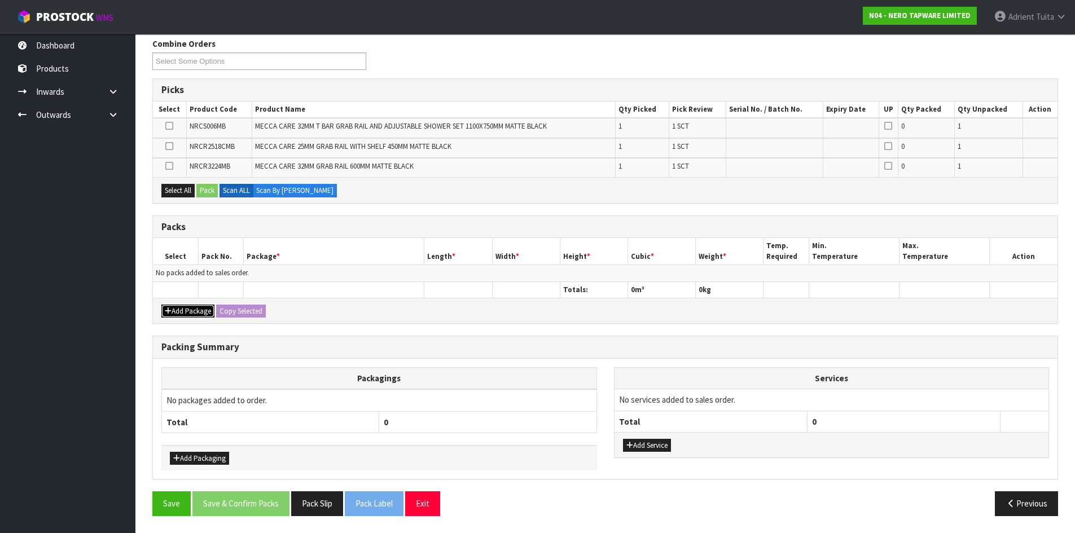
click at [176, 311] on button "Add Package" at bounding box center [187, 312] width 53 height 14
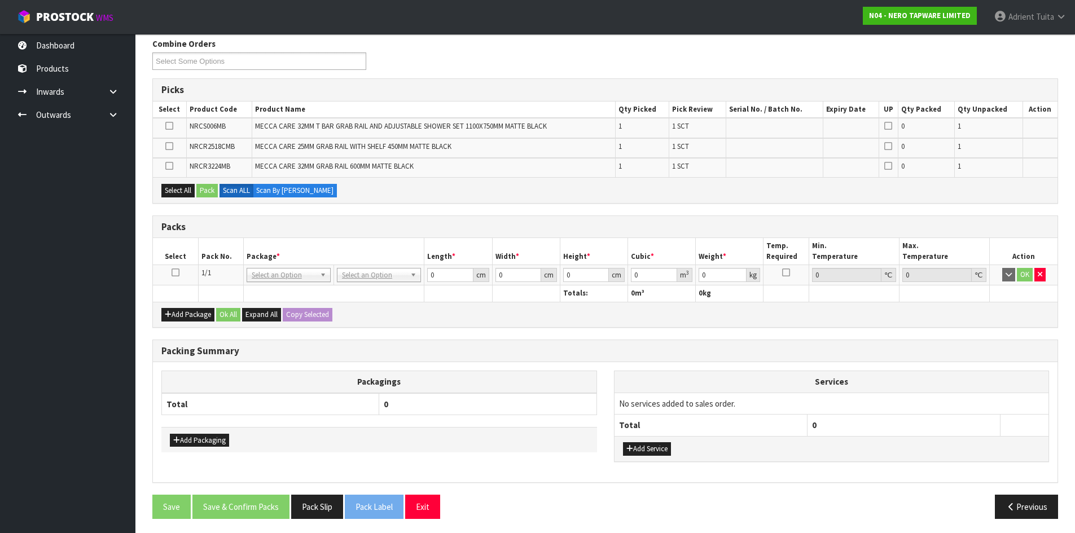
click at [174, 273] on icon at bounding box center [175, 272] width 8 height 1
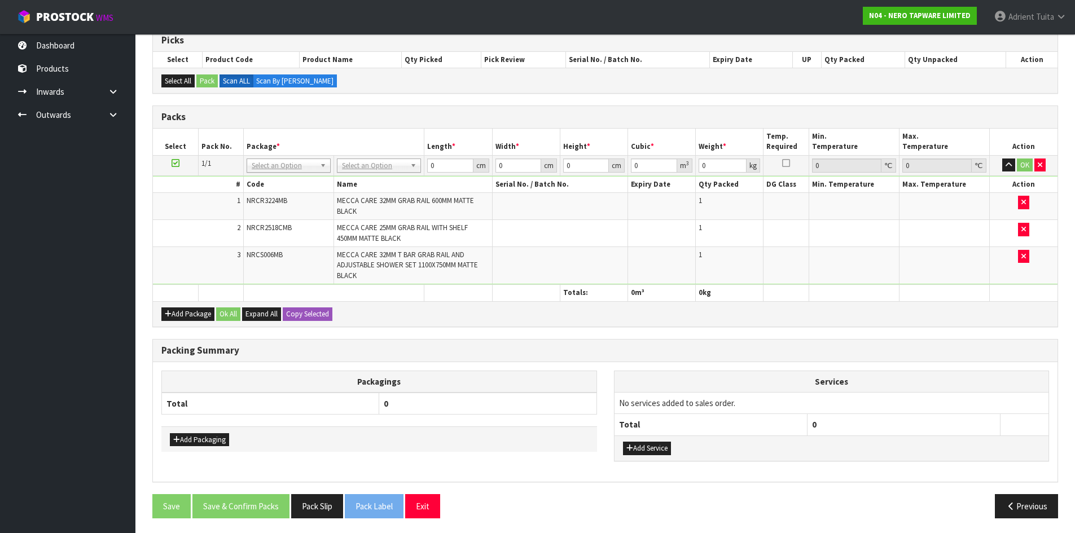
scroll to position [196, 0]
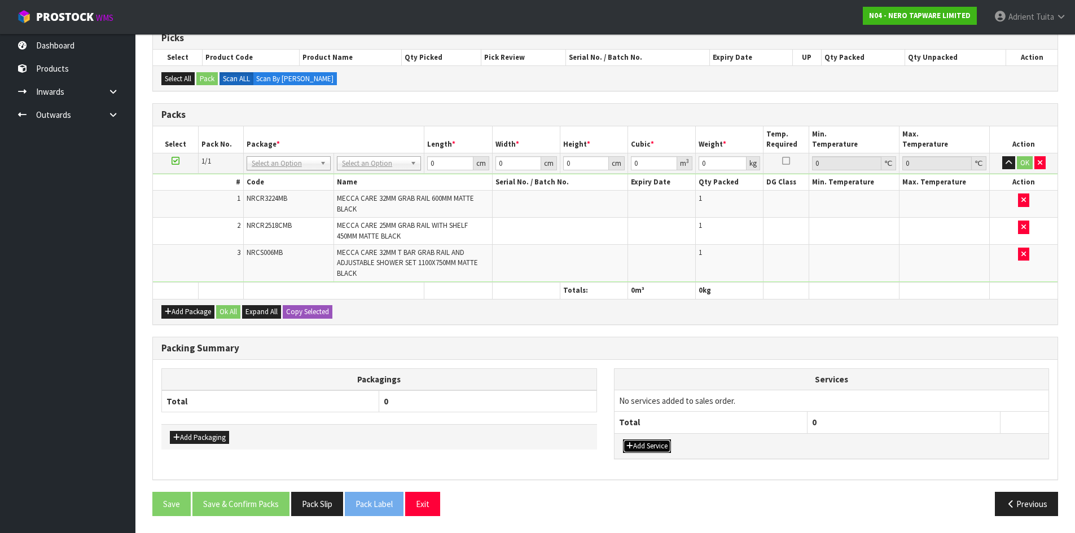
click at [650, 446] on button "Add Service" at bounding box center [647, 446] width 48 height 14
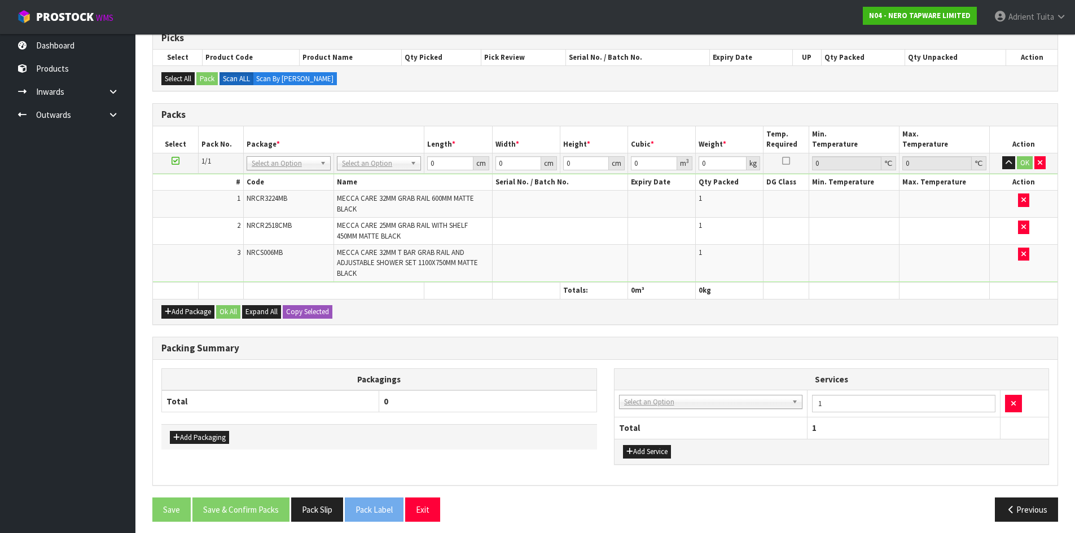
click at [657, 411] on td "003-036 - EXTERNAL PLANT HIRE 008-035 - OUTWARD HDLG+/HOIST LIFT ON/OFF 008-036…" at bounding box center [710, 404] width 193 height 28
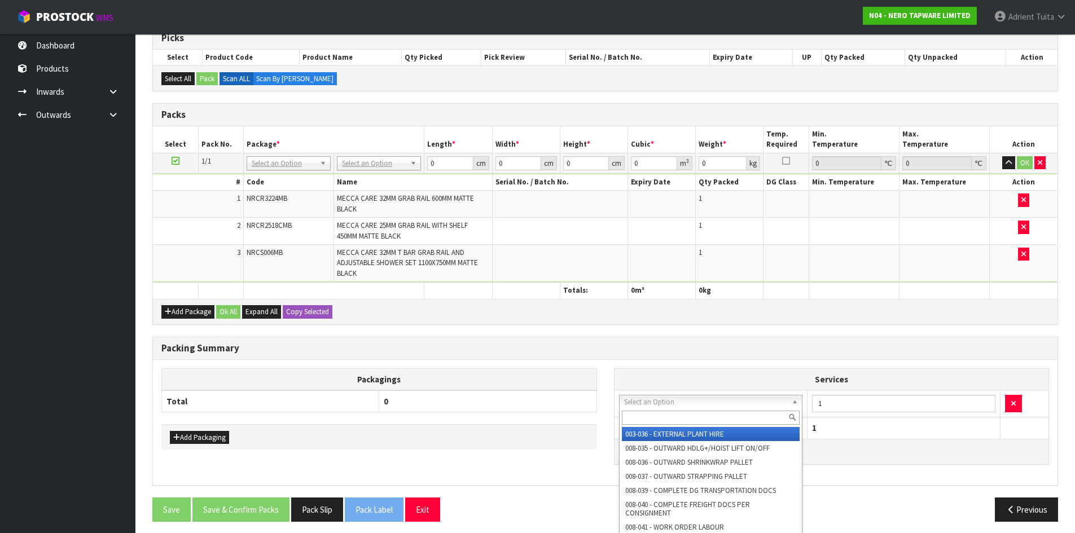
click at [655, 412] on input "text" at bounding box center [711, 418] width 178 height 14
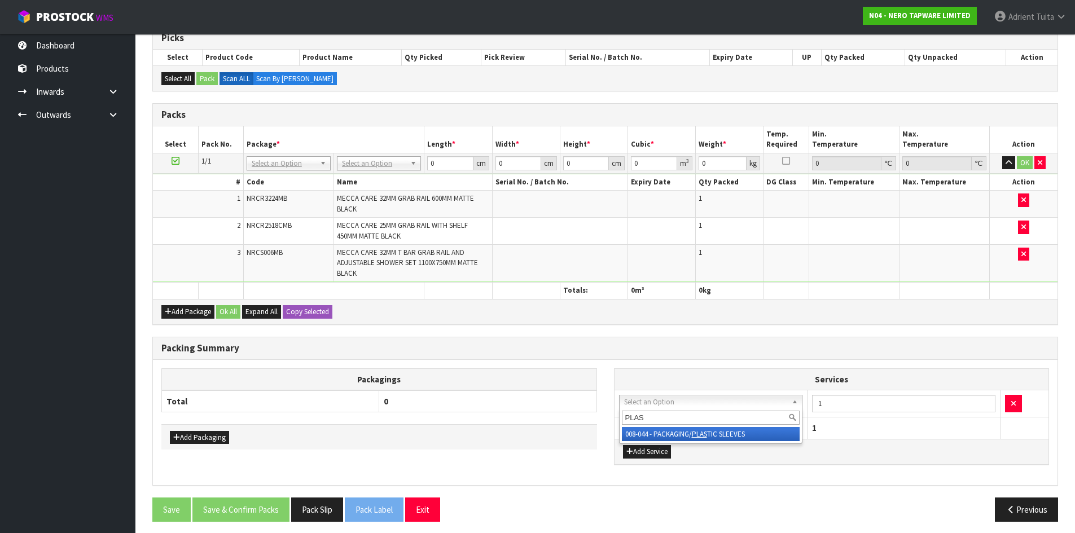
type input "PLAS"
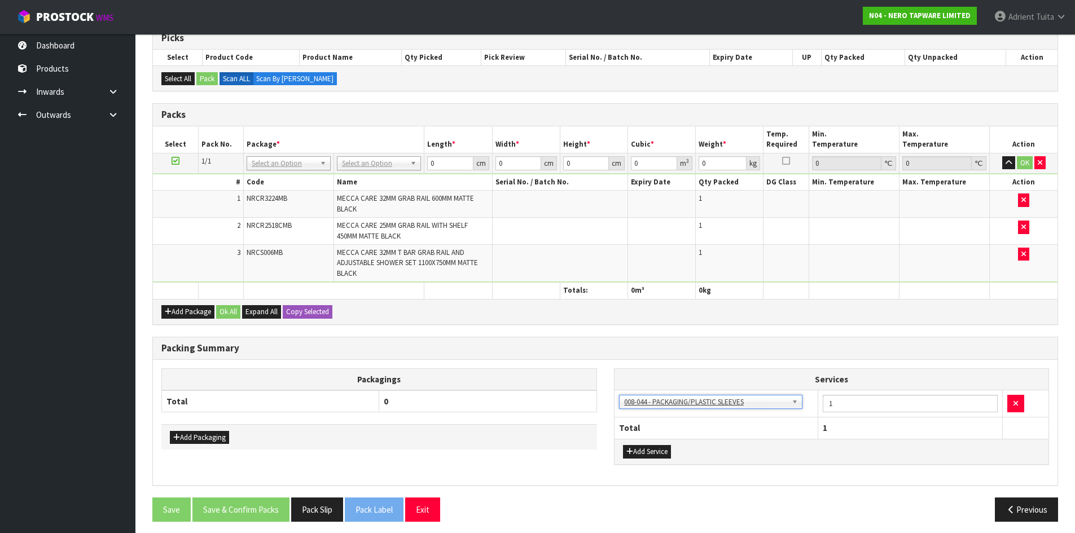
click at [395, 171] on td "No Packaging Cartons PLT GEN120 (1200 X 1000) PLT ONE WAY SKID CHEP HIRE PALLET…" at bounding box center [379, 163] width 90 height 20
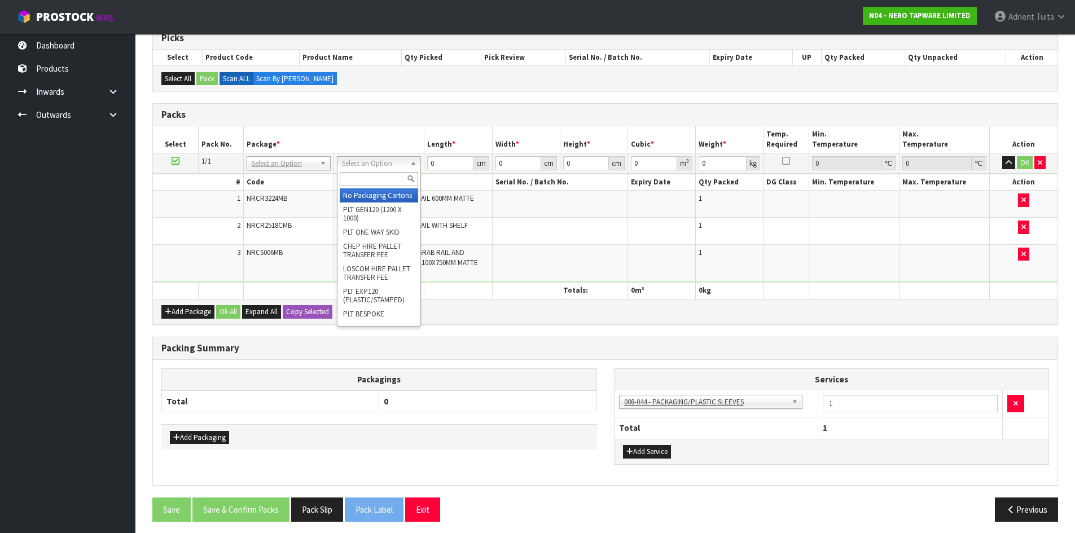
drag, startPoint x: 394, startPoint y: 160, endPoint x: 386, endPoint y: 191, distance: 32.2
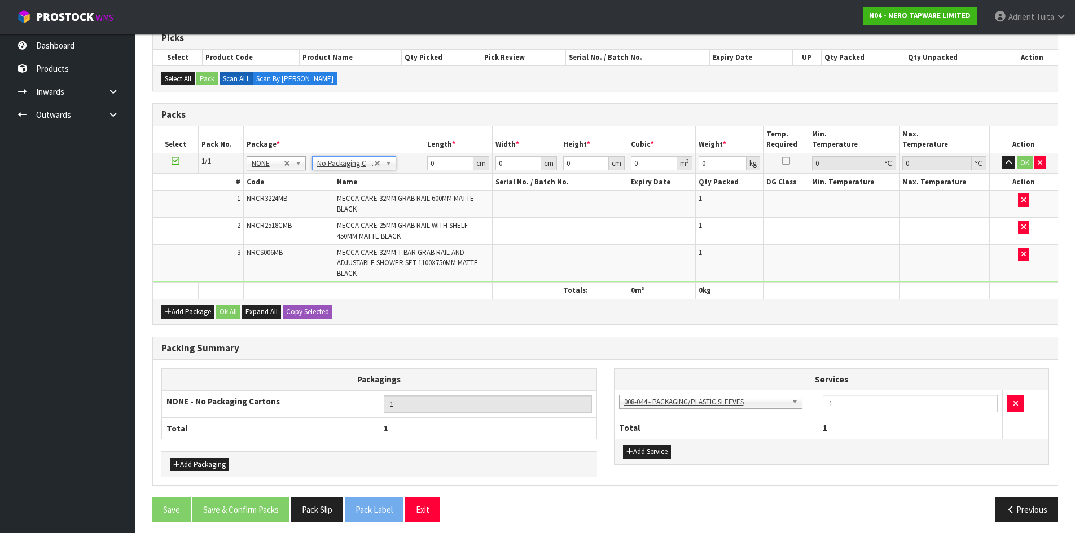
click at [443, 170] on td "0 cm" at bounding box center [458, 163] width 68 height 20
click at [443, 169] on input "0" at bounding box center [450, 163] width 46 height 14
type input "116"
type input "29"
type input "1"
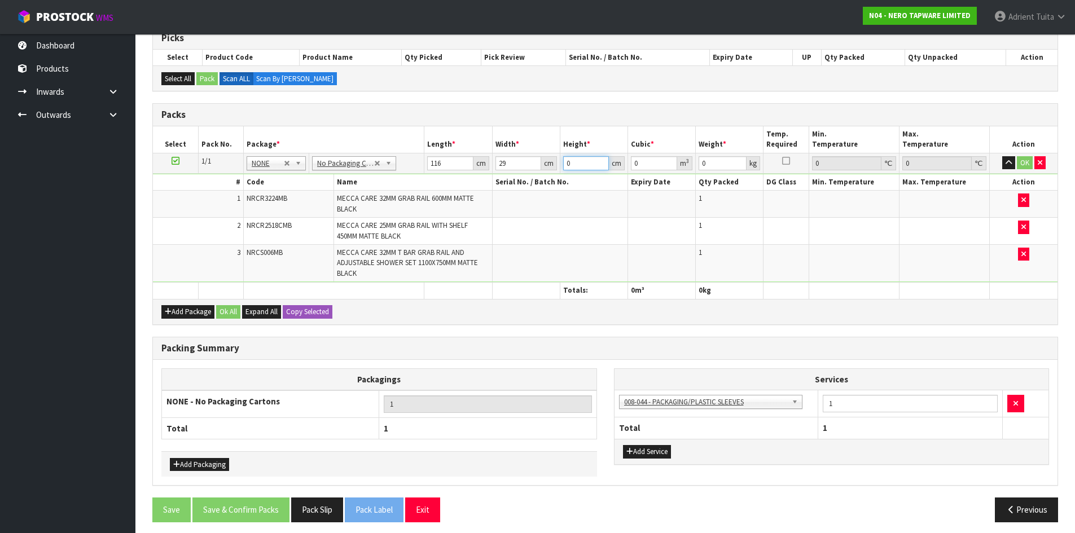
type input "0.003364"
type input "16"
type input "0.053824"
type input "16"
type input "14"
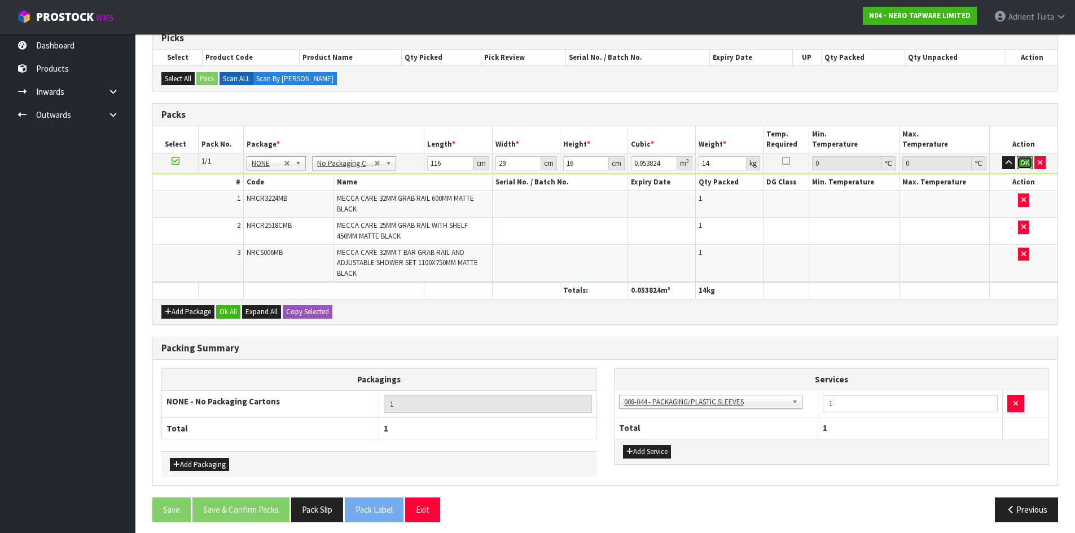
click at [1024, 165] on button "OK" at bounding box center [1024, 163] width 16 height 14
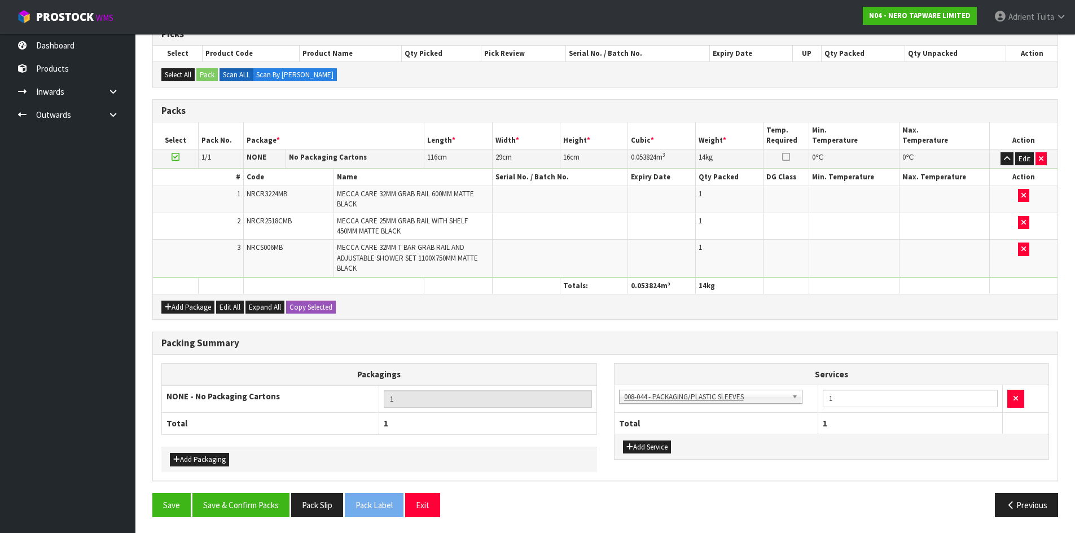
scroll to position [201, 0]
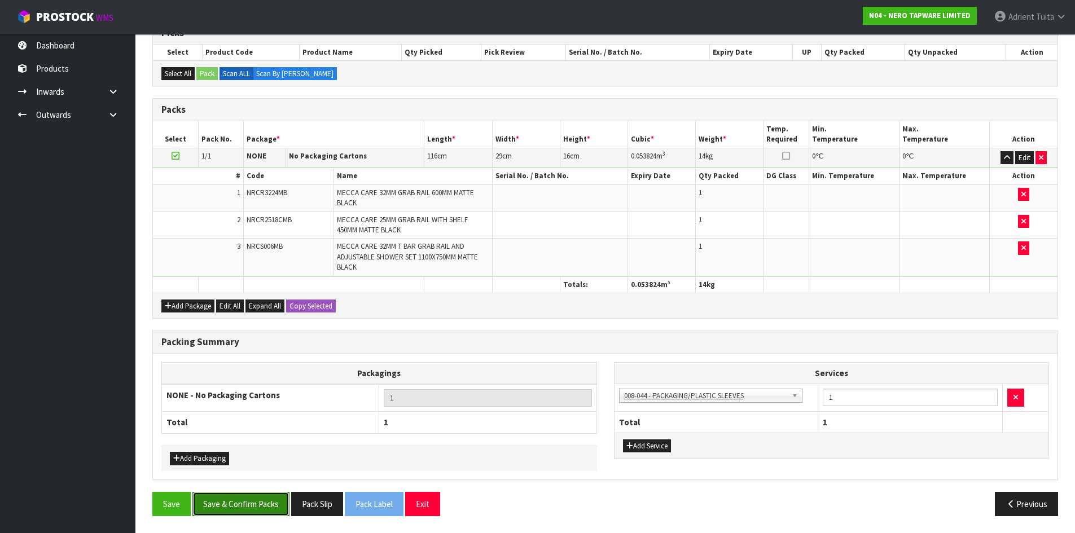
click at [254, 504] on button "Save & Confirm Packs" at bounding box center [240, 504] width 97 height 24
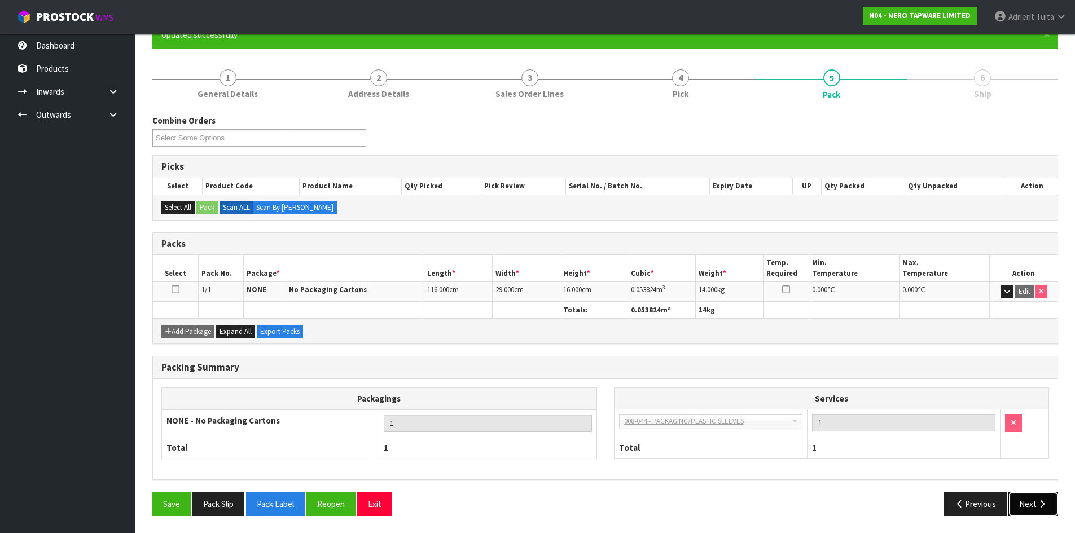
click at [1036, 501] on button "Next" at bounding box center [1033, 504] width 50 height 24
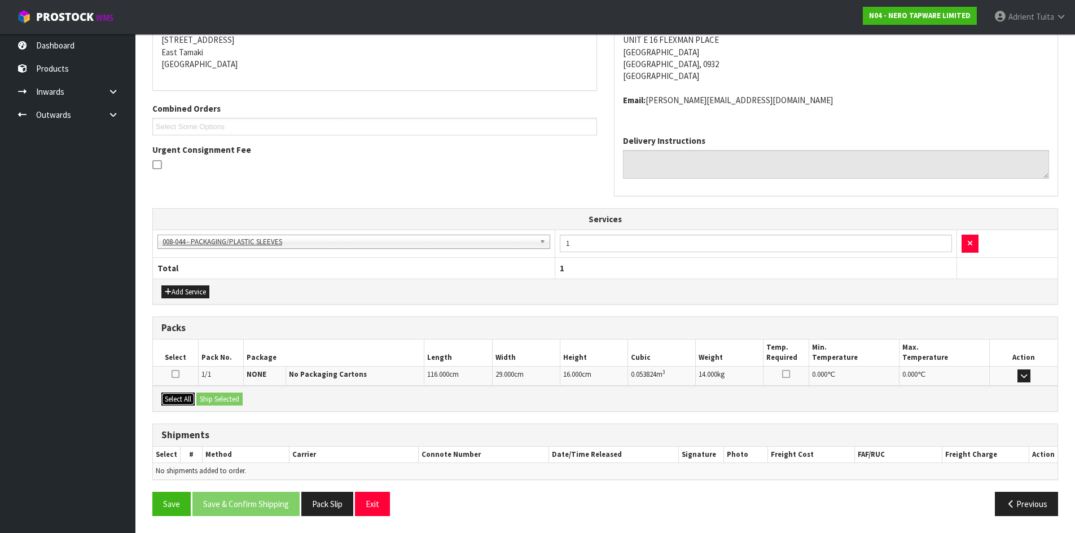
drag, startPoint x: 165, startPoint y: 400, endPoint x: 204, endPoint y: 400, distance: 39.5
click at [174, 400] on button "Select All" at bounding box center [177, 400] width 33 height 14
click at [224, 398] on button "Ship Selected" at bounding box center [219, 400] width 46 height 14
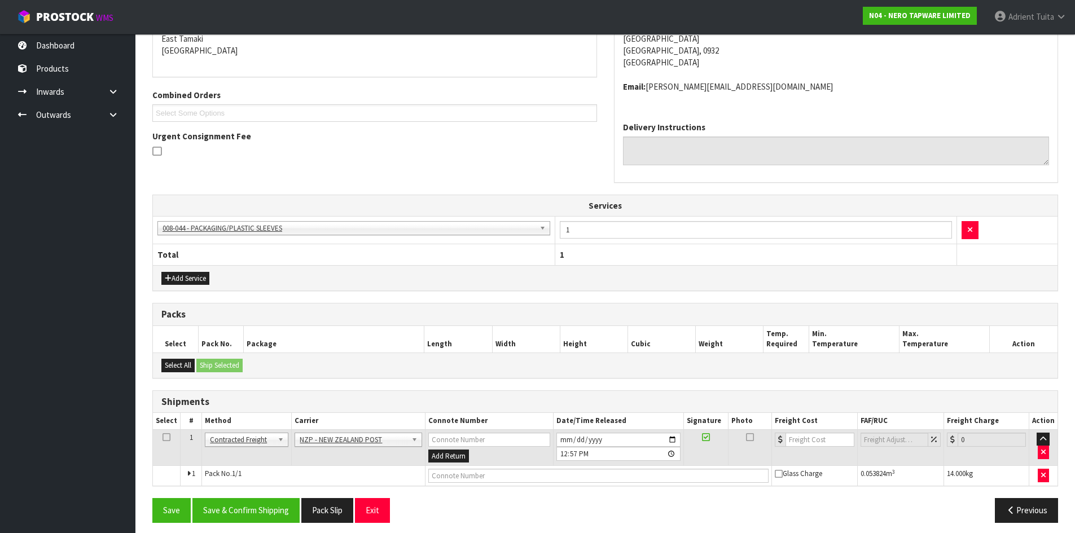
scroll to position [253, 0]
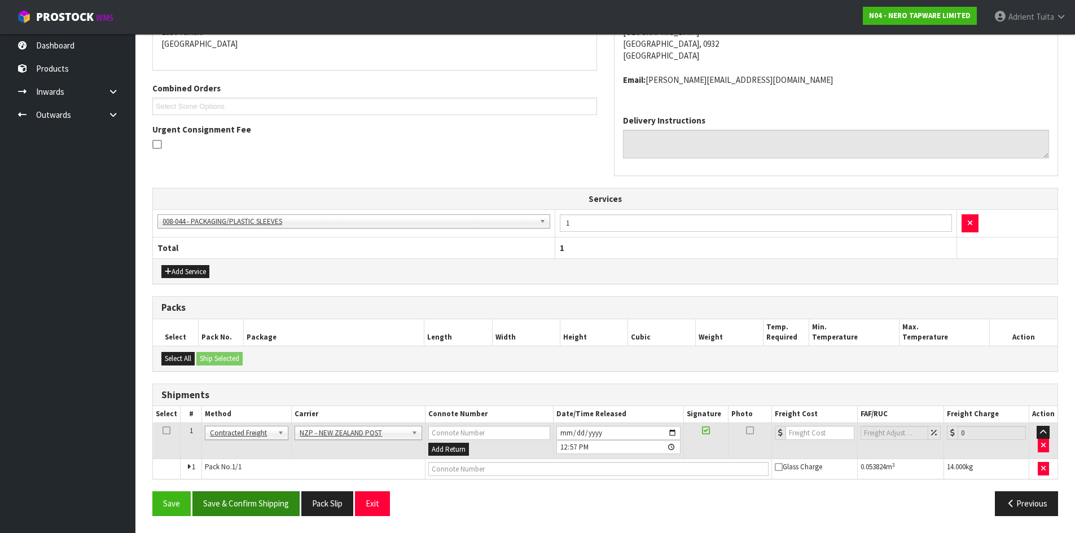
click at [258, 494] on div "From Address CONTRACT WAREHOUSING & LOGISTICS 17 Allens Road East Tamaki Auckla…" at bounding box center [604, 247] width 905 height 554
click at [256, 499] on button "Save & Confirm Shipping" at bounding box center [245, 503] width 107 height 24
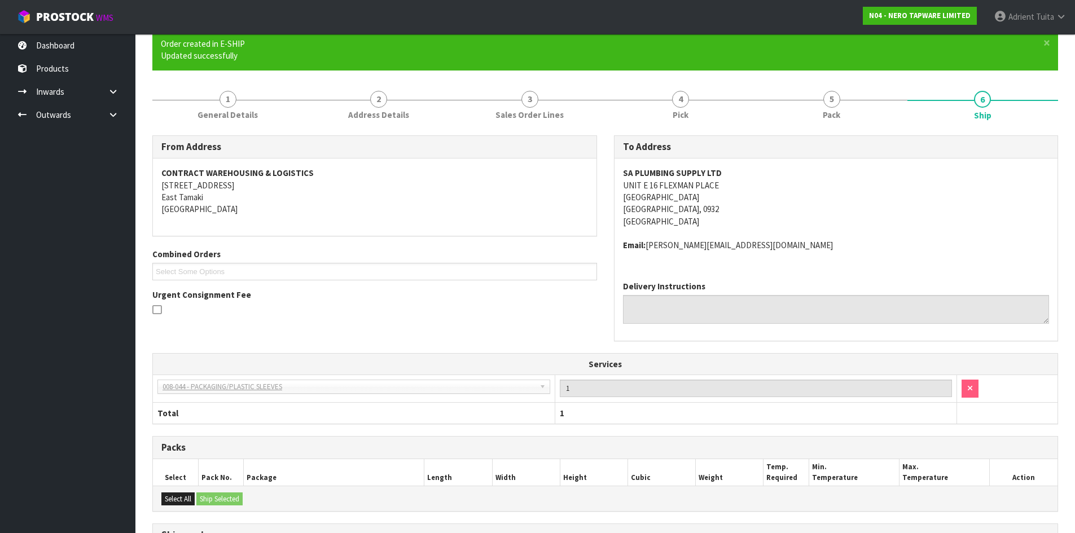
scroll to position [236, 0]
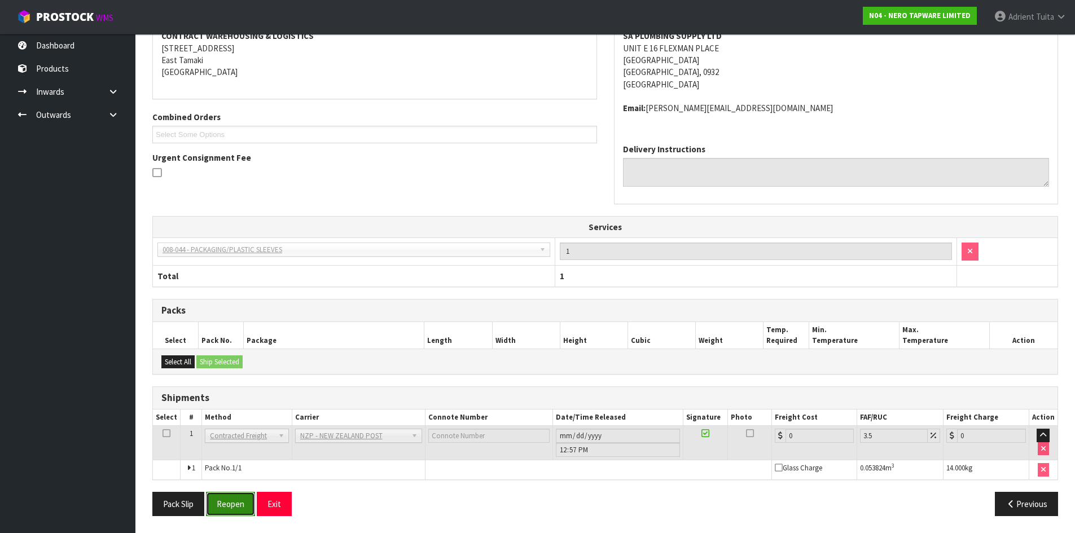
click at [238, 507] on button "Reopen" at bounding box center [230, 504] width 49 height 24
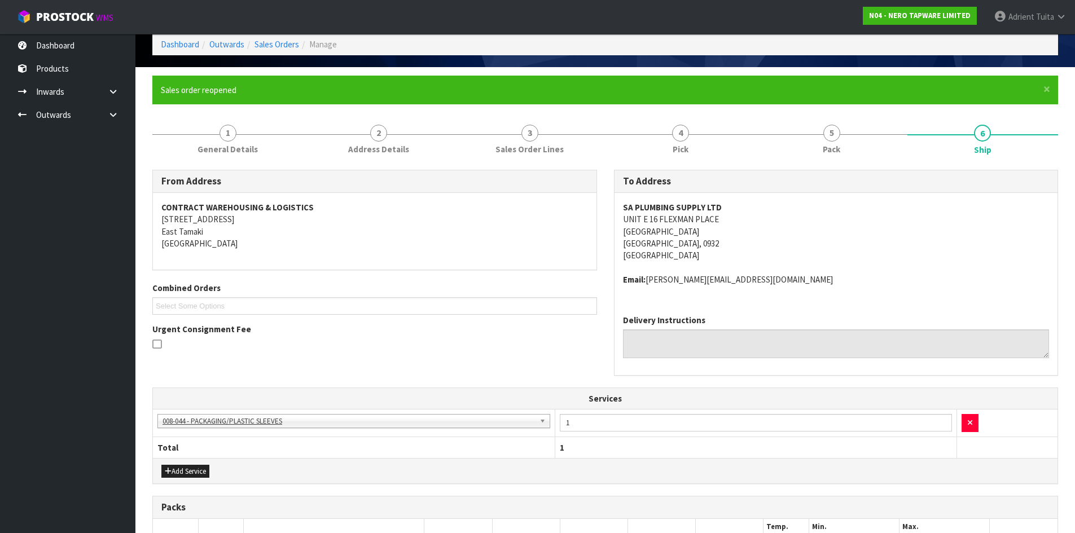
scroll to position [224, 0]
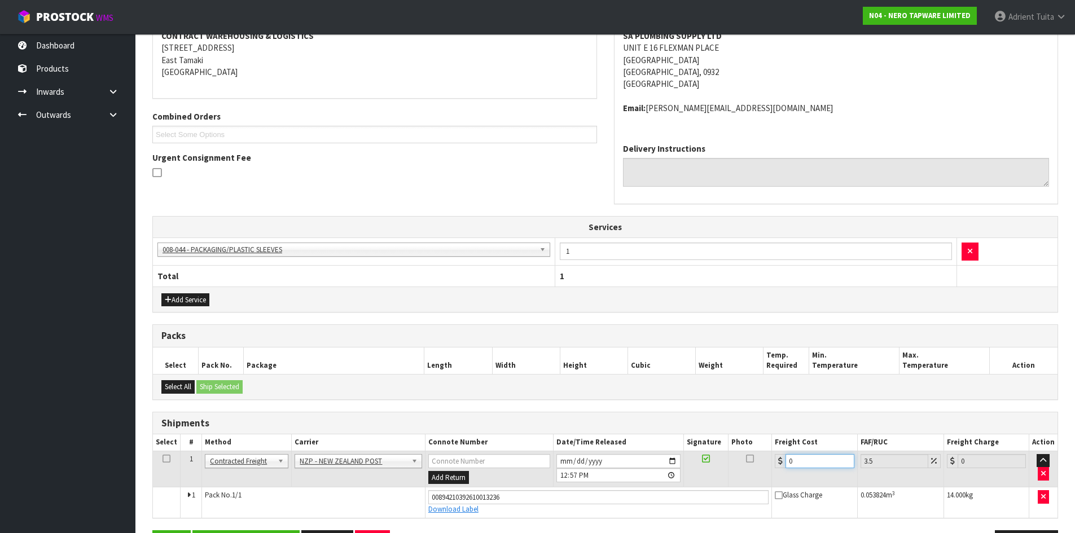
click at [811, 456] on input "0" at bounding box center [819, 461] width 68 height 14
type input "4"
type input "4.14"
type input "4.3"
type input "4.45"
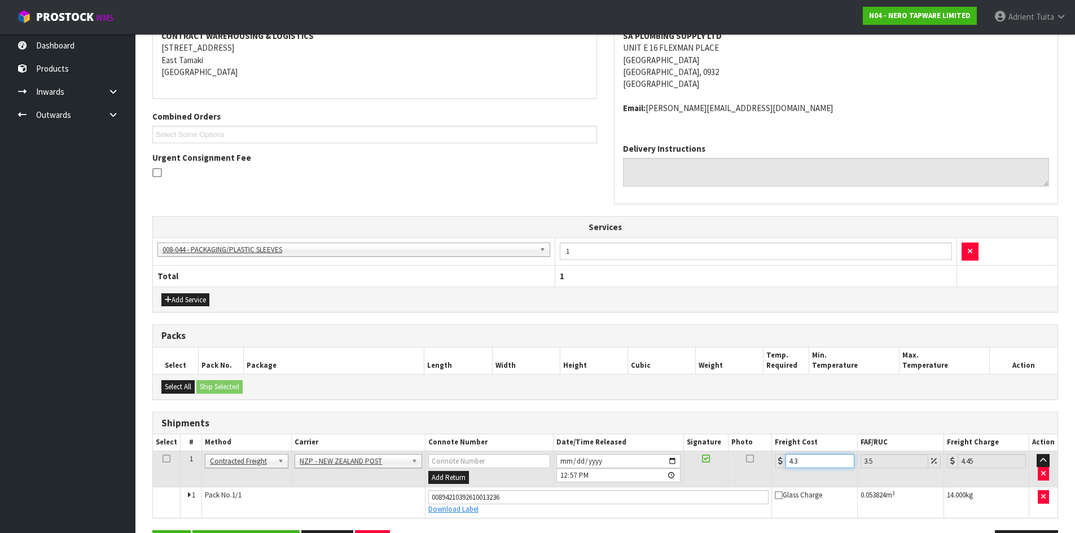
type input "4.33"
type input "4.48"
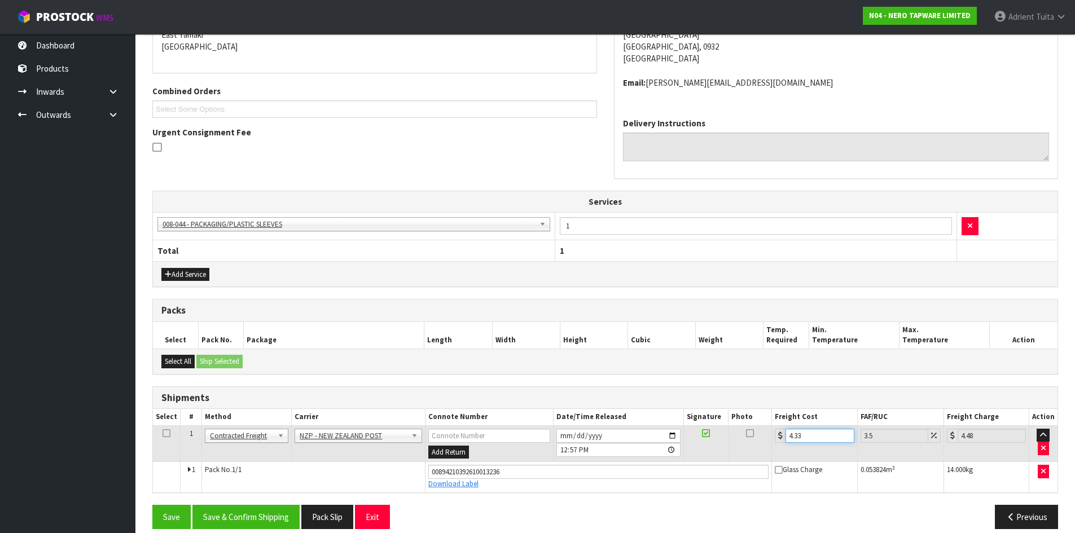
scroll to position [263, 0]
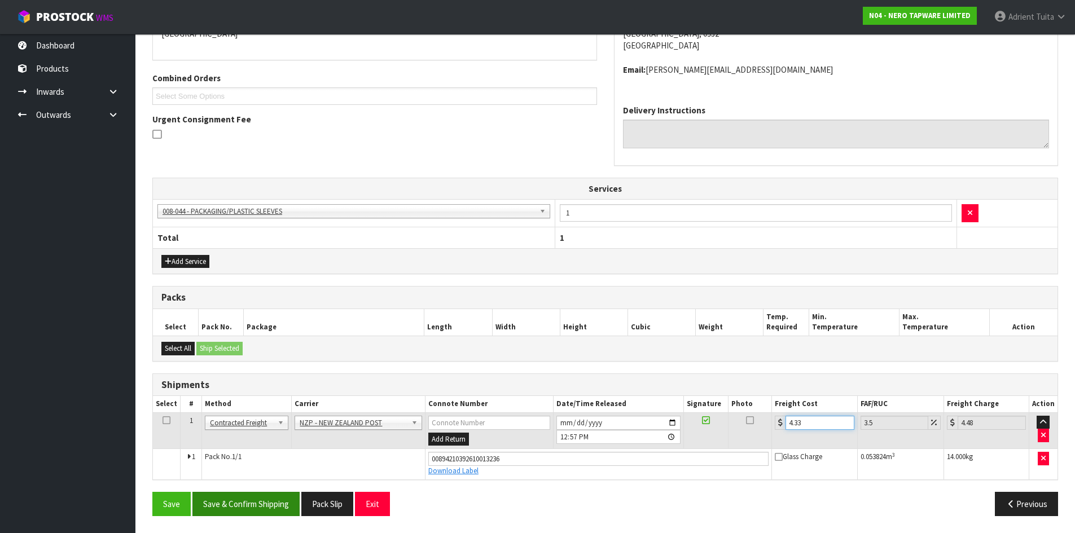
type input "4.33"
click at [265, 508] on button "Save & Confirm Shipping" at bounding box center [245, 504] width 107 height 24
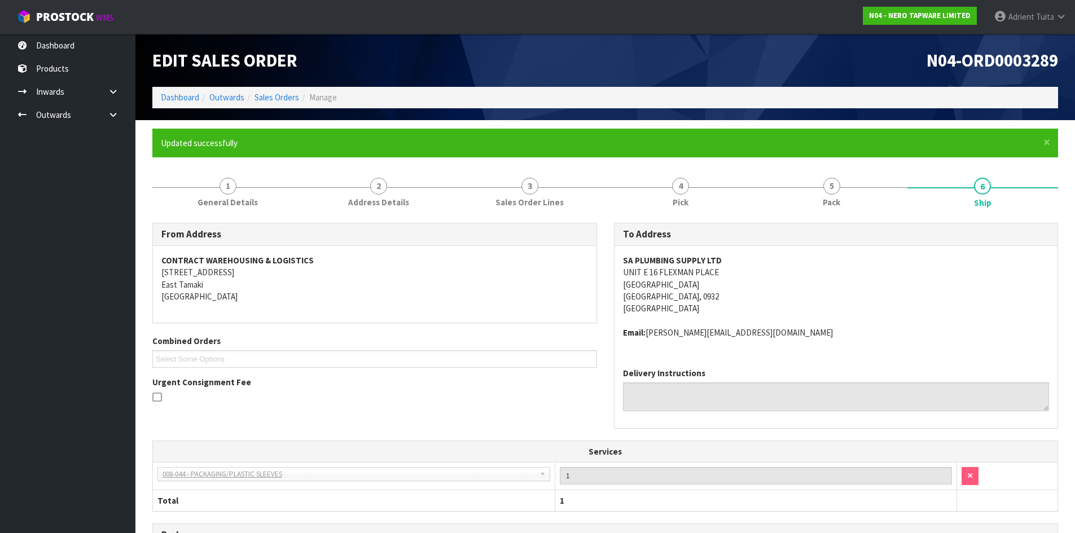
scroll to position [232, 0]
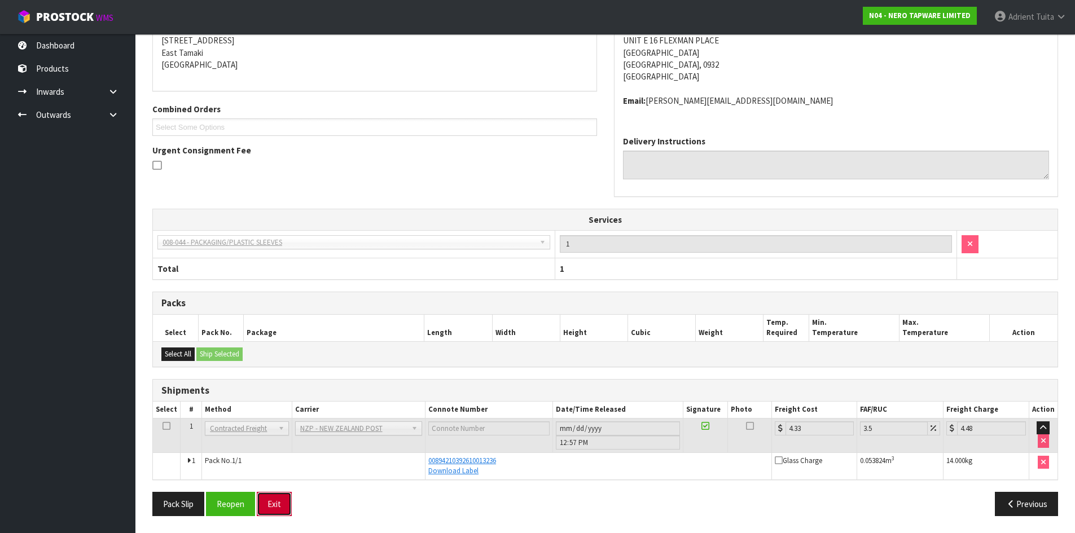
click at [282, 501] on button "Exit" at bounding box center [274, 504] width 35 height 24
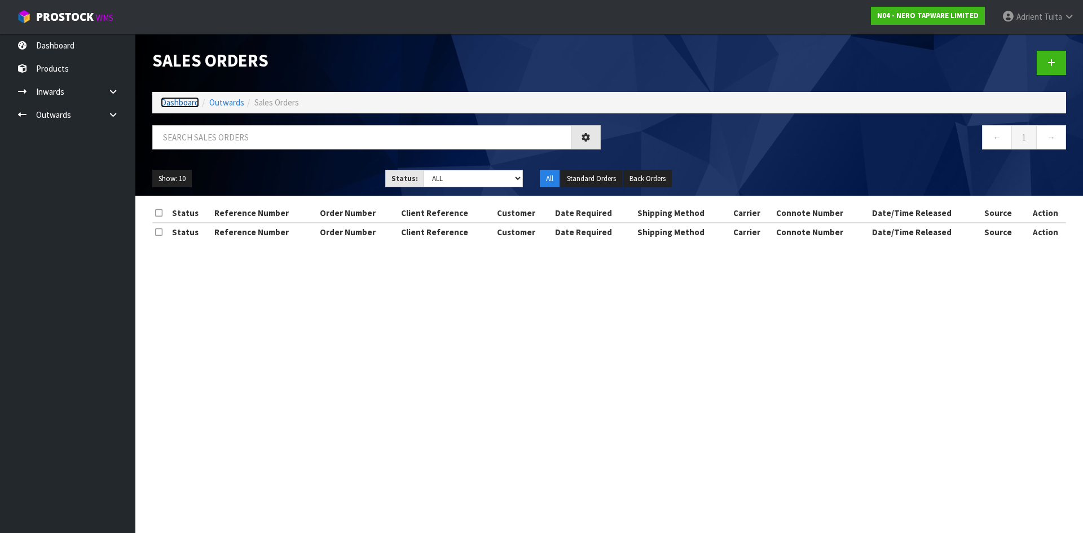
click at [172, 107] on link "Dashboard" at bounding box center [180, 102] width 38 height 11
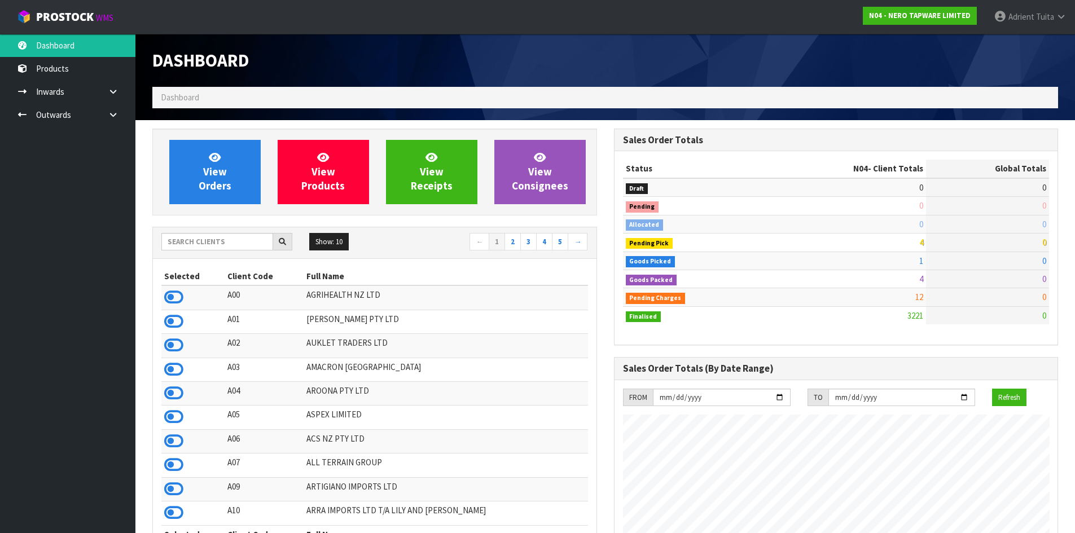
scroll to position [879, 461]
click at [180, 243] on input "text" at bounding box center [217, 241] width 112 height 17
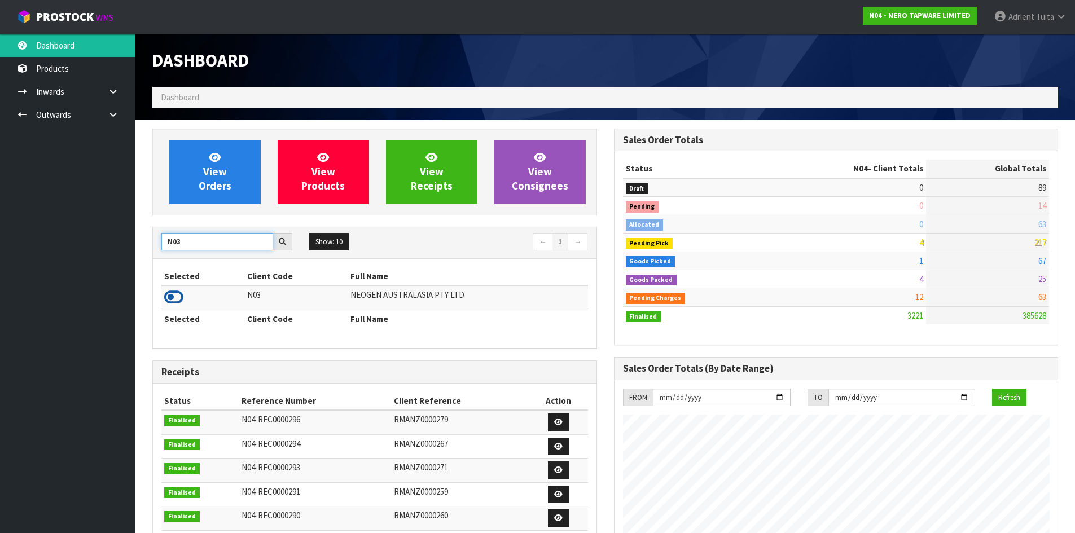
type input "N03"
click at [176, 306] on icon at bounding box center [173, 297] width 19 height 17
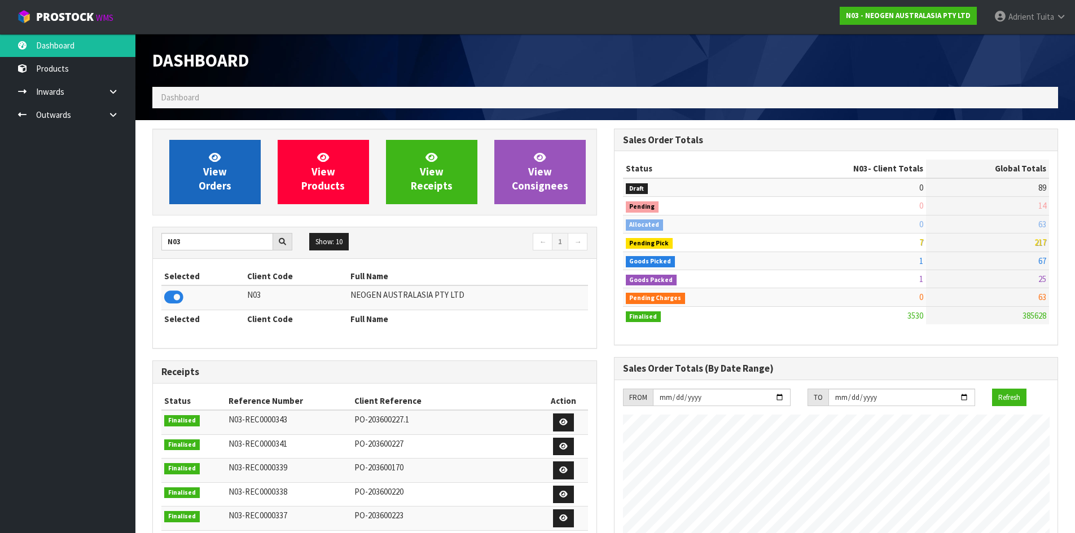
scroll to position [855, 461]
click at [209, 160] on icon at bounding box center [215, 157] width 12 height 11
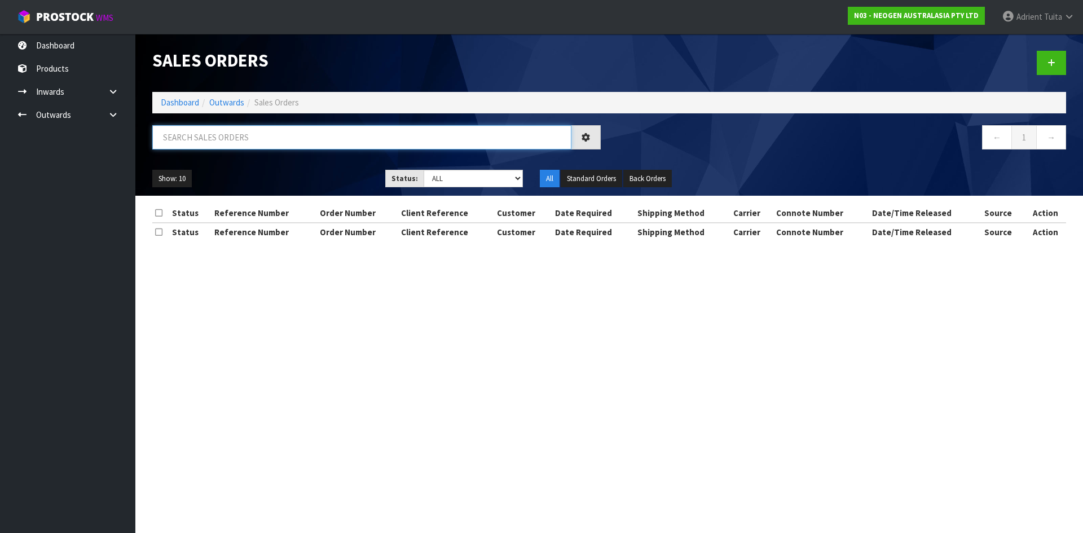
click at [214, 145] on input "text" at bounding box center [361, 137] width 419 height 24
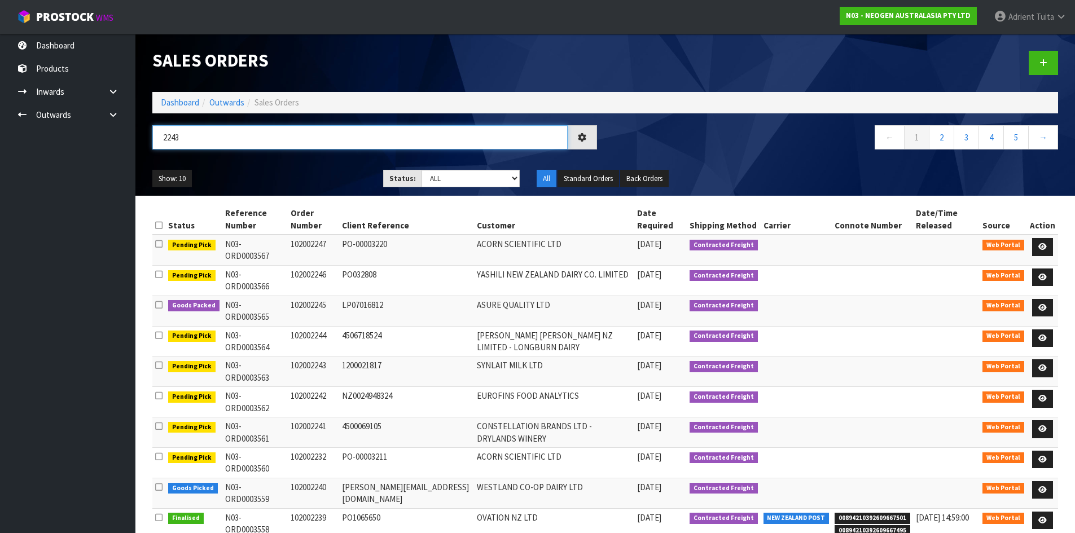
type input "2243"
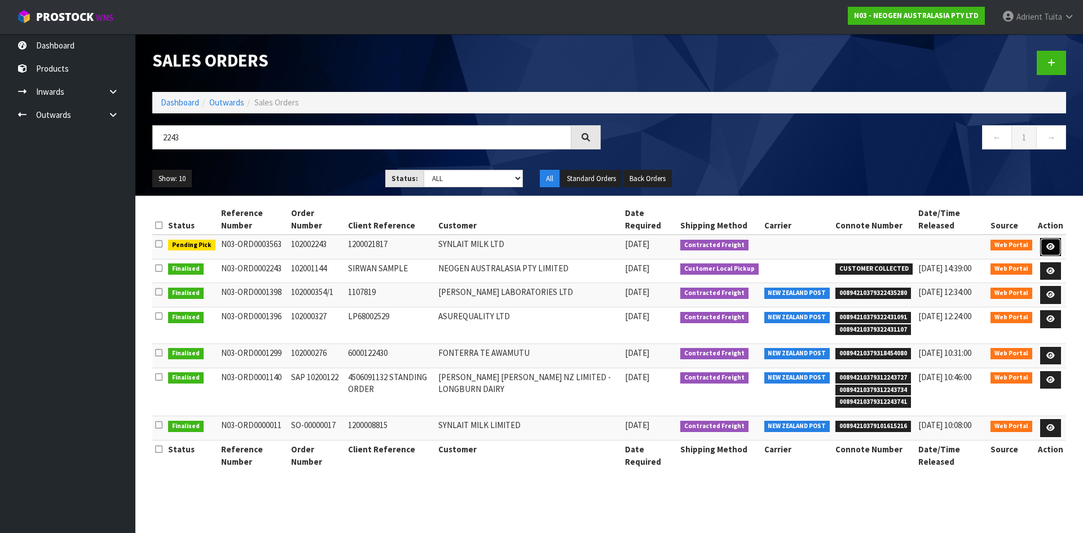
click at [1052, 246] on icon at bounding box center [1050, 246] width 8 height 7
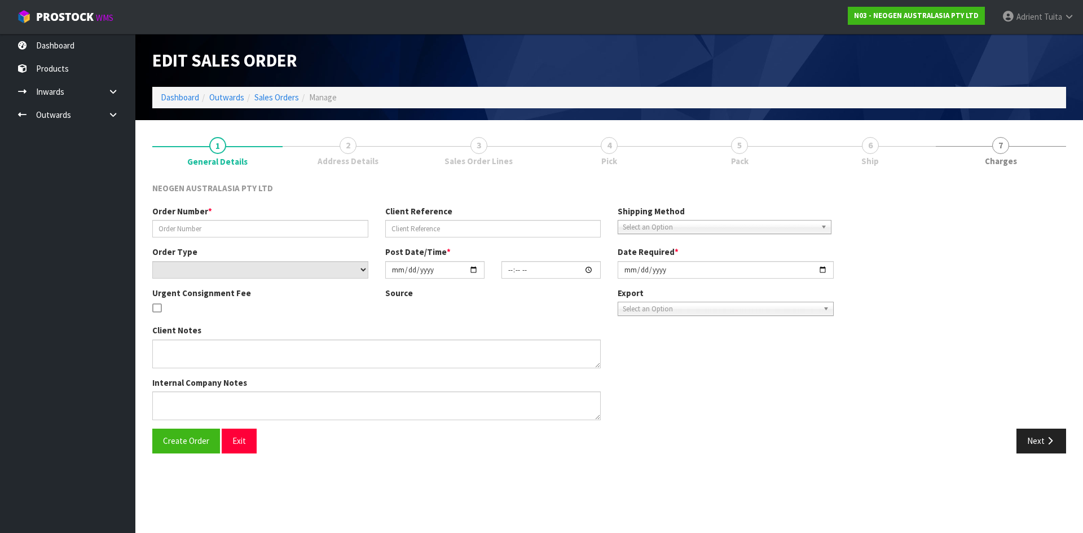
type input "102002243"
type input "1200021817"
select select "number:0"
type input "2025-10-14"
type input "10:41:00.000"
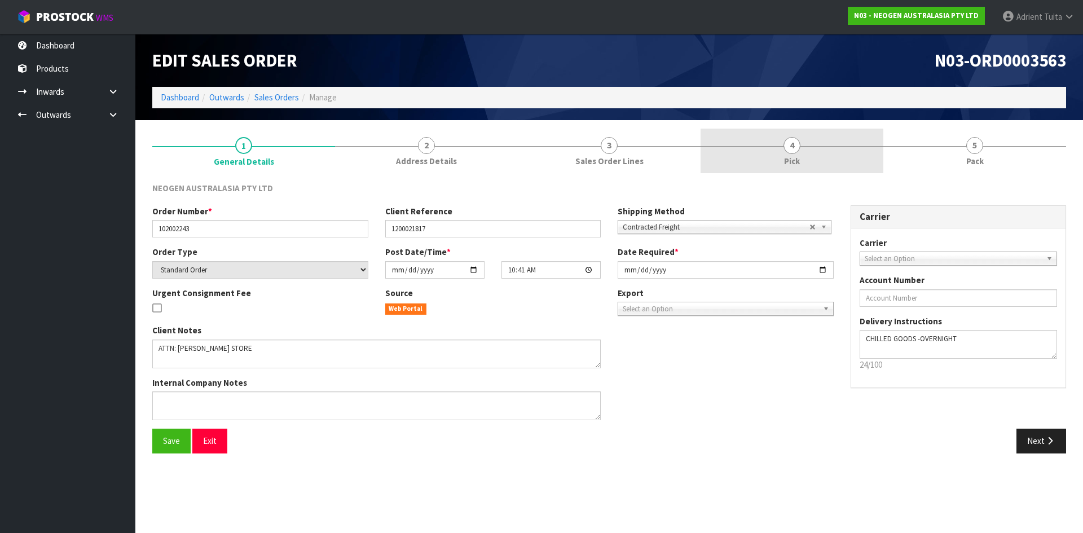
click at [871, 151] on link "4 Pick" at bounding box center [792, 151] width 183 height 45
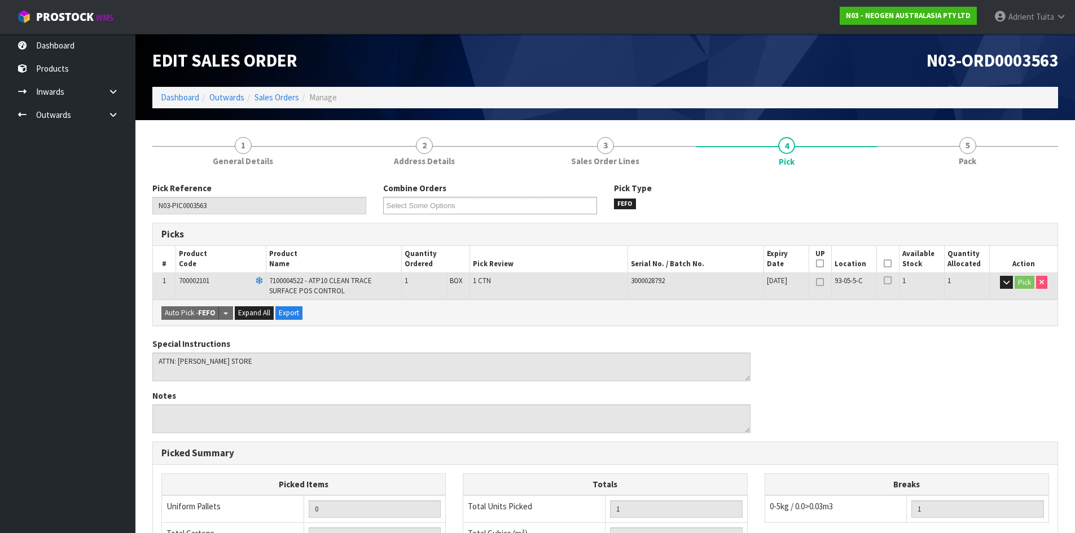
click at [890, 264] on icon at bounding box center [887, 263] width 8 height 1
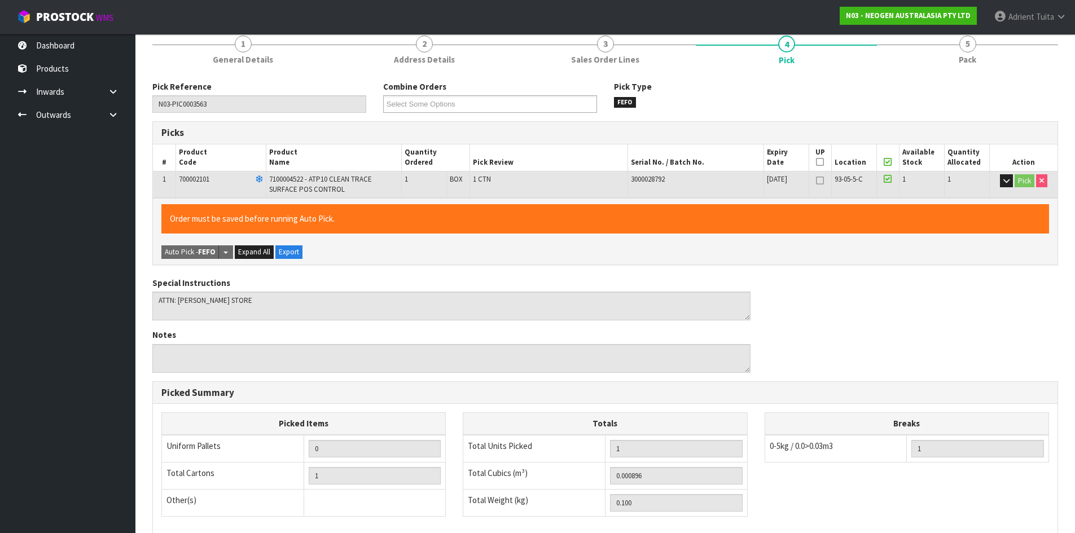
scroll to position [261, 0]
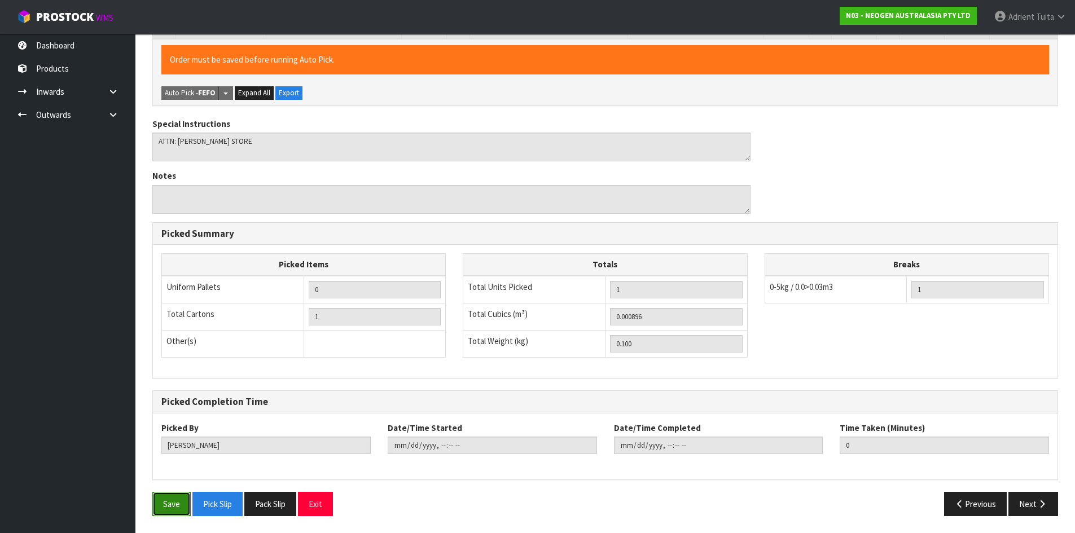
click at [176, 497] on button "Save" at bounding box center [171, 504] width 38 height 24
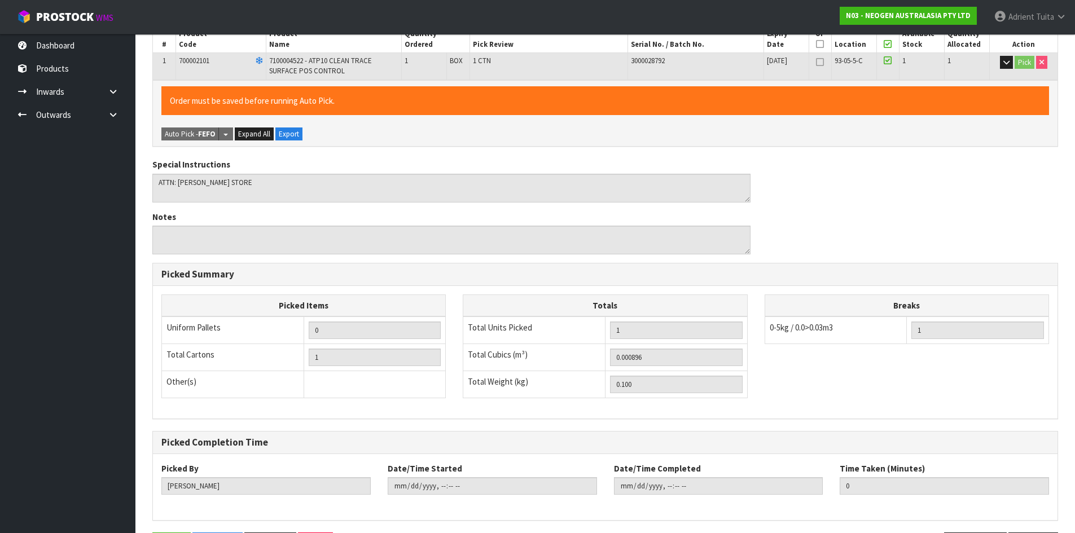
scroll to position [0, 0]
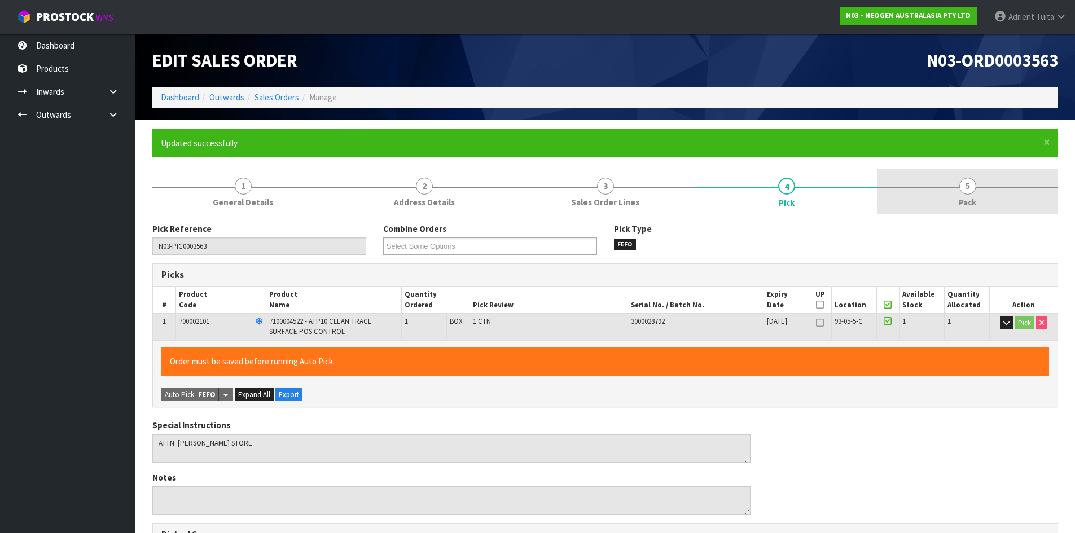
click at [990, 175] on link "5 Pack" at bounding box center [967, 191] width 181 height 45
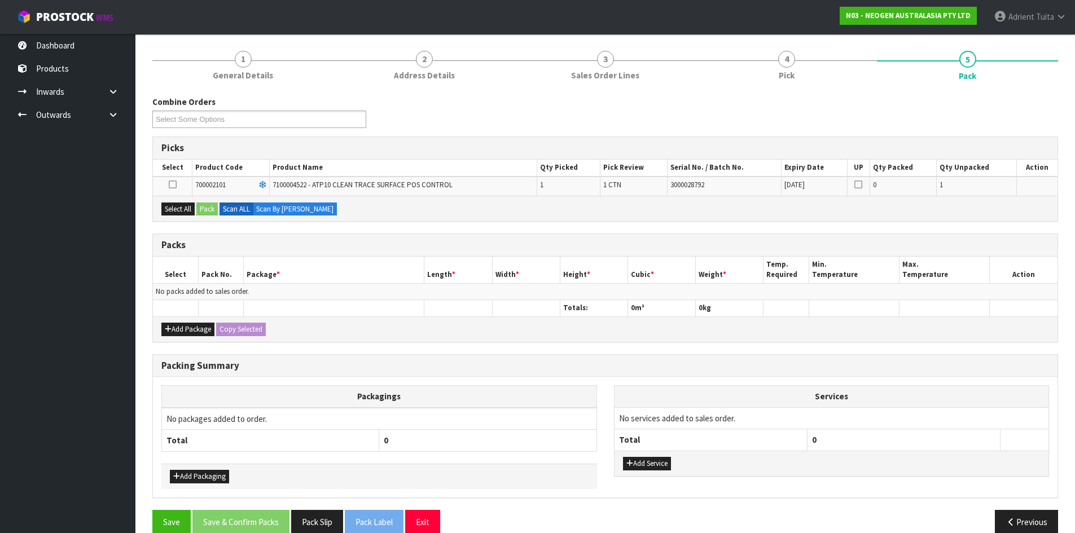
scroll to position [145, 0]
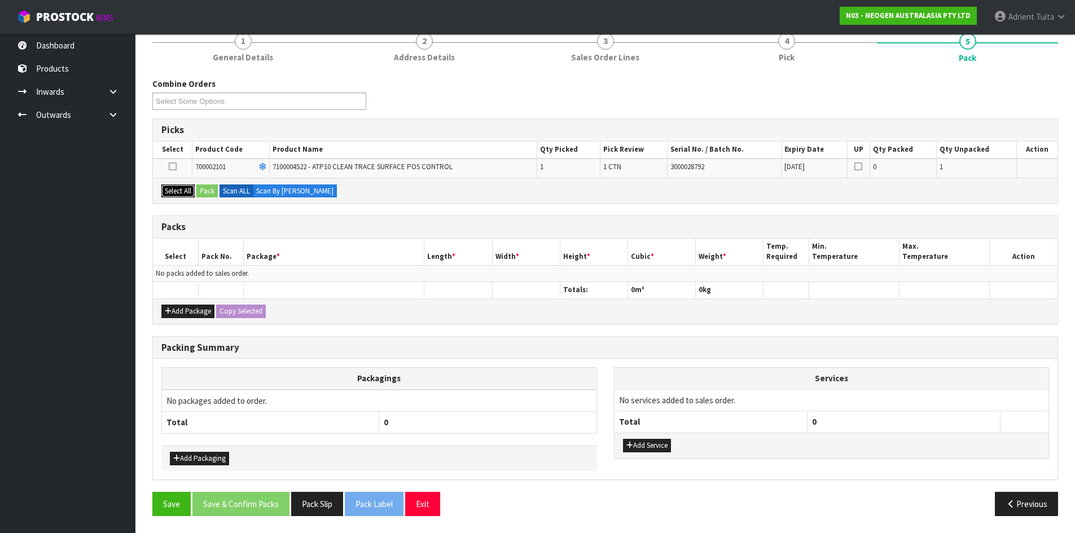
click at [192, 192] on button "Select All" at bounding box center [177, 191] width 33 height 14
click at [206, 191] on button "Pack" at bounding box center [206, 191] width 21 height 14
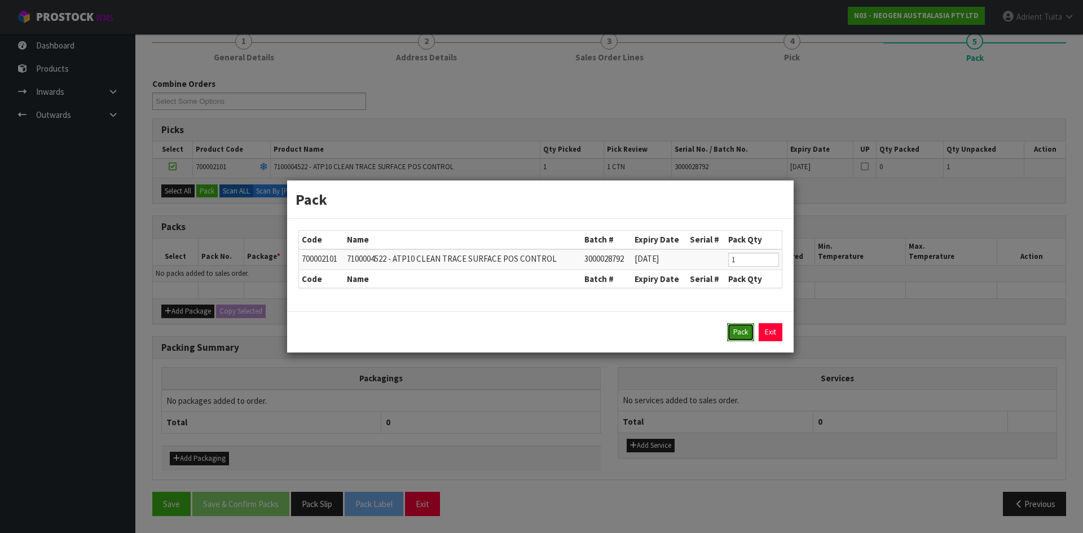
drag, startPoint x: 738, startPoint y: 329, endPoint x: 732, endPoint y: 317, distance: 13.9
click at [739, 329] on button "Pack" at bounding box center [740, 332] width 27 height 18
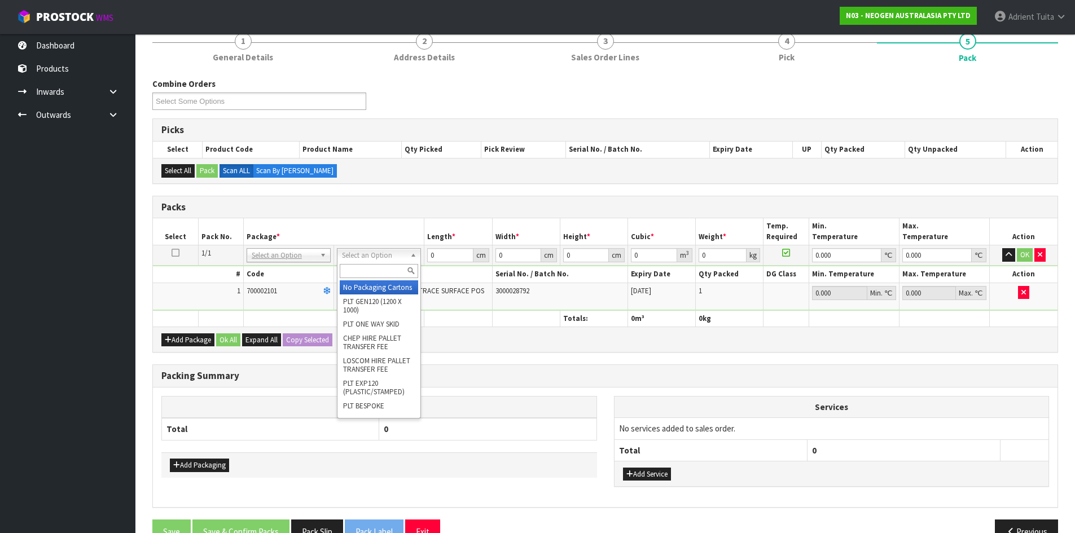
drag, startPoint x: 384, startPoint y: 251, endPoint x: 382, endPoint y: 271, distance: 20.4
click at [382, 271] on input "text" at bounding box center [379, 271] width 78 height 14
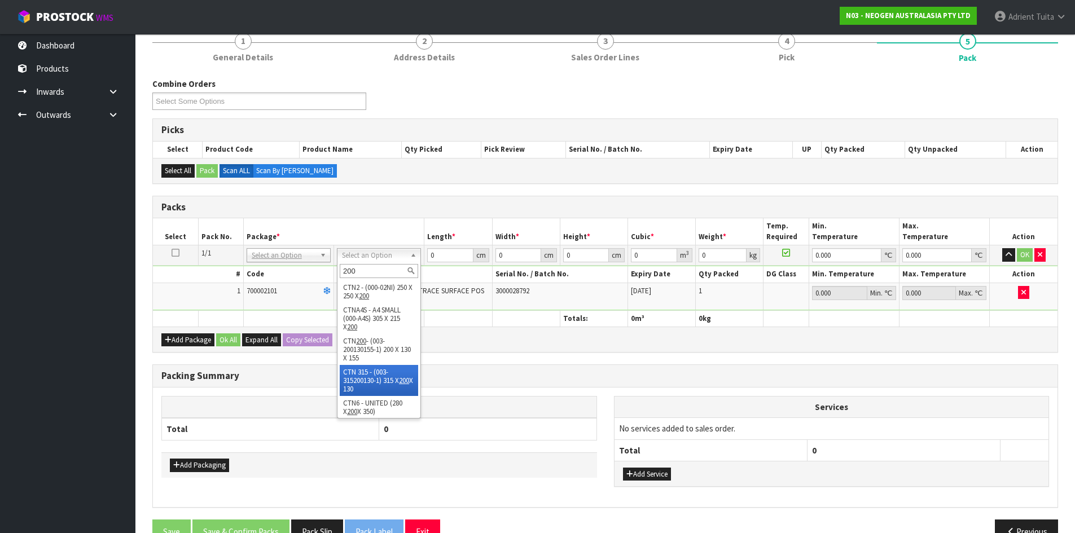
scroll to position [3, 0]
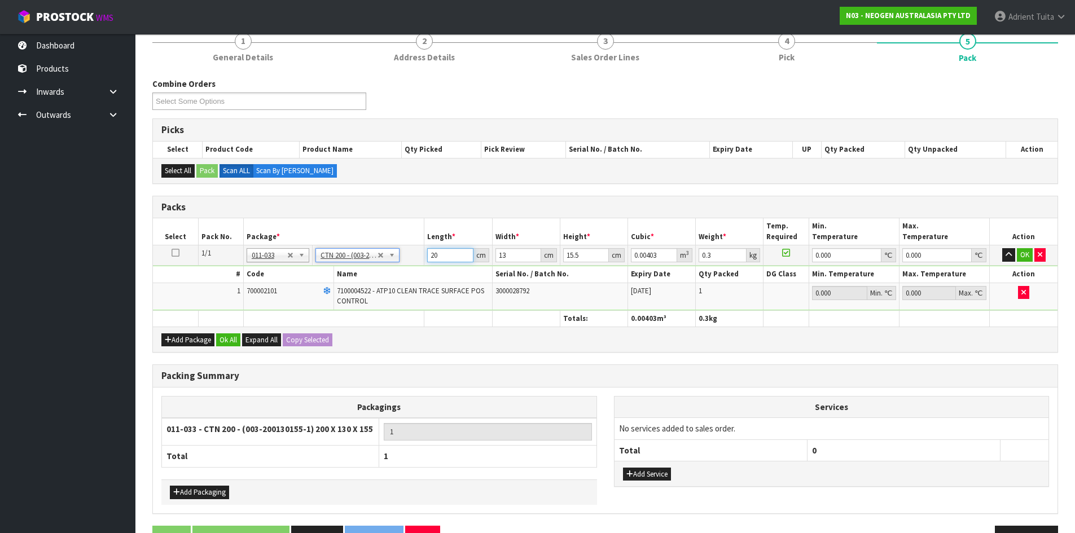
click at [428, 257] on input "20" at bounding box center [450, 255] width 46 height 14
click at [1024, 253] on button "OK" at bounding box center [1024, 255] width 16 height 14
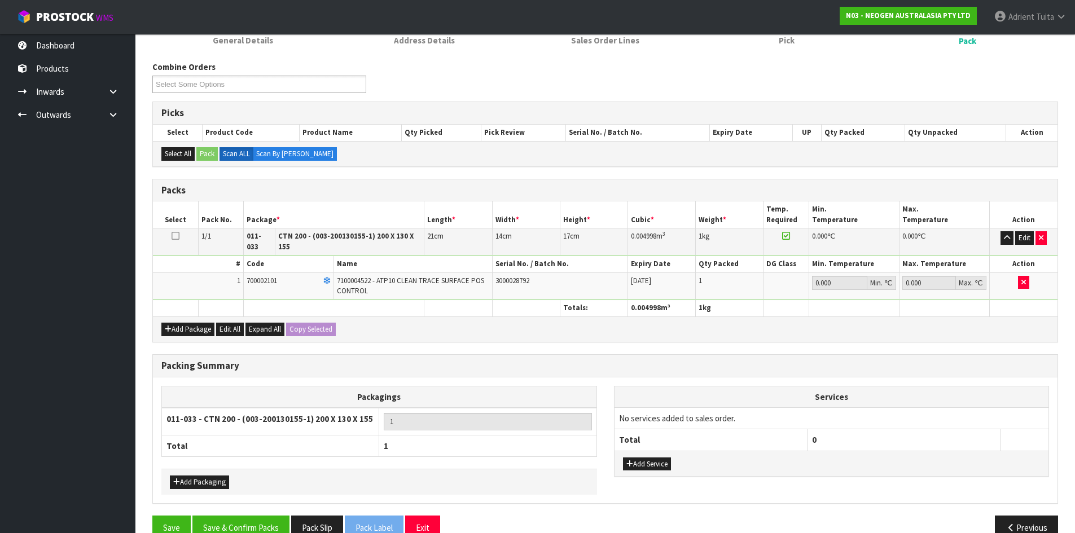
scroll to position [178, 0]
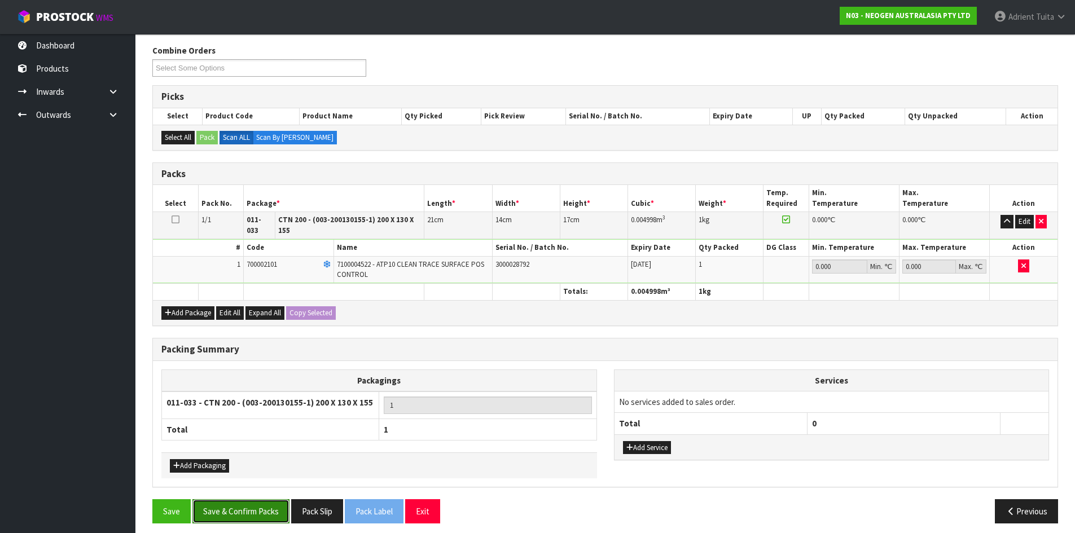
click at [223, 499] on button "Save & Confirm Packs" at bounding box center [240, 511] width 97 height 24
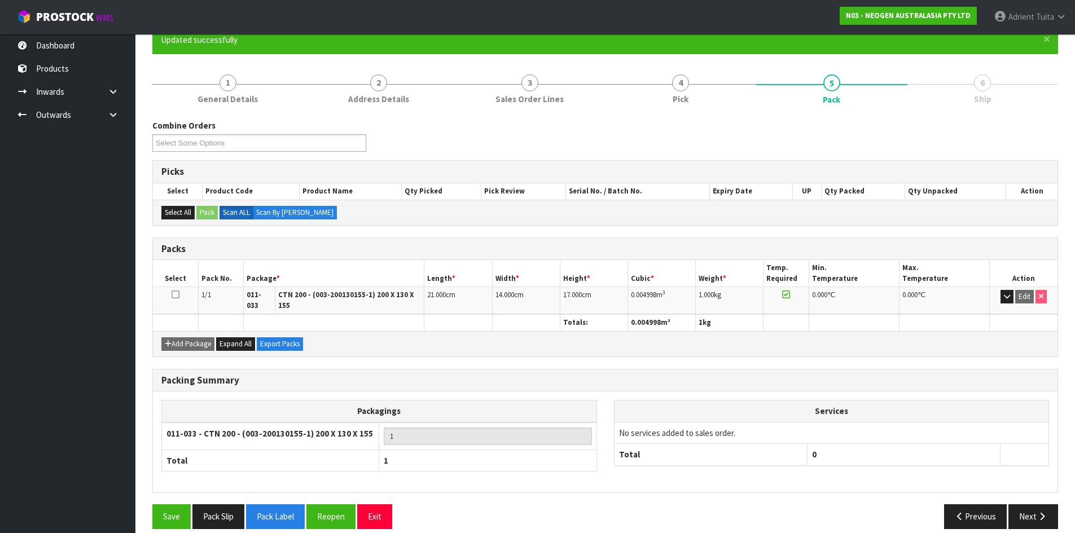
scroll to position [108, 0]
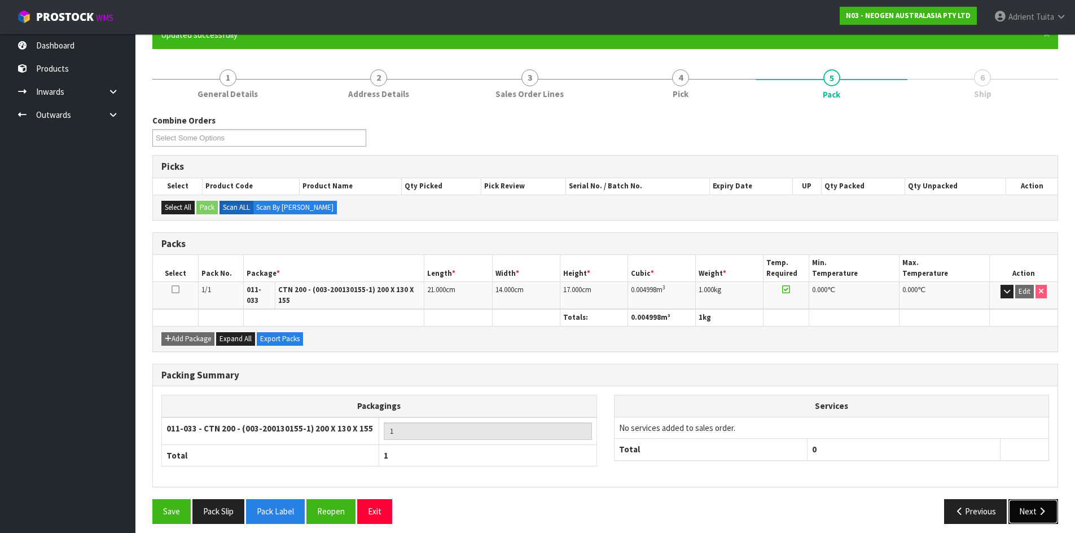
click at [1042, 499] on button "Next" at bounding box center [1033, 511] width 50 height 24
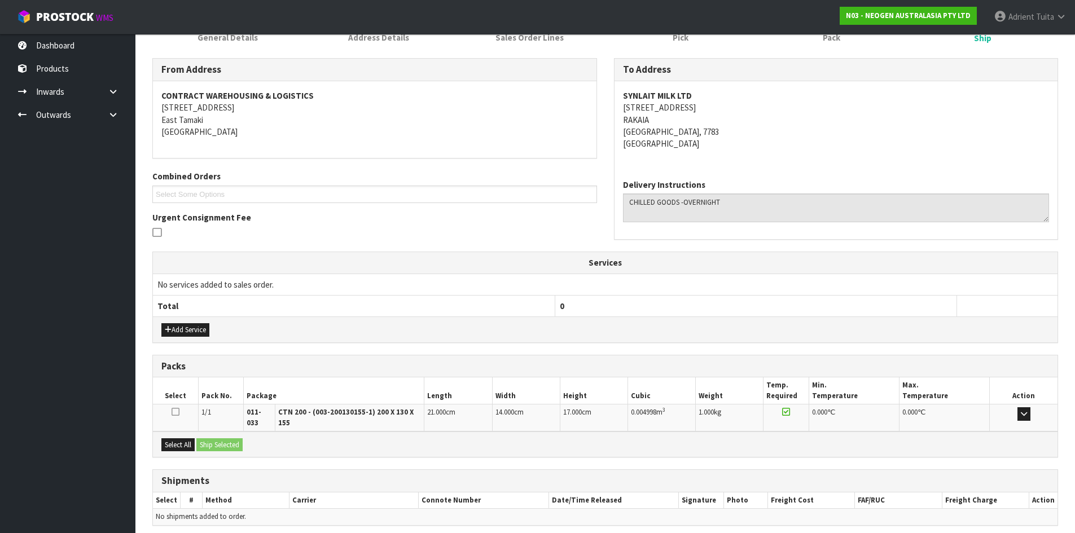
scroll to position [203, 0]
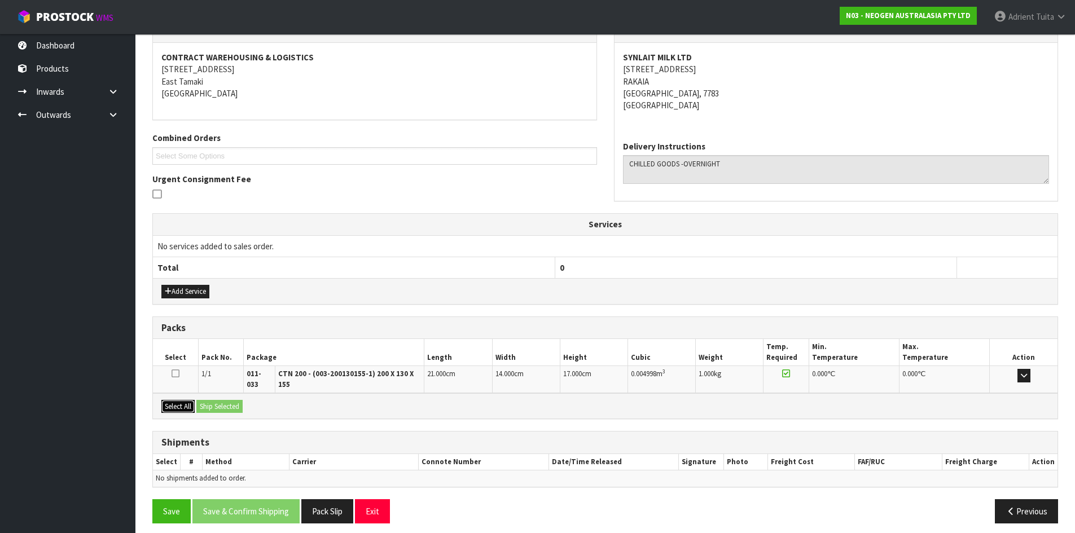
click at [184, 400] on button "Select All" at bounding box center [177, 407] width 33 height 14
click at [211, 400] on button "Ship Selected" at bounding box center [219, 407] width 46 height 14
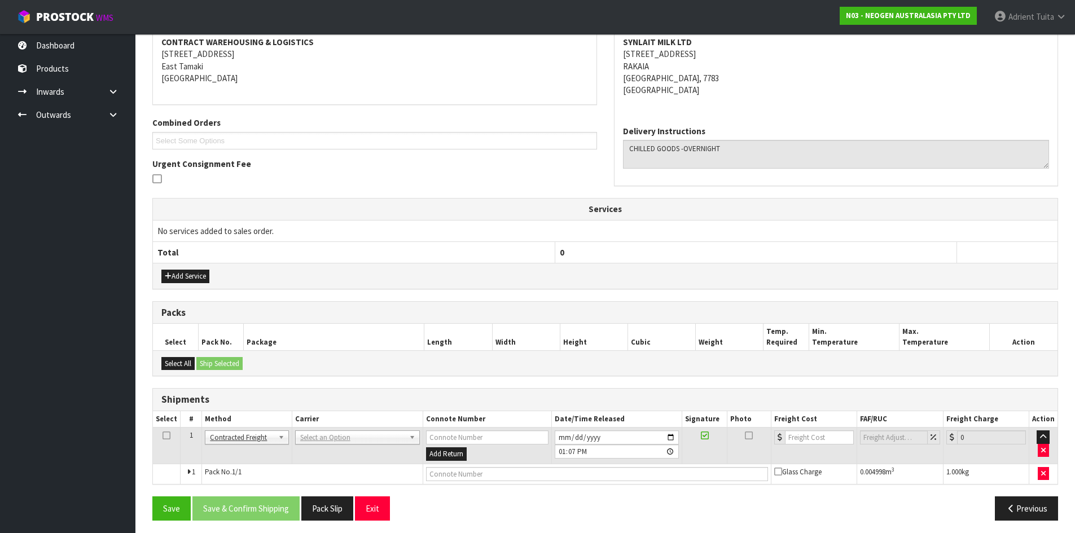
scroll to position [223, 0]
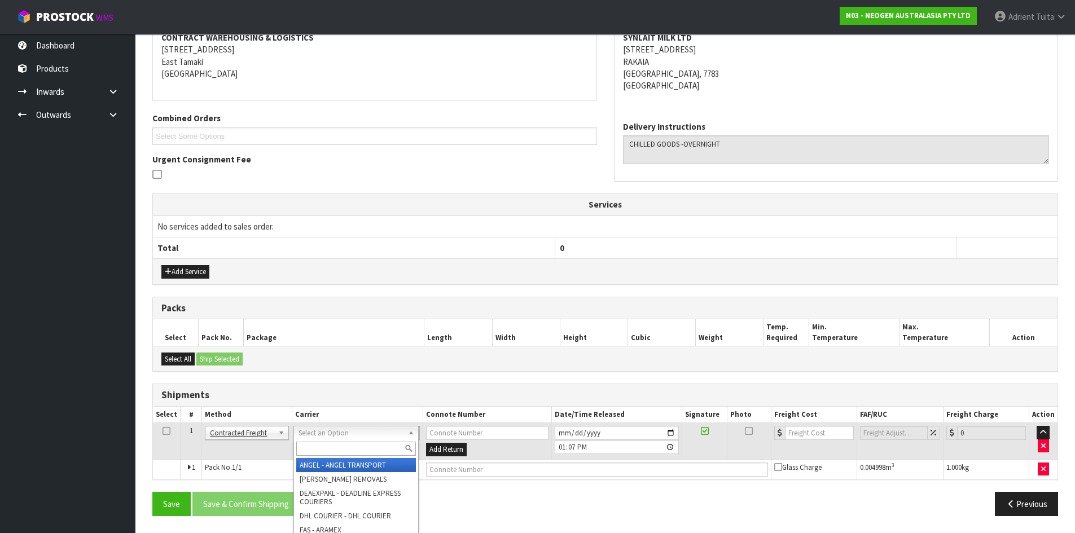
drag, startPoint x: 333, startPoint y: 426, endPoint x: 329, endPoint y: 450, distance: 24.0
click at [329, 450] on input "text" at bounding box center [356, 449] width 120 height 14
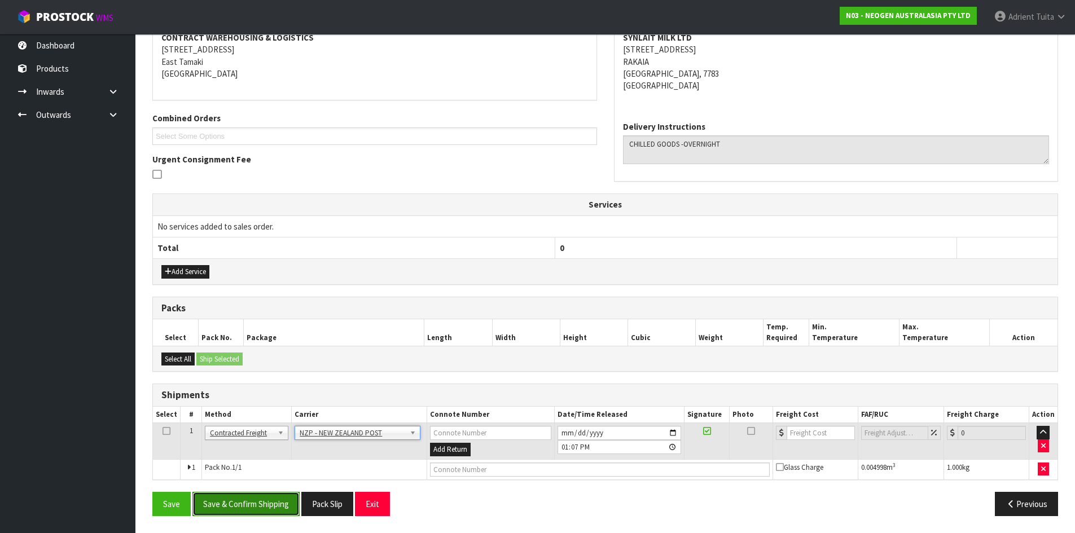
click at [268, 494] on button "Save & Confirm Shipping" at bounding box center [245, 504] width 107 height 24
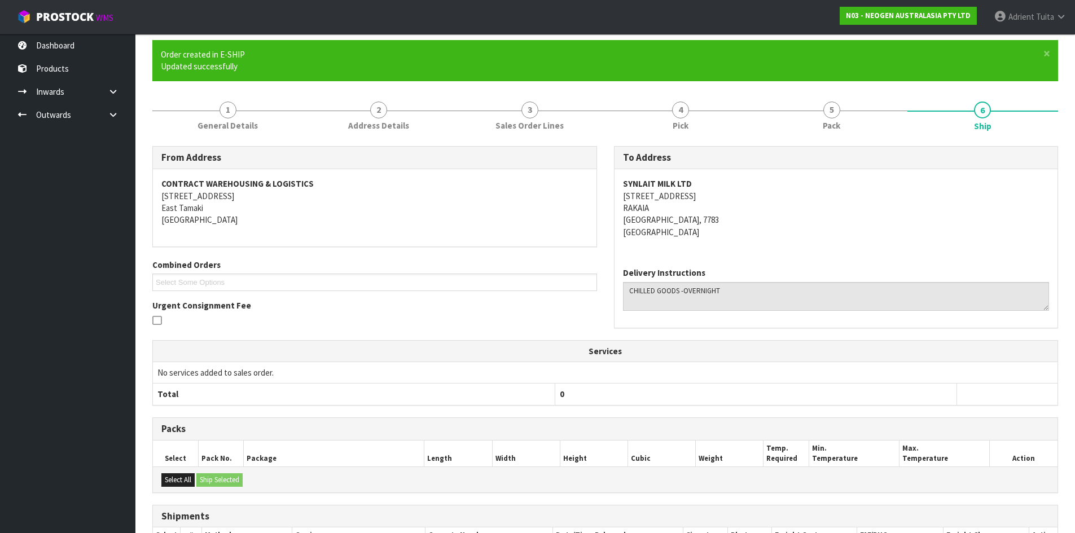
scroll to position [207, 0]
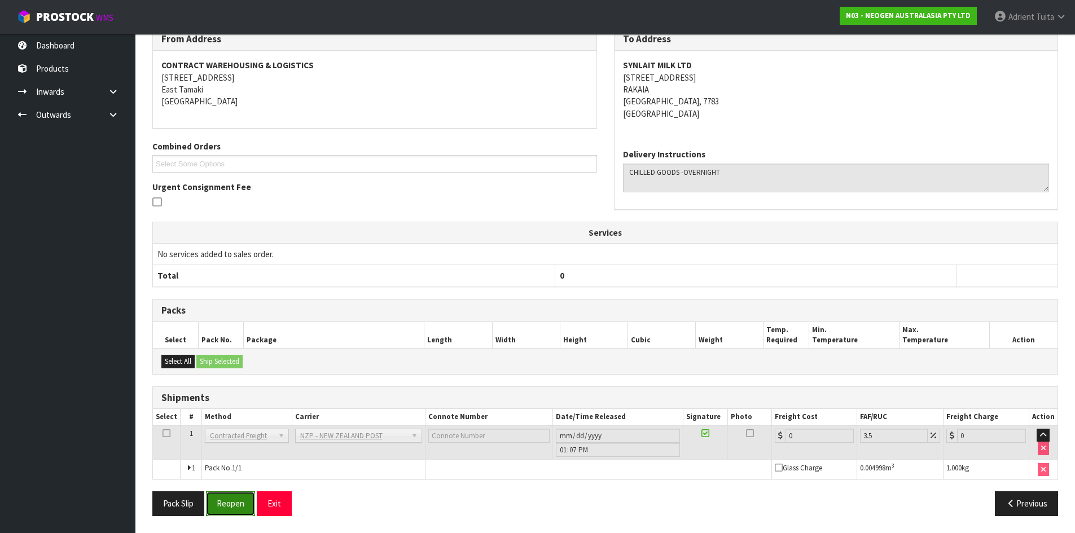
click at [230, 509] on button "Reopen" at bounding box center [230, 503] width 49 height 24
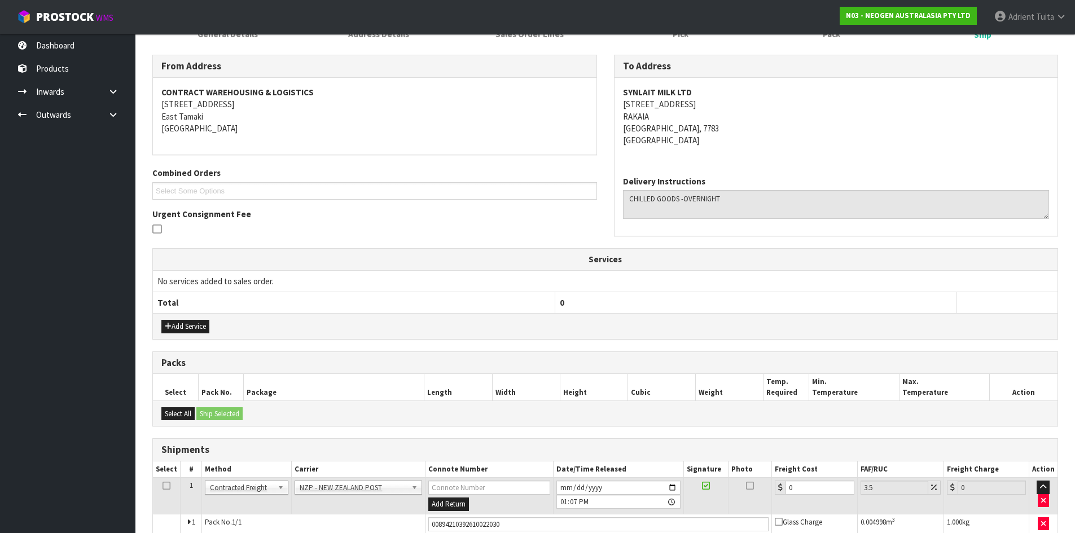
scroll to position [195, 0]
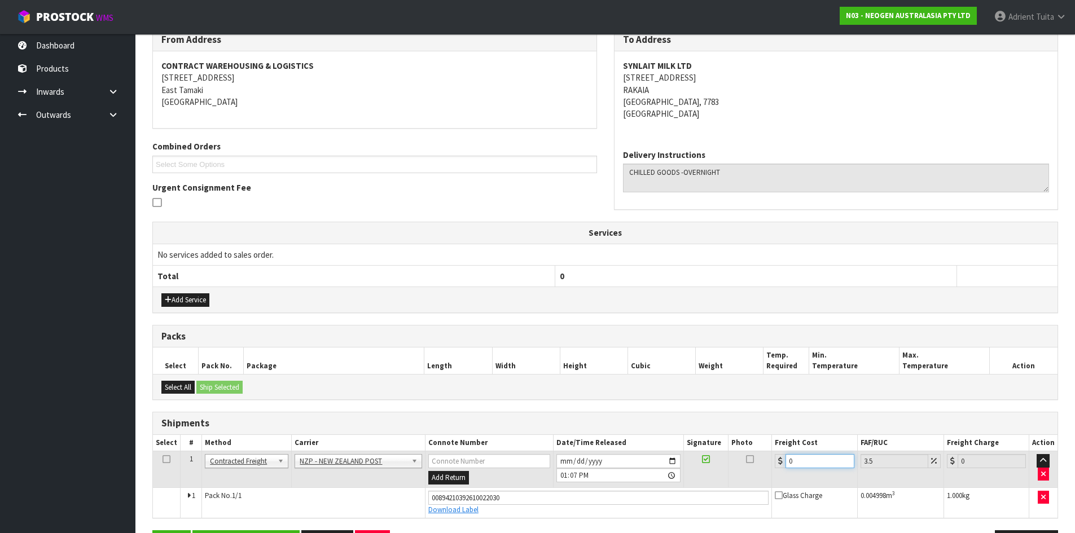
click at [822, 463] on input "0" at bounding box center [819, 461] width 68 height 14
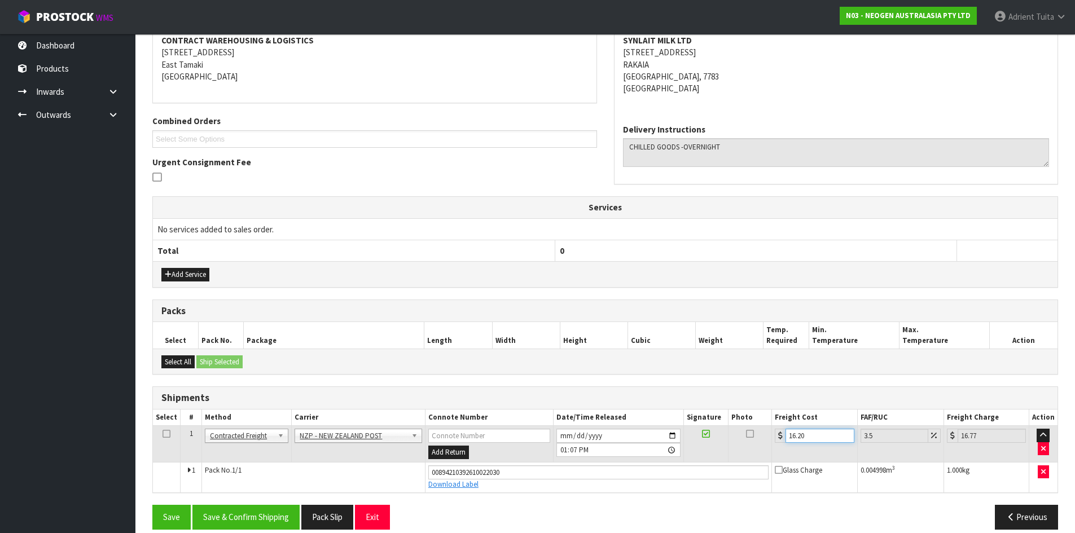
scroll to position [234, 0]
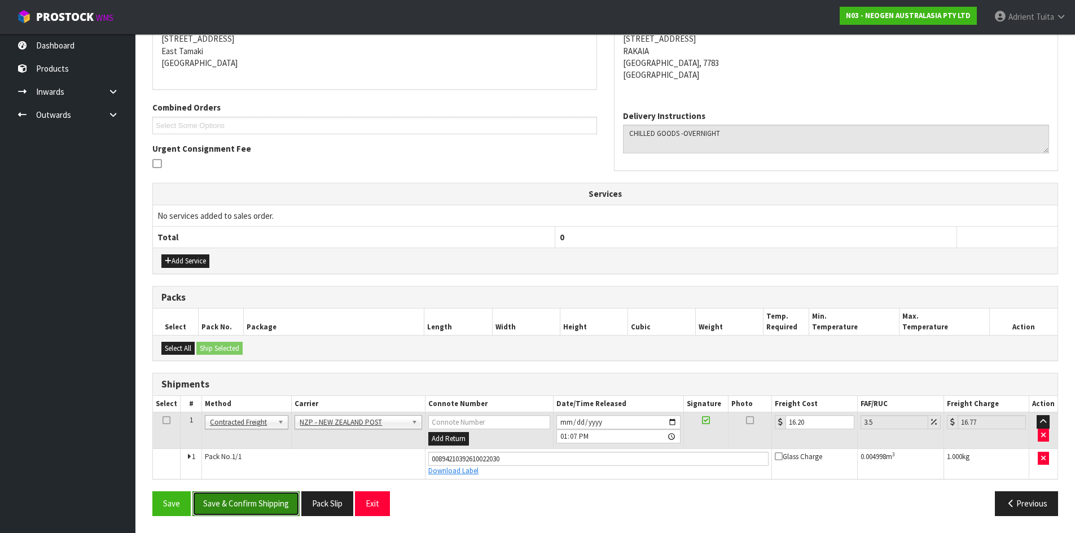
click at [243, 514] on button "Save & Confirm Shipping" at bounding box center [245, 503] width 107 height 24
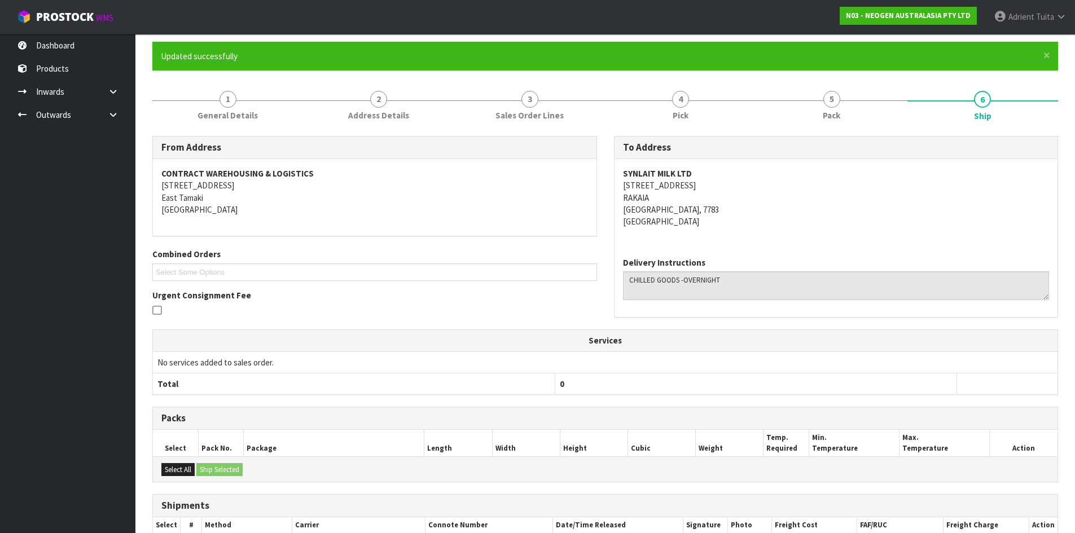
scroll to position [202, 0]
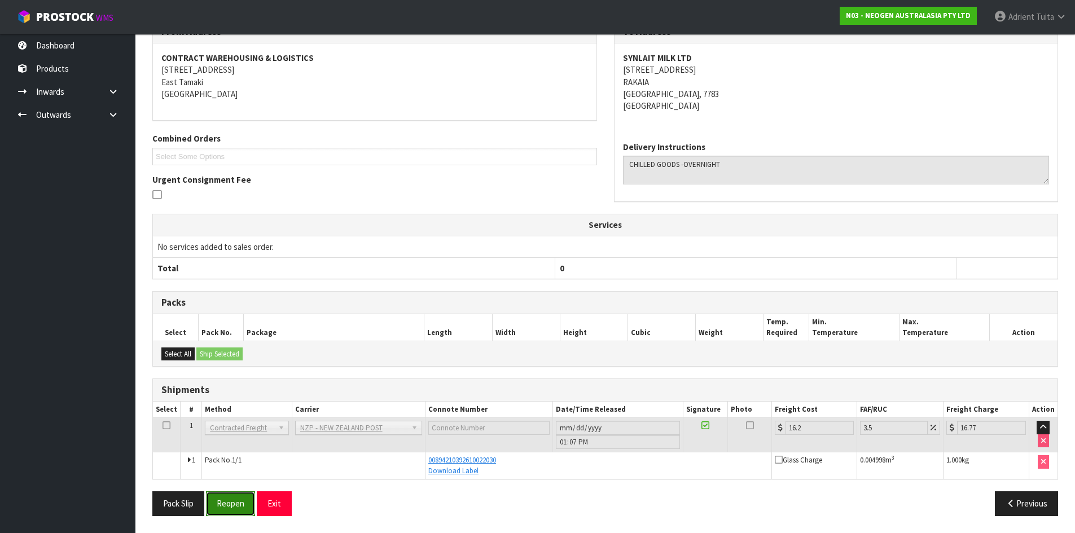
click at [232, 494] on button "Reopen" at bounding box center [230, 503] width 49 height 24
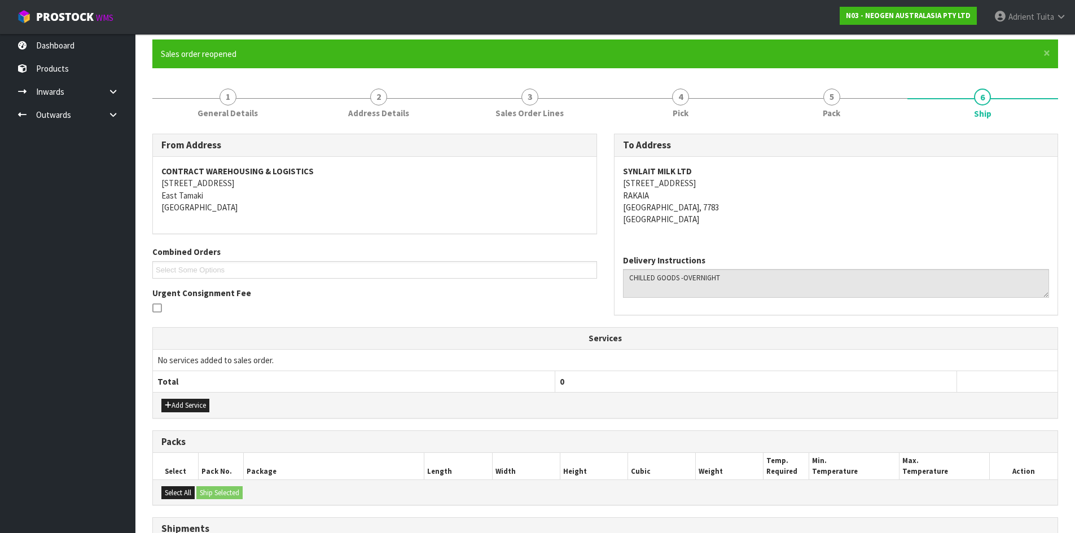
scroll to position [234, 0]
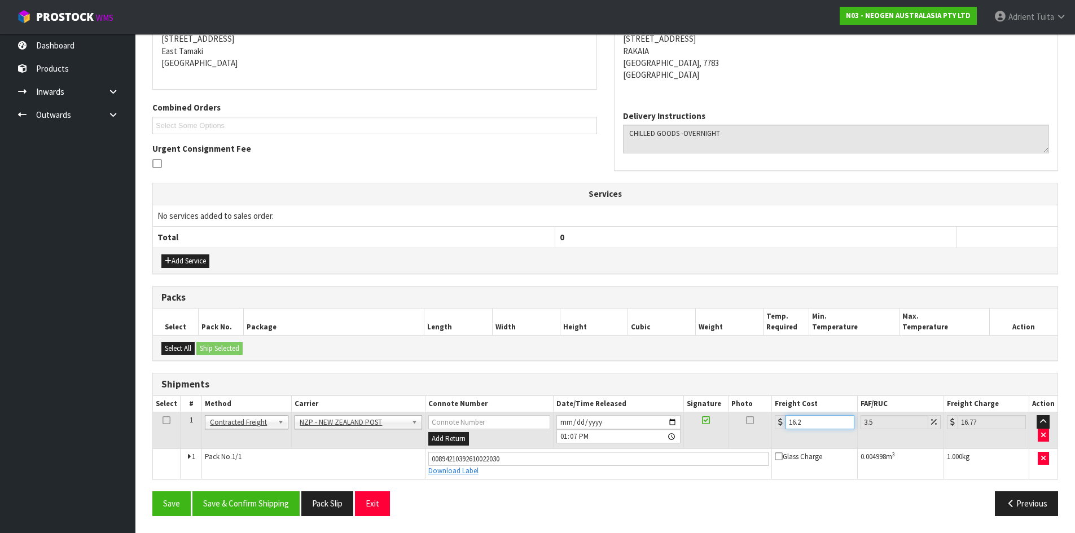
click at [796, 424] on input "16.2" at bounding box center [819, 422] width 68 height 14
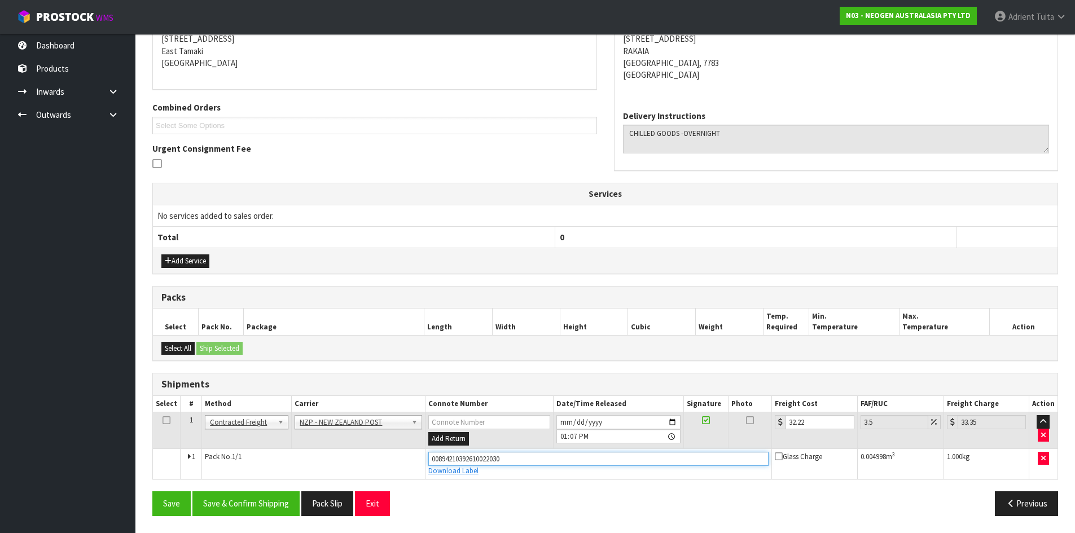
click at [521, 460] on input "00894210392610022030" at bounding box center [598, 459] width 341 height 14
click at [152, 491] on button "Save" at bounding box center [171, 503] width 38 height 24
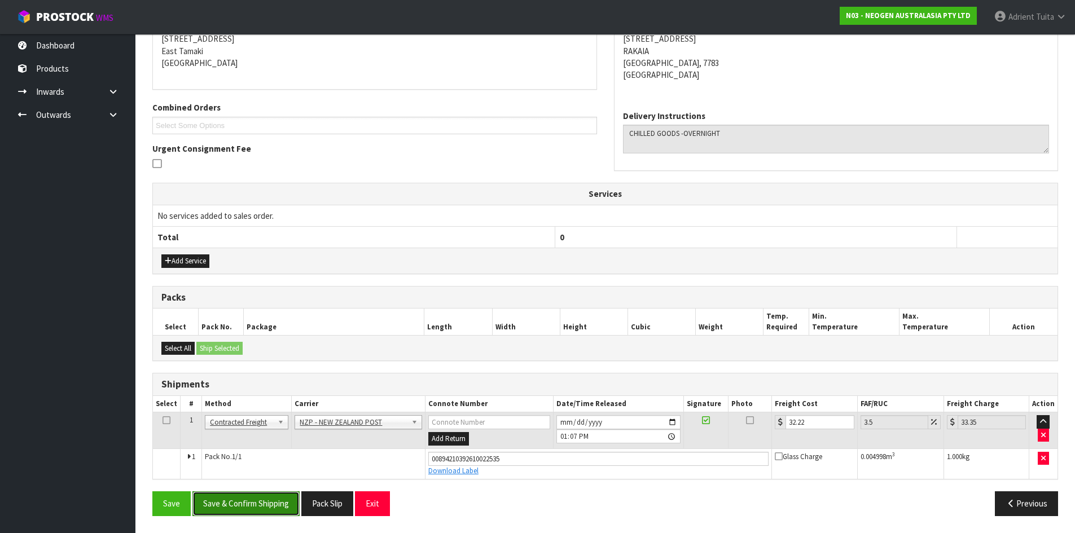
click at [274, 500] on button "Save & Confirm Shipping" at bounding box center [245, 503] width 107 height 24
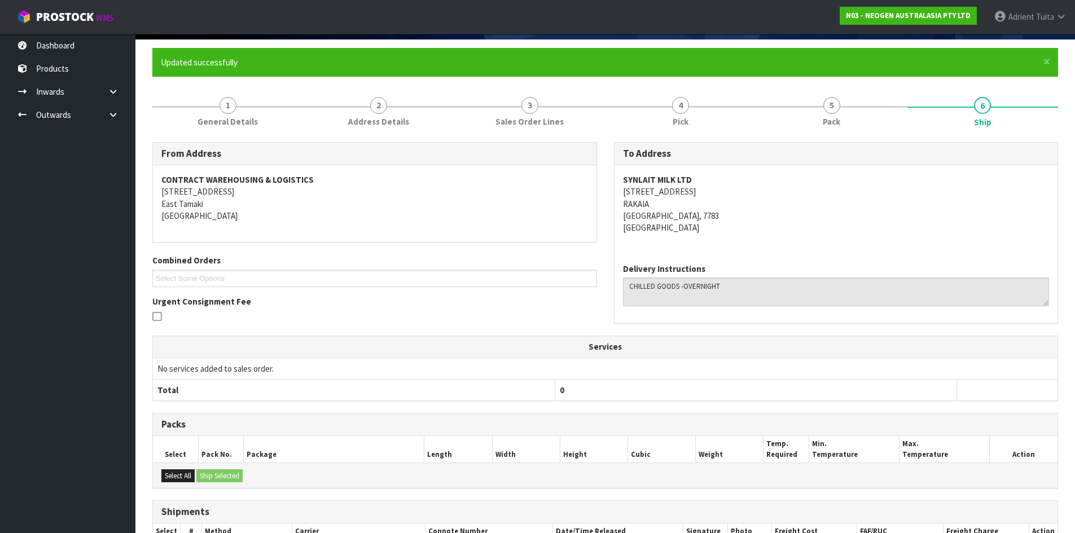
scroll to position [202, 0]
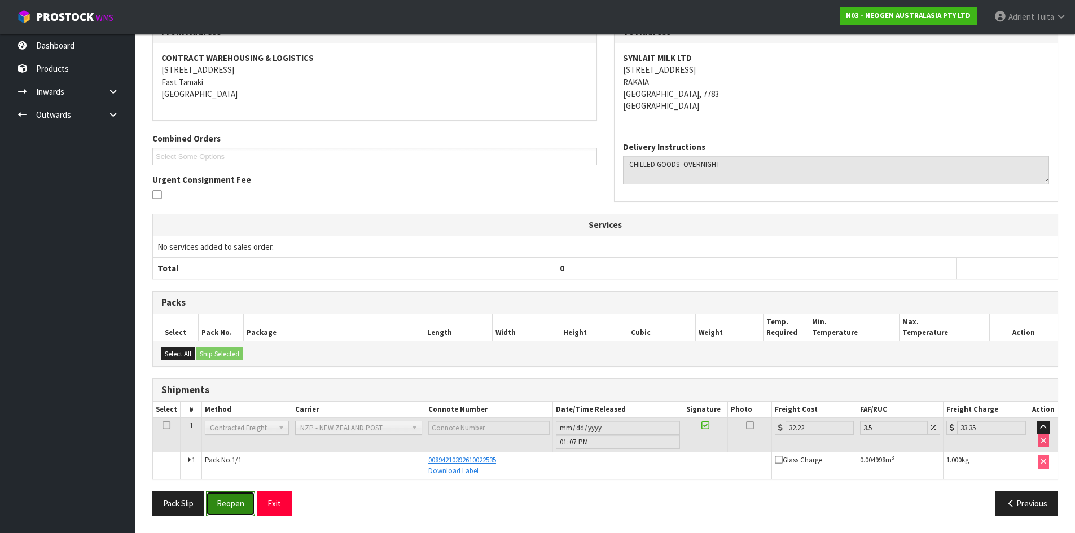
click at [222, 505] on button "Reopen" at bounding box center [230, 503] width 49 height 24
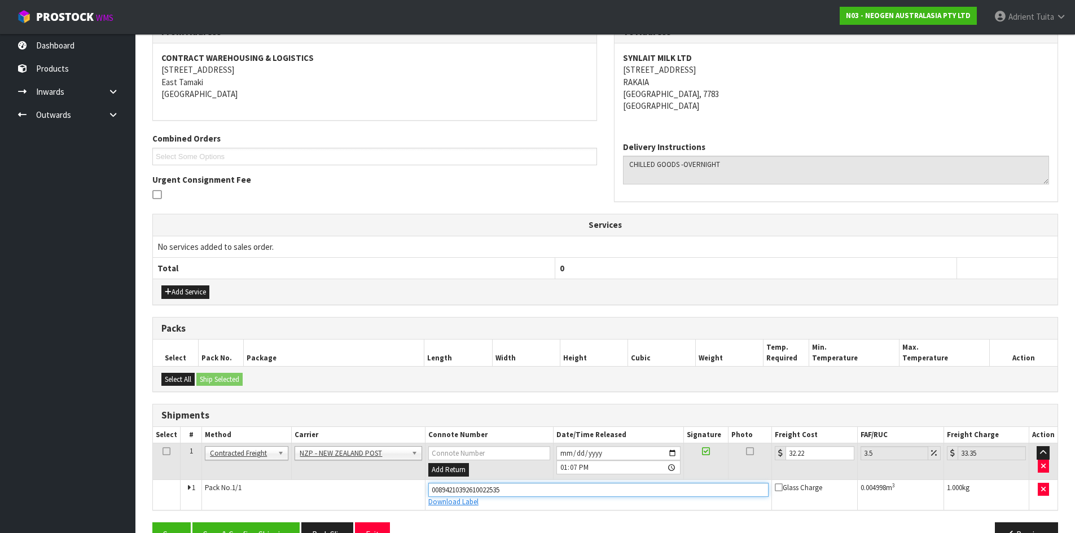
click at [475, 489] on input "00894210392610022535" at bounding box center [598, 490] width 341 height 14
click at [152, 522] on button "Save" at bounding box center [171, 534] width 38 height 24
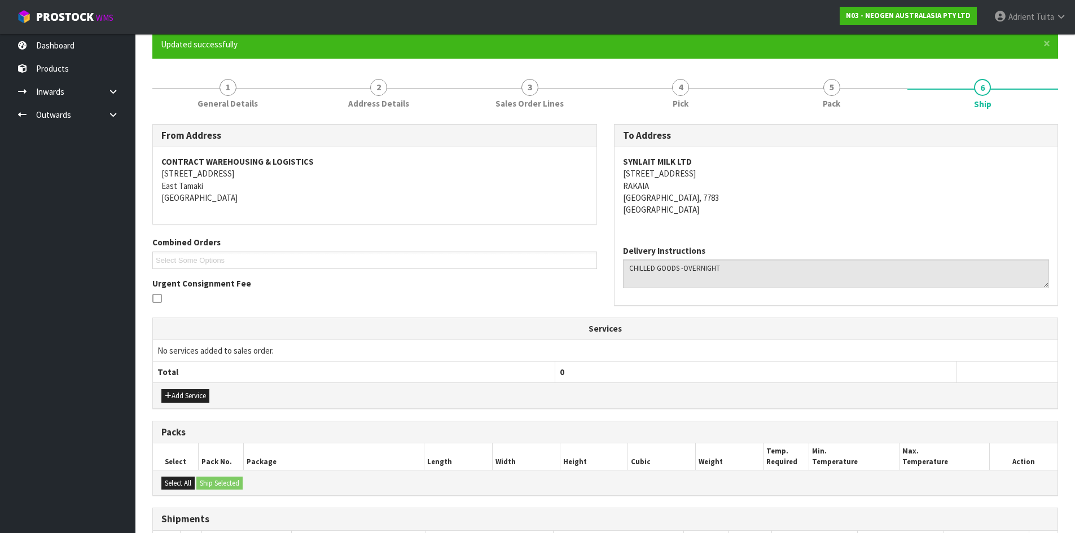
scroll to position [234, 0]
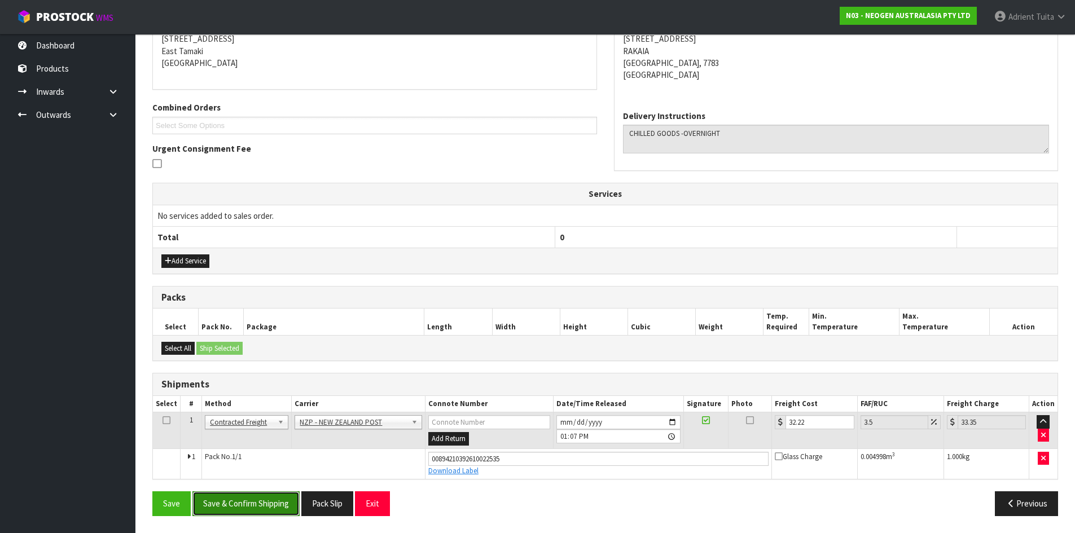
click at [226, 508] on button "Save & Confirm Shipping" at bounding box center [245, 503] width 107 height 24
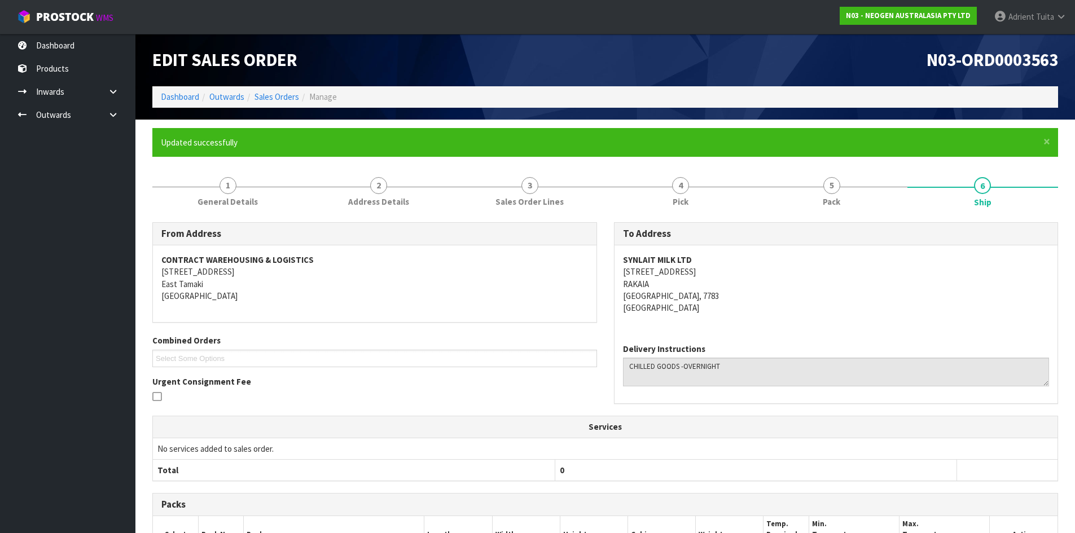
scroll to position [0, 0]
click at [175, 104] on ol "Dashboard Outwards Sales Orders Manage" at bounding box center [604, 97] width 905 height 21
click at [187, 97] on link "Dashboard" at bounding box center [180, 97] width 38 height 11
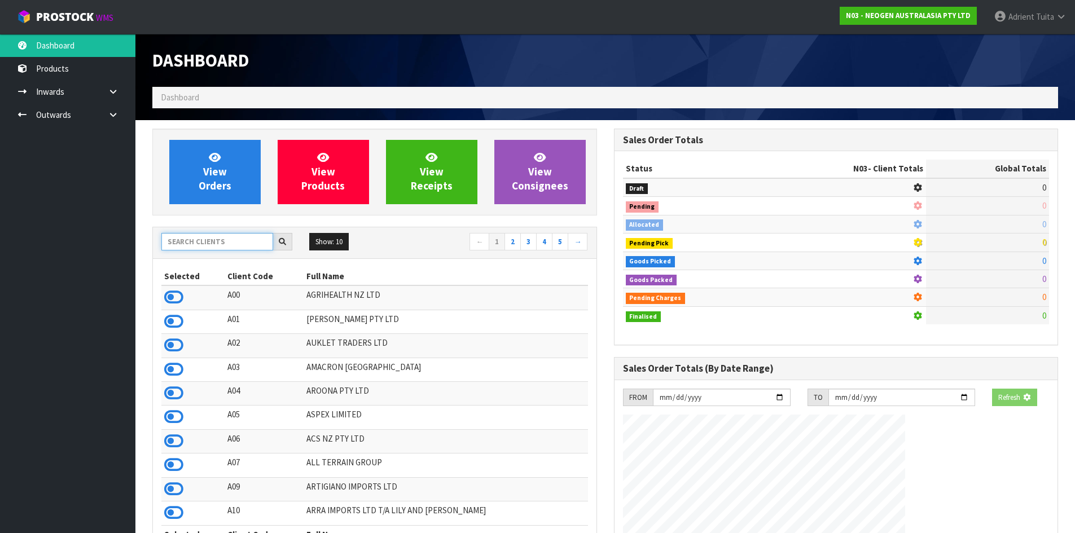
click at [194, 235] on input "text" at bounding box center [217, 241] width 112 height 17
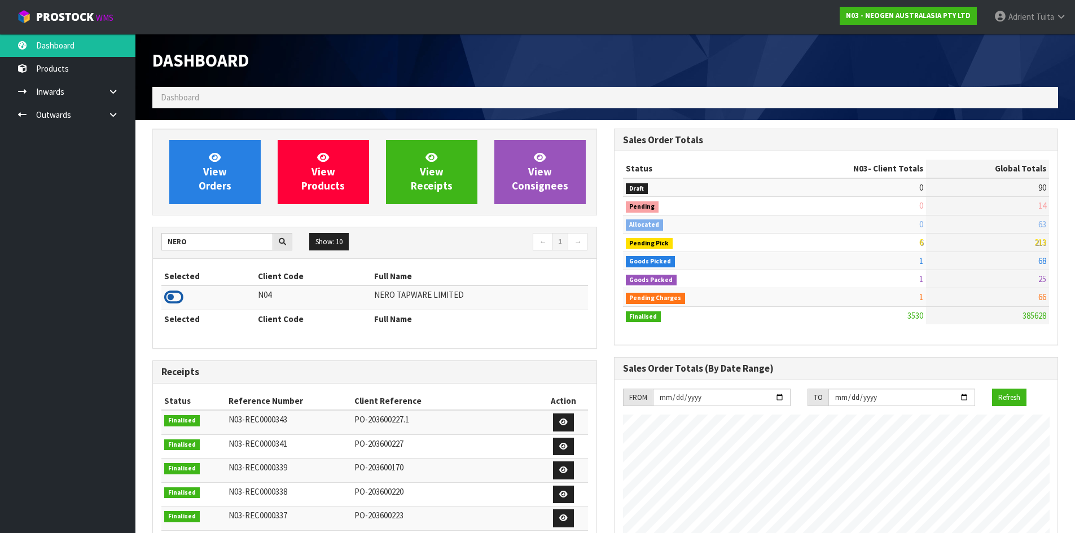
click at [170, 297] on icon at bounding box center [173, 297] width 19 height 17
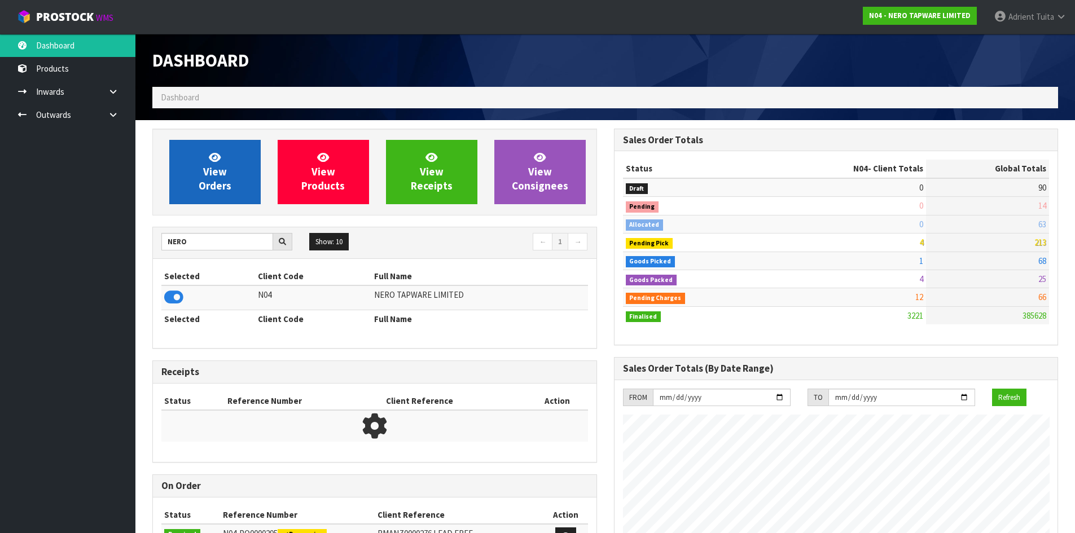
scroll to position [879, 461]
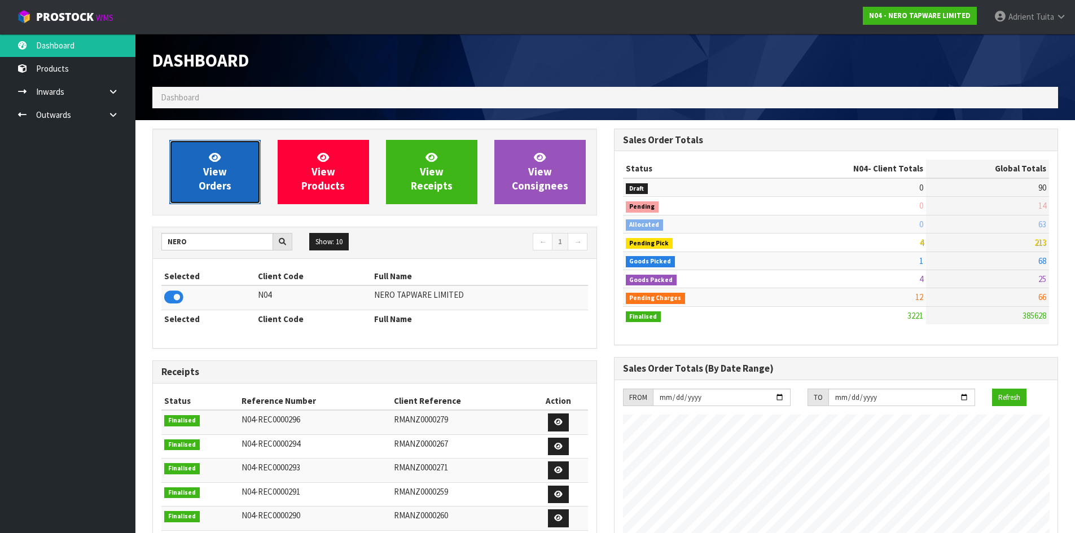
click at [209, 159] on icon at bounding box center [215, 157] width 12 height 11
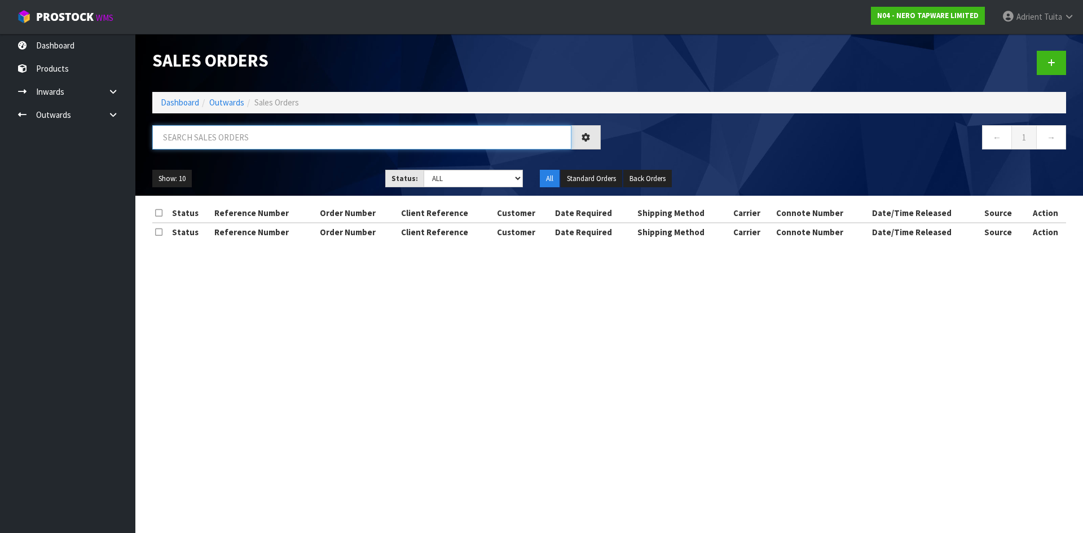
click at [214, 144] on input "text" at bounding box center [361, 137] width 419 height 24
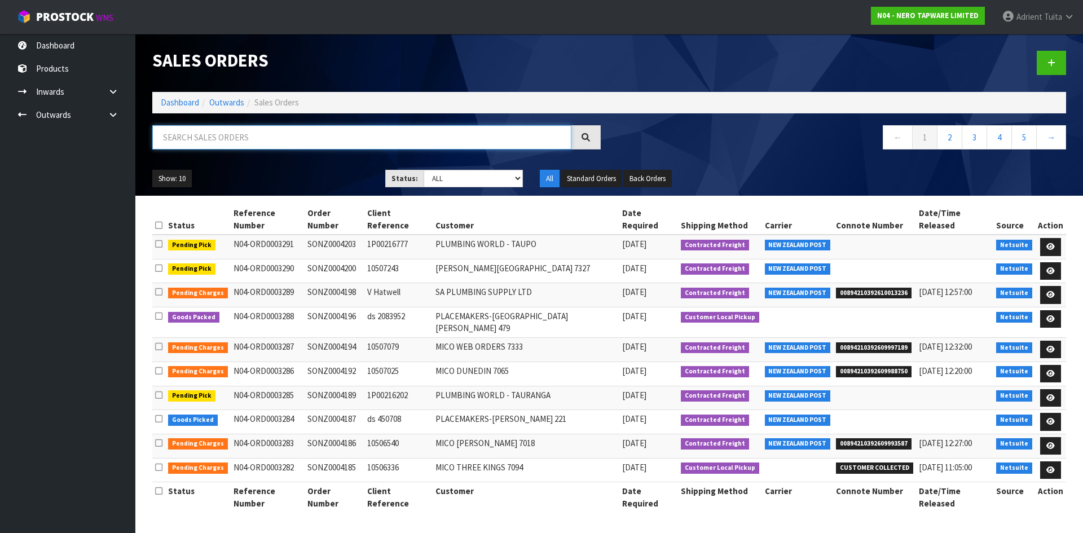
click at [305, 130] on input "text" at bounding box center [361, 137] width 419 height 24
click at [303, 141] on input "text" at bounding box center [361, 137] width 419 height 24
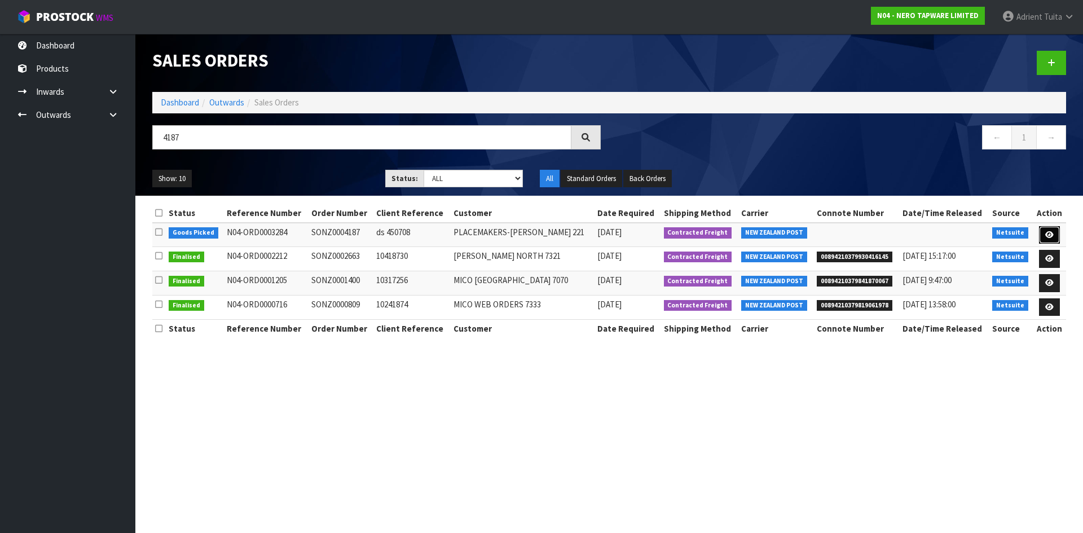
click at [1046, 232] on icon at bounding box center [1049, 234] width 8 height 7
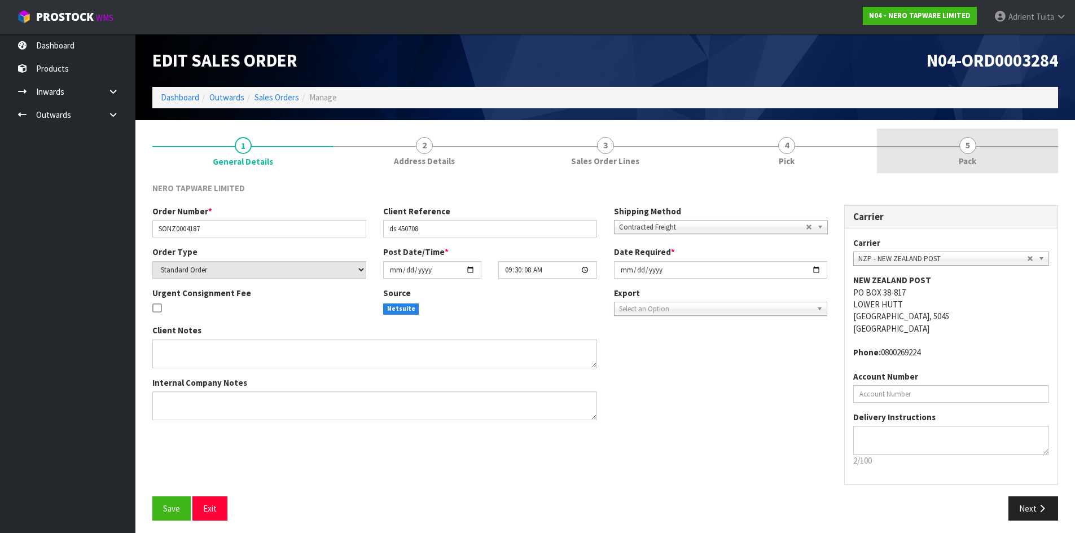
drag, startPoint x: 965, startPoint y: 153, endPoint x: 912, endPoint y: 135, distance: 55.7
click at [965, 153] on span "5" at bounding box center [967, 145] width 17 height 17
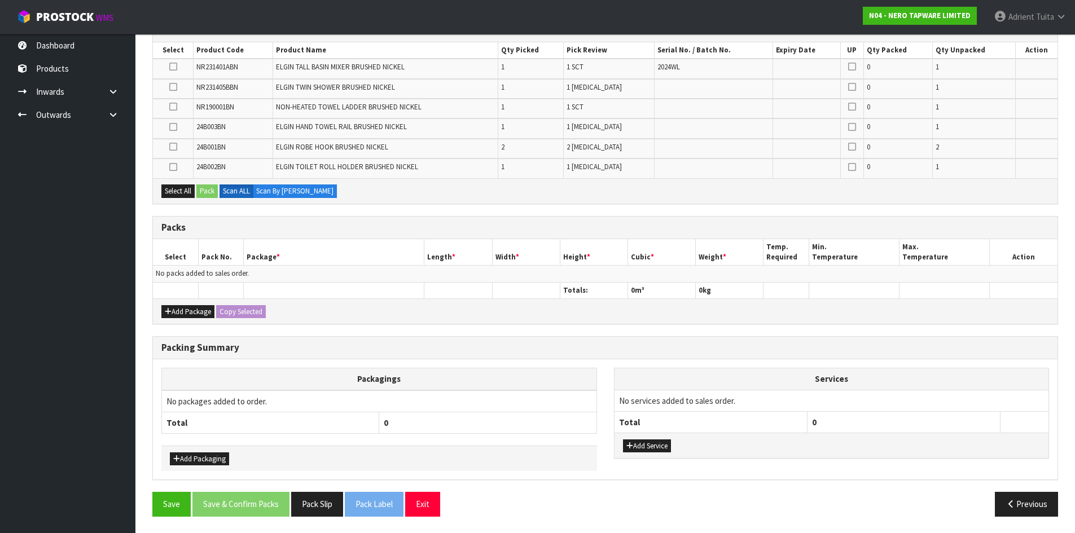
scroll to position [204, 0]
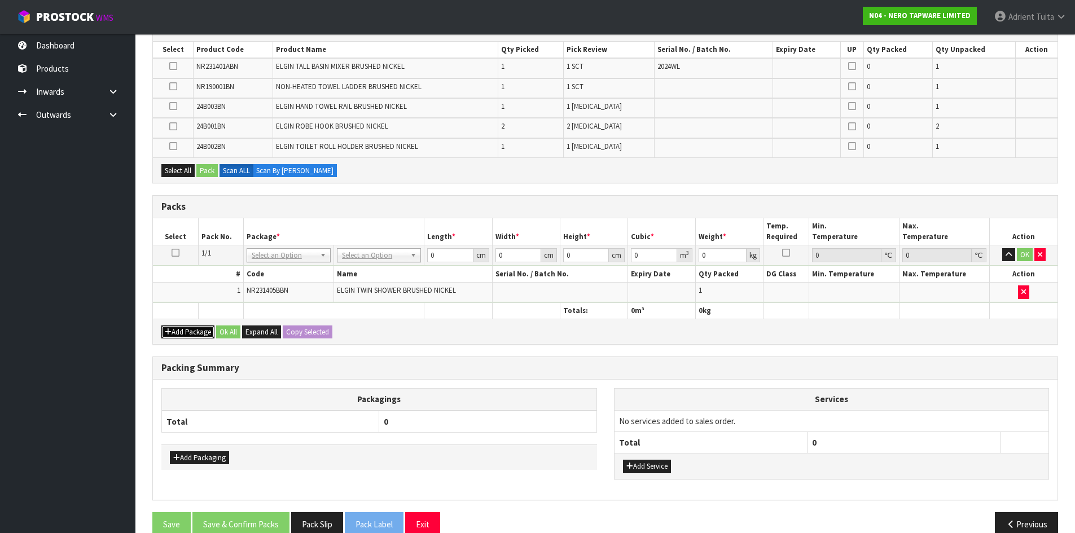
click at [166, 330] on icon "button" at bounding box center [168, 331] width 7 height 7
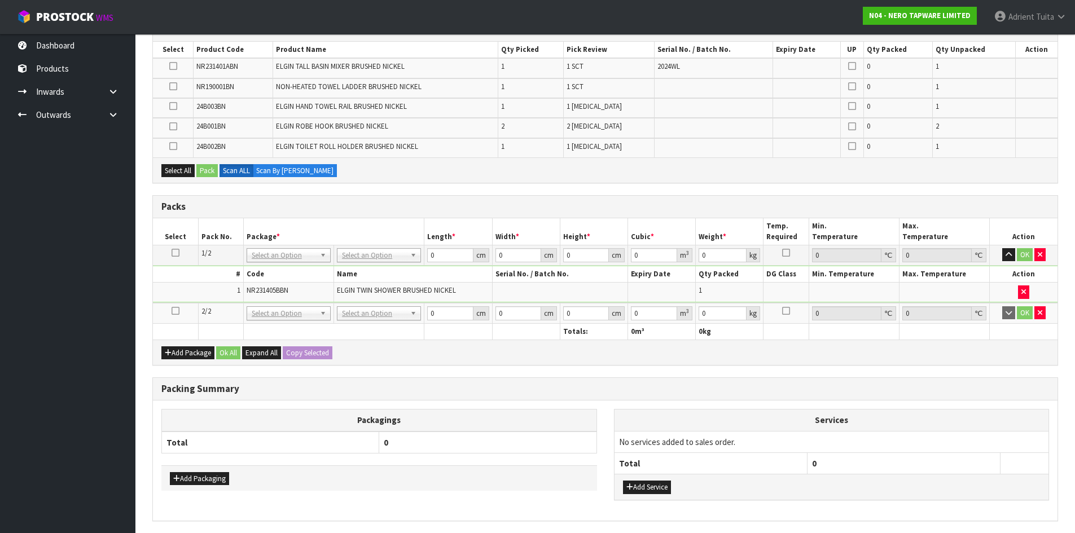
click at [174, 311] on icon at bounding box center [175, 311] width 8 height 1
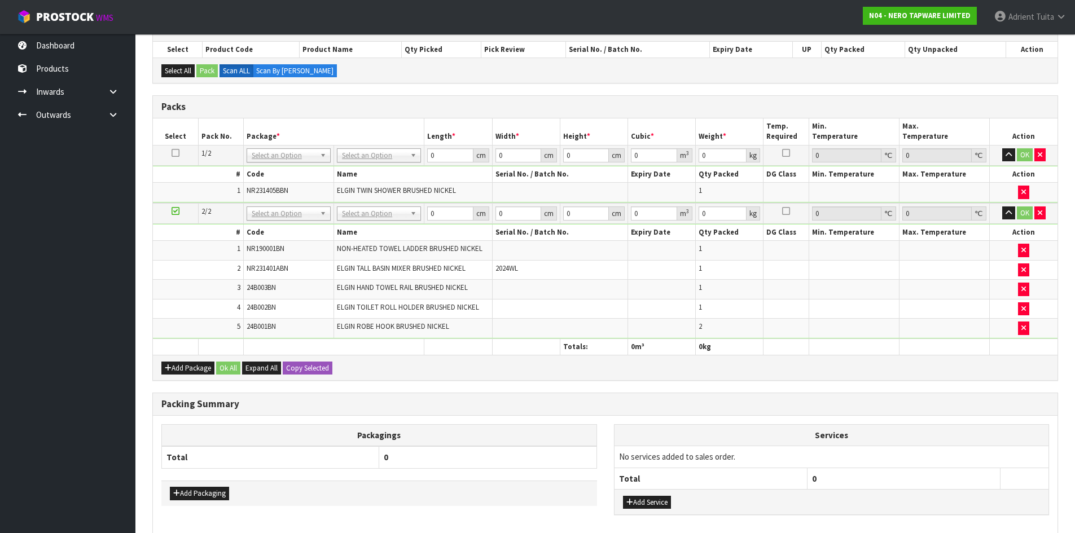
click at [365, 162] on td "No Packaging Cartons PLT GEN120 (1200 X 1000) PLT ONE WAY SKID CHEP HIRE PALLET…" at bounding box center [379, 155] width 90 height 20
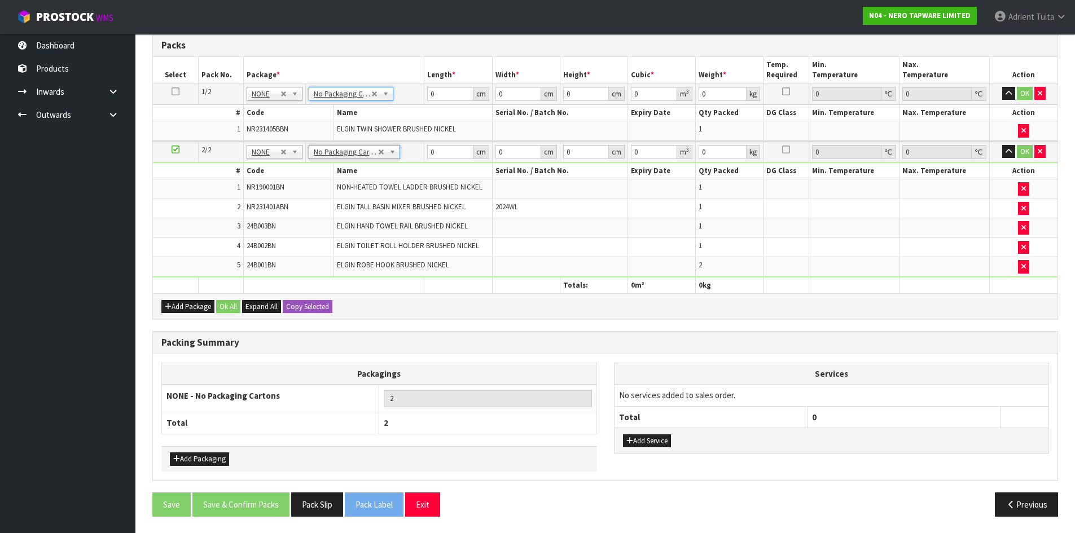
scroll to position [266, 0]
drag, startPoint x: 640, startPoint y: 444, endPoint x: 663, endPoint y: 412, distance: 39.1
click at [642, 442] on button "Add Service" at bounding box center [647, 441] width 48 height 14
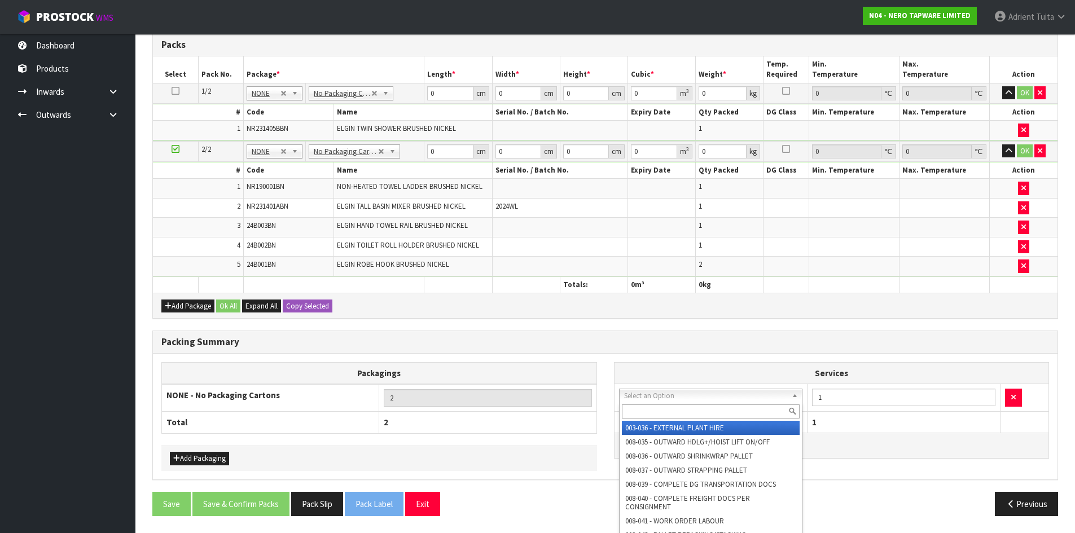
drag, startPoint x: 676, startPoint y: 401, endPoint x: 673, endPoint y: 410, distance: 8.8
click at [673, 410] on input "text" at bounding box center [711, 411] width 178 height 14
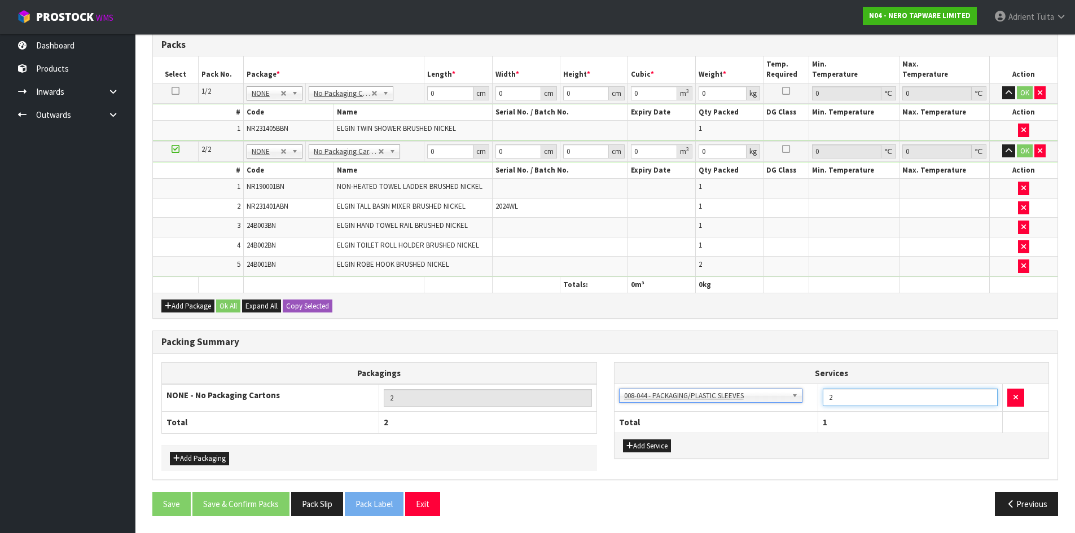
click at [986, 395] on input "2" at bounding box center [909, 397] width 175 height 17
click at [436, 162] on th "Name" at bounding box center [413, 170] width 159 height 16
click at [441, 159] on td "0 cm" at bounding box center [458, 151] width 68 height 21
drag, startPoint x: 446, startPoint y: 90, endPoint x: 446, endPoint y: 84, distance: 6.2
click at [446, 89] on input "0" at bounding box center [450, 93] width 46 height 14
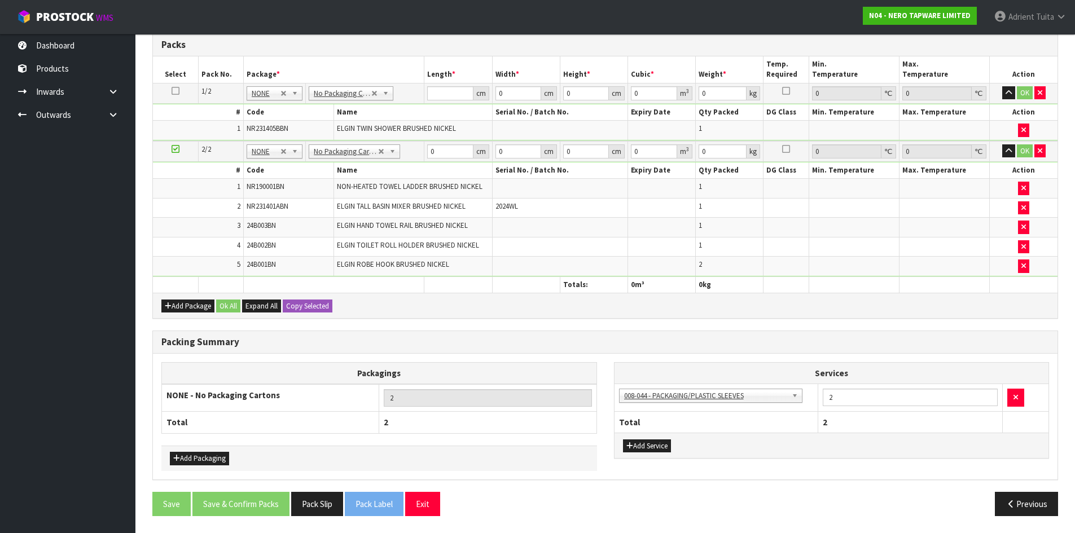
drag, startPoint x: 448, startPoint y: 160, endPoint x: 459, endPoint y: 137, distance: 25.7
click at [449, 156] on td "0 cm" at bounding box center [458, 151] width 68 height 21
click at [459, 137] on td "ELGIN TWIN SHOWER BRUSHED NICKEL" at bounding box center [413, 130] width 159 height 19
click at [452, 153] on input "0" at bounding box center [450, 151] width 46 height 14
click at [446, 95] on input "number" at bounding box center [450, 93] width 46 height 14
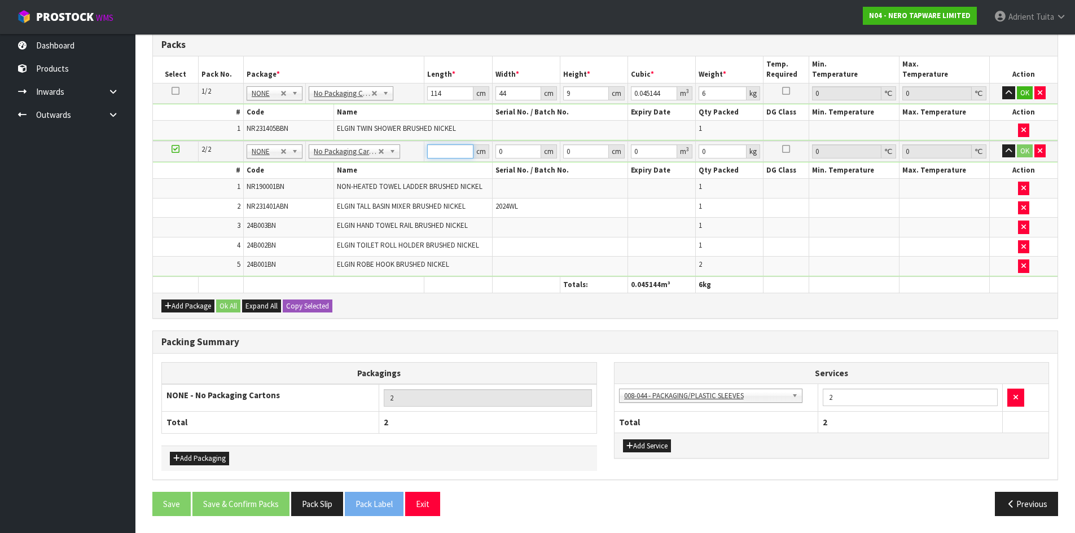
click at [441, 153] on input "number" at bounding box center [450, 151] width 46 height 14
click at [1022, 93] on button "OK" at bounding box center [1024, 93] width 16 height 14
click at [1022, 143] on td "OK" at bounding box center [1023, 150] width 68 height 21
click at [1021, 148] on button "OK" at bounding box center [1024, 151] width 16 height 14
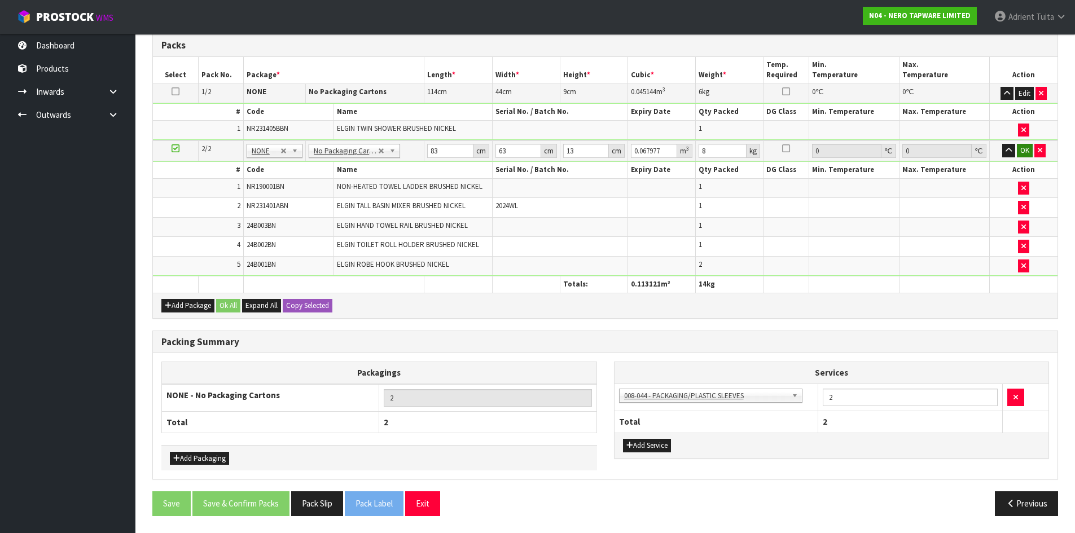
scroll to position [265, 0]
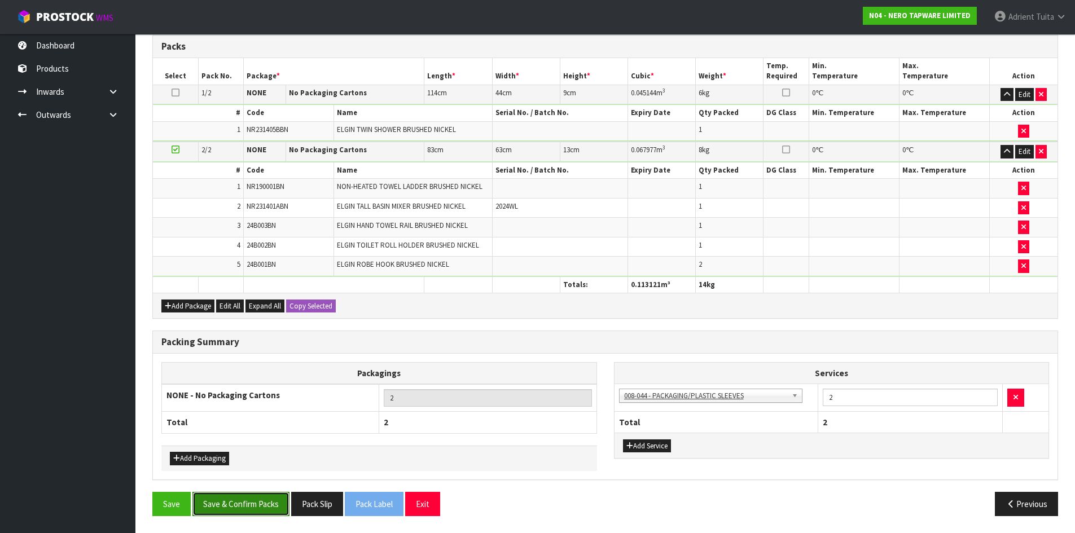
click at [258, 499] on button "Save & Confirm Packs" at bounding box center [240, 504] width 97 height 24
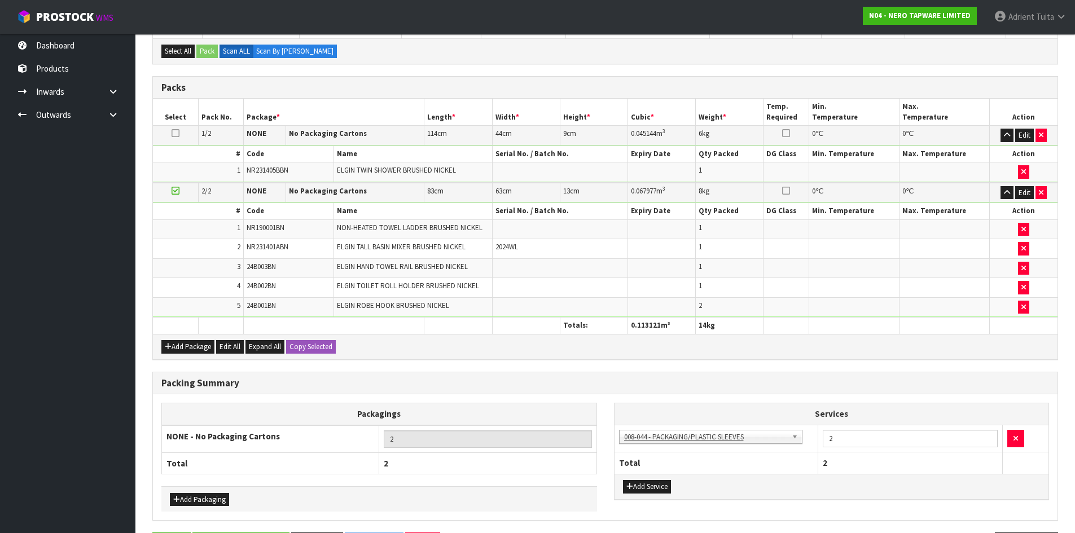
scroll to position [0, 0]
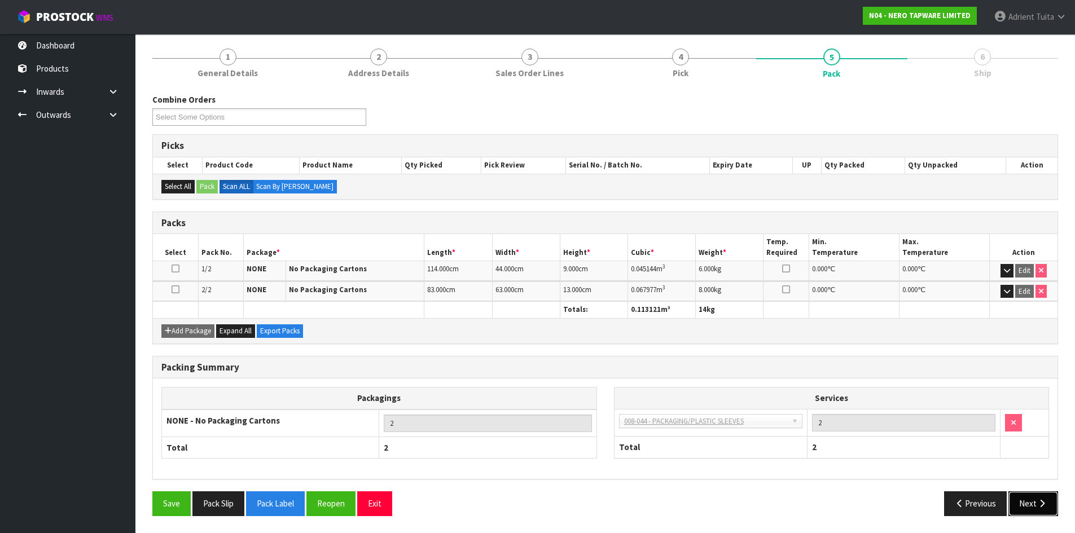
click at [1027, 501] on button "Next" at bounding box center [1033, 503] width 50 height 24
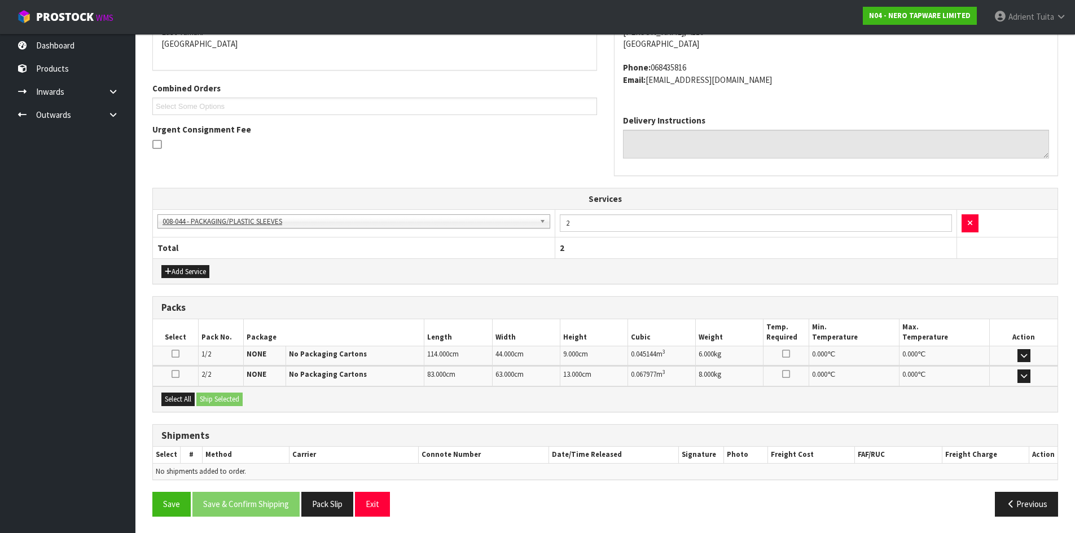
scroll to position [253, 0]
drag, startPoint x: 178, startPoint y: 406, endPoint x: 190, endPoint y: 401, distance: 12.7
click at [180, 406] on div "Select All Ship Selected" at bounding box center [605, 398] width 904 height 25
click at [193, 400] on button "Select All" at bounding box center [177, 399] width 33 height 14
click at [216, 399] on button "Ship Selected" at bounding box center [219, 399] width 46 height 14
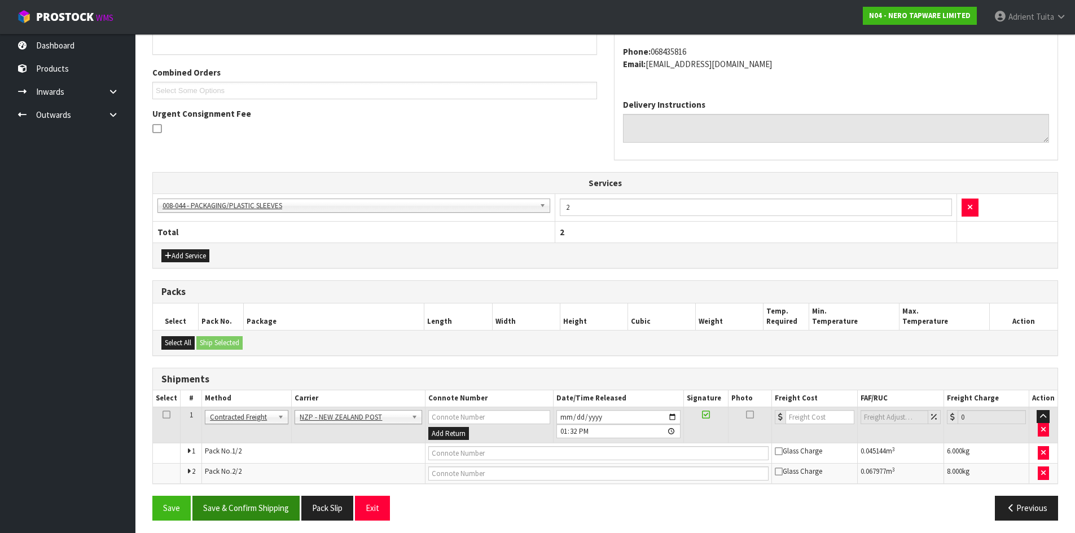
scroll to position [273, 0]
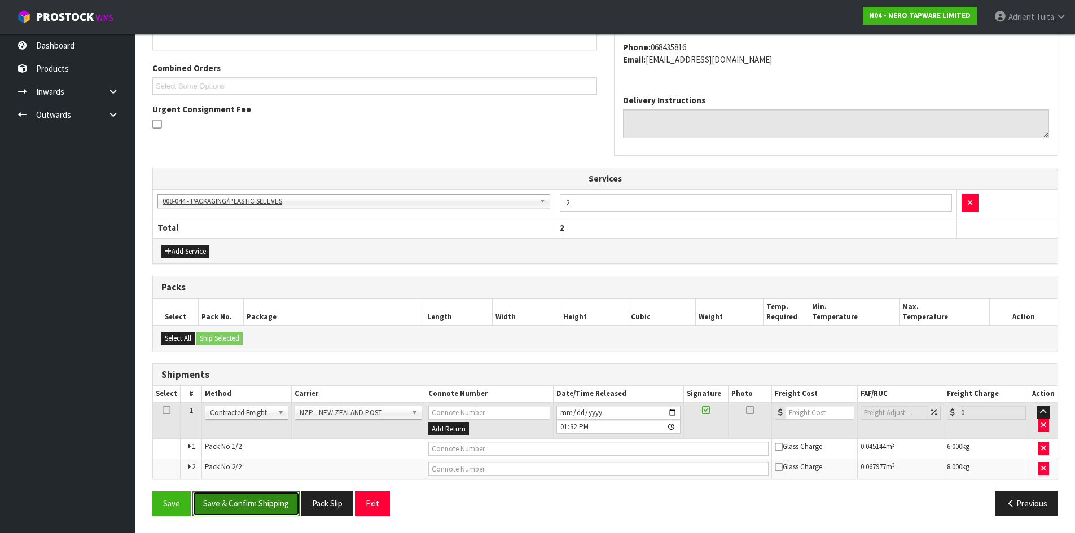
click at [240, 499] on button "Save & Confirm Shipping" at bounding box center [245, 503] width 107 height 24
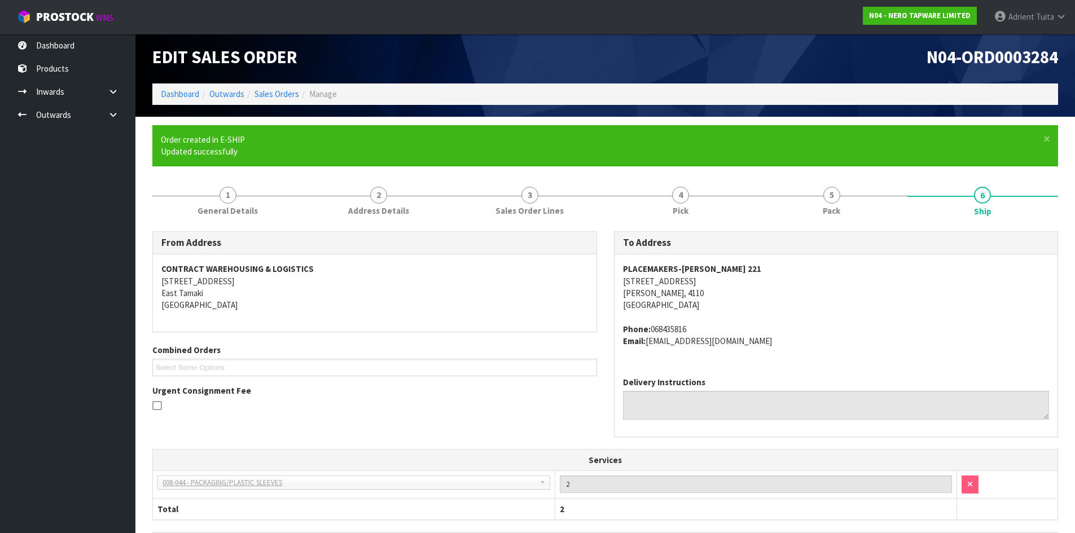
scroll to position [256, 0]
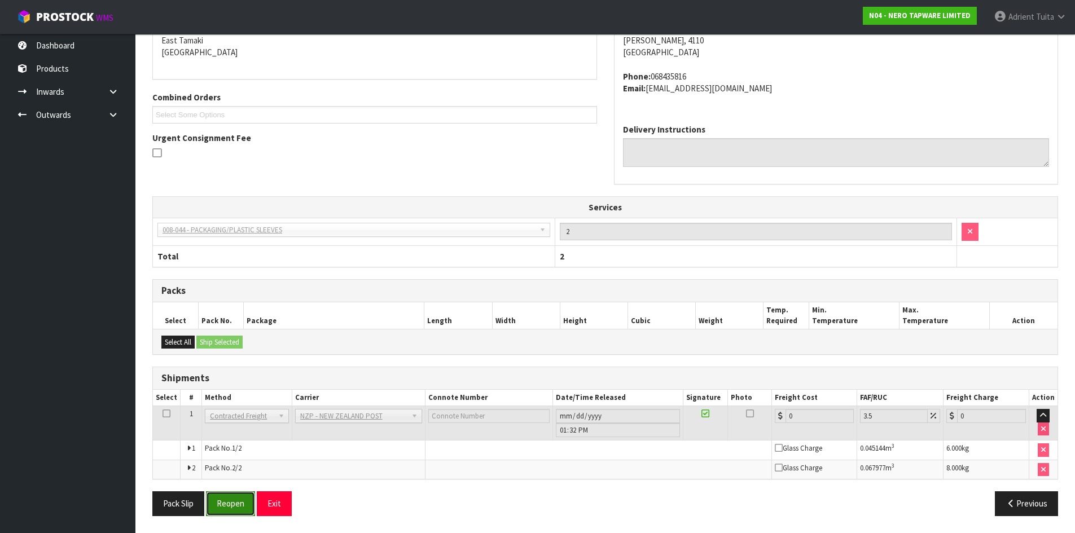
click at [232, 499] on button "Reopen" at bounding box center [230, 503] width 49 height 24
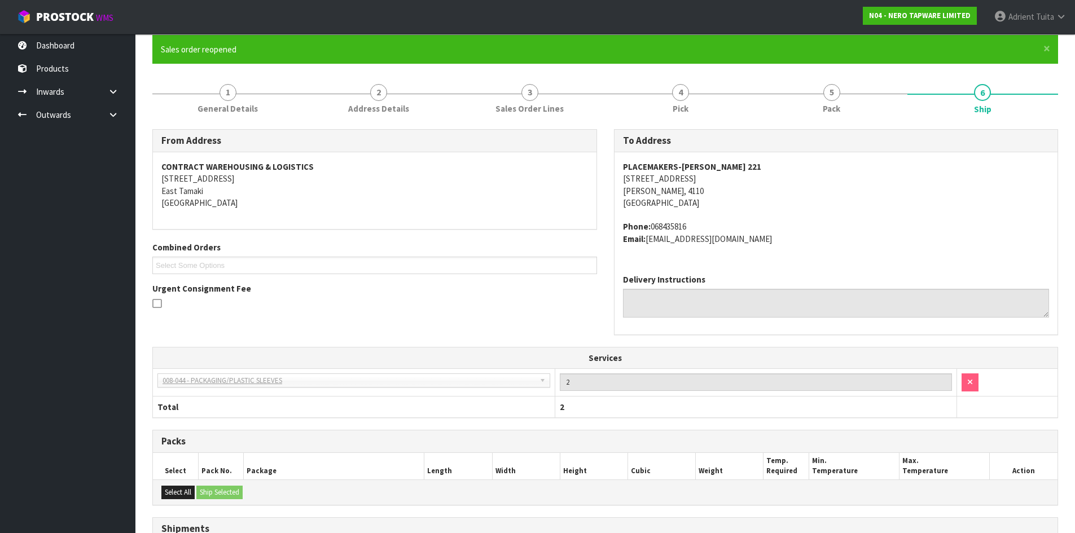
scroll to position [244, 0]
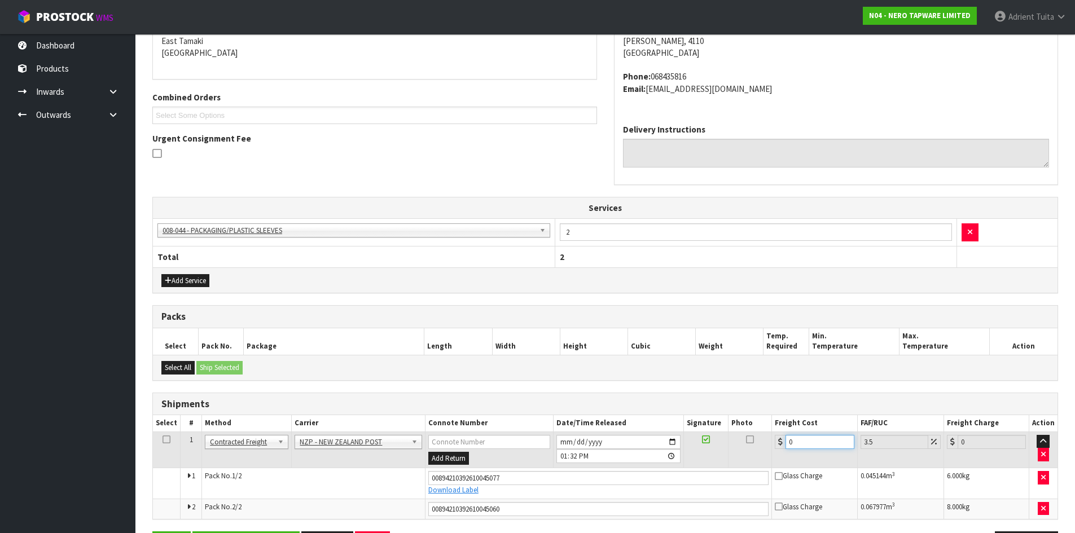
click at [795, 444] on input "0" at bounding box center [819, 442] width 68 height 14
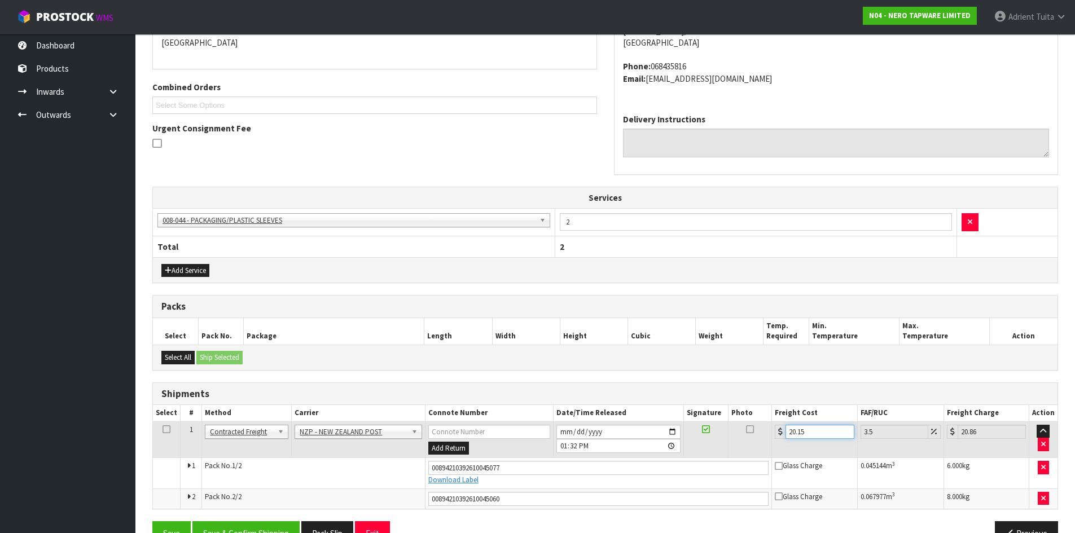
scroll to position [283, 0]
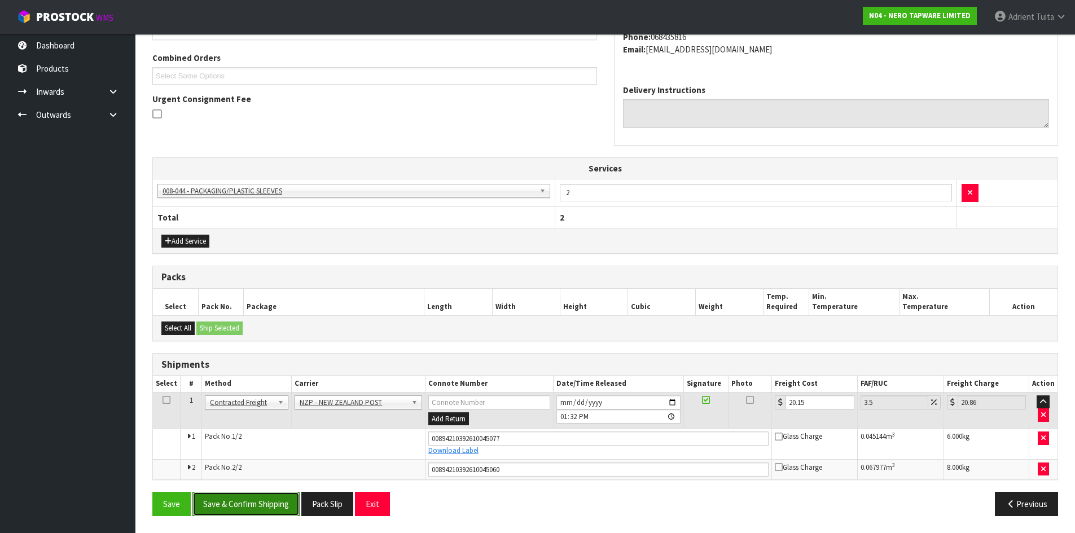
click at [265, 504] on button "Save & Confirm Shipping" at bounding box center [245, 504] width 107 height 24
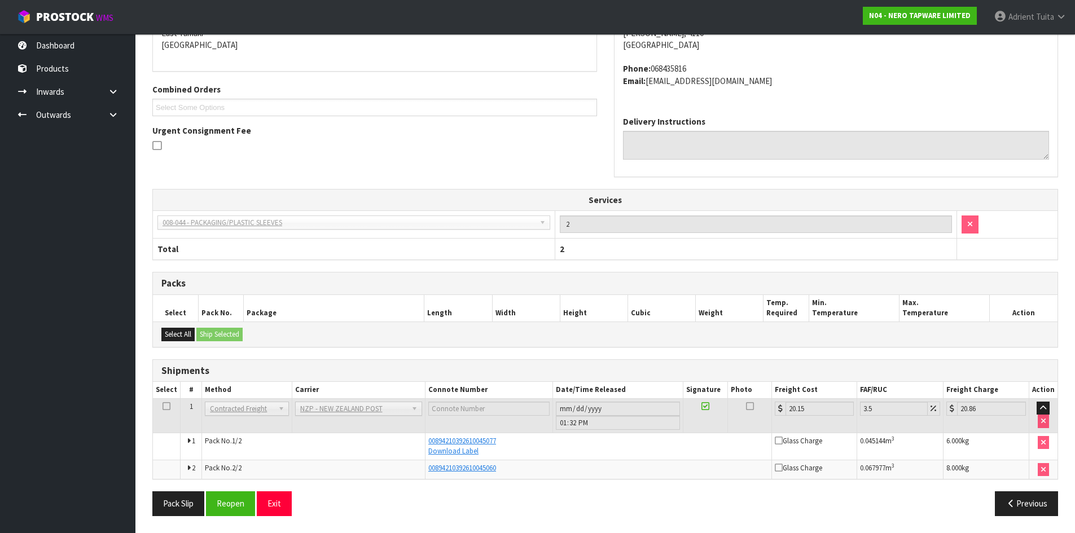
scroll to position [0, 0]
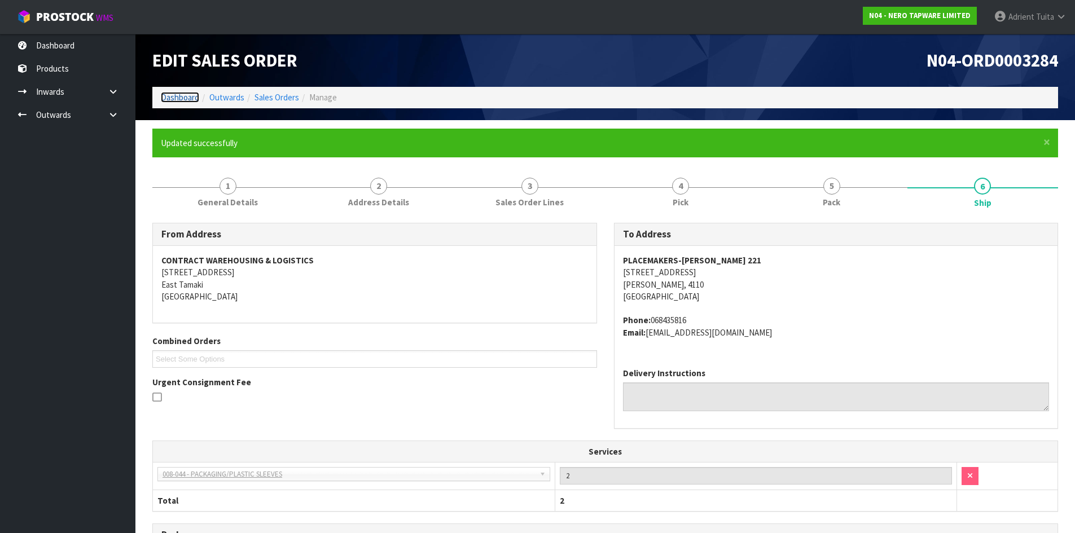
click at [179, 98] on link "Dashboard" at bounding box center [180, 97] width 38 height 11
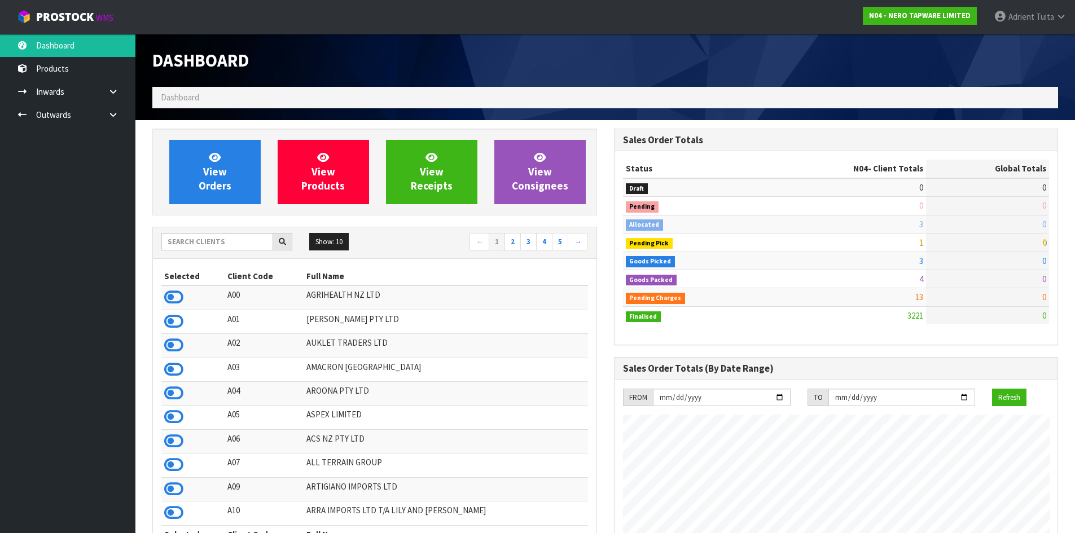
scroll to position [879, 461]
click at [226, 181] on span "View Orders" at bounding box center [215, 172] width 33 height 42
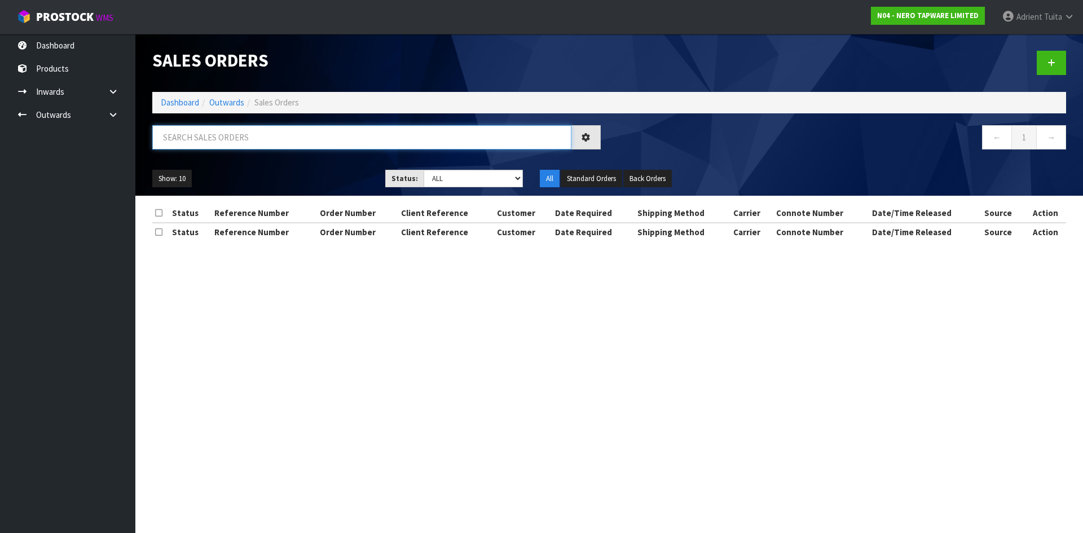
click at [210, 146] on input "text" at bounding box center [361, 137] width 419 height 24
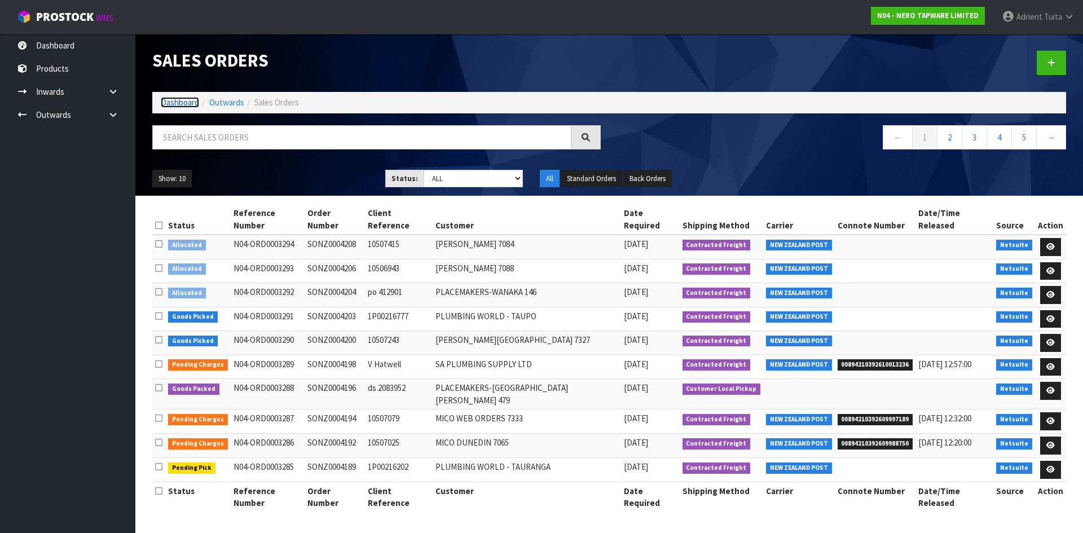
click at [181, 105] on link "Dashboard" at bounding box center [180, 102] width 38 height 11
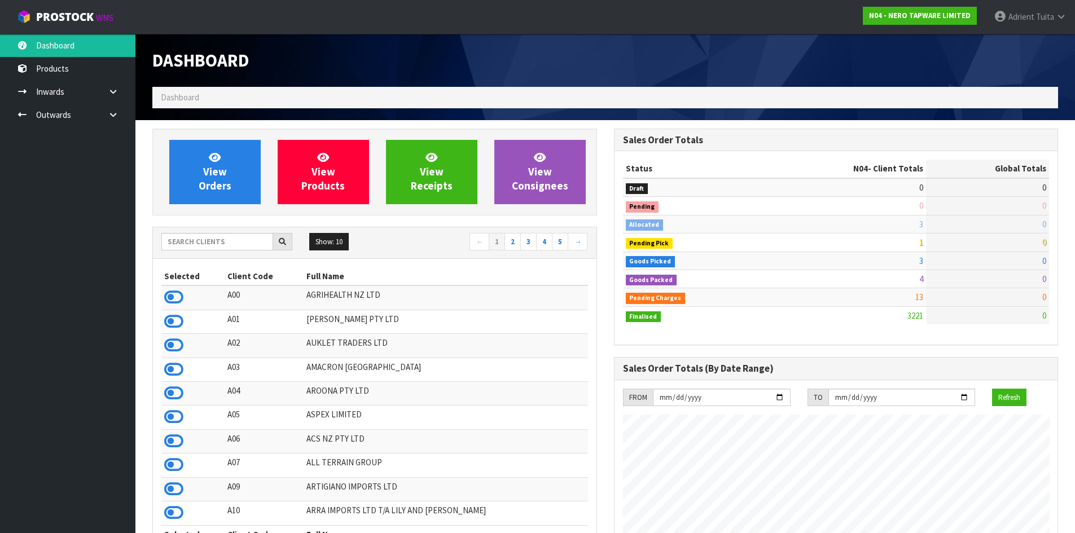
scroll to position [879, 461]
click at [230, 158] on link "View Orders" at bounding box center [214, 172] width 91 height 64
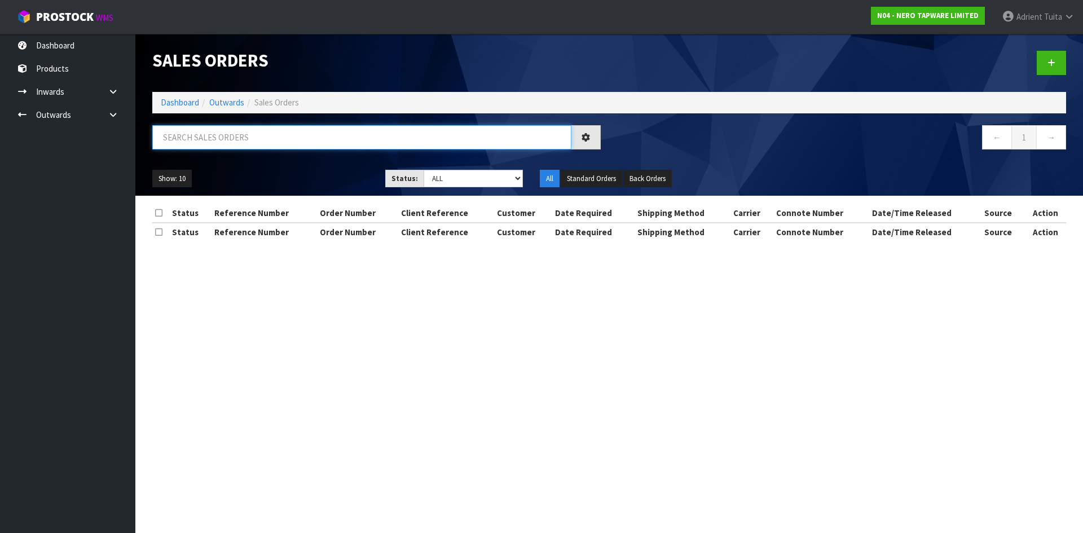
click at [233, 137] on input "text" at bounding box center [361, 137] width 419 height 24
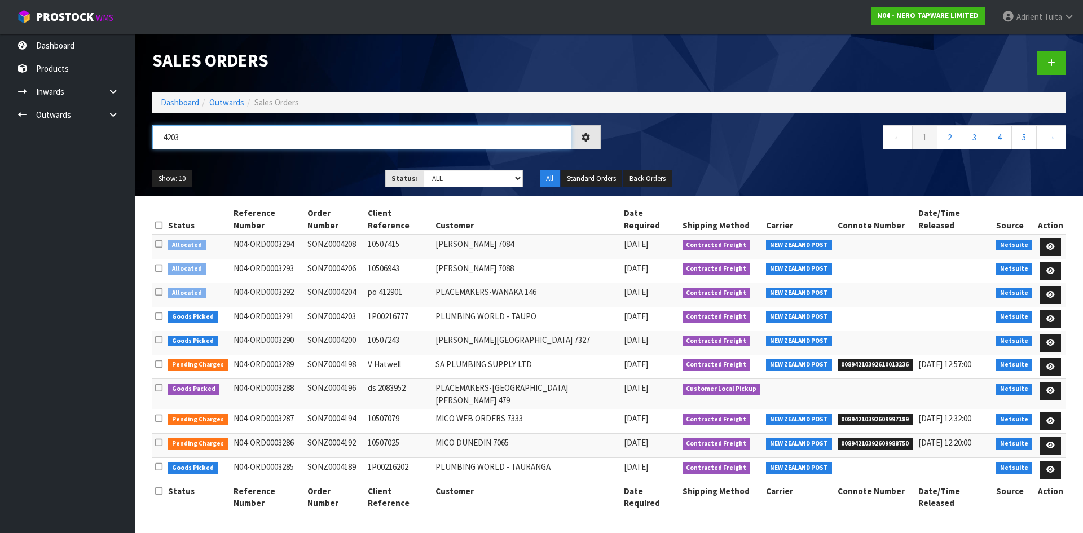
type input "4203"
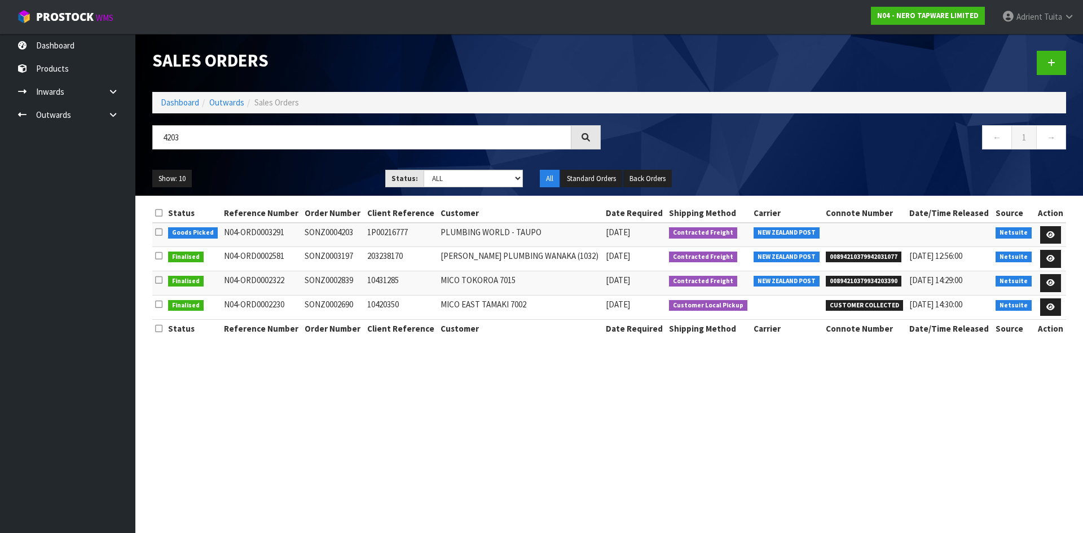
click at [1063, 234] on td at bounding box center [1050, 235] width 32 height 24
click at [1047, 236] on icon at bounding box center [1050, 234] width 8 height 7
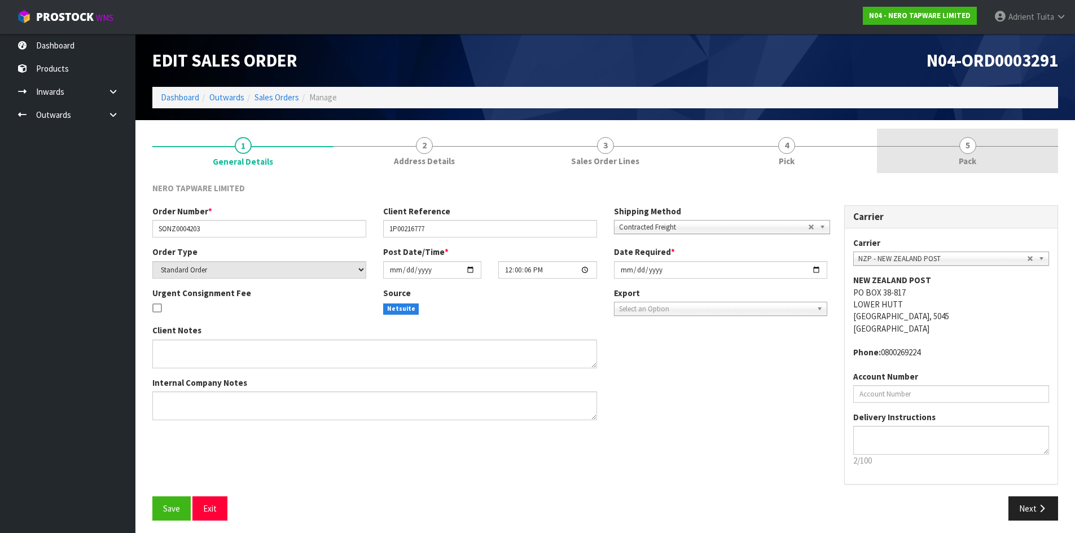
click at [1016, 164] on link "5 Pack" at bounding box center [967, 151] width 181 height 45
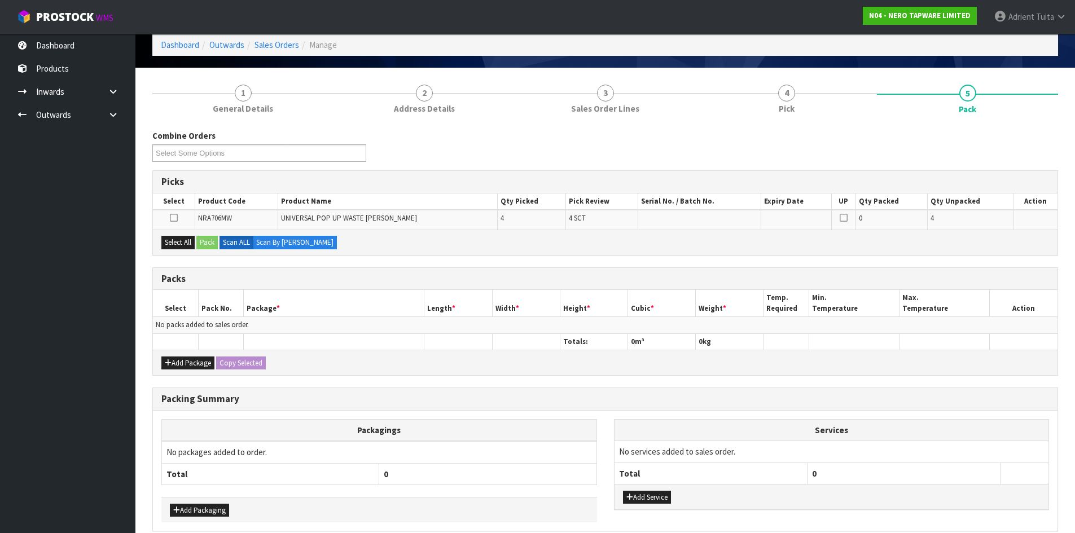
scroll to position [104, 0]
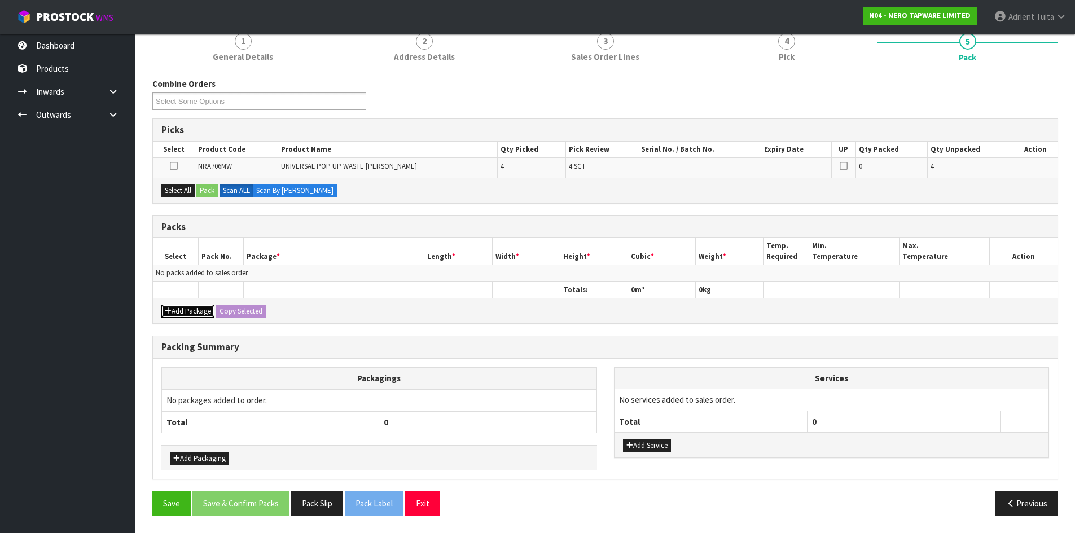
drag, startPoint x: 178, startPoint y: 306, endPoint x: 170, endPoint y: 288, distance: 19.7
click at [176, 307] on button "Add Package" at bounding box center [187, 312] width 53 height 14
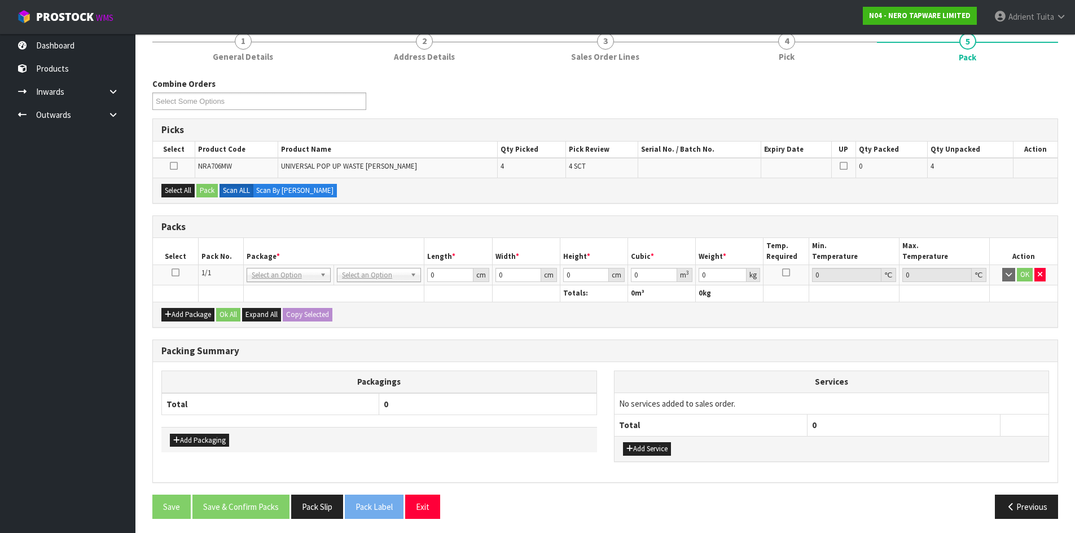
click at [174, 273] on icon at bounding box center [175, 272] width 8 height 1
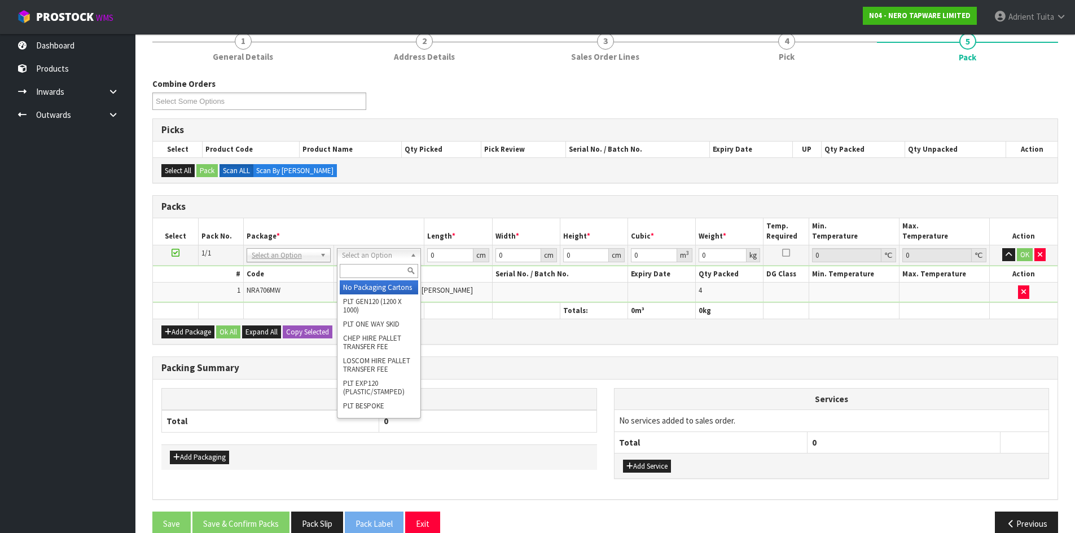
click at [389, 268] on input "text" at bounding box center [379, 271] width 78 height 14
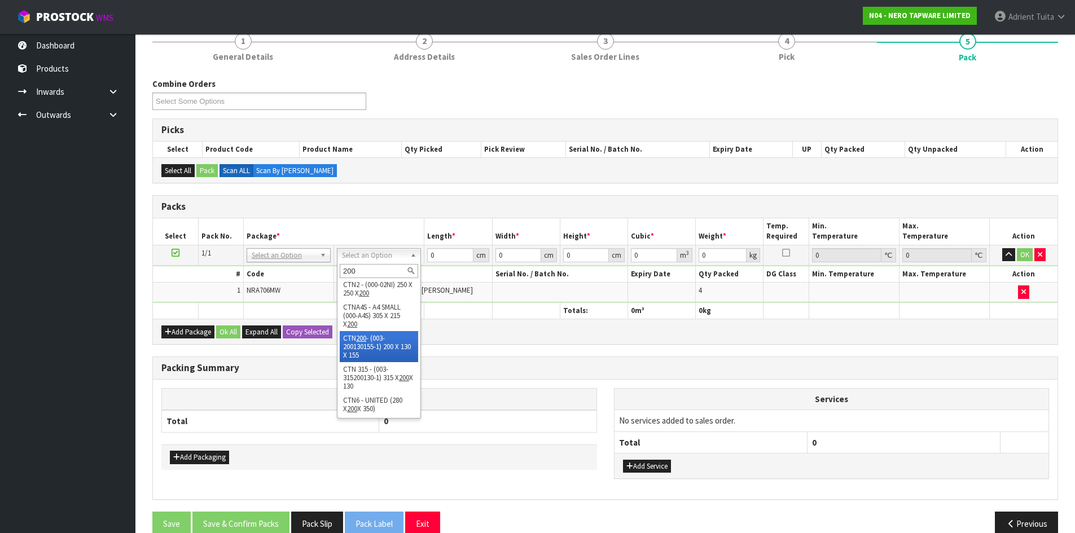
type input "200"
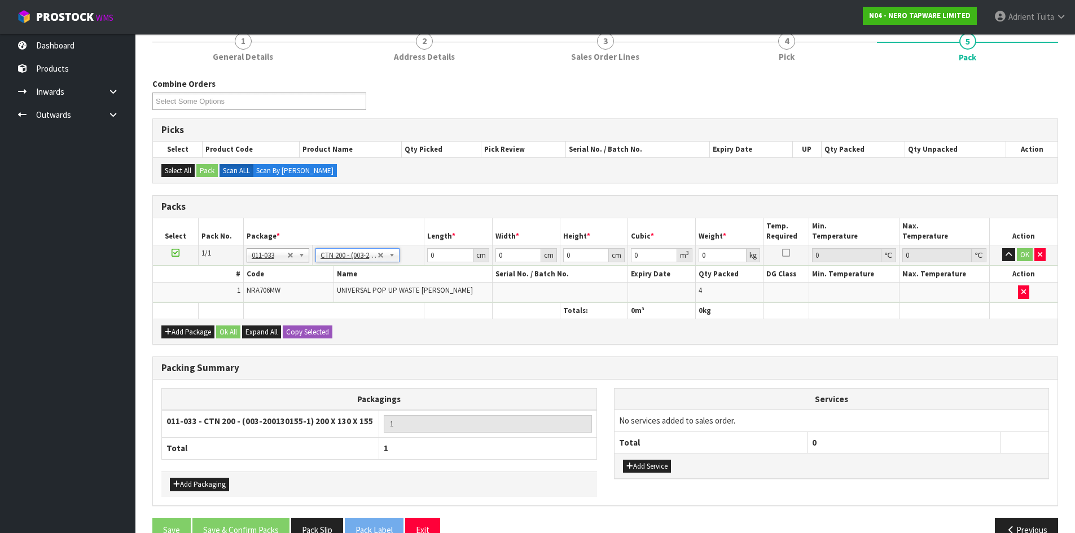
type input "20"
type input "13"
type input "15.5"
type input "0.00403"
type input "1.48"
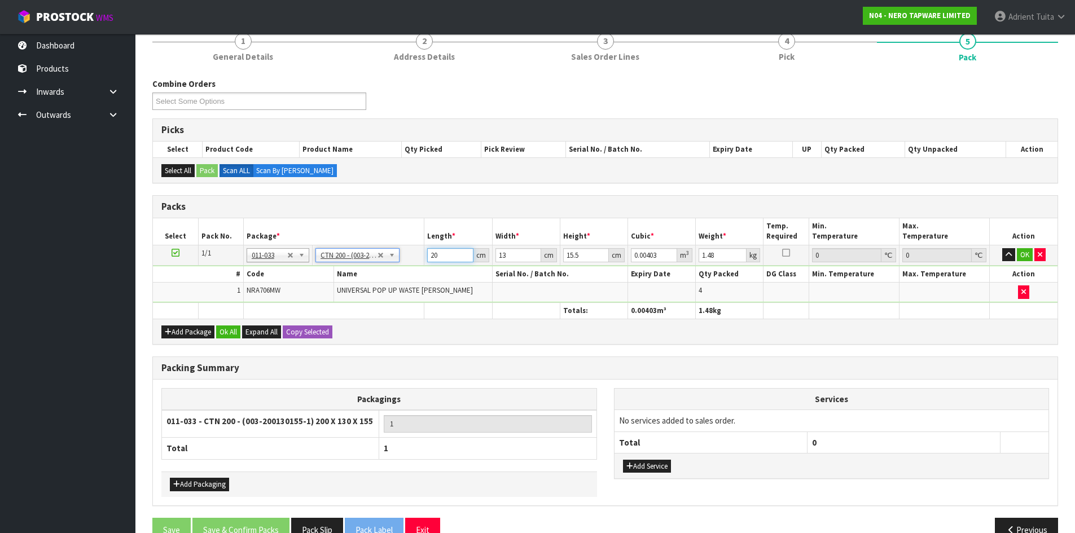
click at [435, 254] on input "20" at bounding box center [450, 255] width 46 height 14
type input "2"
type input "0.000403"
type input "21"
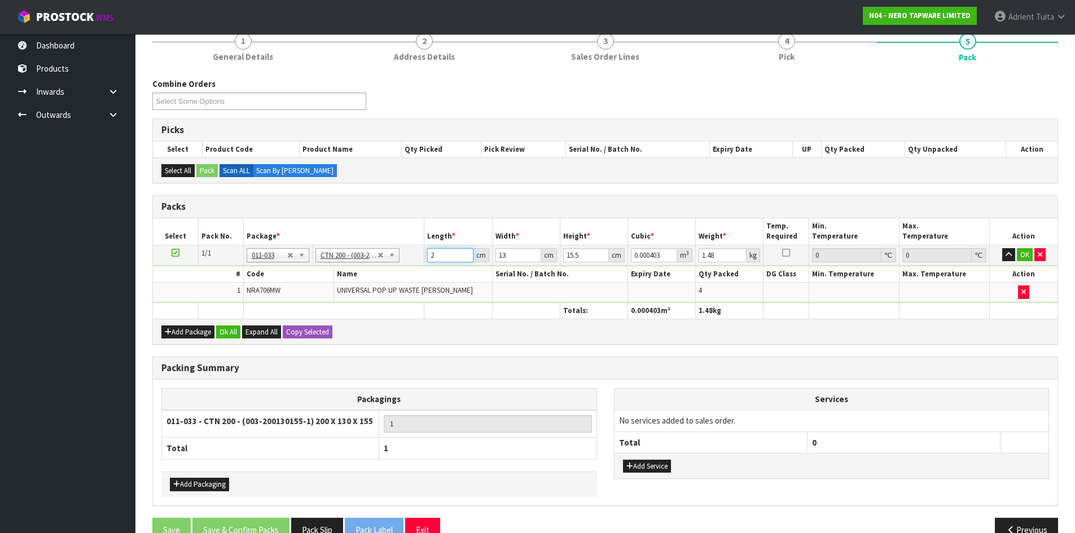
type input "0.004232"
type input "21"
type input "1"
type input "0.000325"
type input "14"
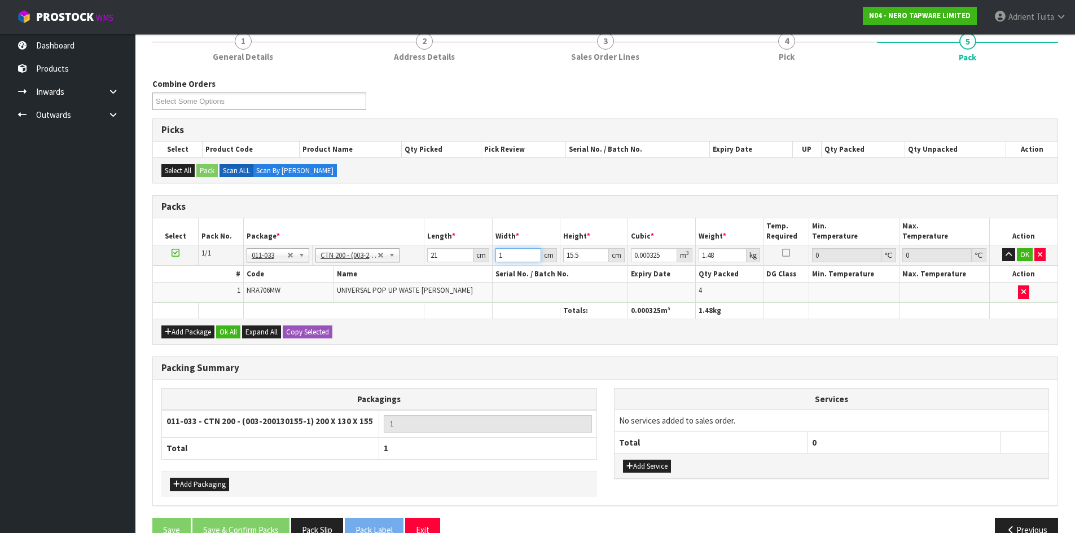
type input "0.004557"
type input "14"
type input "1"
type input "0.000294"
type input "17"
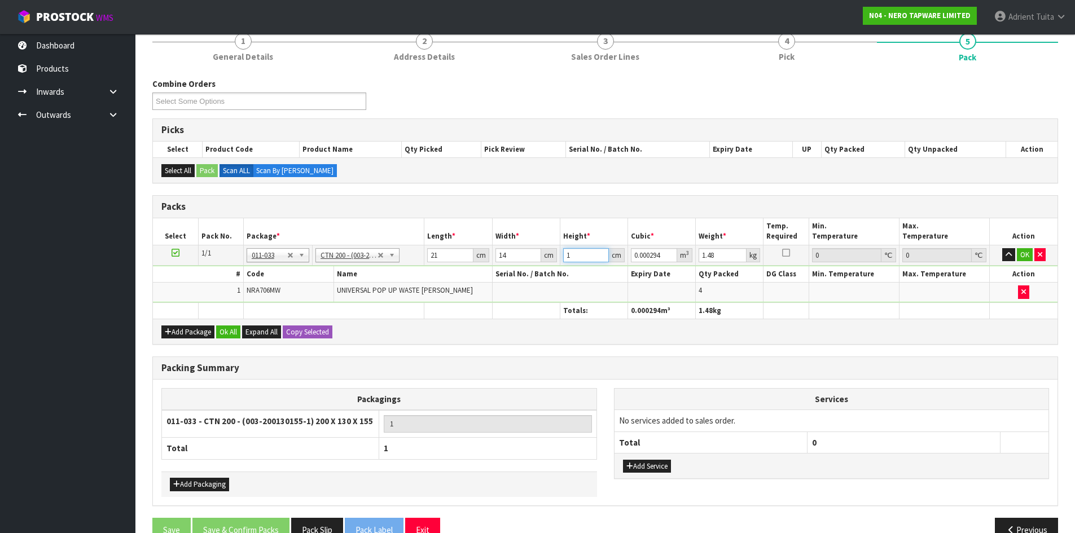
type input "0.004998"
type input "17"
type input "2"
click at [1018, 251] on button "OK" at bounding box center [1024, 255] width 16 height 14
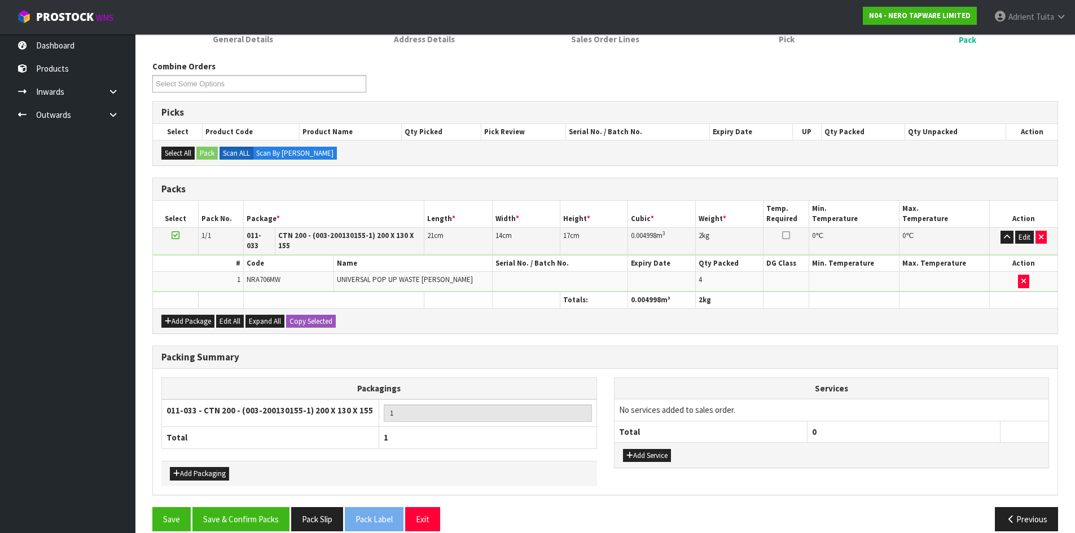
scroll to position [130, 0]
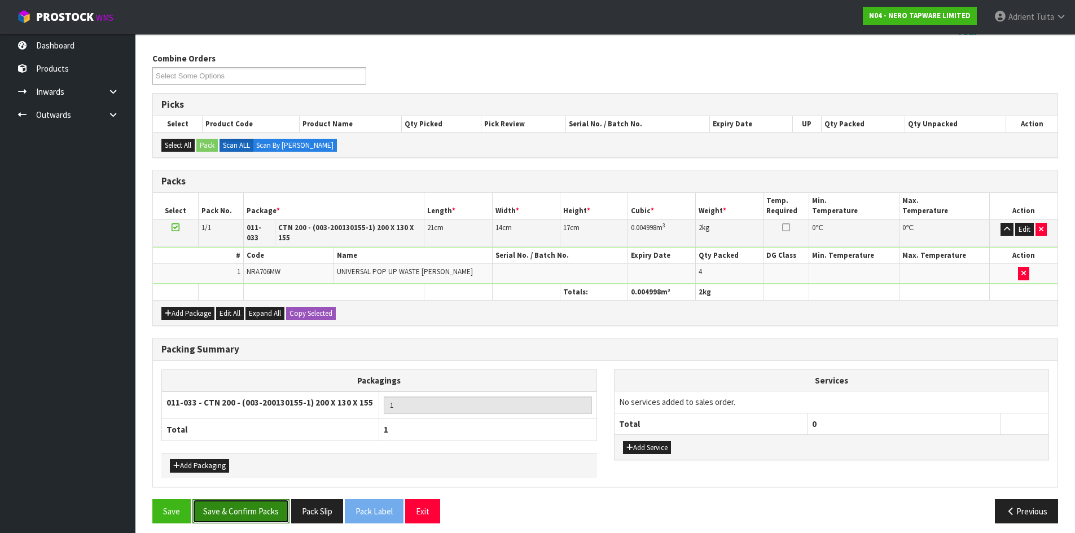
click at [237, 510] on button "Save & Confirm Packs" at bounding box center [240, 511] width 97 height 24
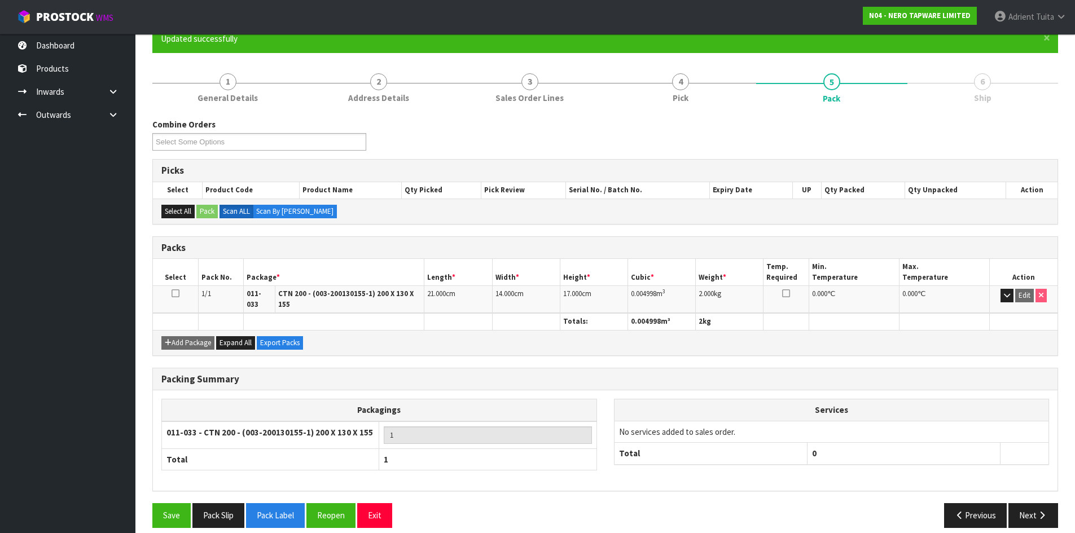
scroll to position [108, 0]
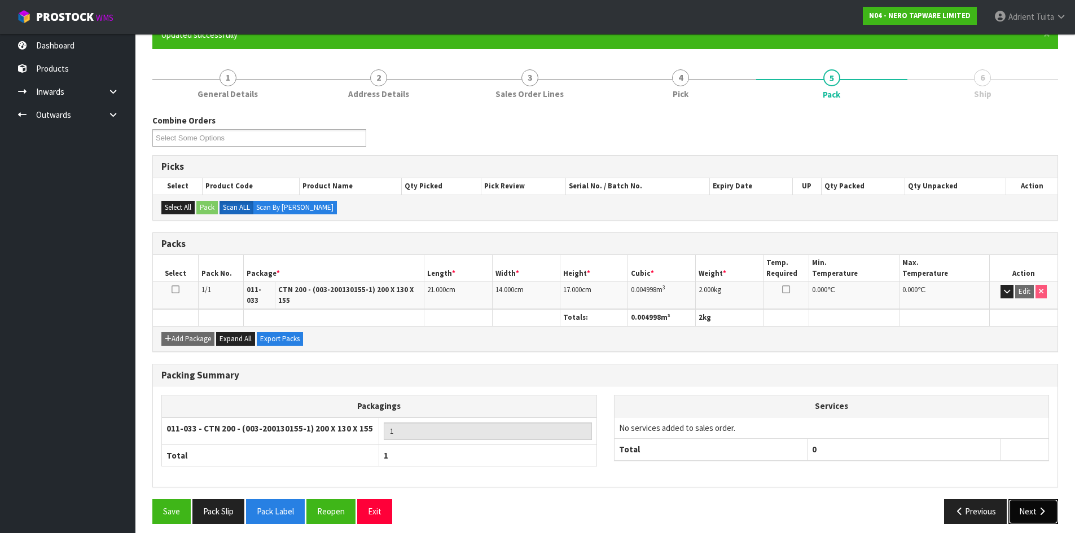
click at [1034, 499] on button "Next" at bounding box center [1033, 511] width 50 height 24
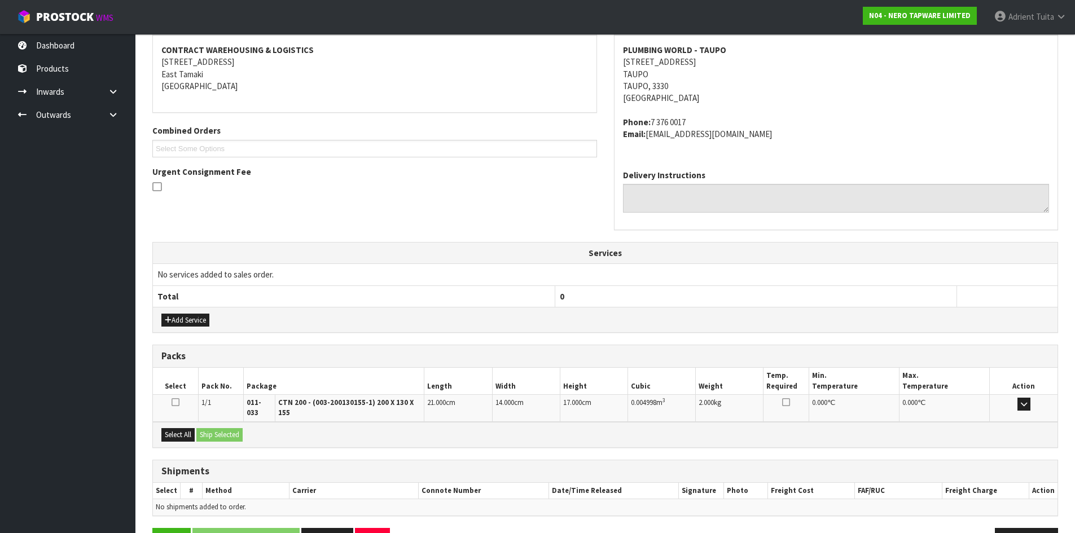
scroll to position [239, 0]
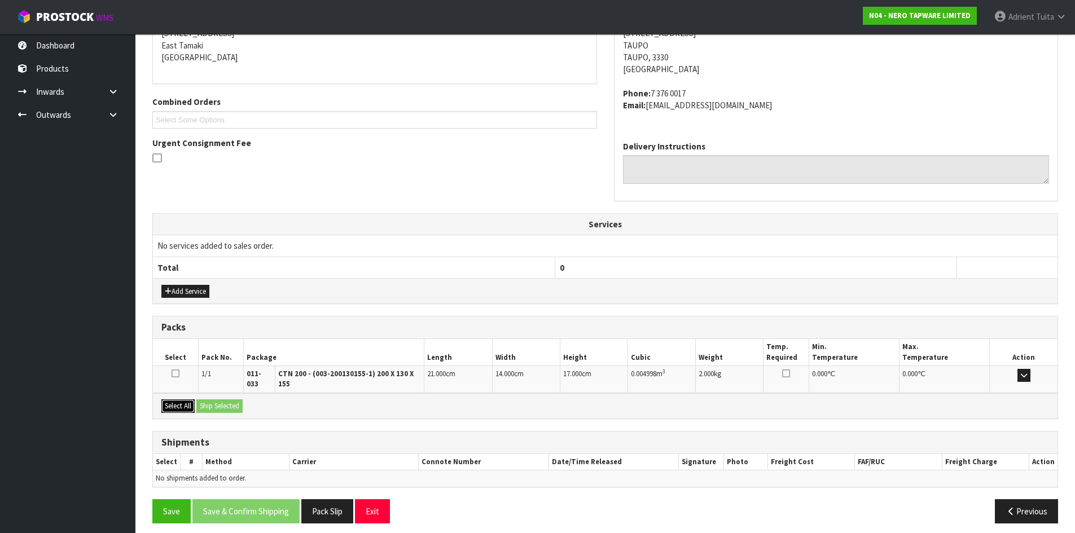
click at [185, 399] on button "Select All" at bounding box center [177, 406] width 33 height 14
click at [219, 399] on button "Ship Selected" at bounding box center [219, 406] width 46 height 14
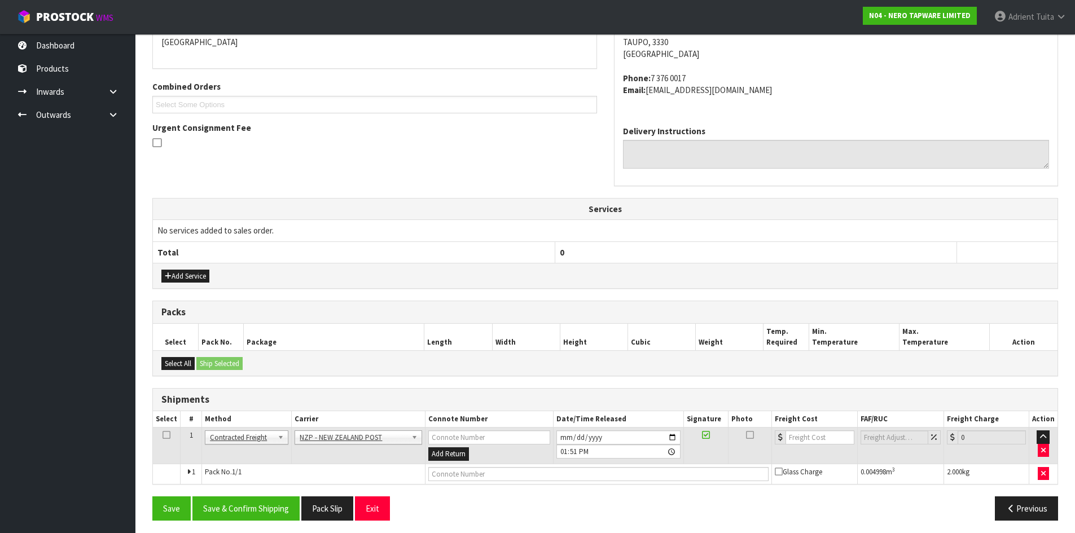
scroll to position [259, 0]
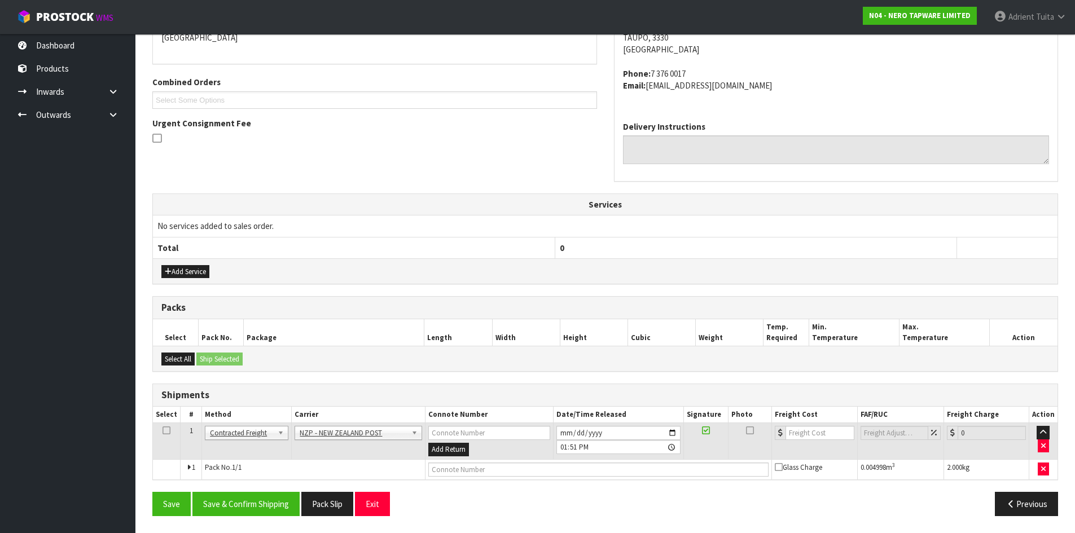
click at [249, 488] on div "From Address CONTRACT WAREHOUSING & LOGISTICS 17 Allens Road East Tamaki Auckla…" at bounding box center [604, 244] width 905 height 561
click at [248, 496] on button "Save & Confirm Shipping" at bounding box center [245, 504] width 107 height 24
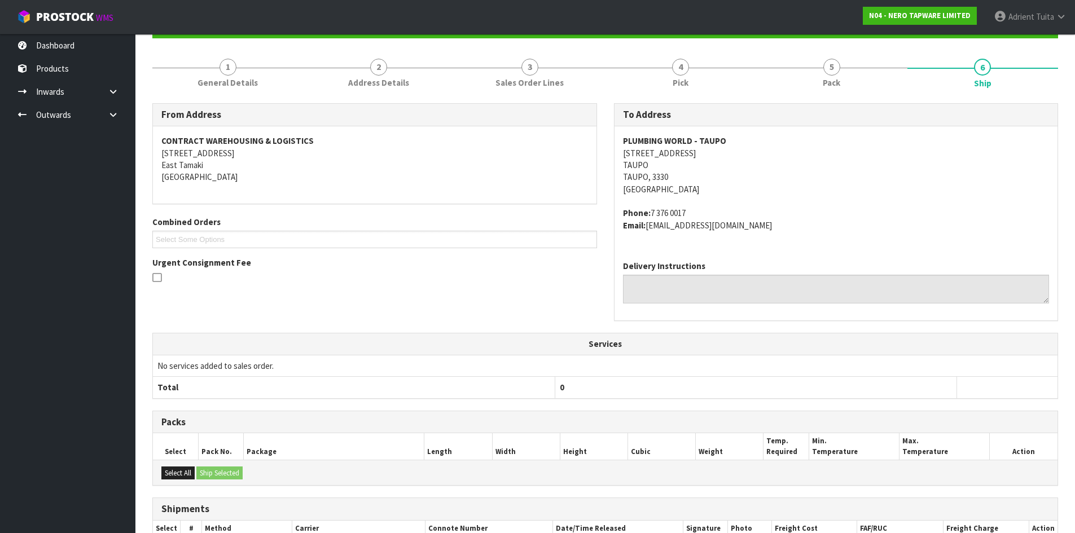
scroll to position [243, 0]
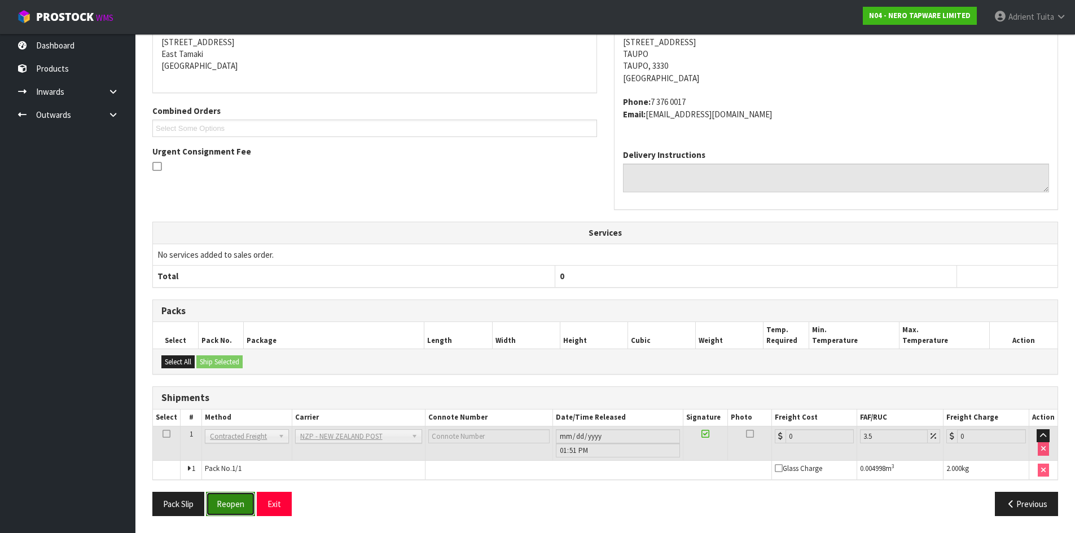
click at [250, 502] on button "Reopen" at bounding box center [230, 504] width 49 height 24
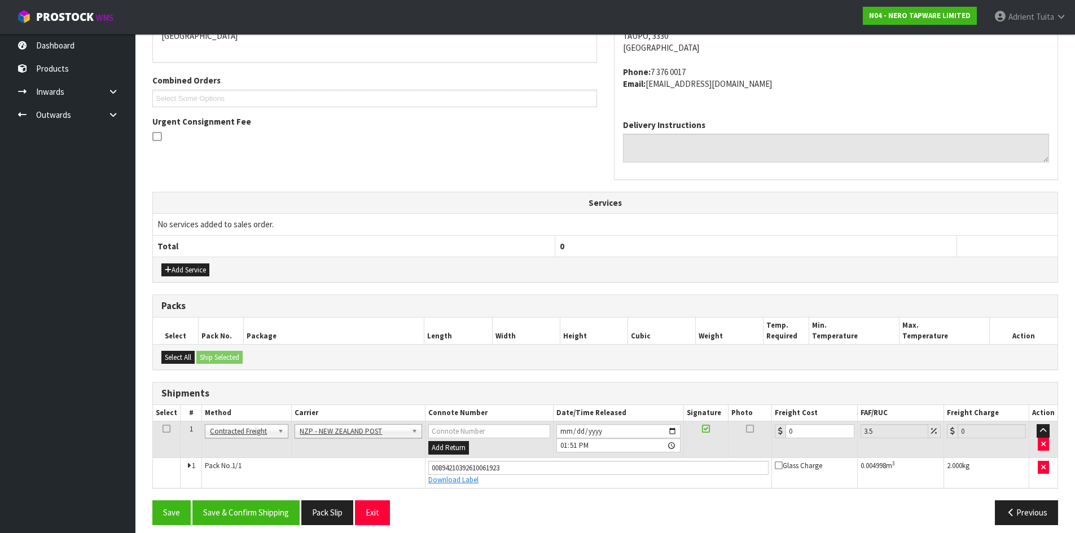
scroll to position [270, 0]
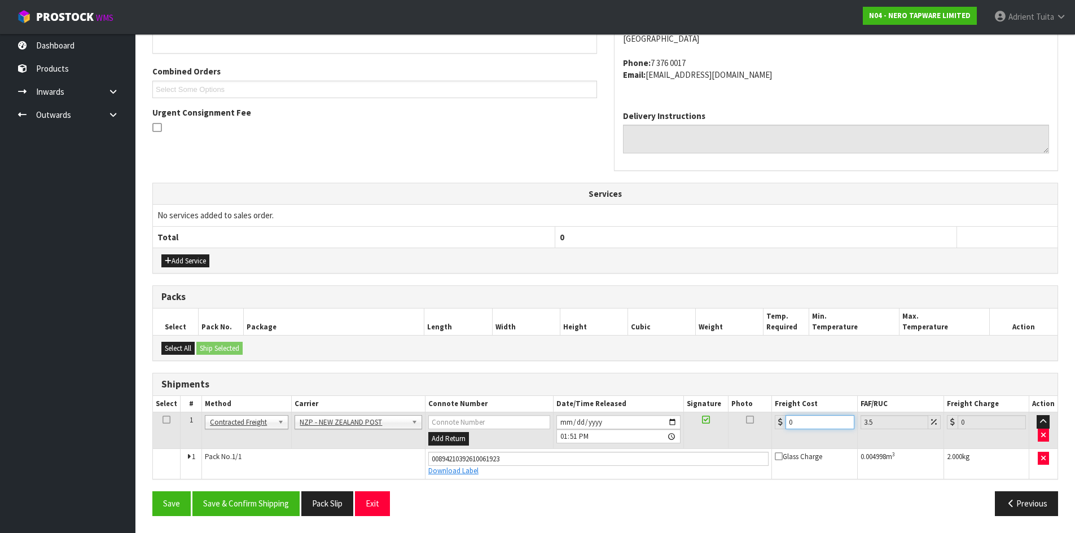
click at [817, 425] on input "0" at bounding box center [819, 422] width 68 height 14
type input "8"
type input "8.28"
type input "8.4"
type input "8.69"
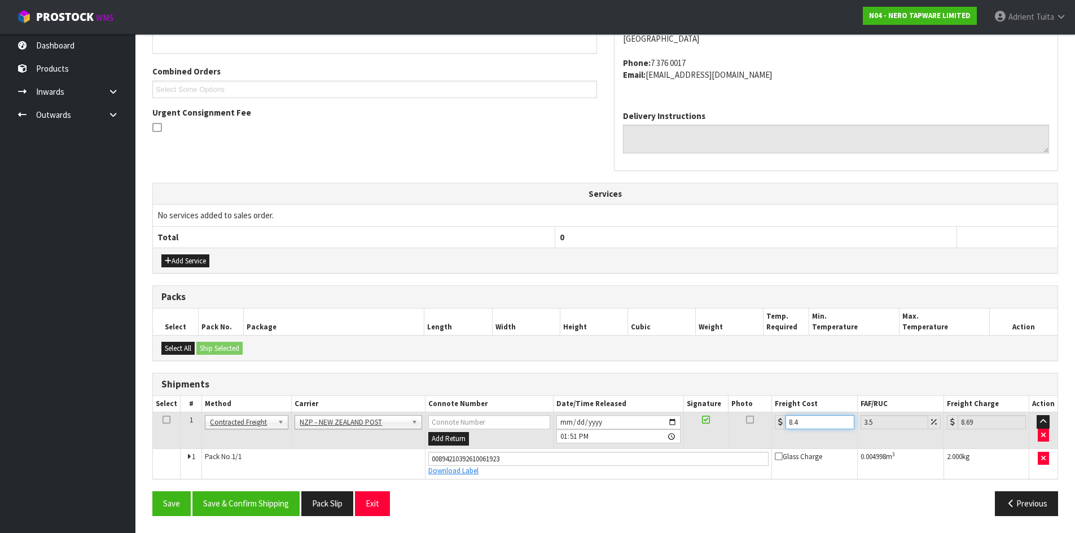
type input "8.45"
type input "8.75"
type input "8.45"
click at [272, 495] on button "Save & Confirm Shipping" at bounding box center [245, 503] width 107 height 24
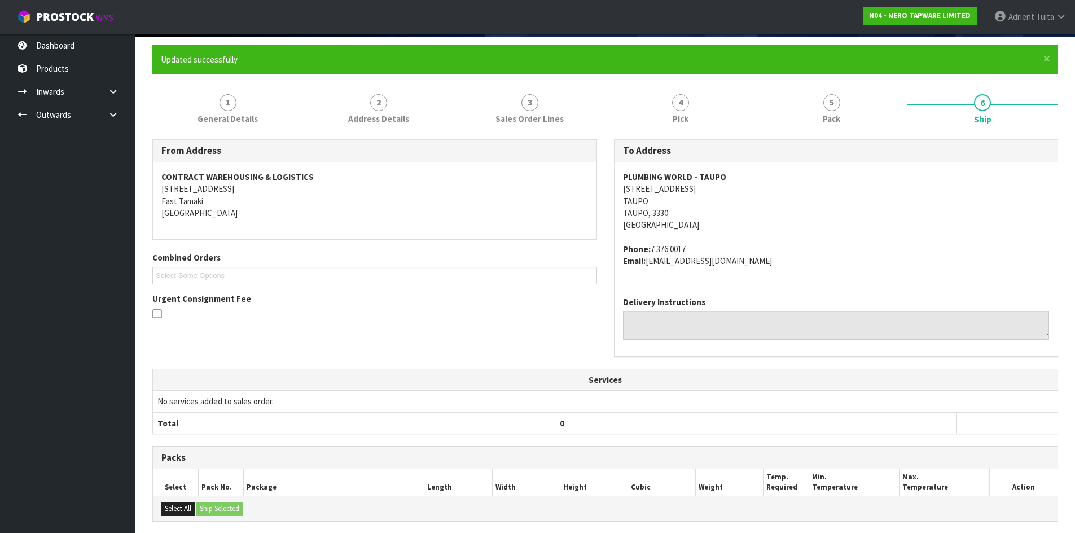
scroll to position [238, 0]
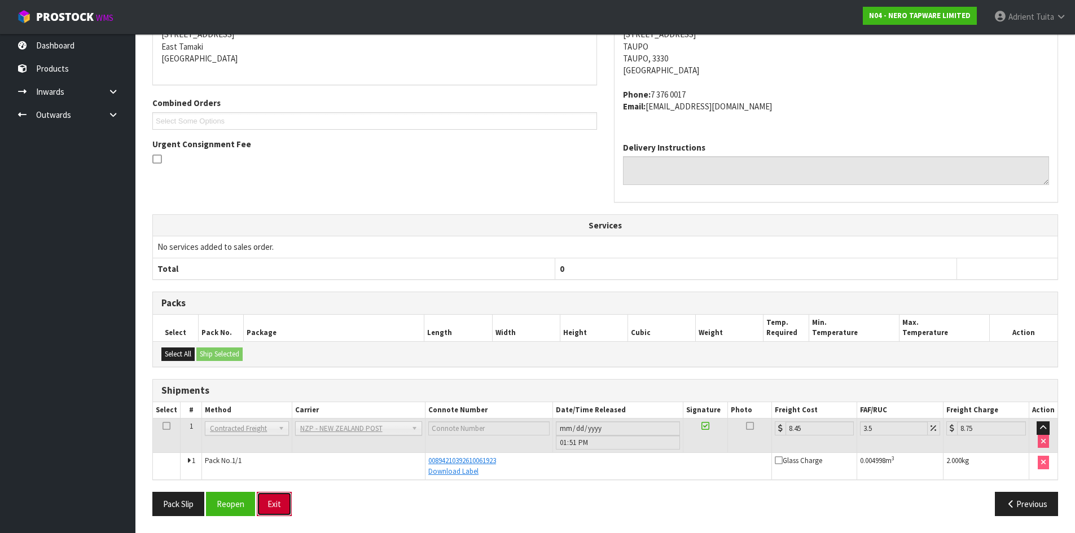
click at [274, 492] on button "Exit" at bounding box center [274, 504] width 35 height 24
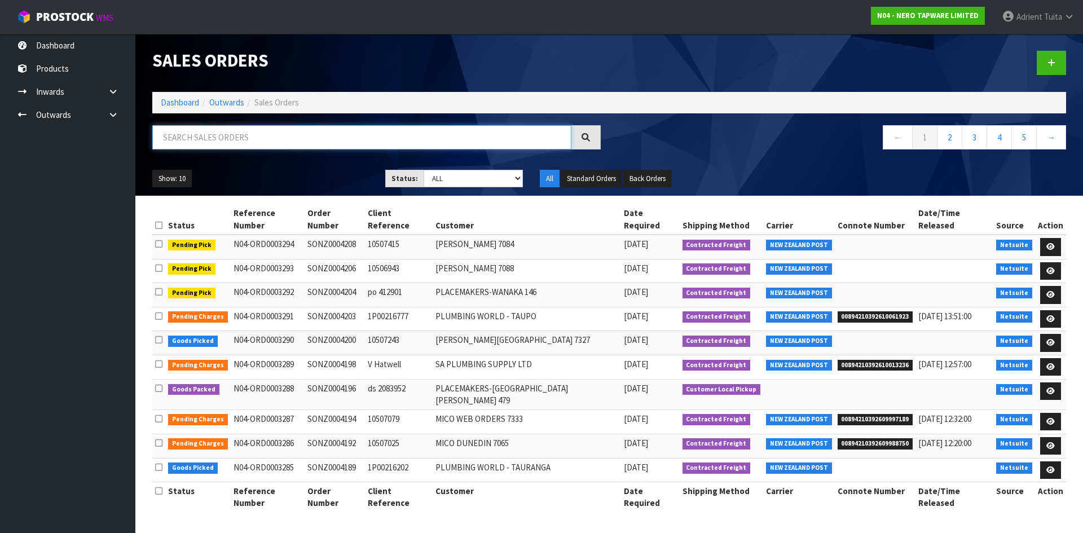
click at [284, 138] on input "text" at bounding box center [361, 137] width 419 height 24
type input "4200"
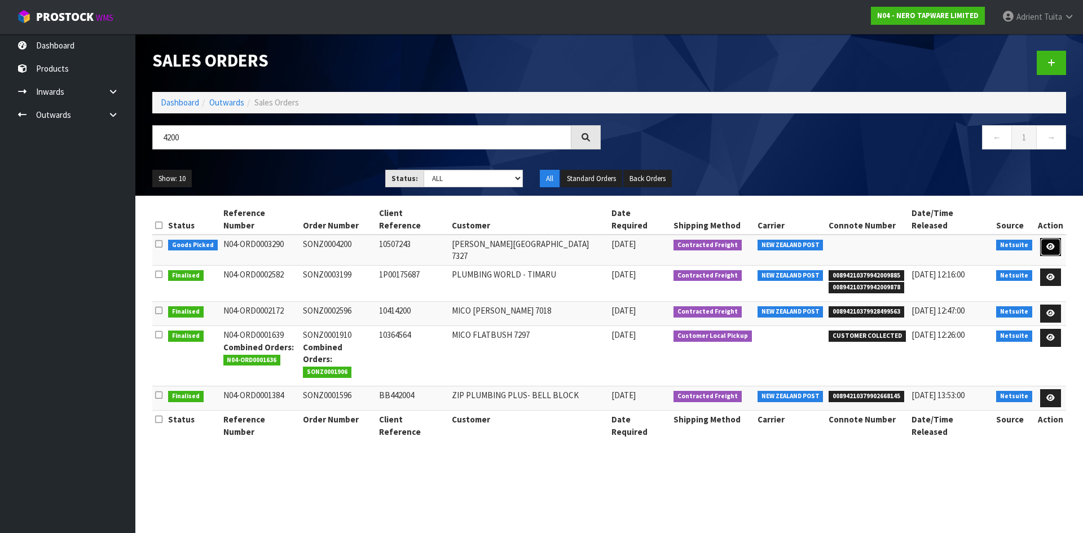
click at [1050, 241] on link at bounding box center [1050, 247] width 21 height 18
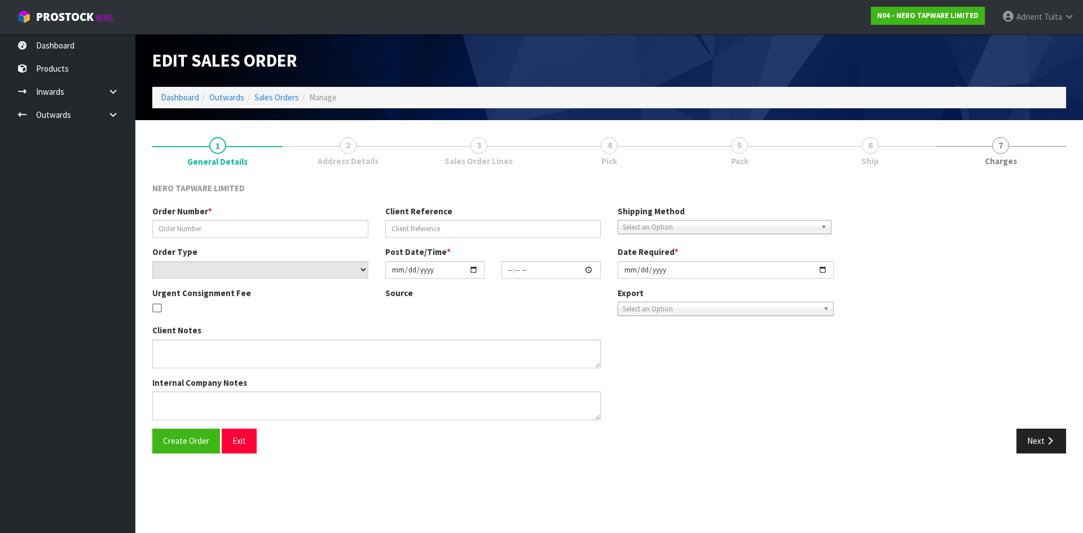
type input "SONZ0004200"
type input "10507243"
select select "number:0"
type input "2025-10-14"
type input "11:45:07.000"
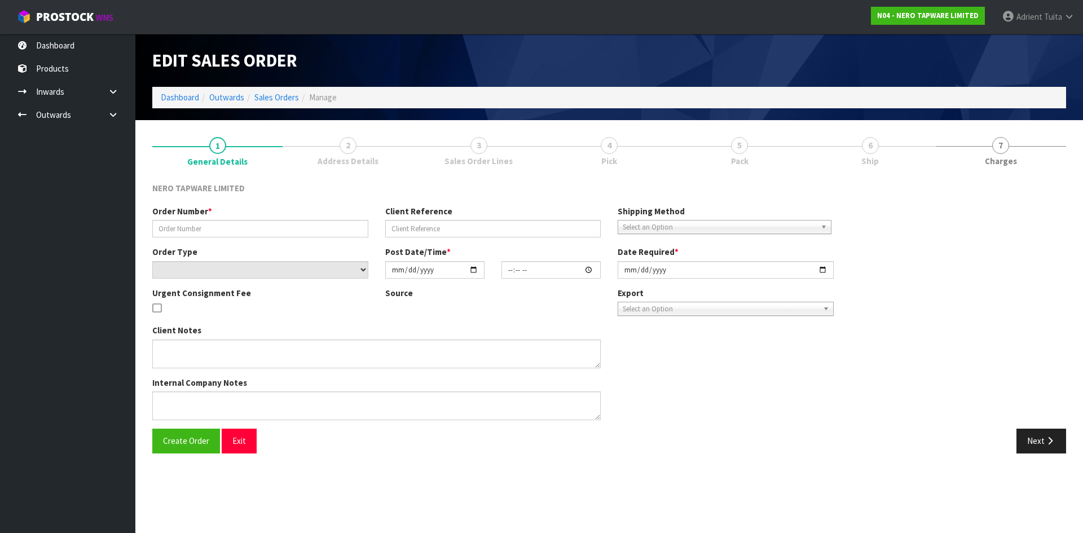
type input "2025-10-14"
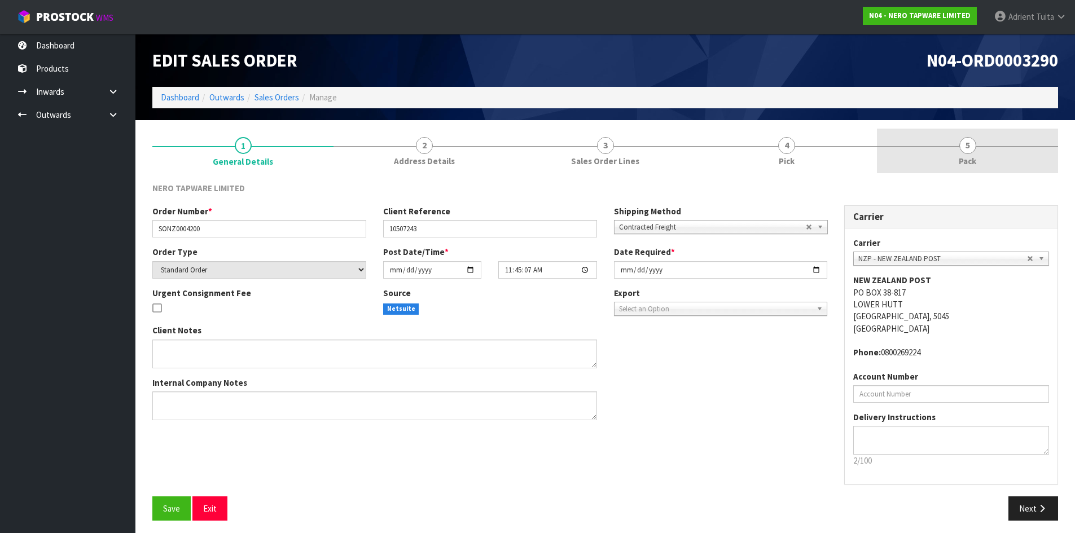
click at [1012, 161] on link "5 Pack" at bounding box center [967, 151] width 181 height 45
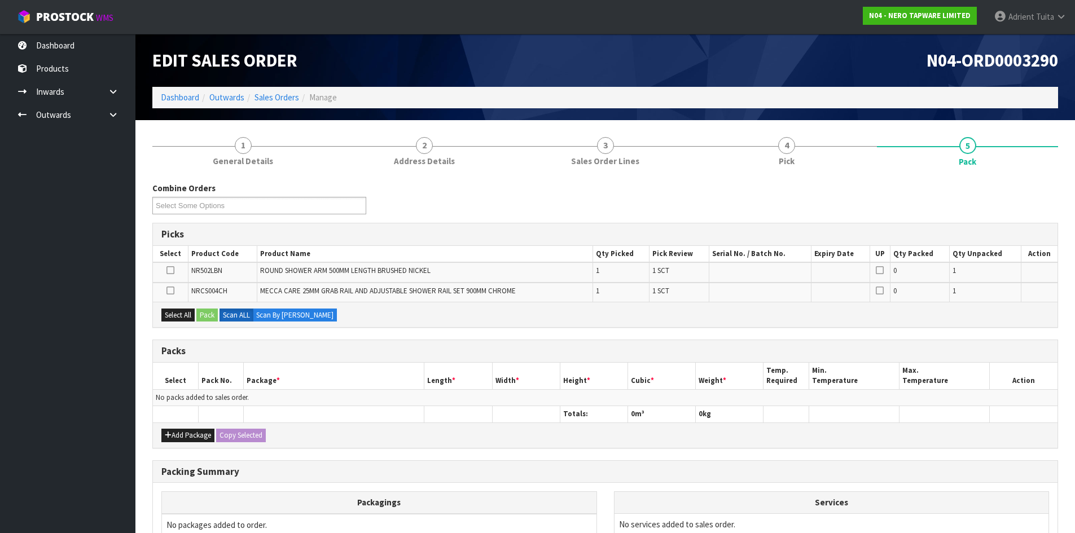
scroll to position [124, 0]
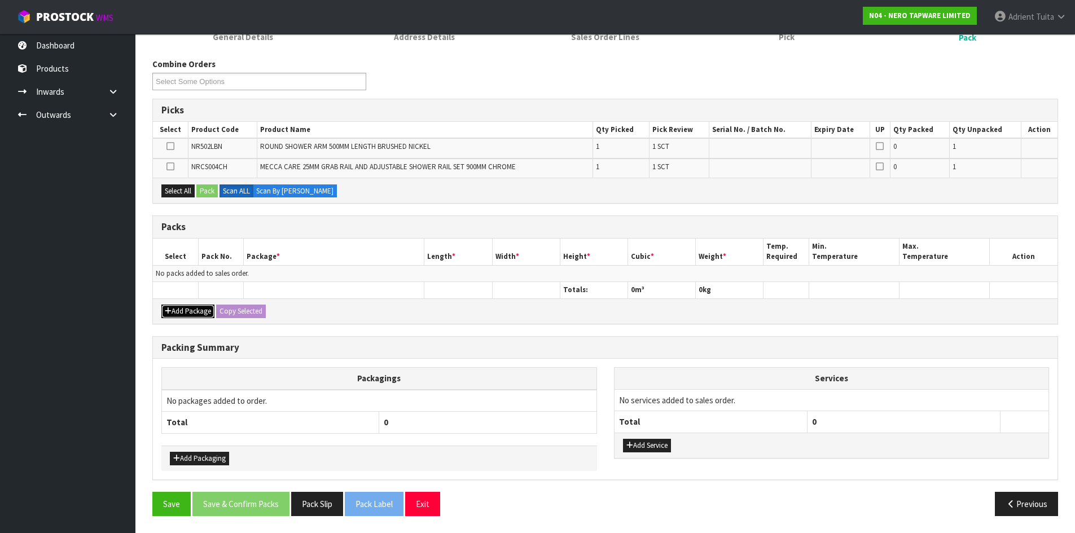
click at [163, 307] on button "Add Package" at bounding box center [187, 312] width 53 height 14
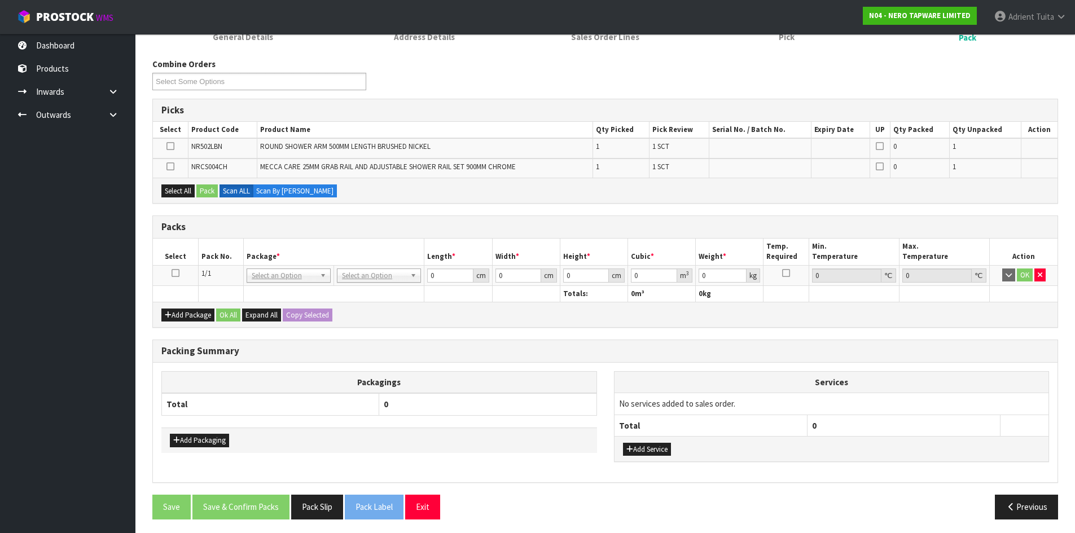
click at [178, 274] on icon at bounding box center [175, 273] width 8 height 1
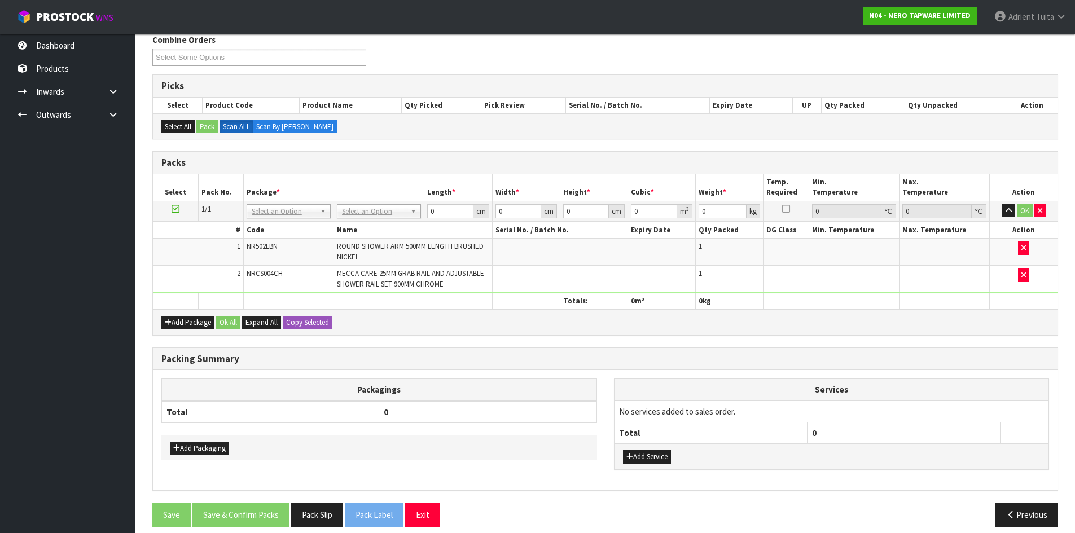
scroll to position [159, 0]
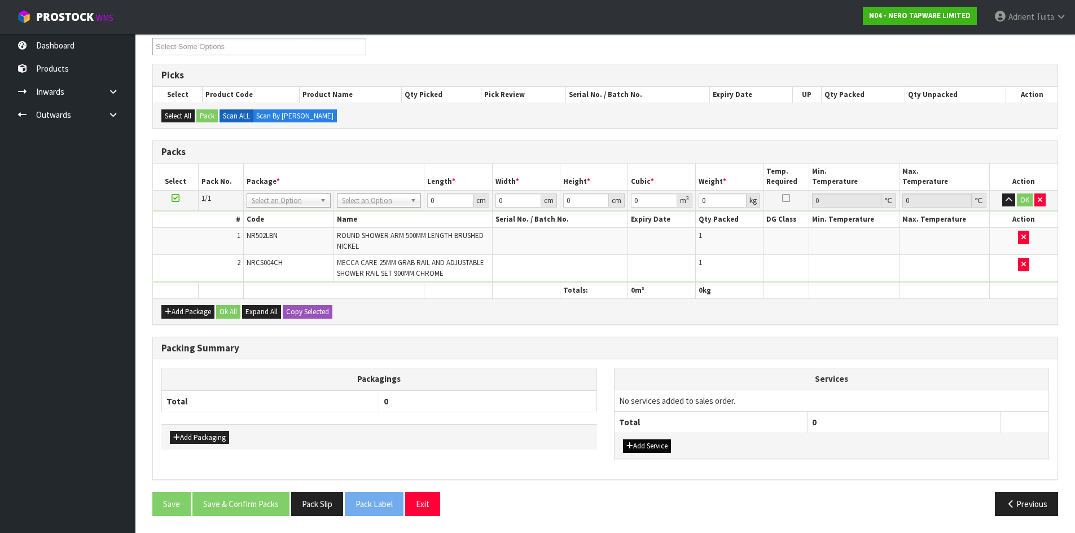
drag, startPoint x: 627, startPoint y: 438, endPoint x: 630, endPoint y: 444, distance: 7.1
click at [629, 442] on div "Add Service" at bounding box center [831, 445] width 434 height 25
drag, startPoint x: 630, startPoint y: 444, endPoint x: 649, endPoint y: 422, distance: 28.8
click at [631, 444] on icon "button" at bounding box center [629, 445] width 7 height 7
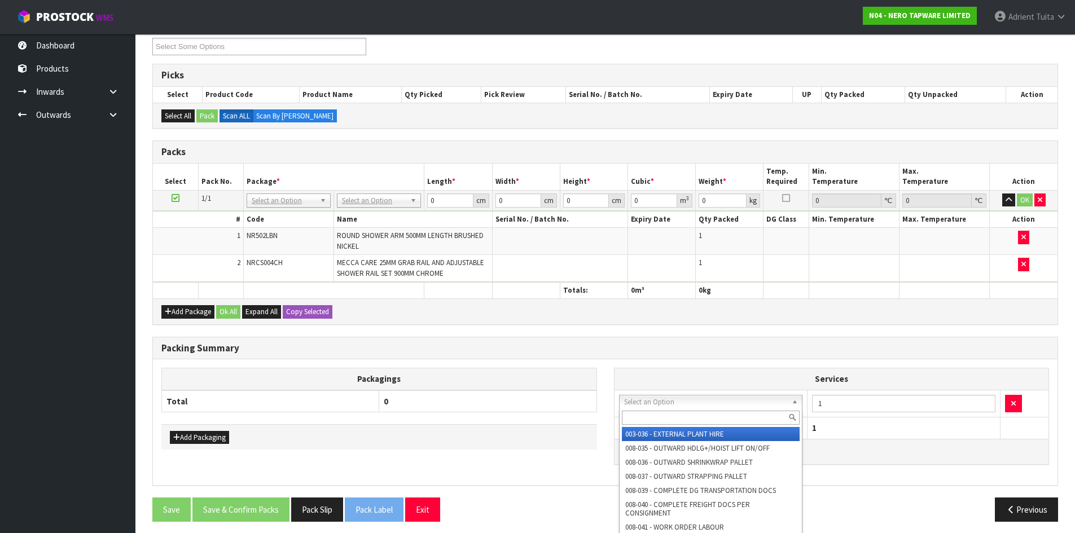
click at [650, 413] on input "text" at bounding box center [711, 418] width 178 height 14
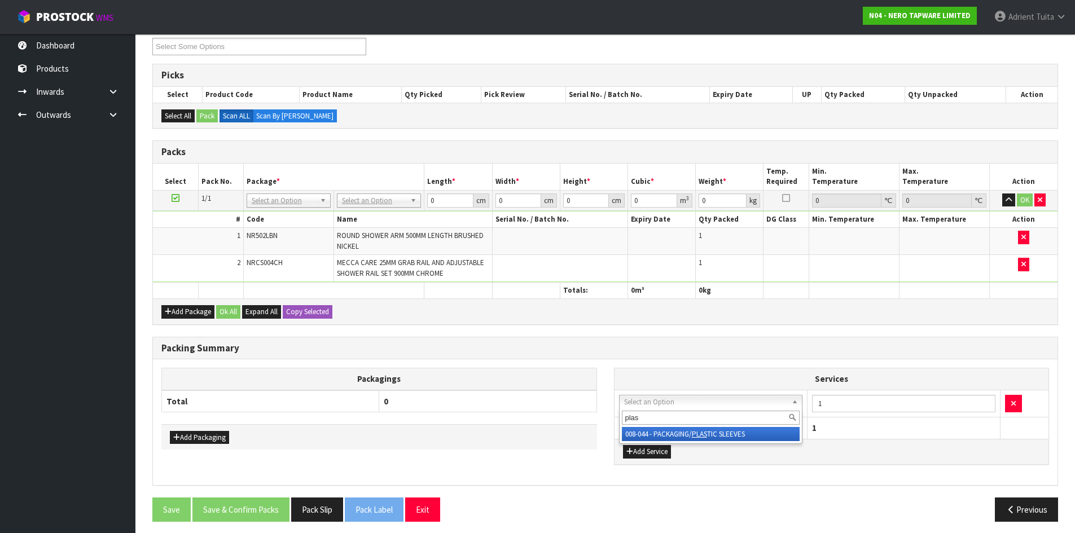
type input "plas"
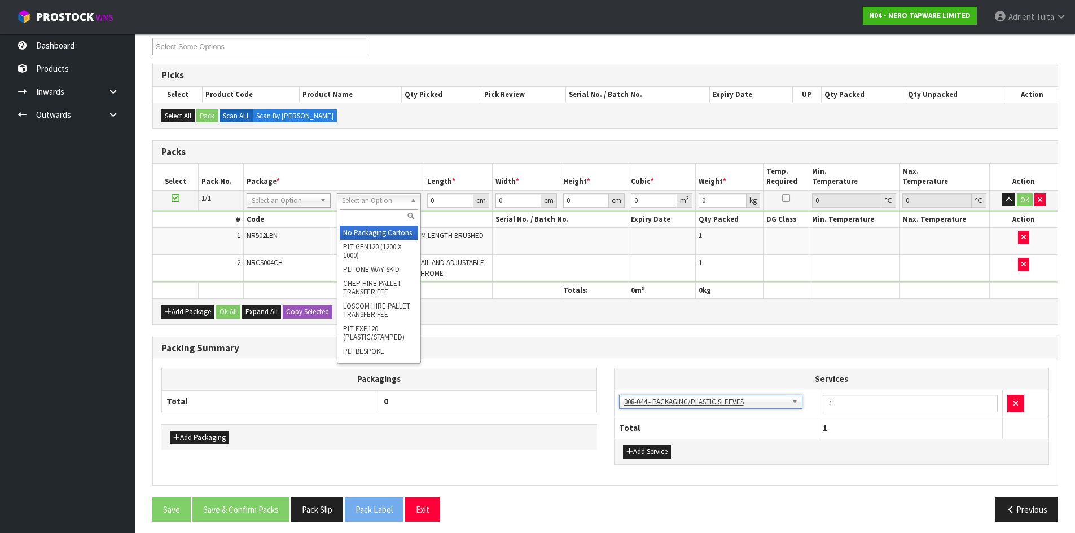
drag, startPoint x: 393, startPoint y: 198, endPoint x: 386, endPoint y: 231, distance: 33.5
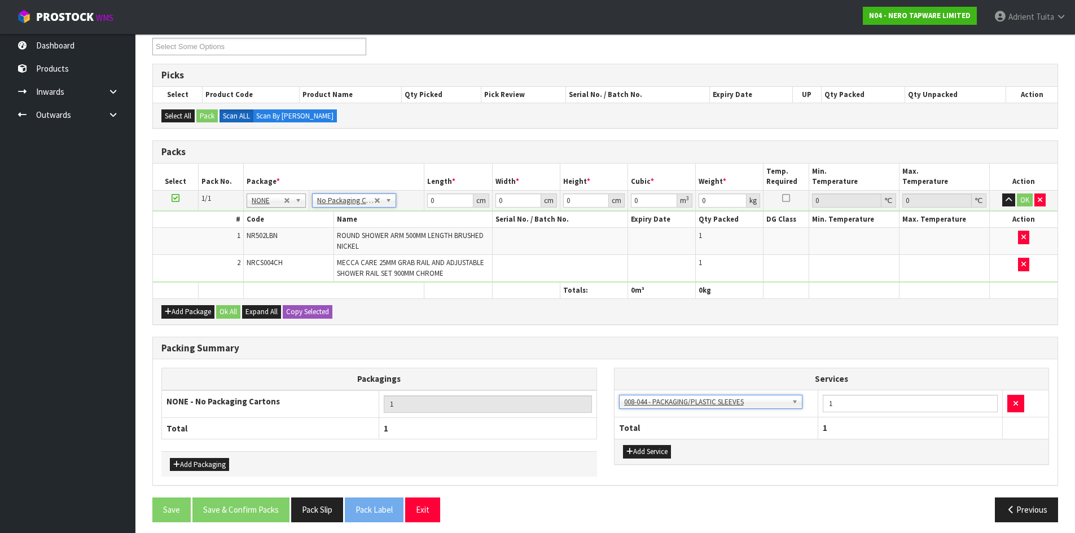
click at [442, 209] on td "0 cm" at bounding box center [458, 200] width 68 height 20
click at [447, 202] on input "0" at bounding box center [450, 200] width 46 height 14
type input "99"
type input "22"
type input "1"
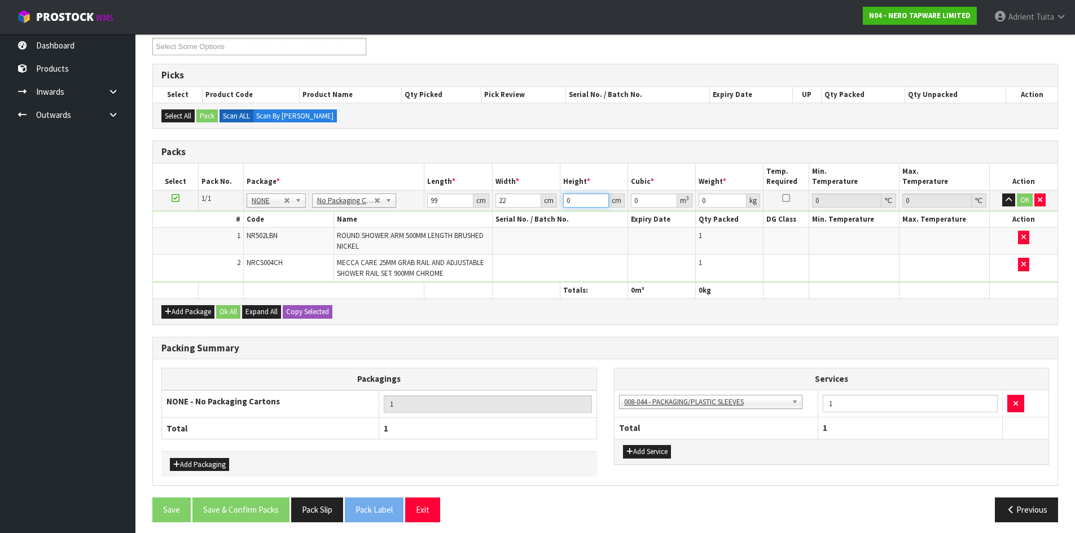
type input "0.002178"
type input "11"
type input "0.023958"
type input "11"
type input "5"
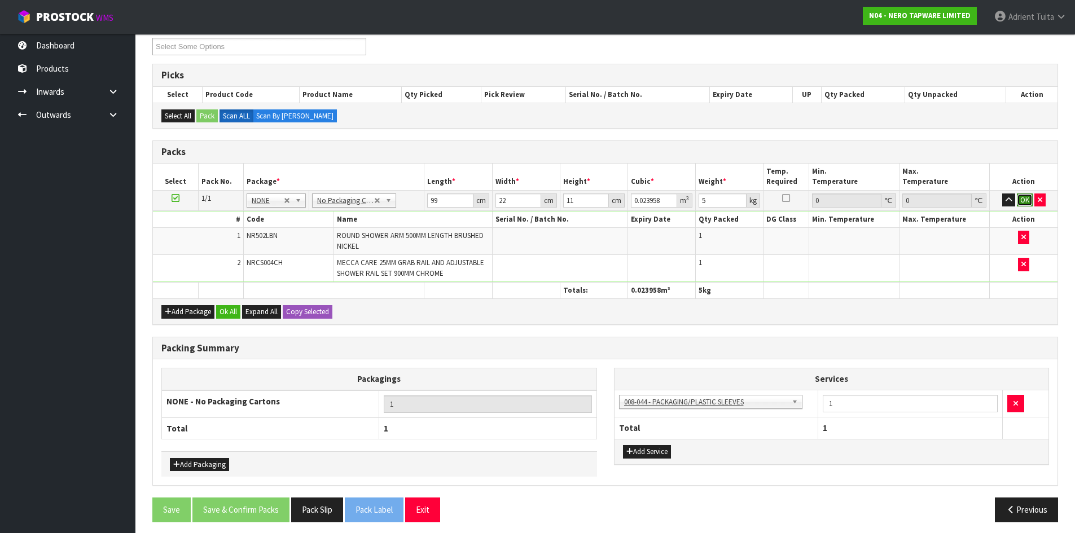
click at [1021, 200] on button "OK" at bounding box center [1024, 200] width 16 height 14
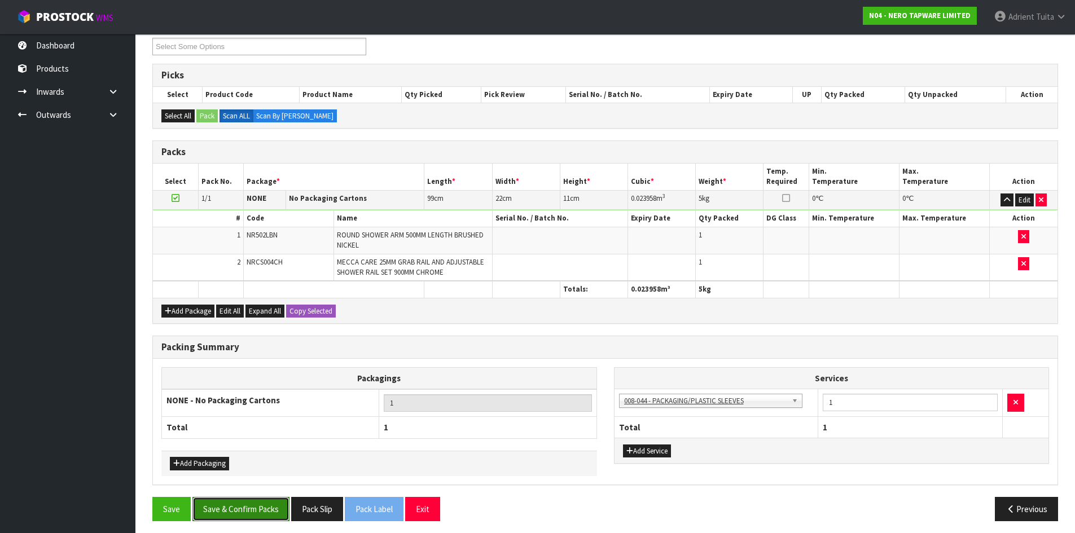
click at [261, 517] on button "Save & Confirm Packs" at bounding box center [240, 509] width 97 height 24
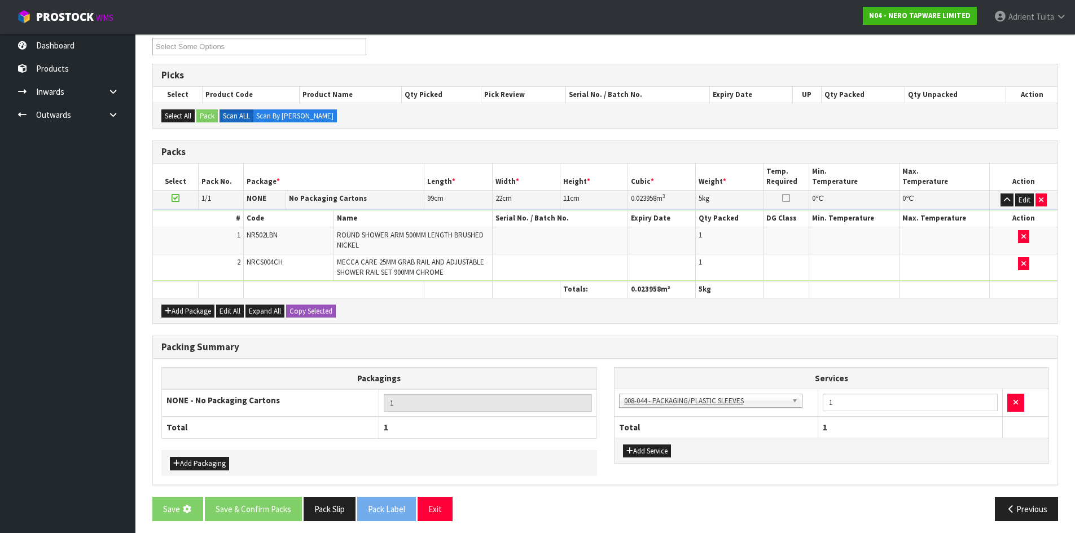
scroll to position [0, 0]
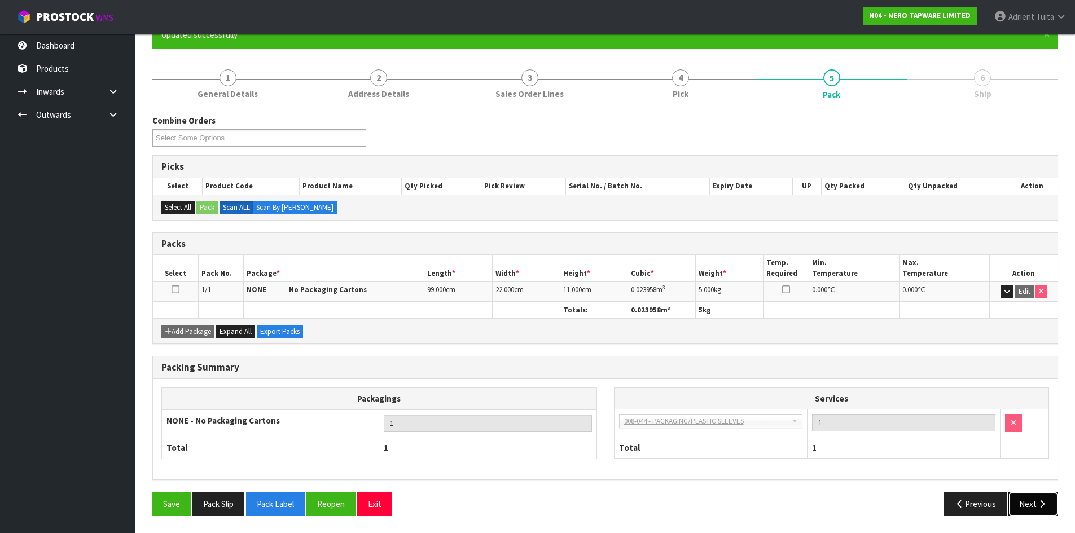
click at [1024, 507] on button "Next" at bounding box center [1033, 504] width 50 height 24
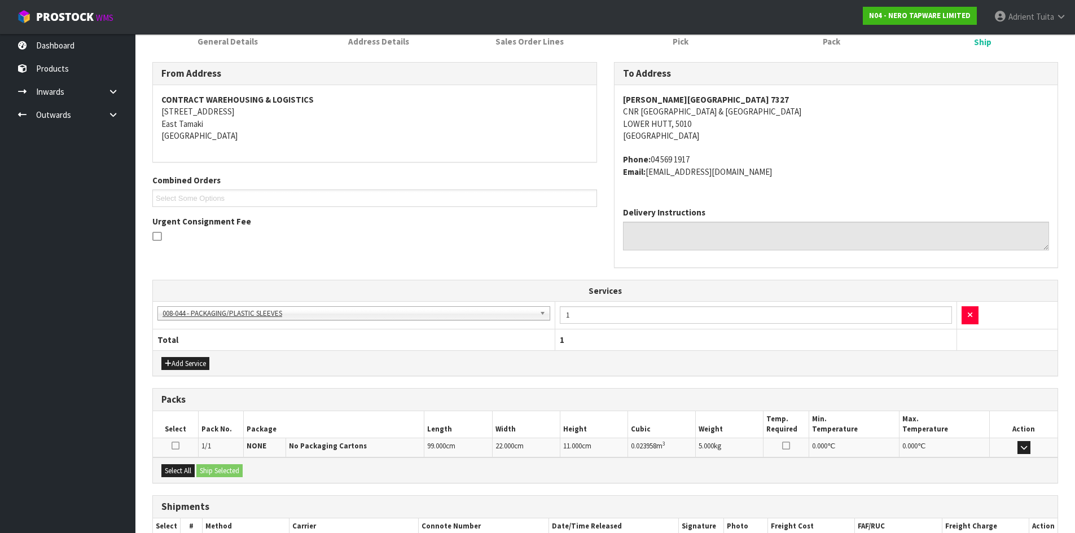
scroll to position [232, 0]
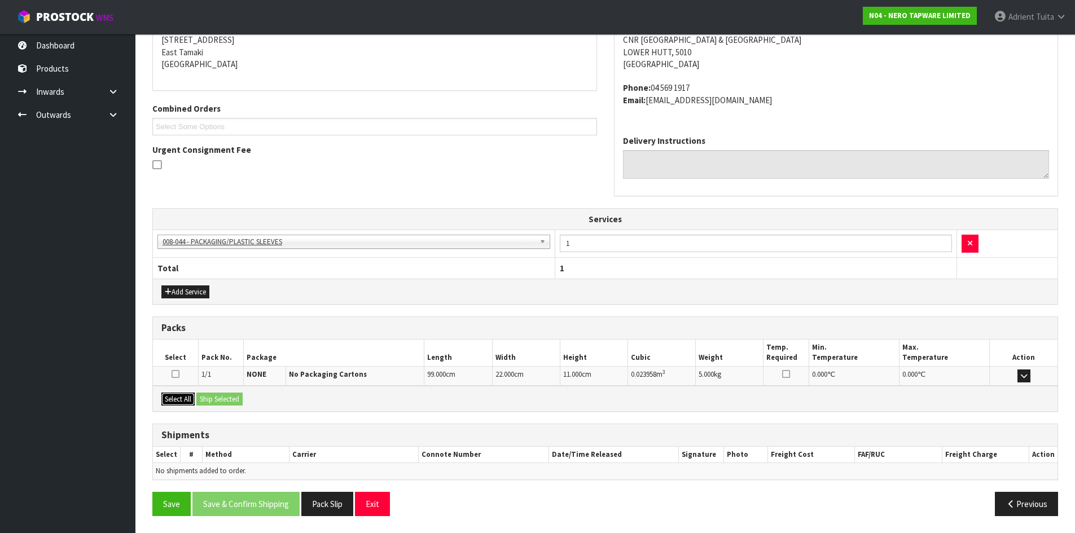
click at [176, 402] on button "Select All" at bounding box center [177, 400] width 33 height 14
click at [235, 395] on button "Ship Selected" at bounding box center [219, 400] width 46 height 14
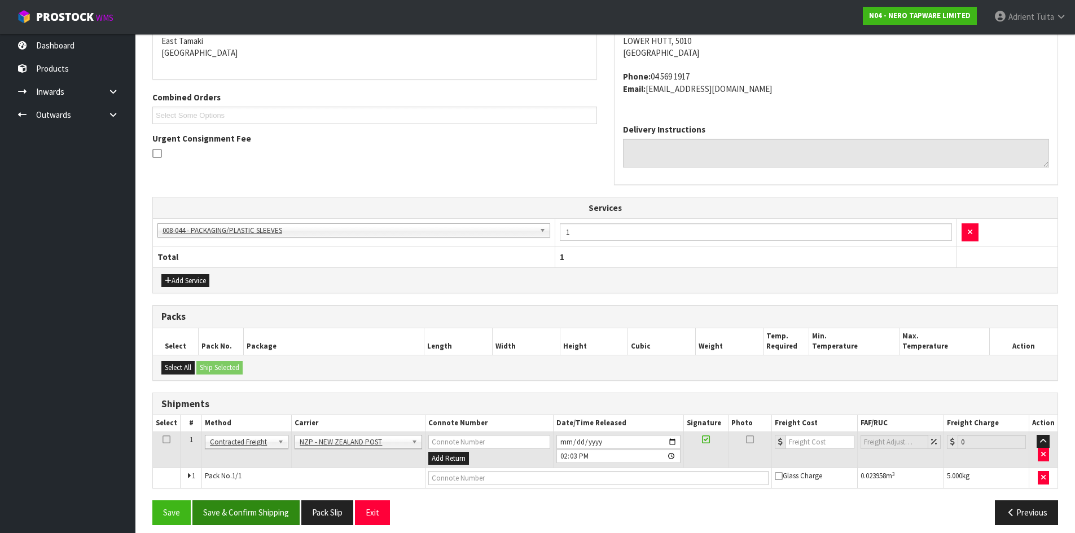
scroll to position [253, 0]
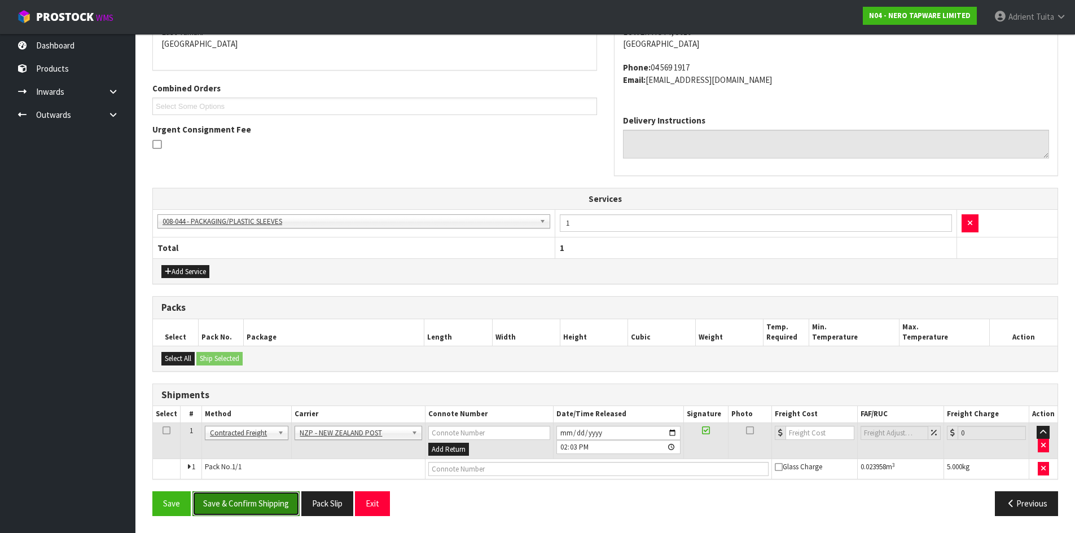
click at [242, 492] on button "Save & Confirm Shipping" at bounding box center [245, 503] width 107 height 24
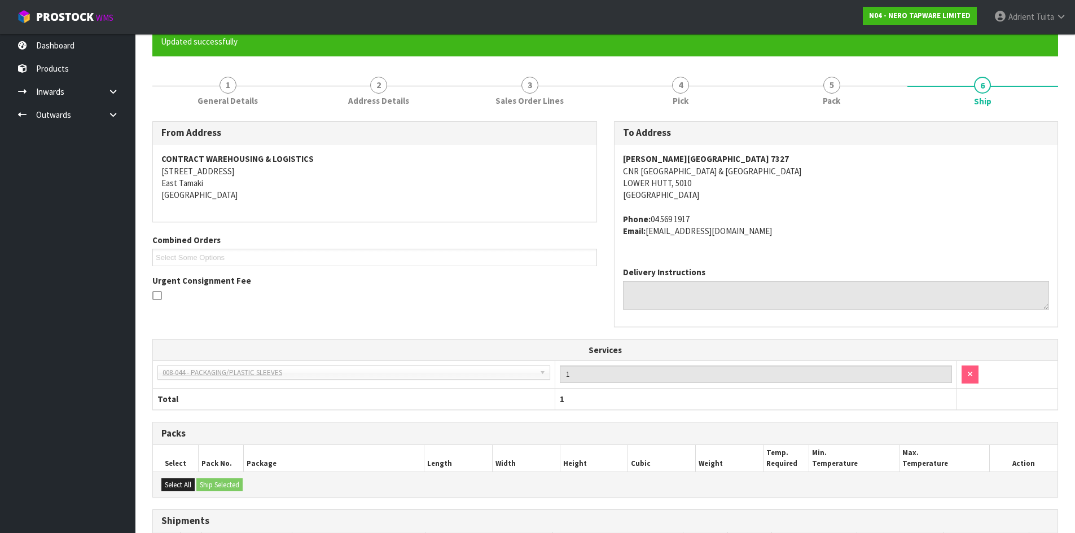
scroll to position [236, 0]
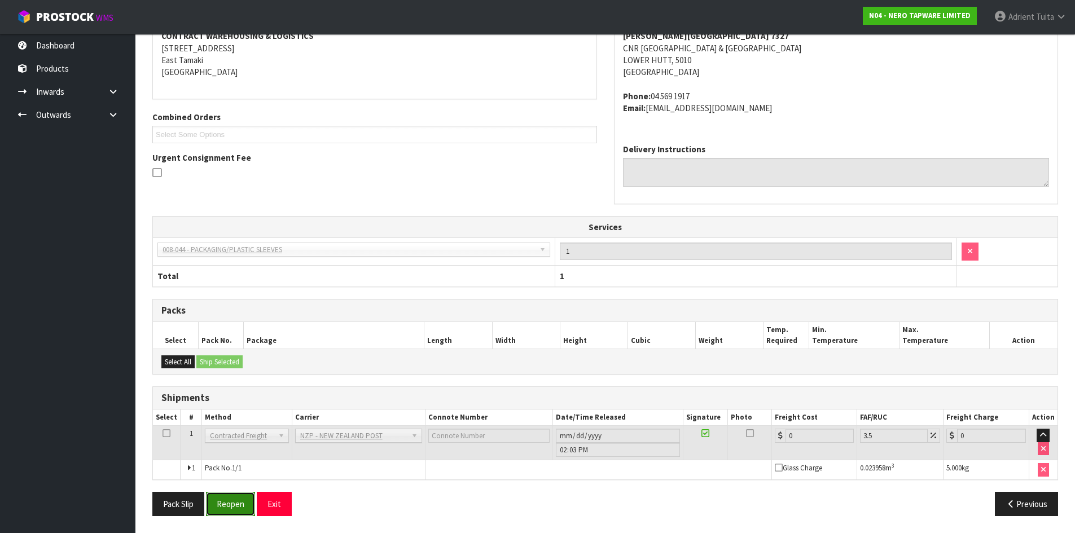
click at [225, 504] on button "Reopen" at bounding box center [230, 504] width 49 height 24
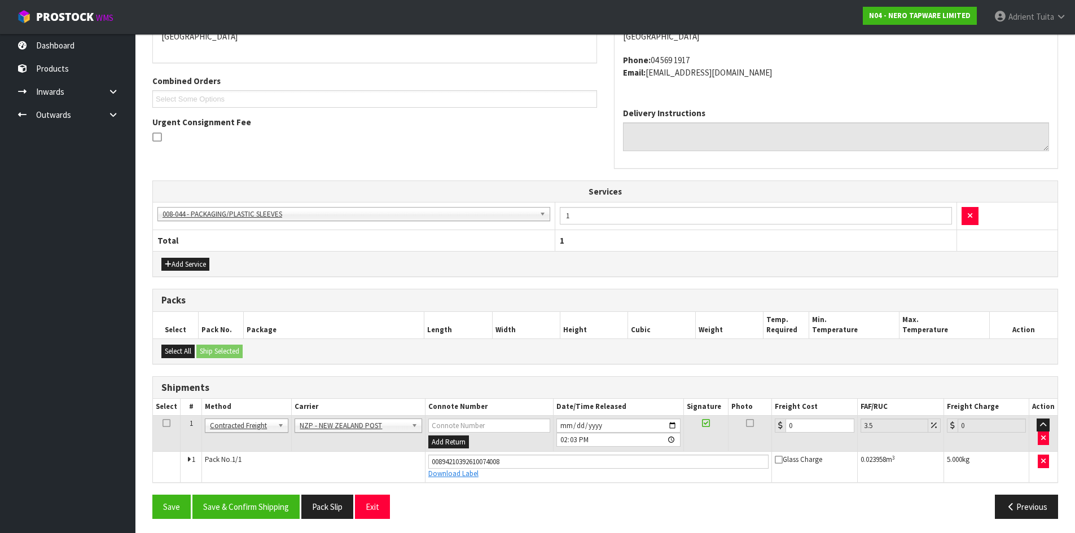
scroll to position [263, 0]
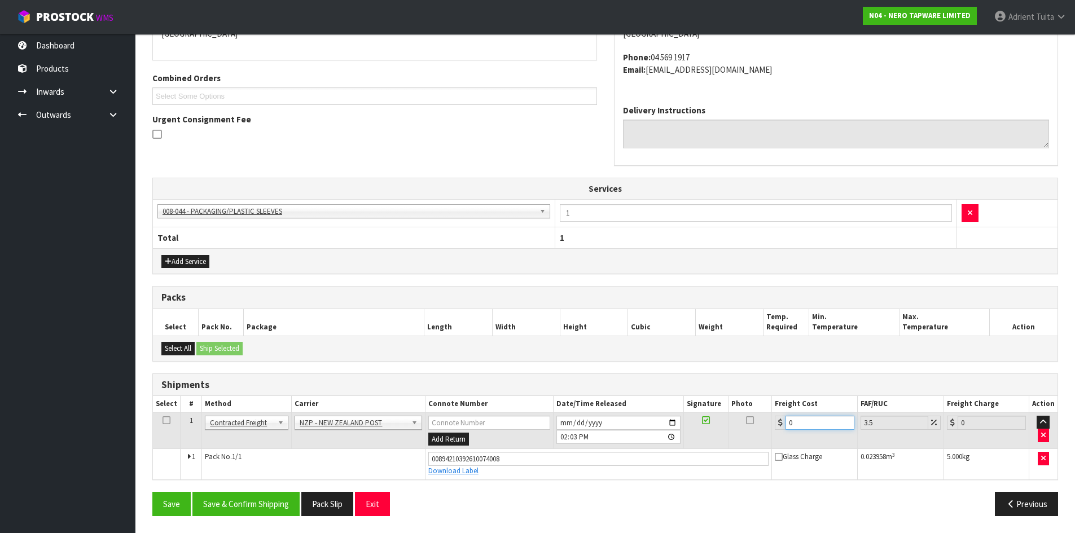
click at [819, 426] on input "0" at bounding box center [819, 423] width 68 height 14
type input "8"
type input "8.28"
type input "8.4"
type input "8.69"
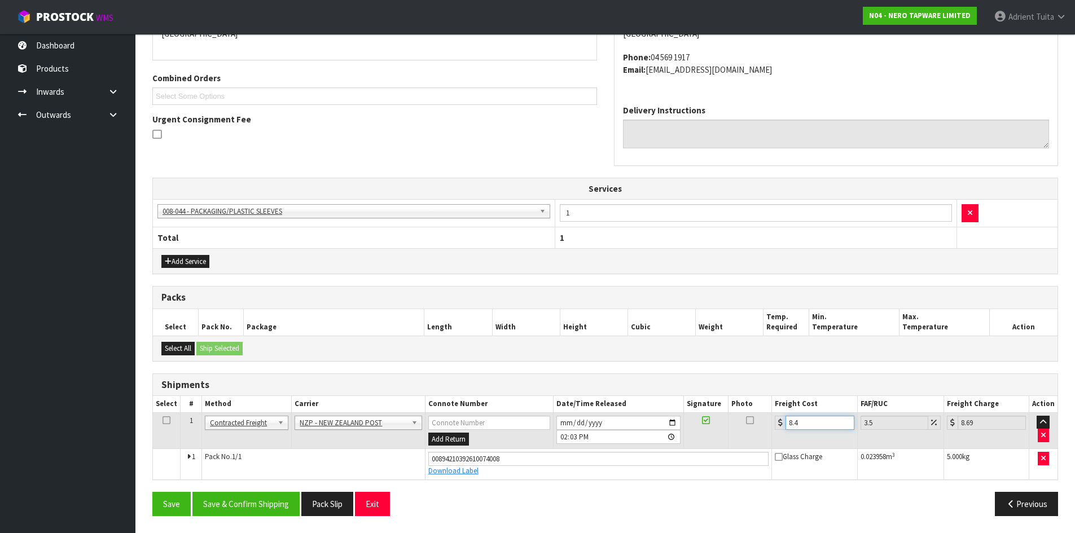
type input "8.45"
type input "8.75"
type input "8.45"
click at [258, 497] on button "Save & Confirm Shipping" at bounding box center [245, 504] width 107 height 24
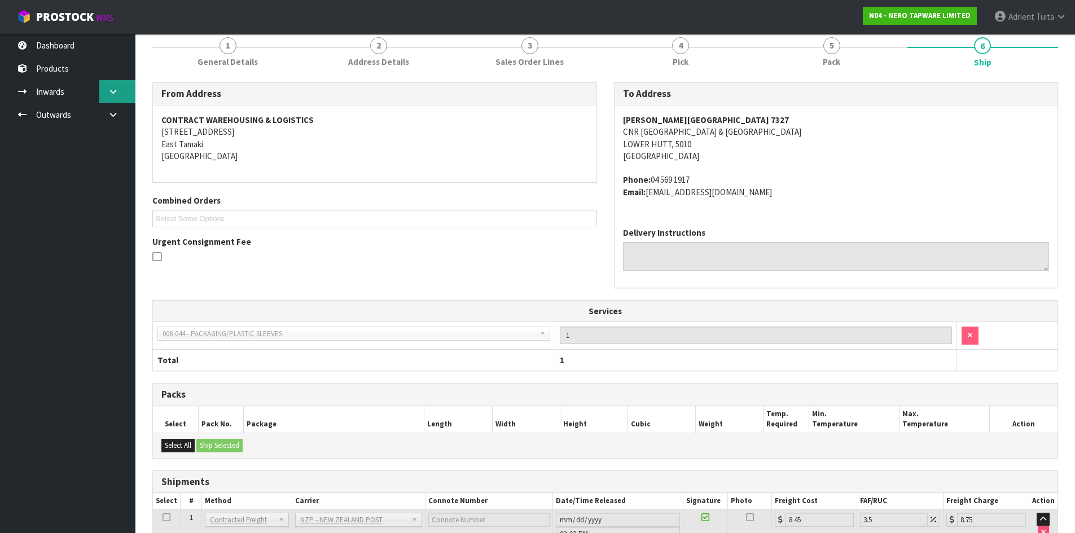
scroll to position [0, 0]
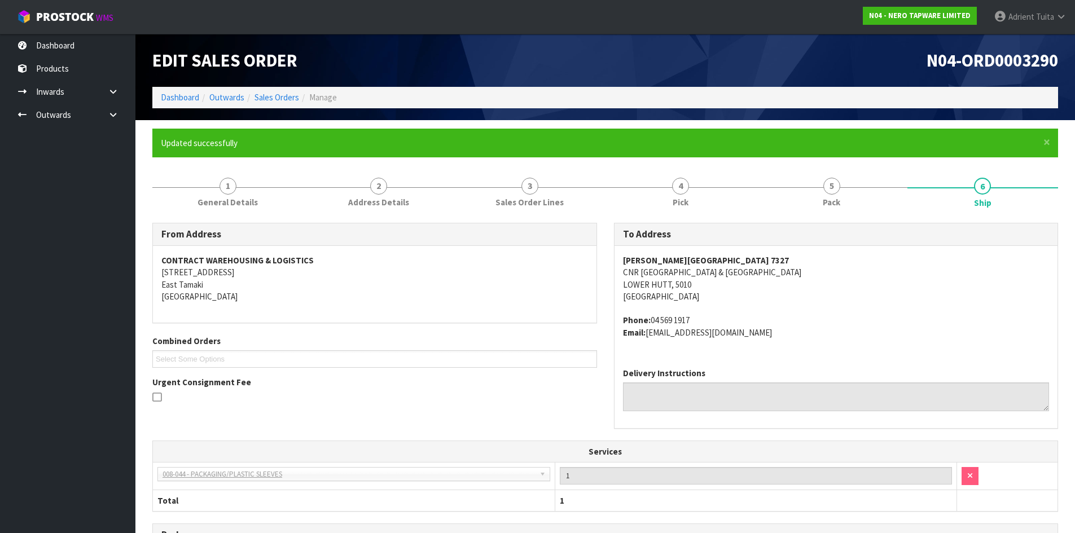
click at [199, 102] on li "Outwards" at bounding box center [221, 97] width 45 height 12
click at [196, 102] on link "Dashboard" at bounding box center [180, 97] width 38 height 11
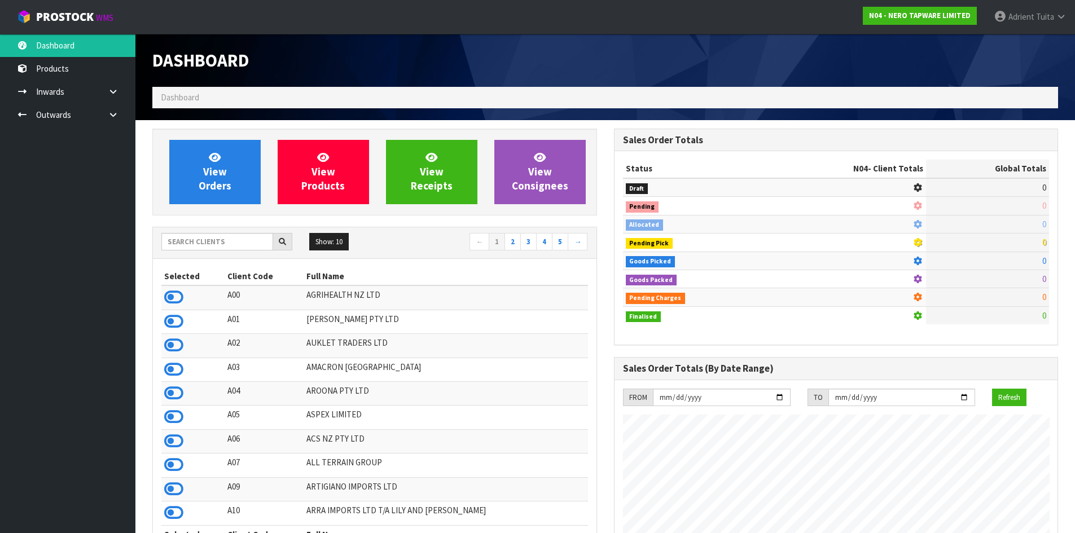
scroll to position [879, 461]
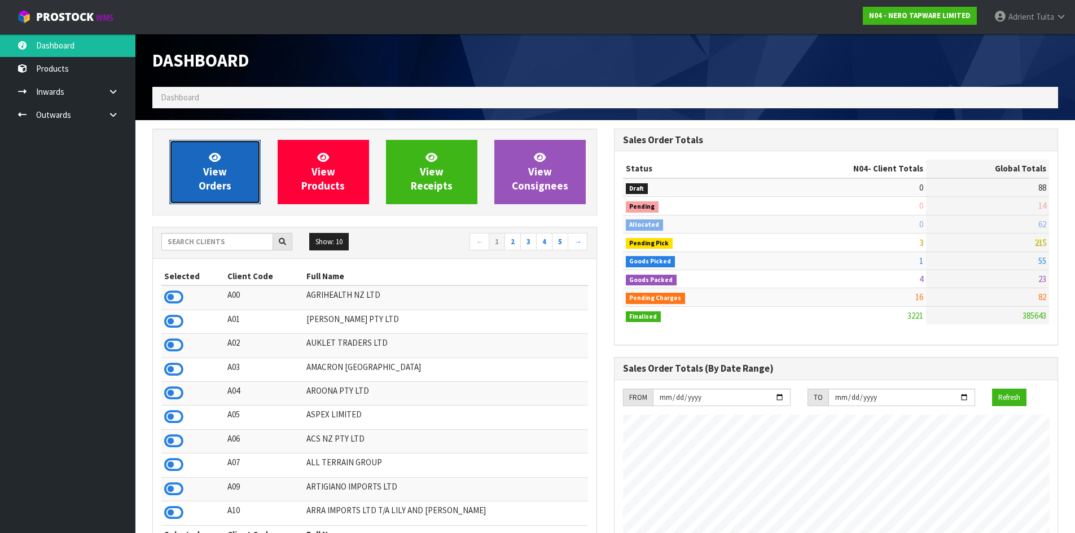
click at [226, 153] on link "View Orders" at bounding box center [214, 172] width 91 height 64
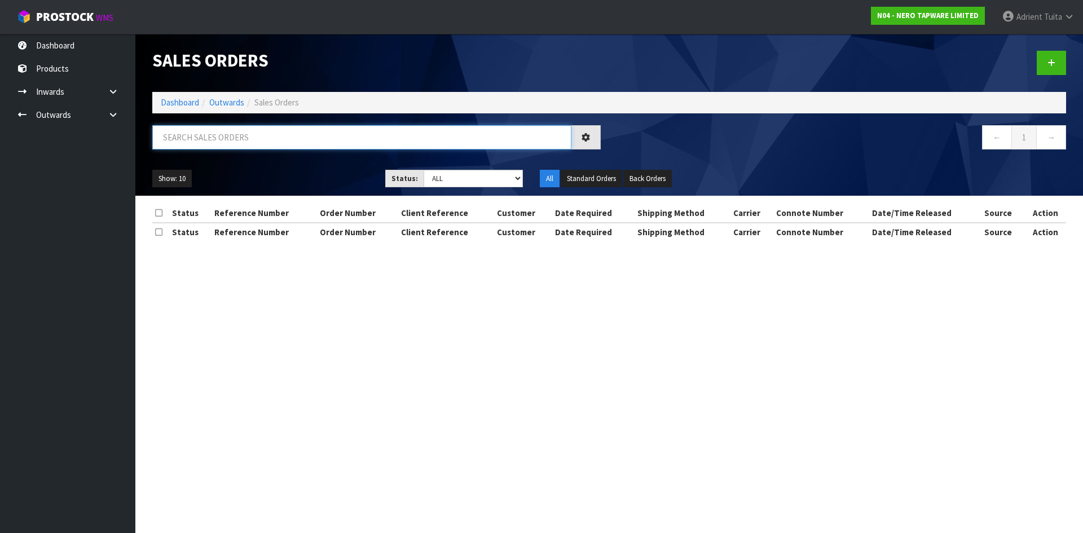
click at [218, 137] on input "text" at bounding box center [361, 137] width 419 height 24
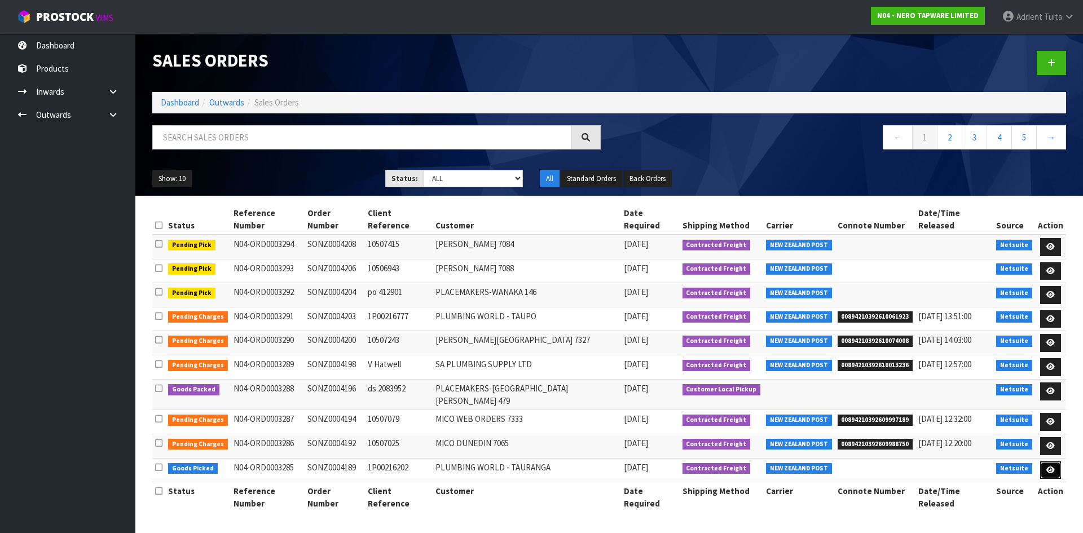
click at [1046, 466] on icon at bounding box center [1050, 469] width 8 height 7
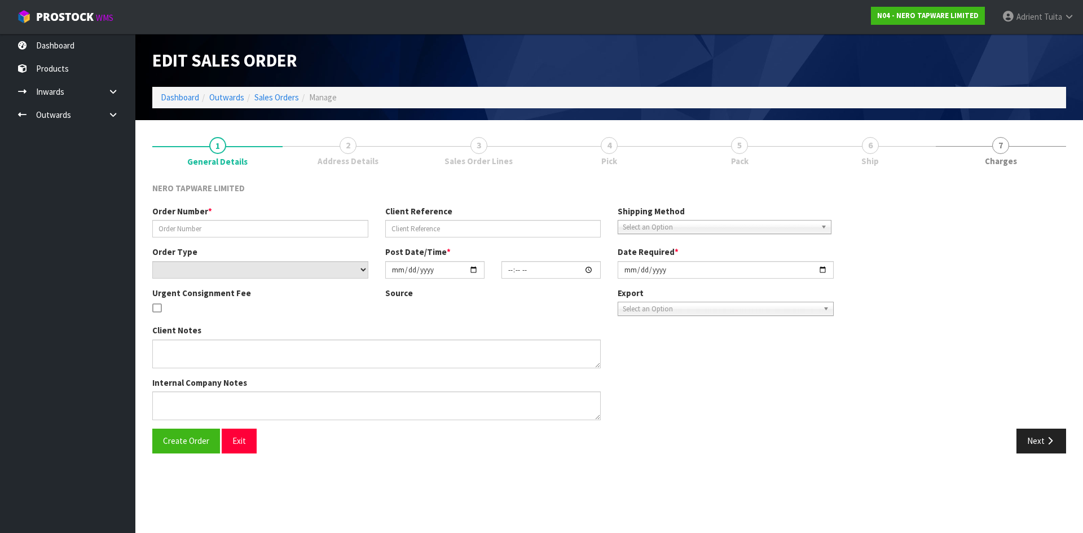
type input "SONZ0004189"
type input "1P00216202"
select select "number:0"
type input "2025-10-14"
type input "09:30:11.000"
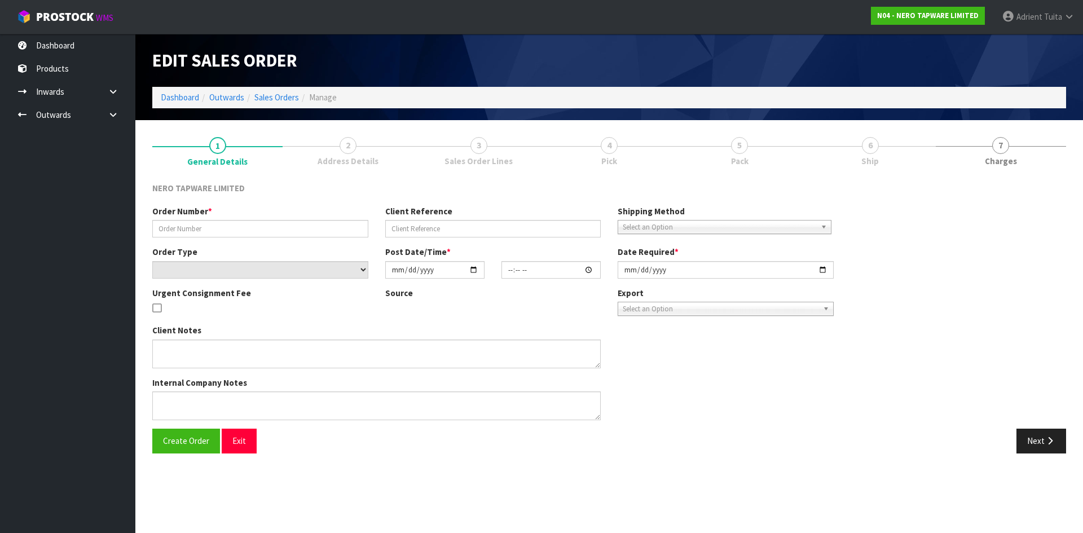
type input "2025-10-14"
type textarea "PLEASE REMOVE THE 2PCS NR221901BN"
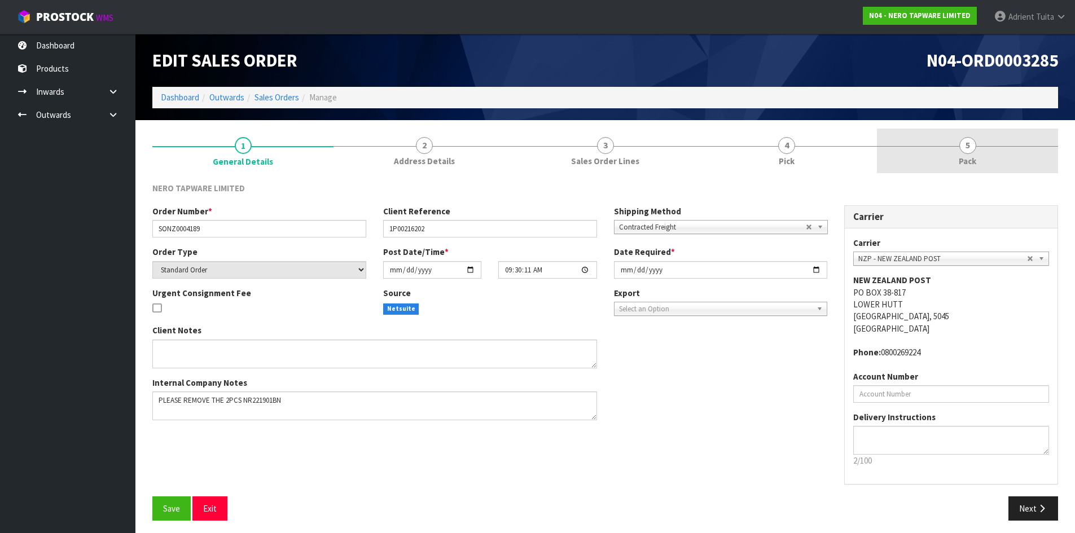
click at [977, 166] on link "5 Pack" at bounding box center [967, 151] width 181 height 45
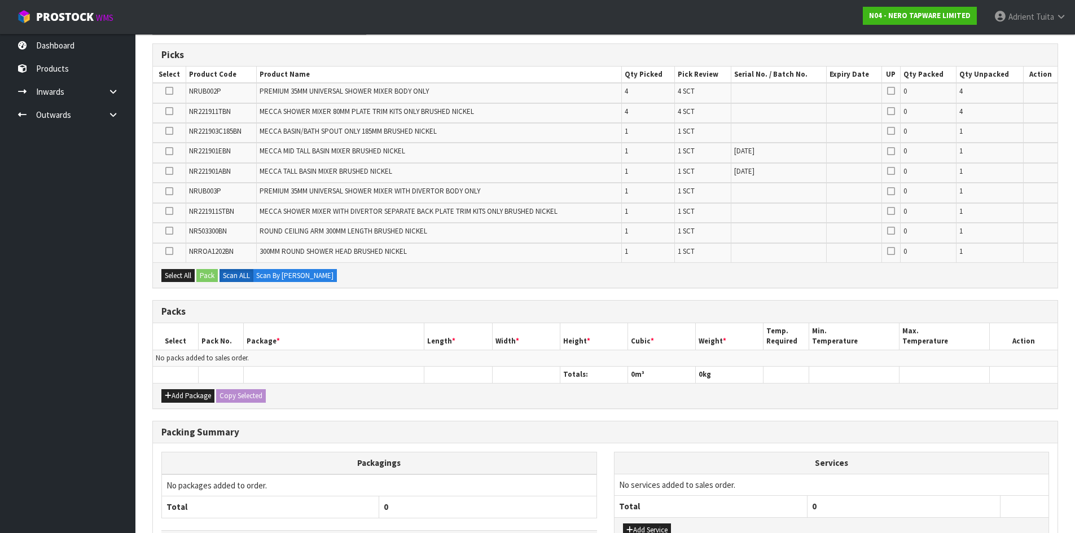
scroll to position [264, 0]
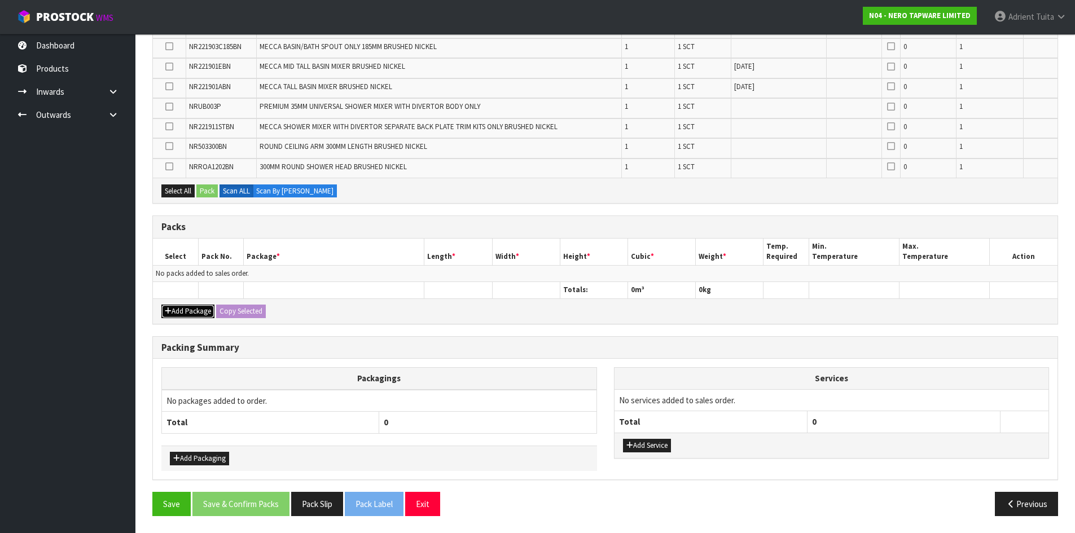
click at [177, 305] on button "Add Package" at bounding box center [187, 312] width 53 height 14
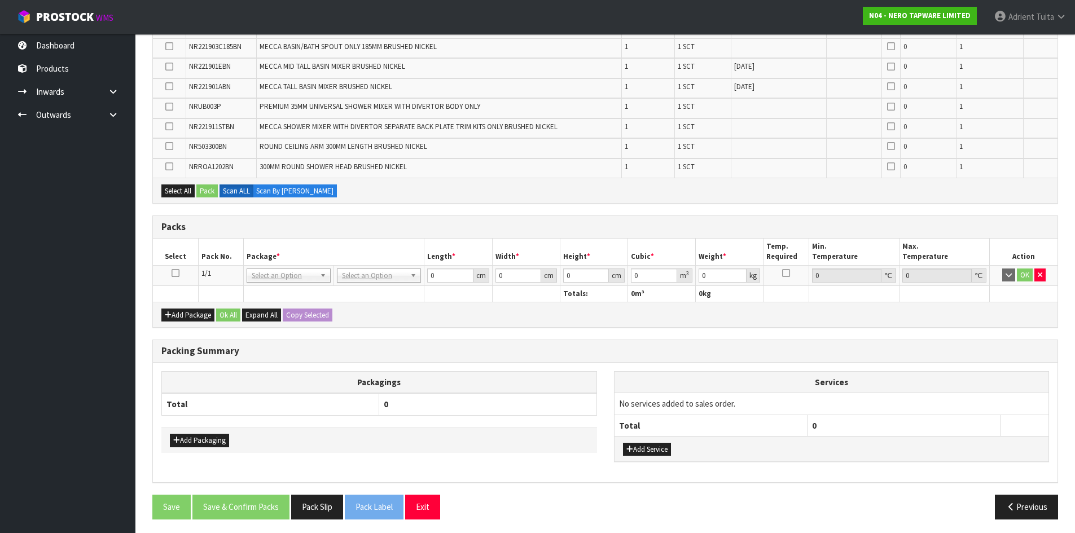
click at [169, 272] on td at bounding box center [175, 275] width 45 height 20
click at [174, 273] on icon at bounding box center [175, 273] width 8 height 1
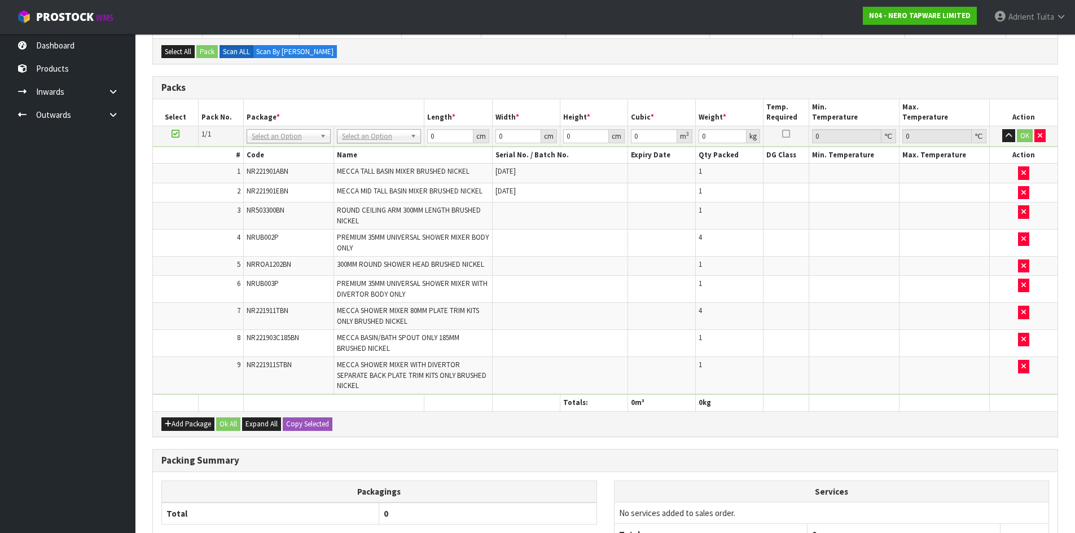
scroll to position [223, 0]
click at [378, 126] on th "Package *" at bounding box center [333, 113] width 181 height 27
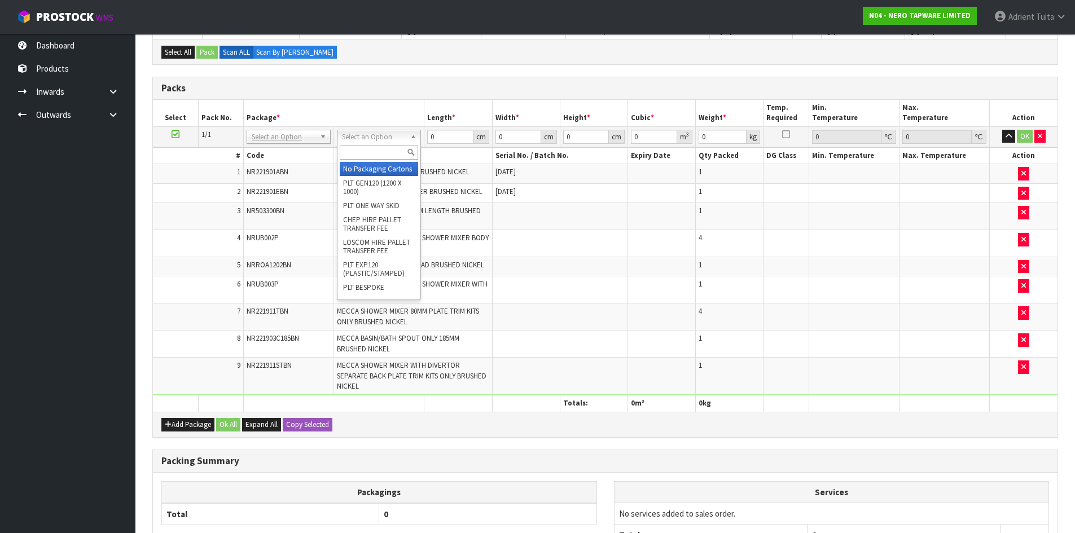
drag, startPoint x: 377, startPoint y: 137, endPoint x: 374, endPoint y: 158, distance: 21.7
click at [374, 158] on input "text" at bounding box center [379, 153] width 78 height 14
type input "own"
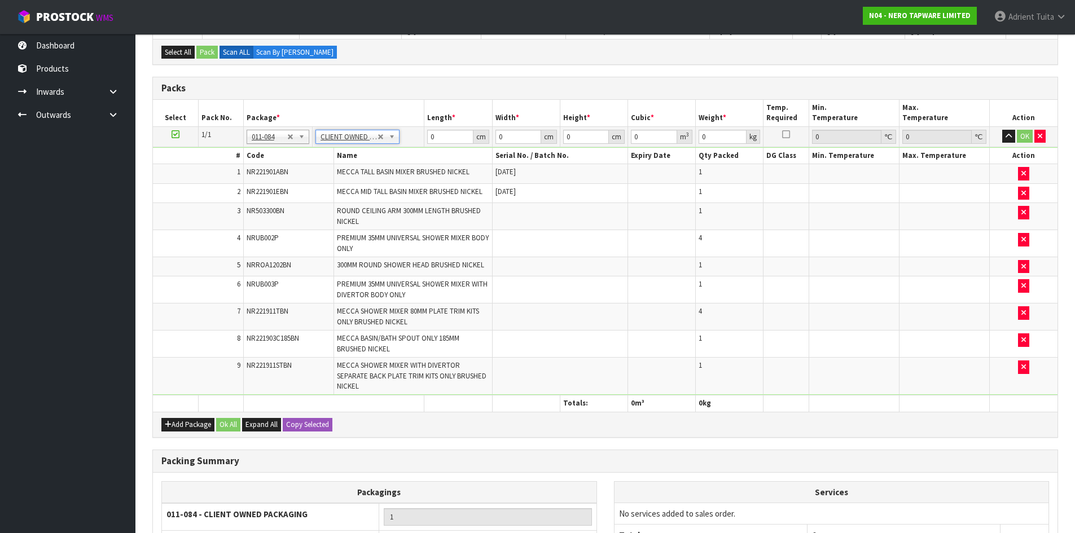
type input "11.88"
click at [449, 134] on input "0" at bounding box center [450, 137] width 46 height 14
type input "68"
type input "47"
type input "2"
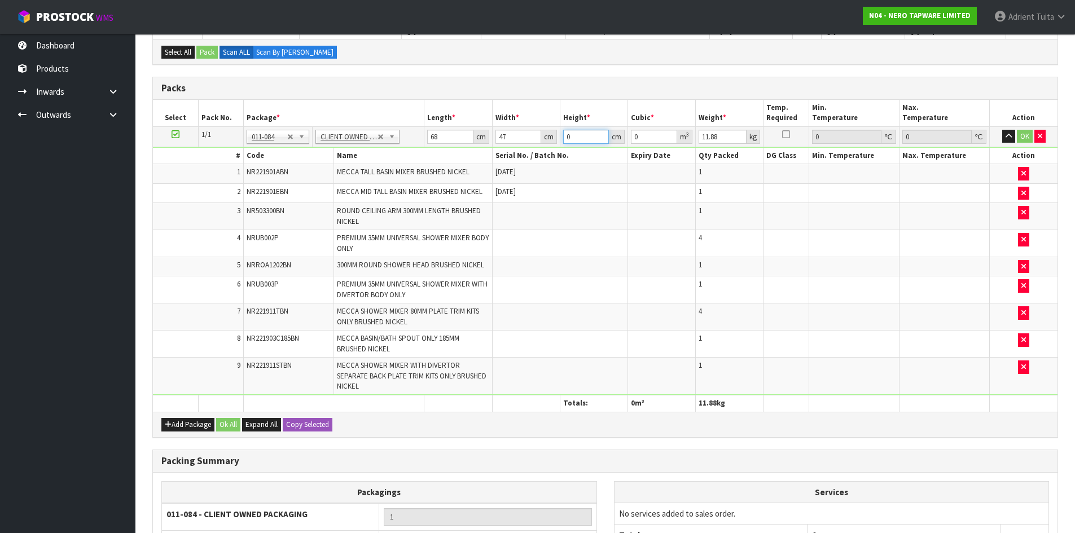
type input "0.006392"
type input "24"
type input "0.076704"
type input "24"
type input "14"
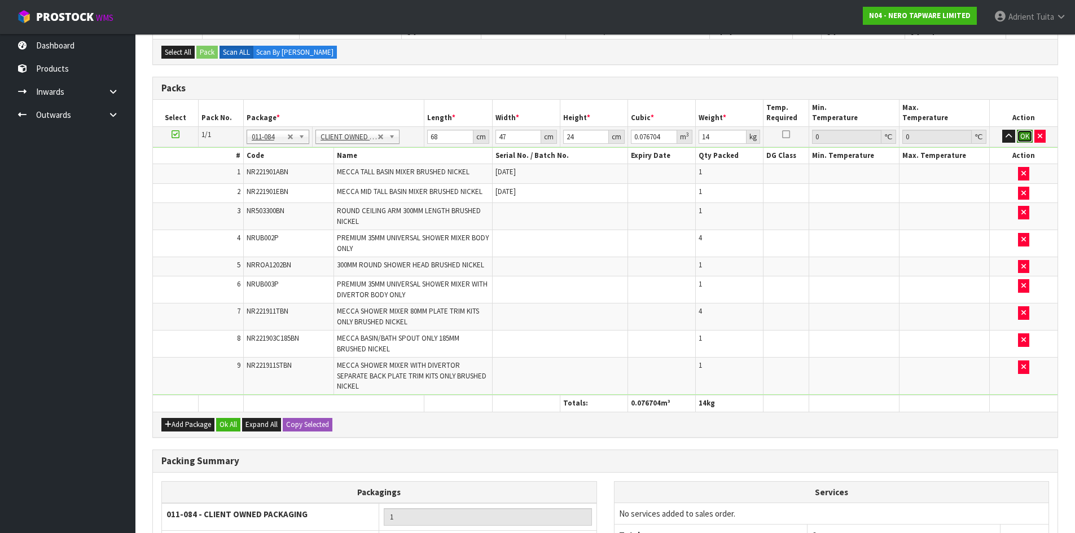
click at [1027, 139] on button "OK" at bounding box center [1024, 137] width 16 height 14
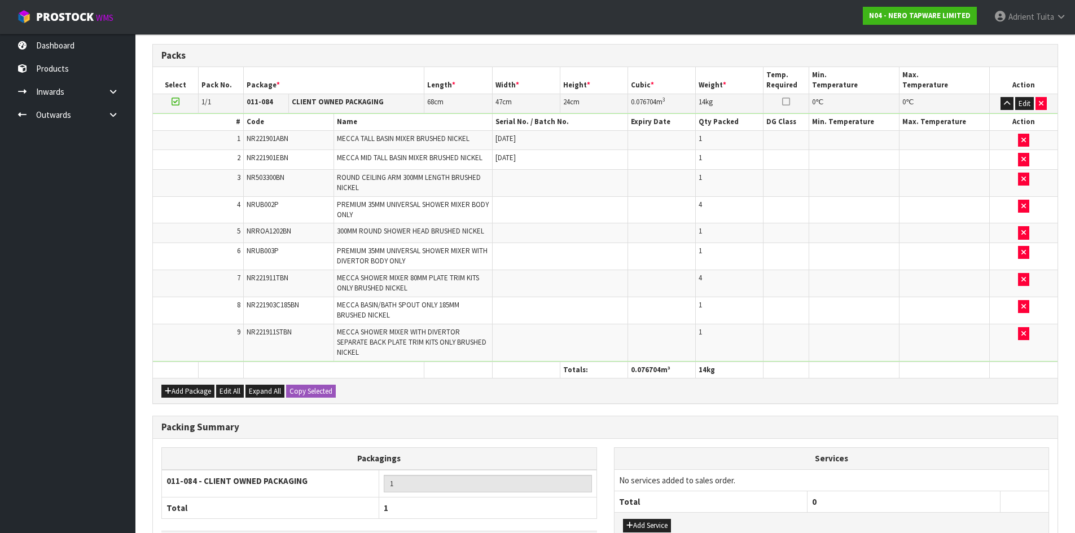
scroll to position [341, 0]
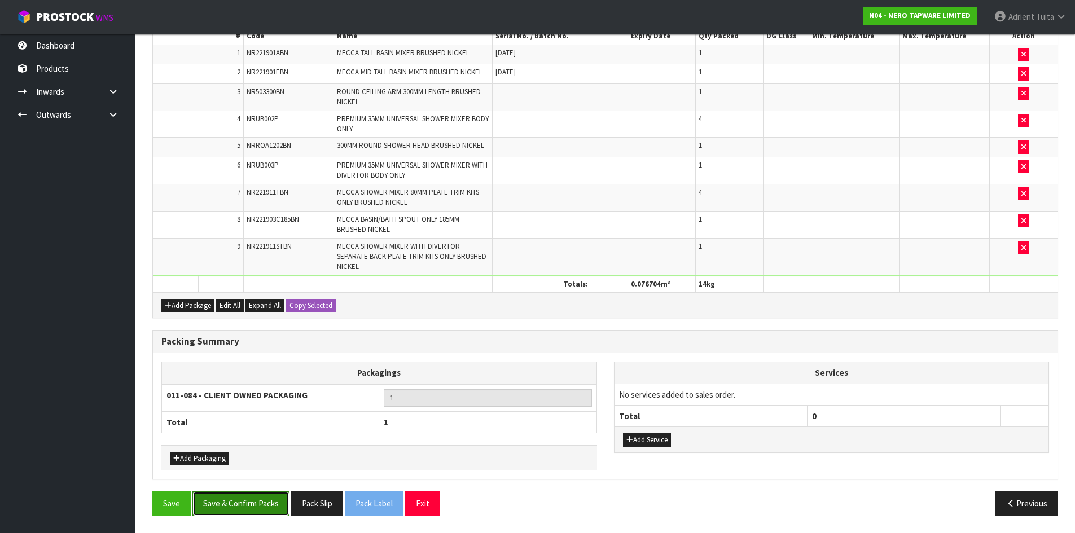
click at [260, 504] on button "Save & Confirm Packs" at bounding box center [240, 503] width 97 height 24
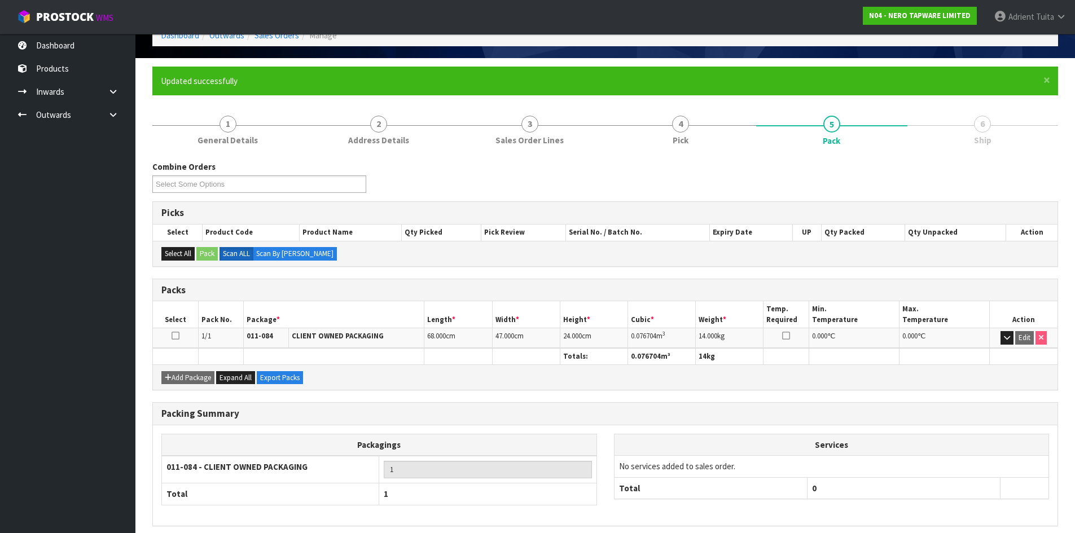
scroll to position [108, 0]
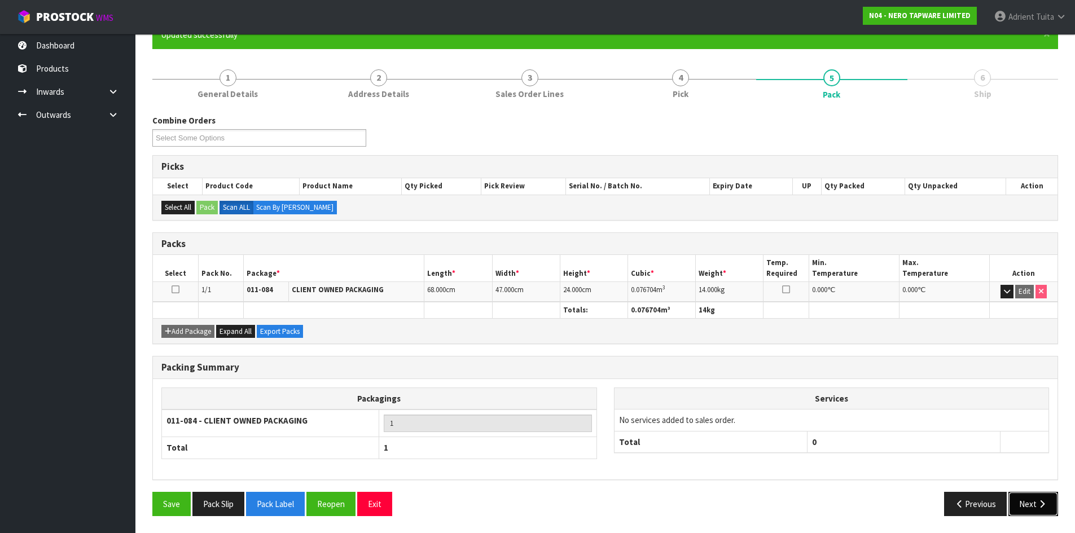
click at [1034, 513] on button "Next" at bounding box center [1033, 504] width 50 height 24
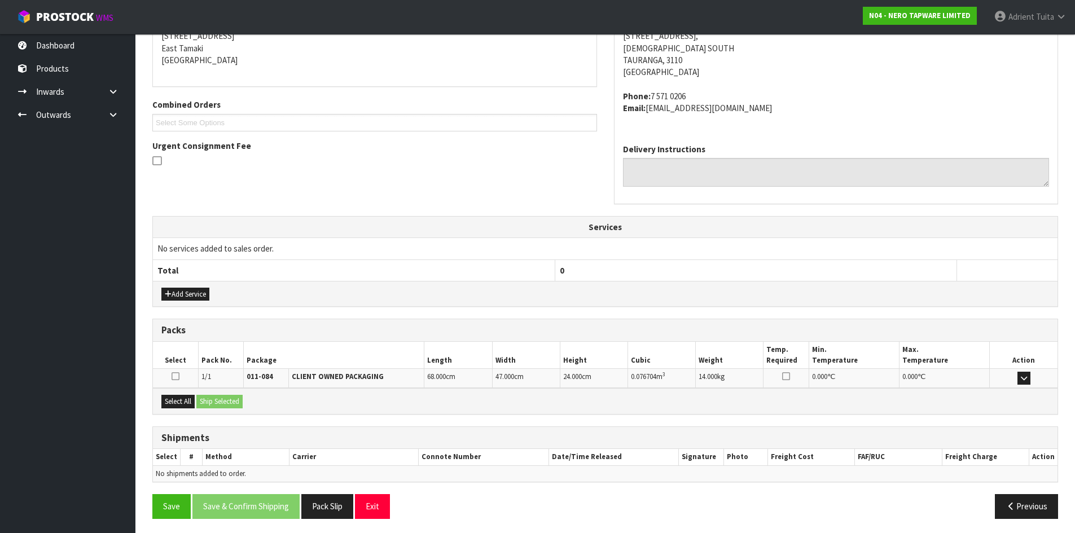
scroll to position [239, 0]
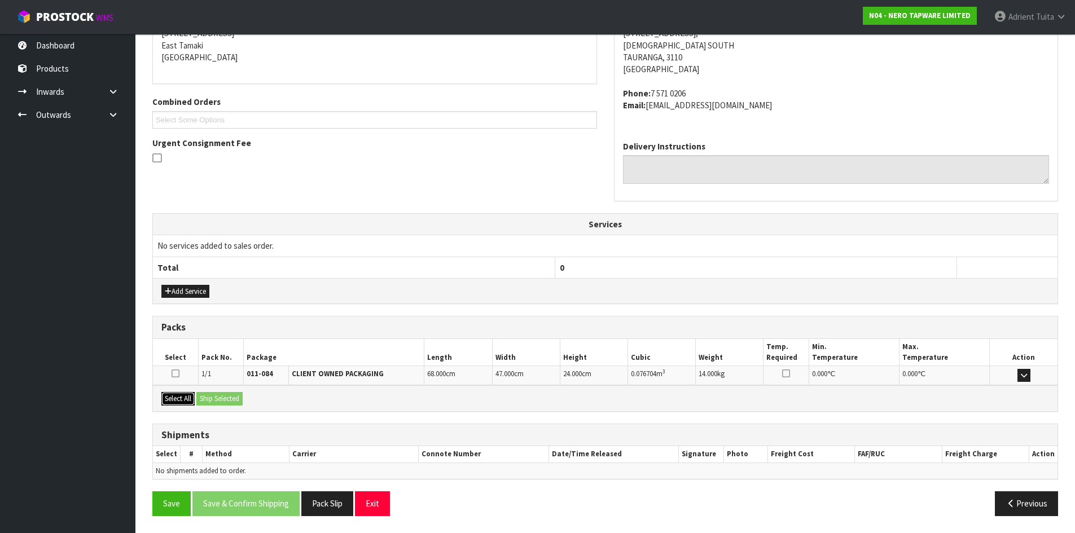
click at [169, 400] on button "Select All" at bounding box center [177, 399] width 33 height 14
click at [217, 395] on button "Ship Selected" at bounding box center [219, 399] width 46 height 14
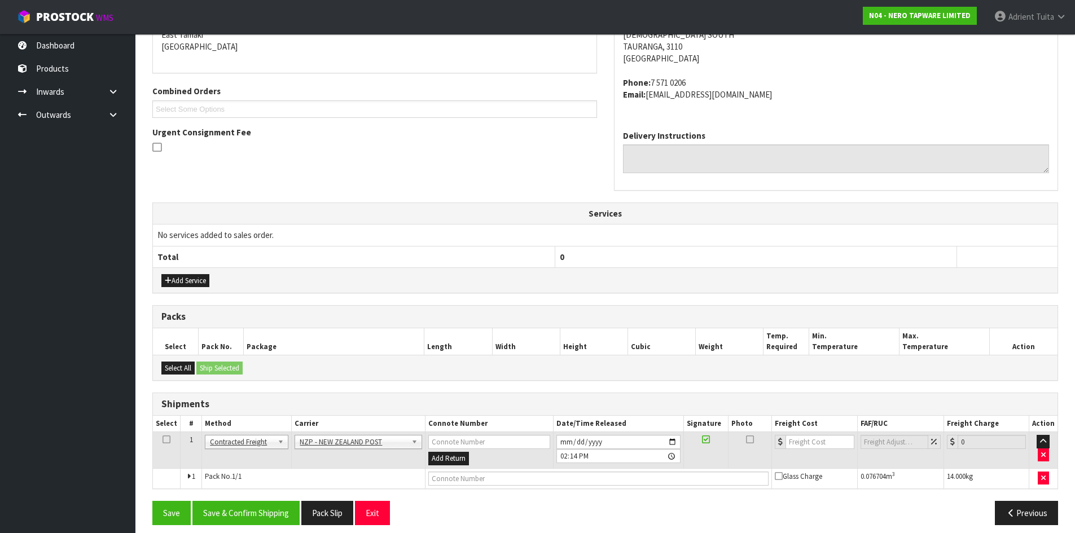
scroll to position [259, 0]
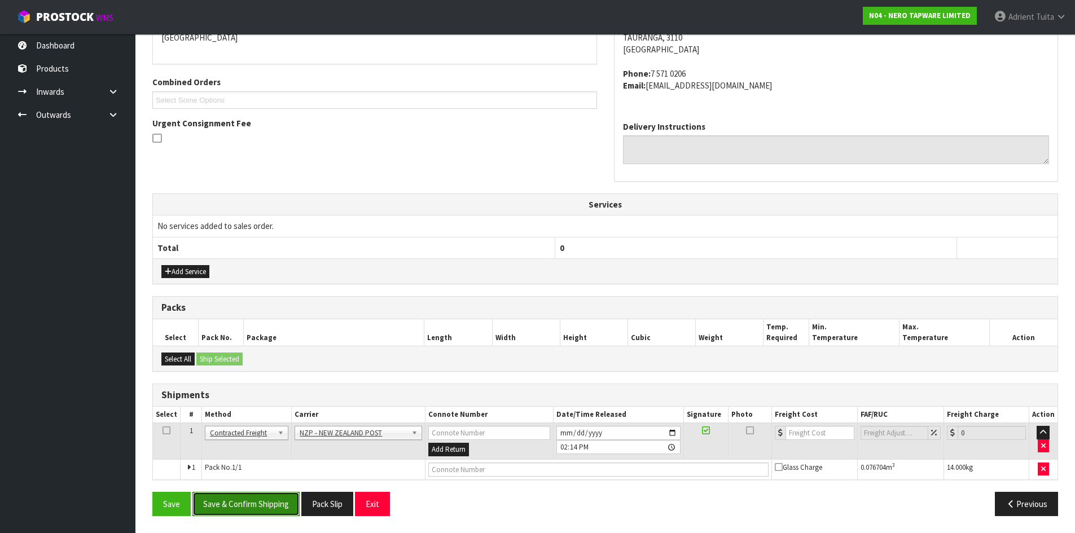
drag, startPoint x: 253, startPoint y: 503, endPoint x: 264, endPoint y: 497, distance: 12.9
click at [253, 503] on button "Save & Confirm Shipping" at bounding box center [245, 504] width 107 height 24
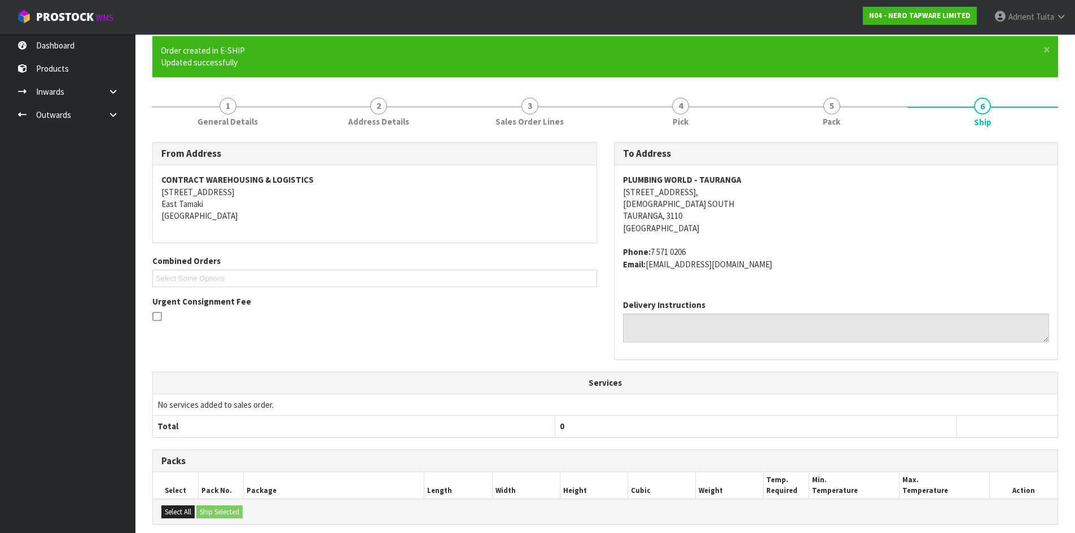
scroll to position [243, 0]
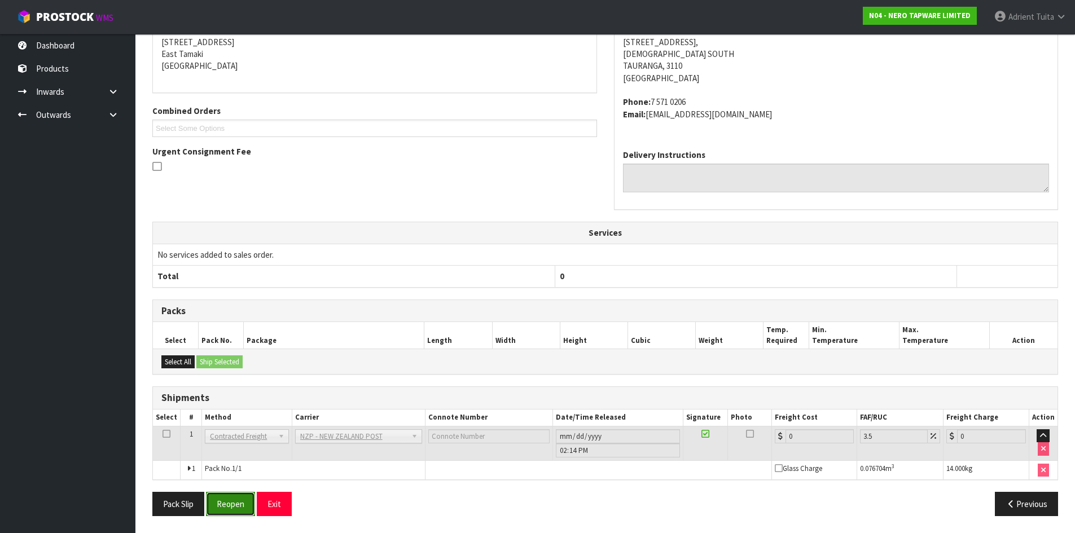
drag, startPoint x: 215, startPoint y: 507, endPoint x: 212, endPoint y: 502, distance: 6.4
click at [215, 507] on button "Reopen" at bounding box center [230, 504] width 49 height 24
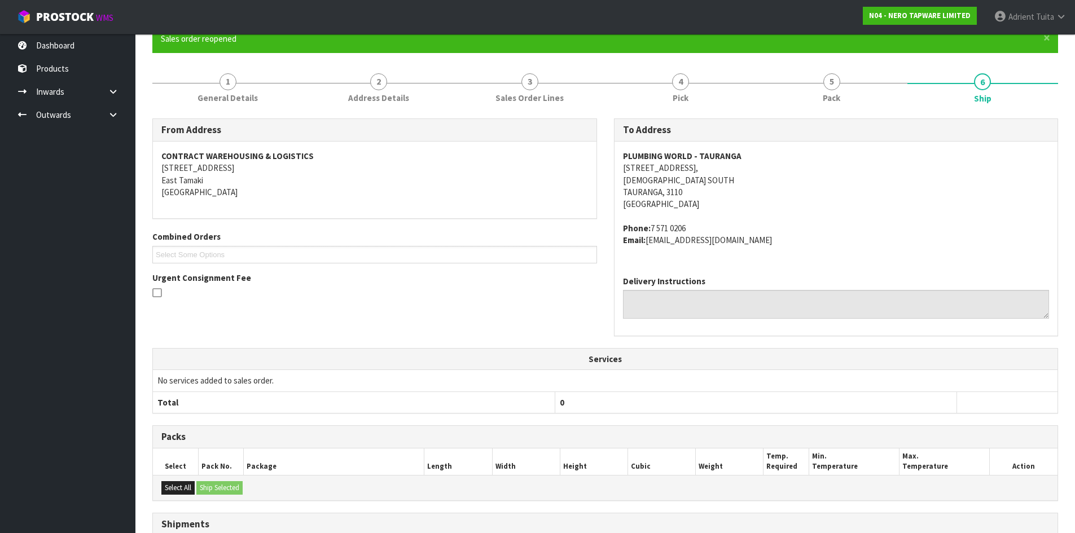
scroll to position [231, 0]
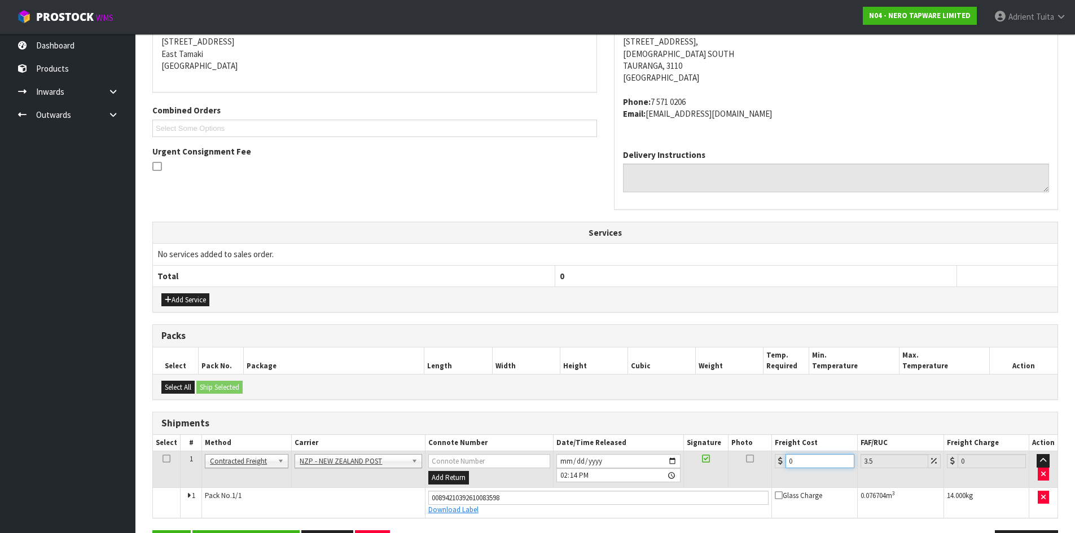
click at [814, 465] on input "0" at bounding box center [819, 461] width 68 height 14
type input "1"
type input "1.03"
type input "13"
type input "13.45"
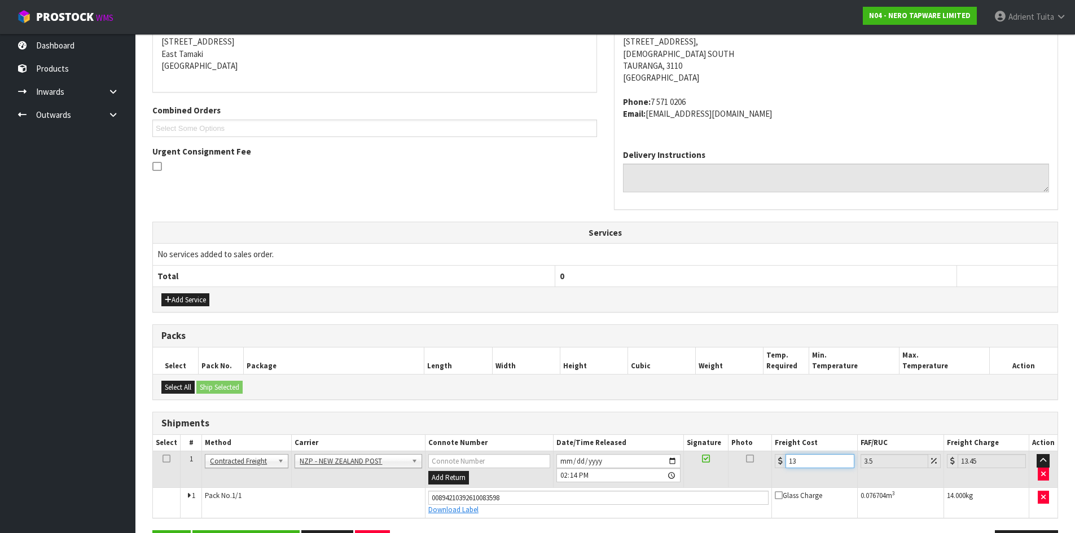
type input "13.3"
type input "13.77"
type input "13.33"
type input "13.8"
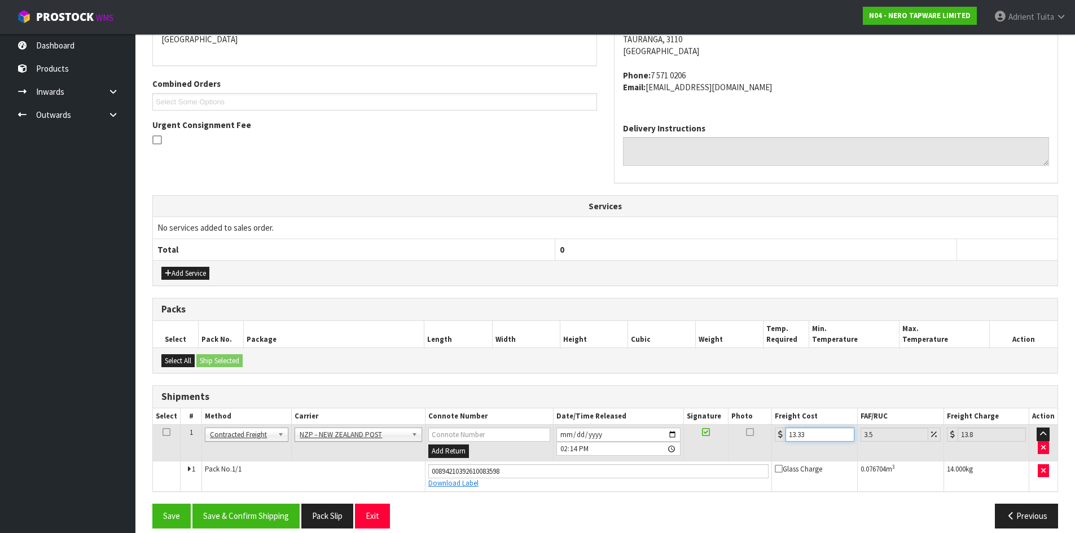
scroll to position [270, 0]
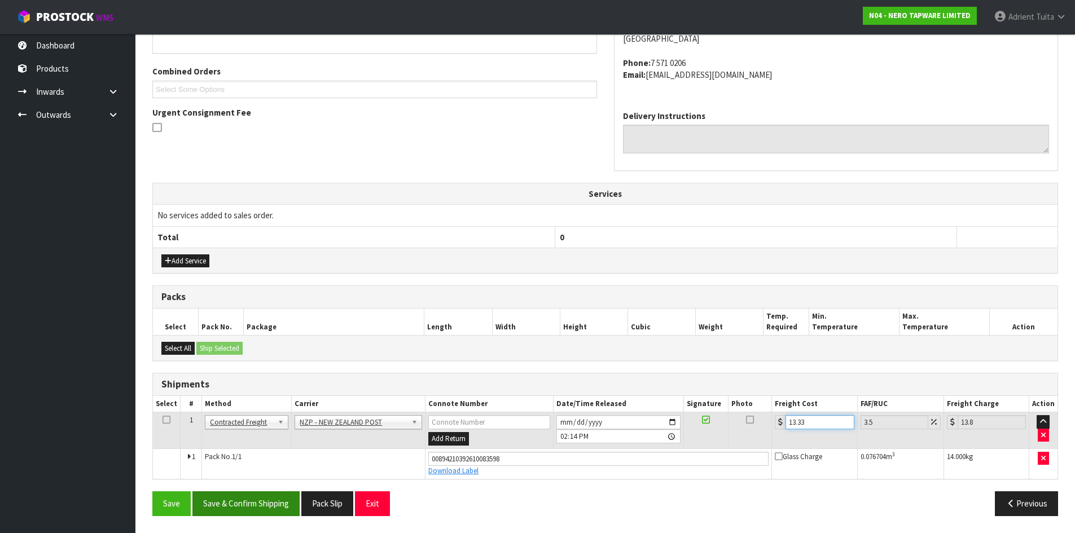
type input "13.33"
click at [266, 505] on button "Save & Confirm Shipping" at bounding box center [245, 503] width 107 height 24
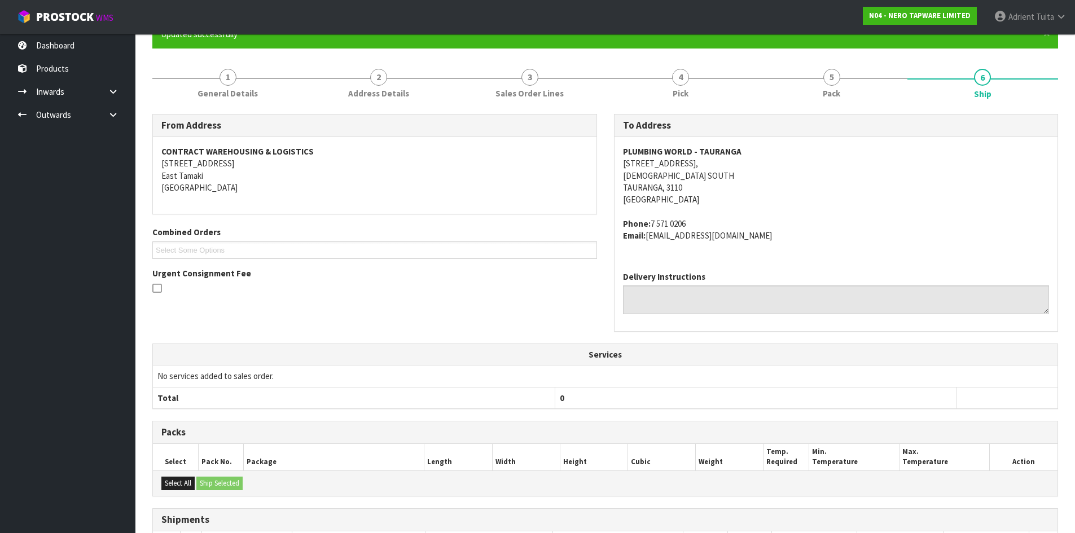
scroll to position [0, 0]
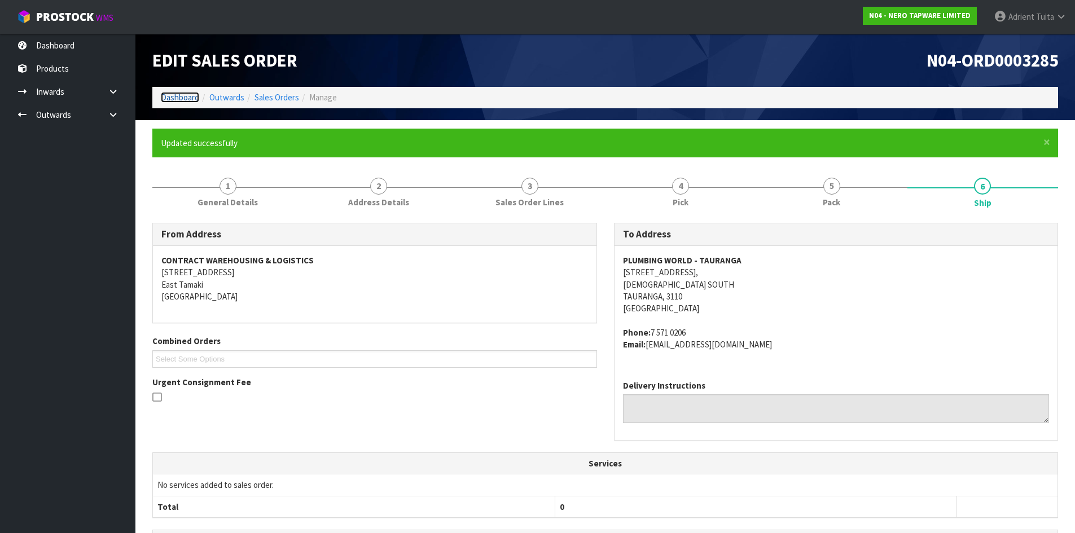
click at [173, 101] on link "Dashboard" at bounding box center [180, 97] width 38 height 11
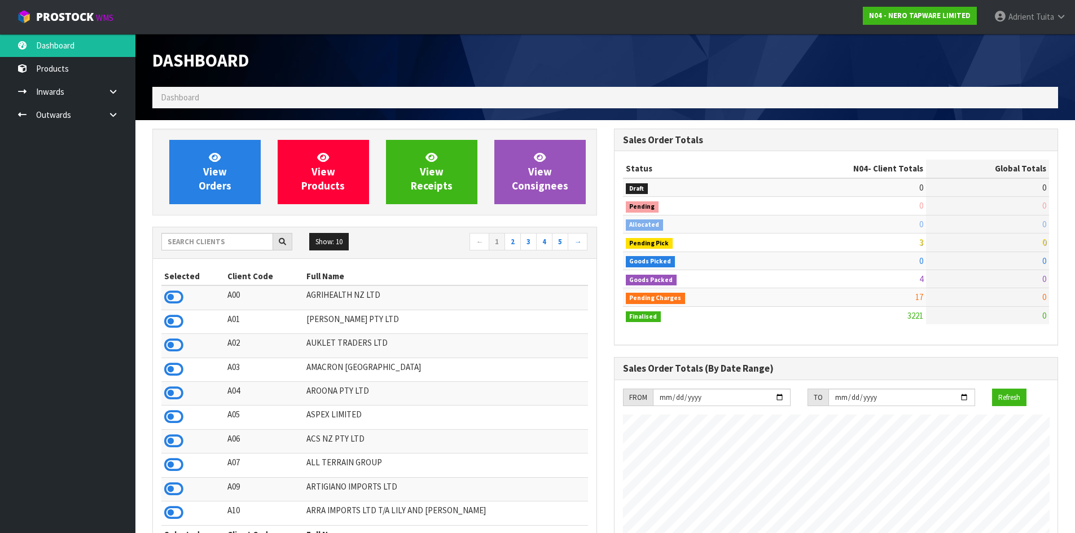
scroll to position [879, 461]
click at [212, 243] on input "text" at bounding box center [217, 241] width 112 height 17
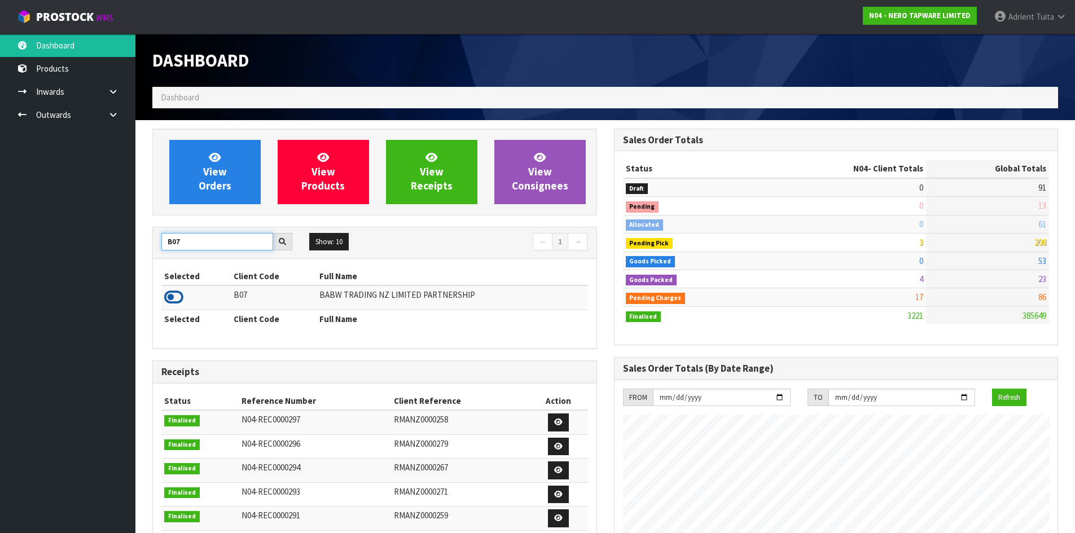
type input "B07"
click at [175, 290] on icon at bounding box center [173, 297] width 19 height 17
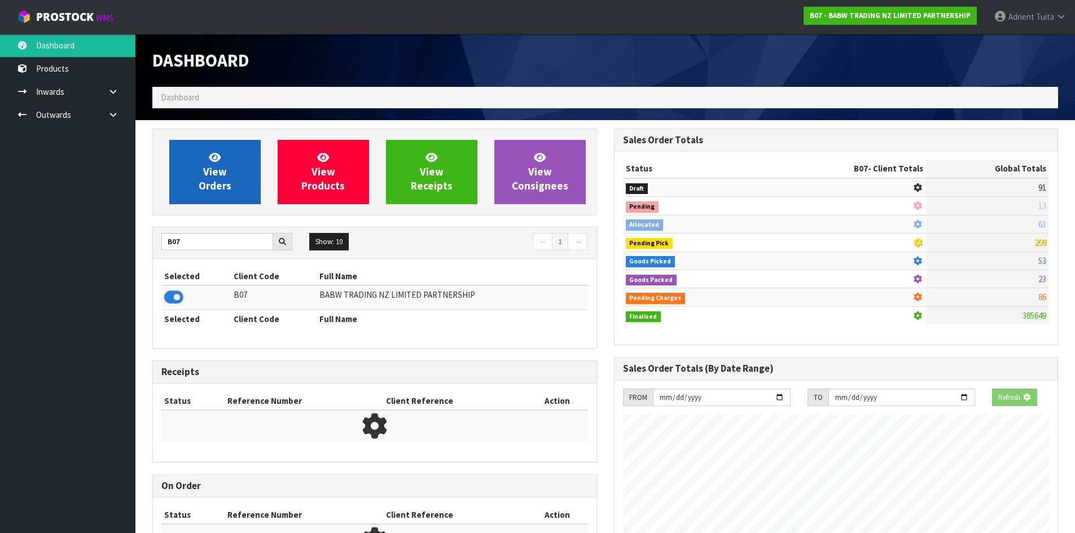
scroll to position [703, 461]
click at [212, 183] on span "View Orders" at bounding box center [215, 172] width 33 height 42
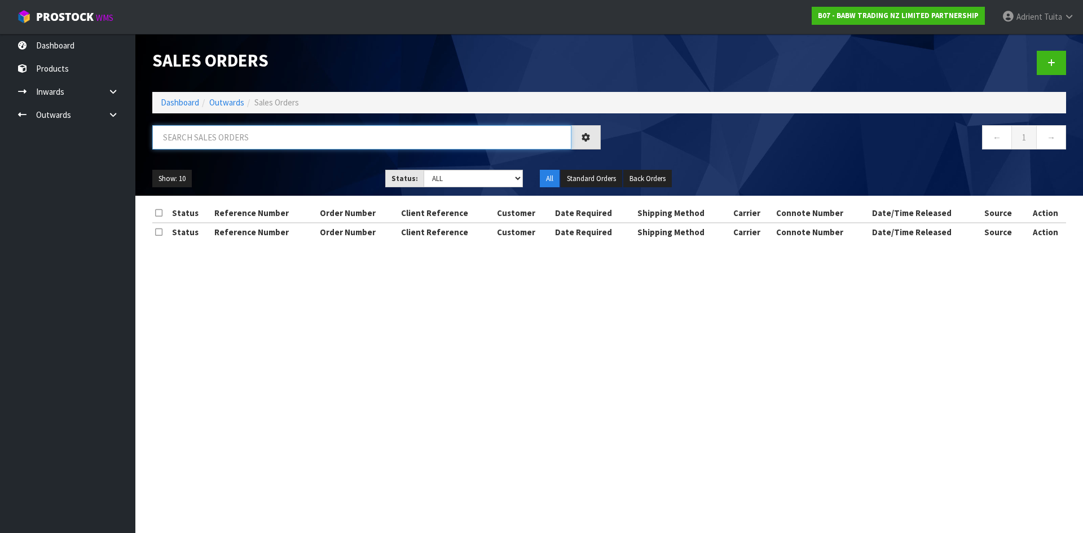
click at [207, 138] on input "text" at bounding box center [361, 137] width 419 height 24
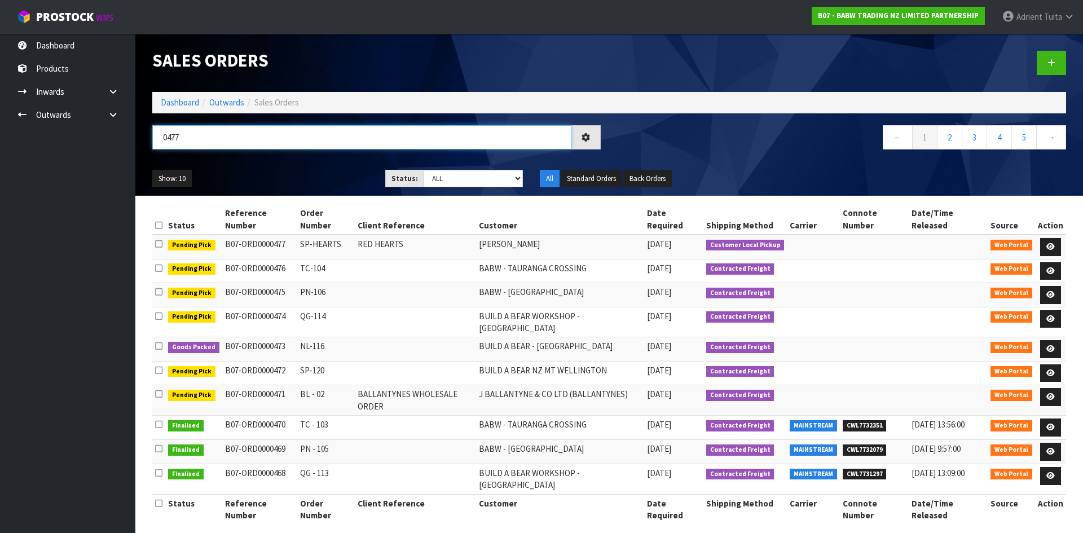
type input "0477"
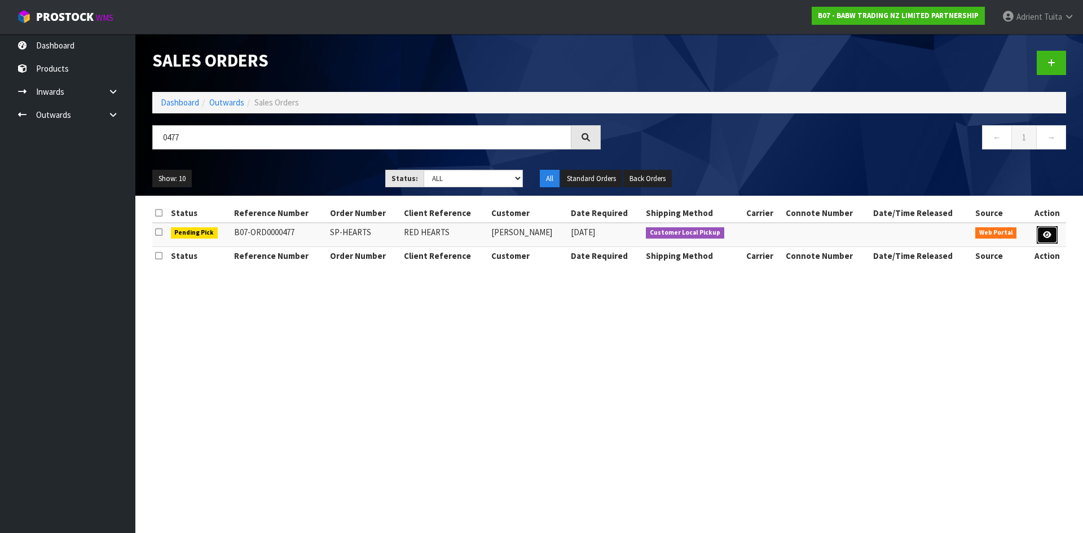
click at [1044, 238] on icon at bounding box center [1047, 234] width 8 height 7
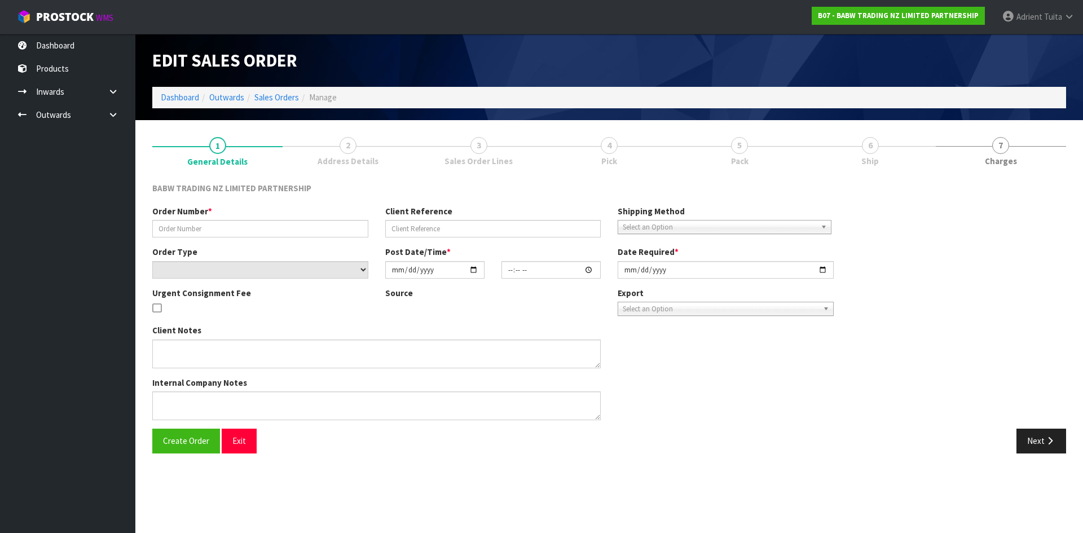
type input "SP-HEARTS"
type input "RED HEARTS"
select select "number:0"
type input "2025-10-14"
type input "12:58:00.000"
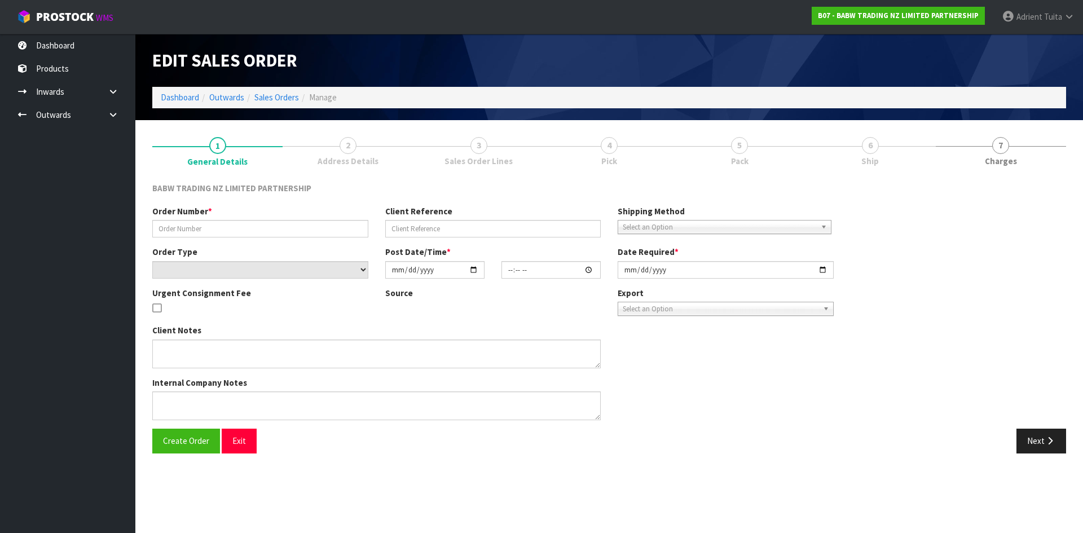
type input "2025-10-14"
type textarea "I WILL SEND A TEAM MEMBER TO PICK THESE UP UPON CONFIRMATION THEY ARE READY"
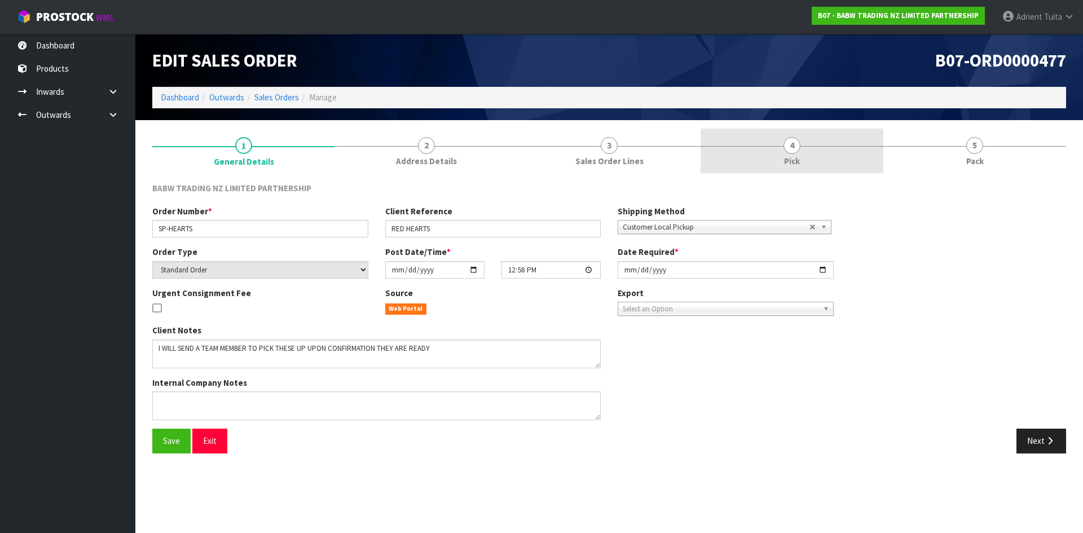
click at [797, 151] on span "4" at bounding box center [791, 145] width 17 height 17
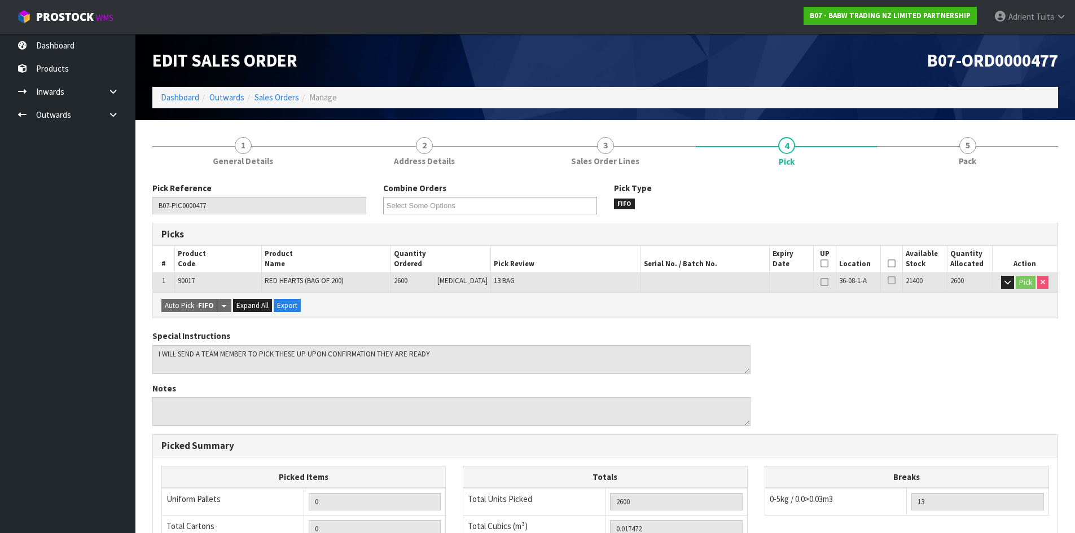
click at [888, 263] on icon at bounding box center [891, 263] width 8 height 1
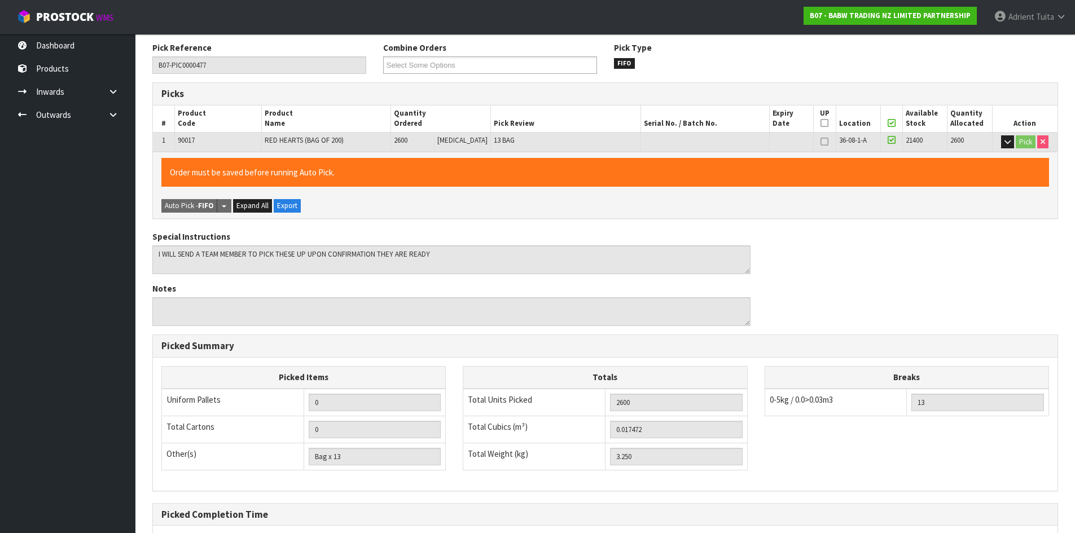
scroll to position [253, 0]
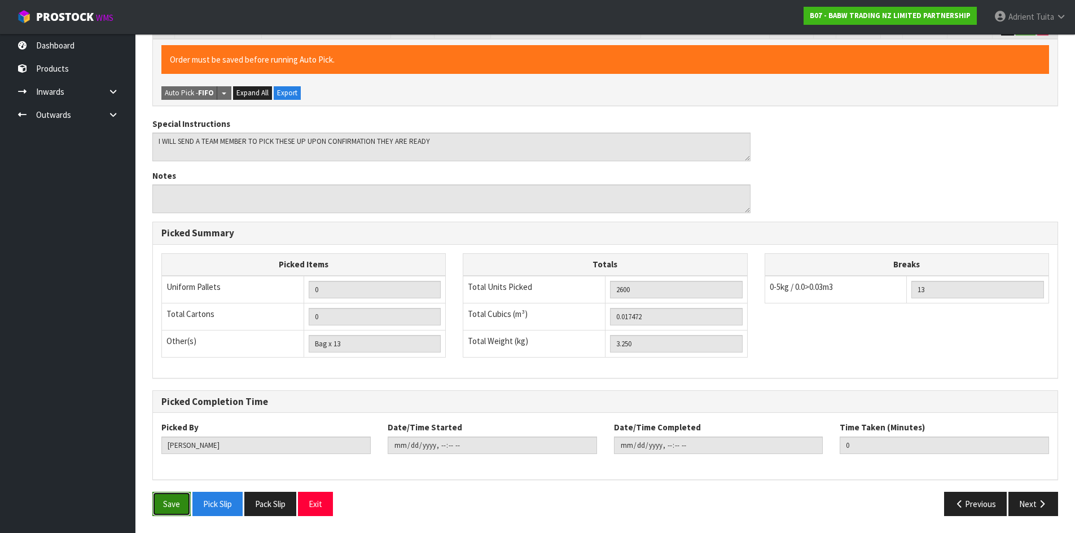
click at [178, 500] on button "Save" at bounding box center [171, 504] width 38 height 24
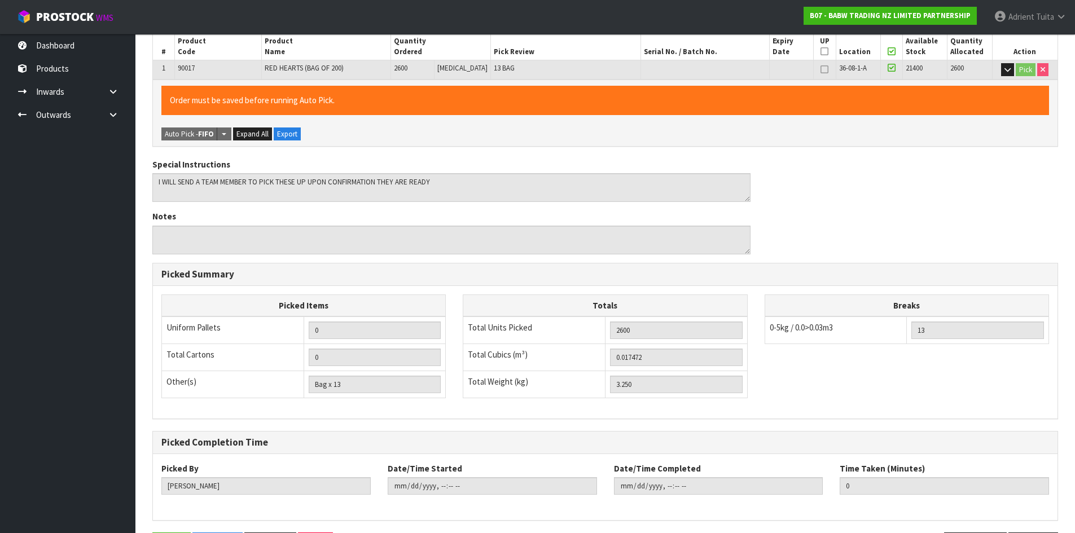
scroll to position [0, 0]
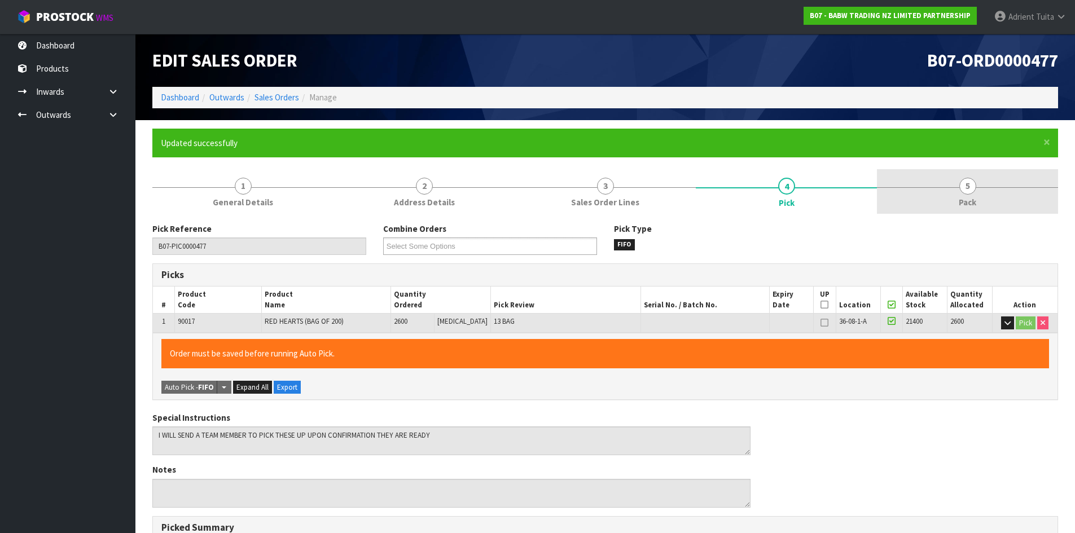
click at [990, 183] on link "5 Pack" at bounding box center [967, 191] width 181 height 45
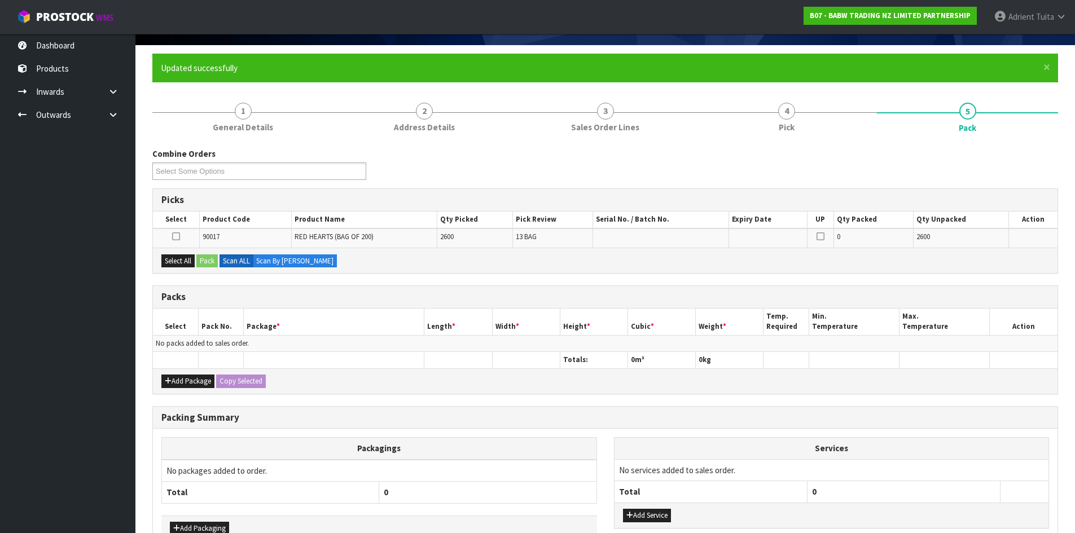
scroll to position [145, 0]
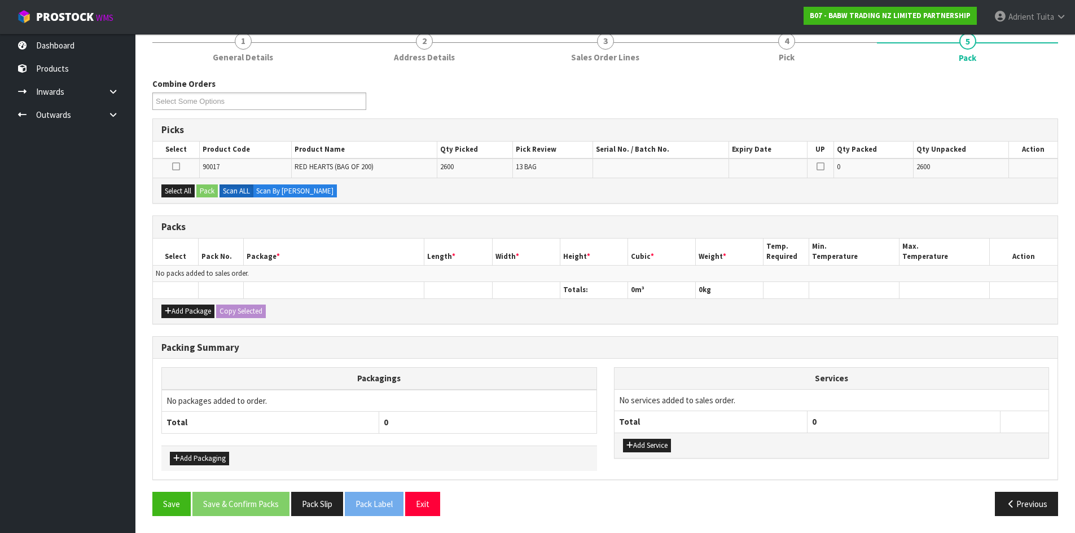
click at [191, 181] on div "Select All Pack Scan ALL Scan By Quantity" at bounding box center [605, 190] width 904 height 25
click at [180, 202] on div "Select All Pack Scan ALL Scan By Quantity" at bounding box center [605, 190] width 904 height 25
click at [175, 193] on button "Select All" at bounding box center [177, 191] width 33 height 14
click at [213, 196] on button "Pack" at bounding box center [206, 191] width 21 height 14
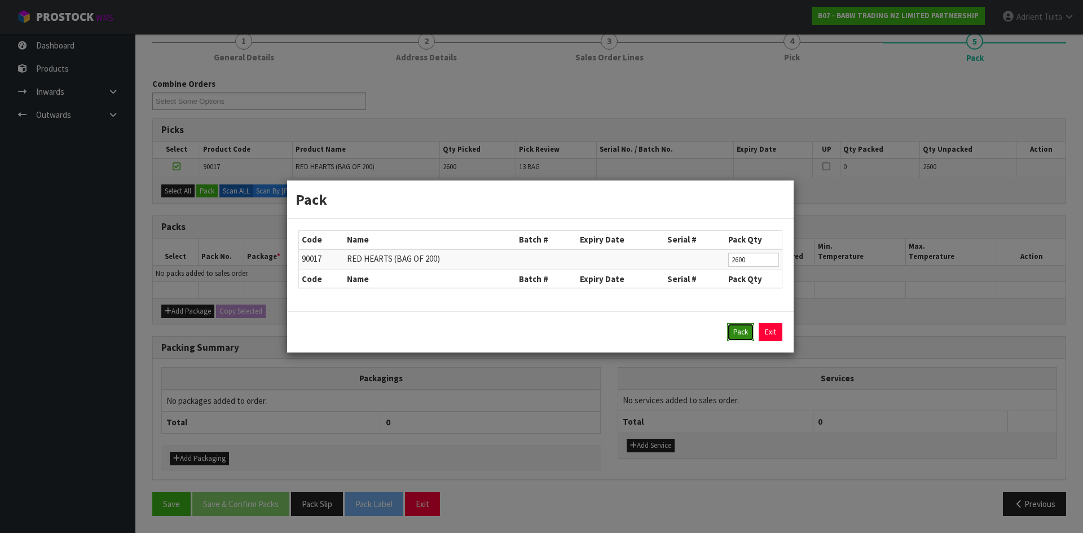
click at [742, 329] on button "Pack" at bounding box center [740, 332] width 27 height 18
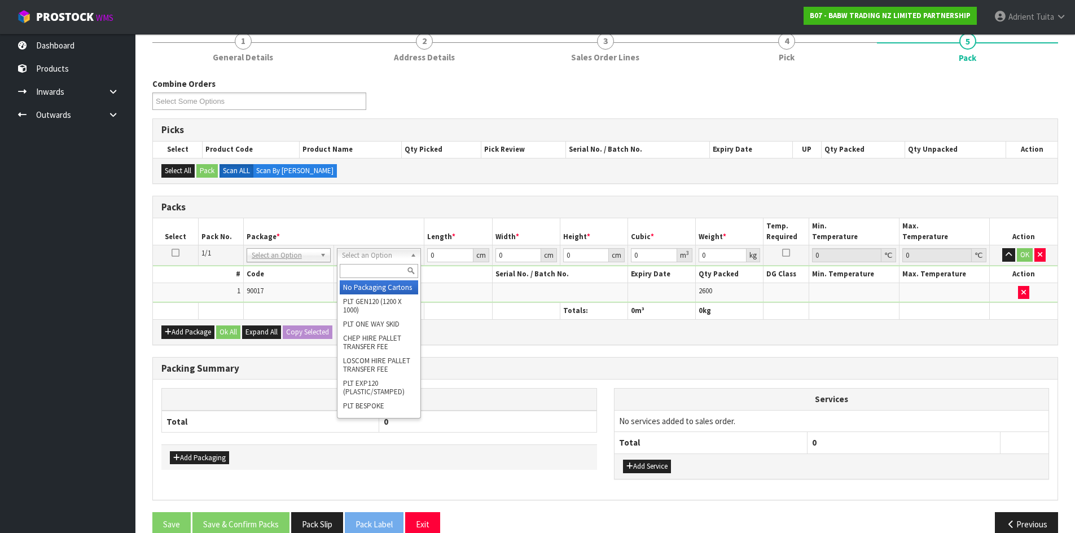
click at [371, 271] on input "text" at bounding box center [379, 271] width 78 height 14
type input "a4"
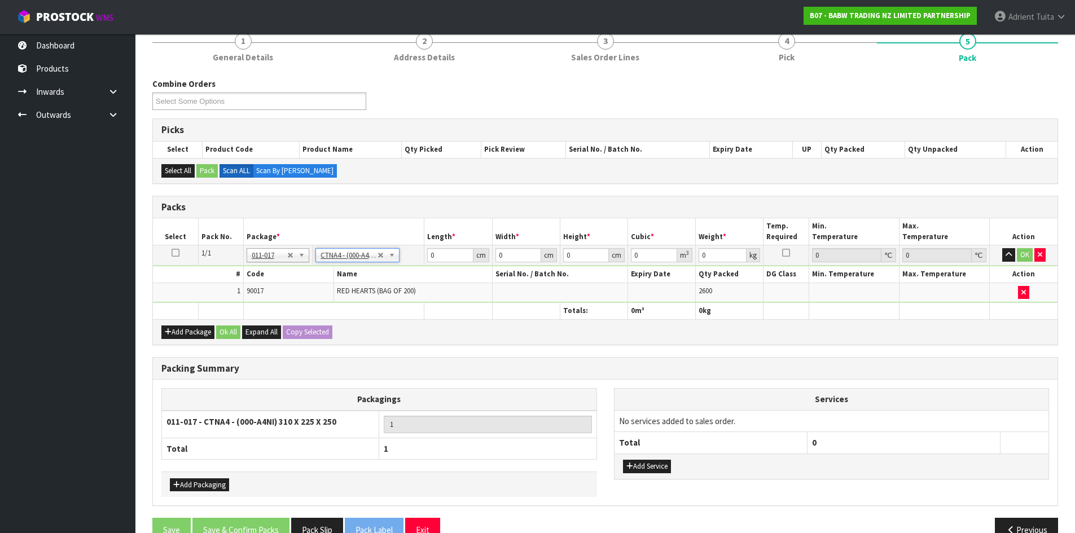
type input "31"
type input "22.5"
type input "25"
type input "0.017438"
type input "3.45"
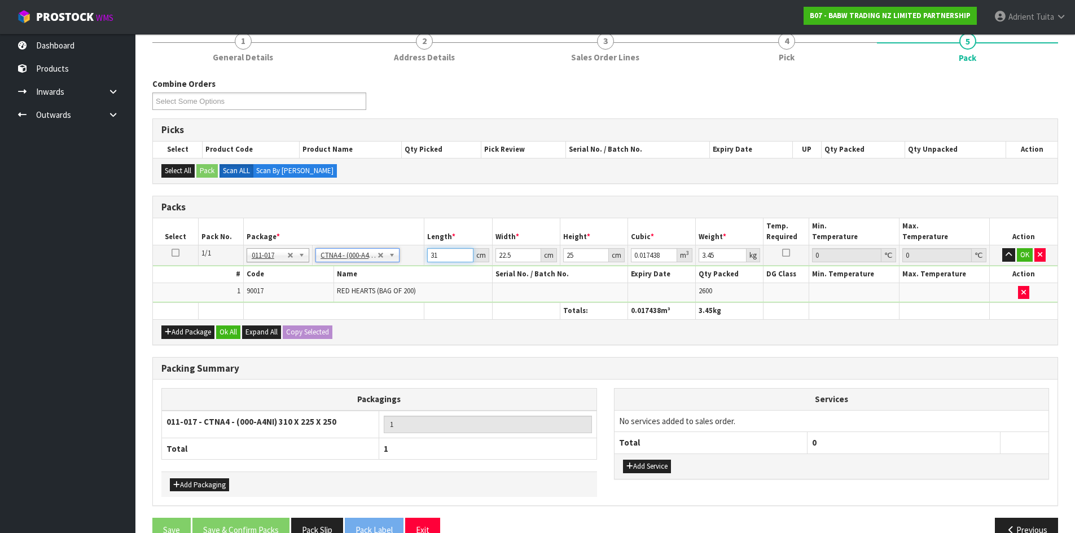
click at [436, 259] on input "31" at bounding box center [450, 255] width 46 height 14
type input "3"
type input "0.001687"
type input "32"
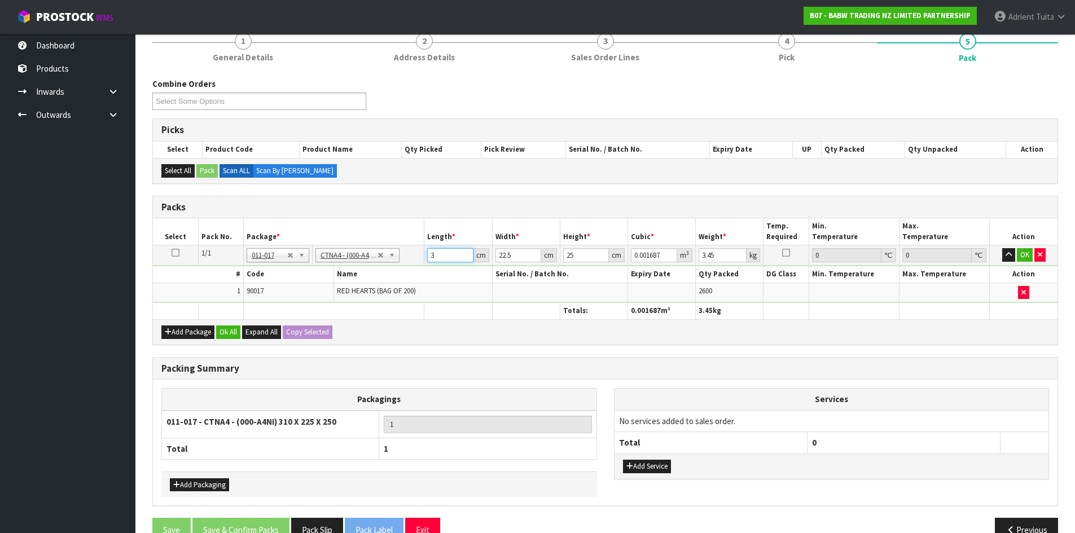
type input "0.018"
type input "32"
type input "2"
type input "0.0016"
type input "24"
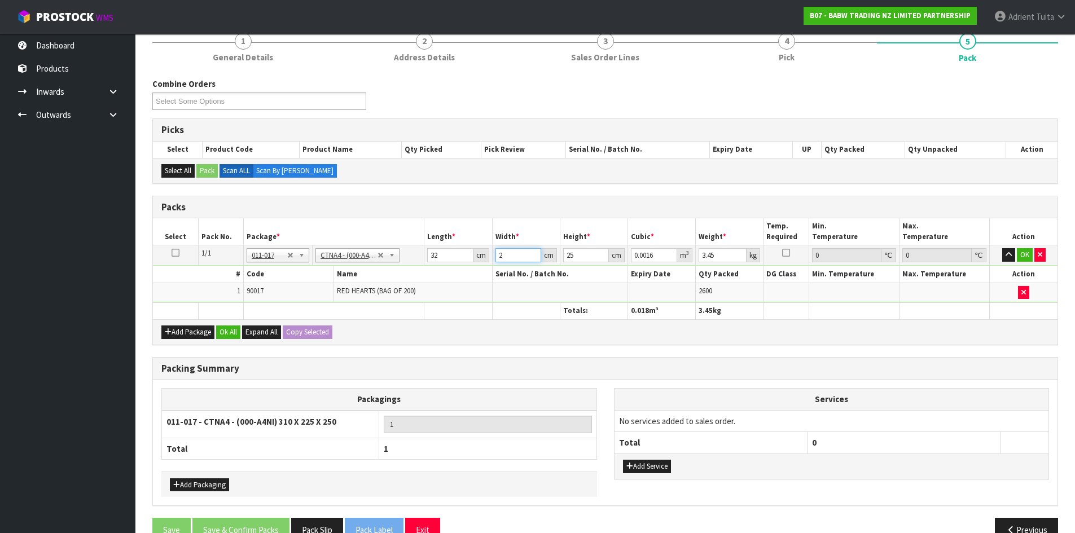
type input "0.0192"
type input "24"
type input "2"
type input "0.001536"
type input "26"
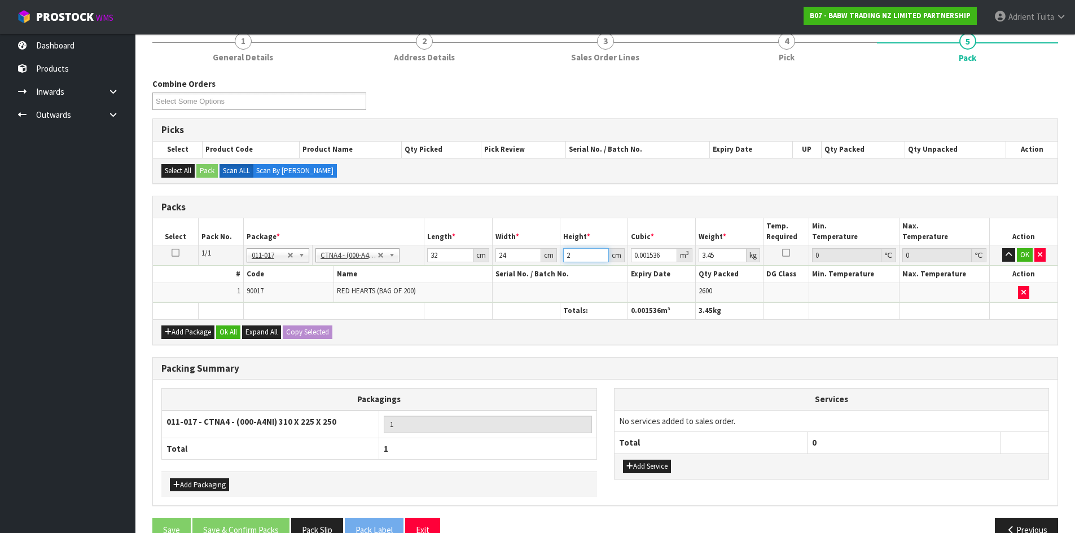
type input "0.019968"
type input "26"
type input "4"
click at [1019, 258] on button "OK" at bounding box center [1024, 255] width 16 height 14
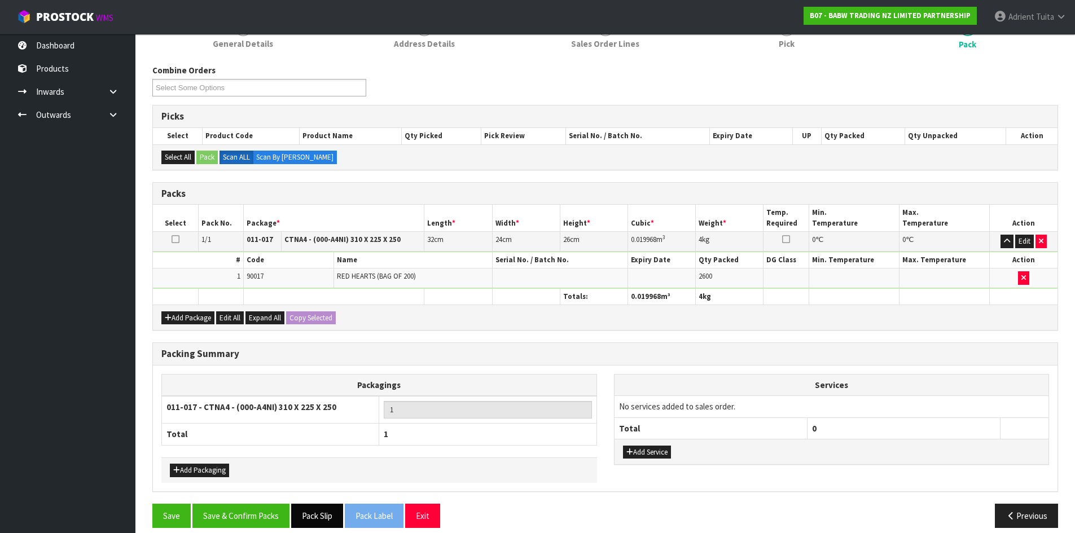
scroll to position [170, 0]
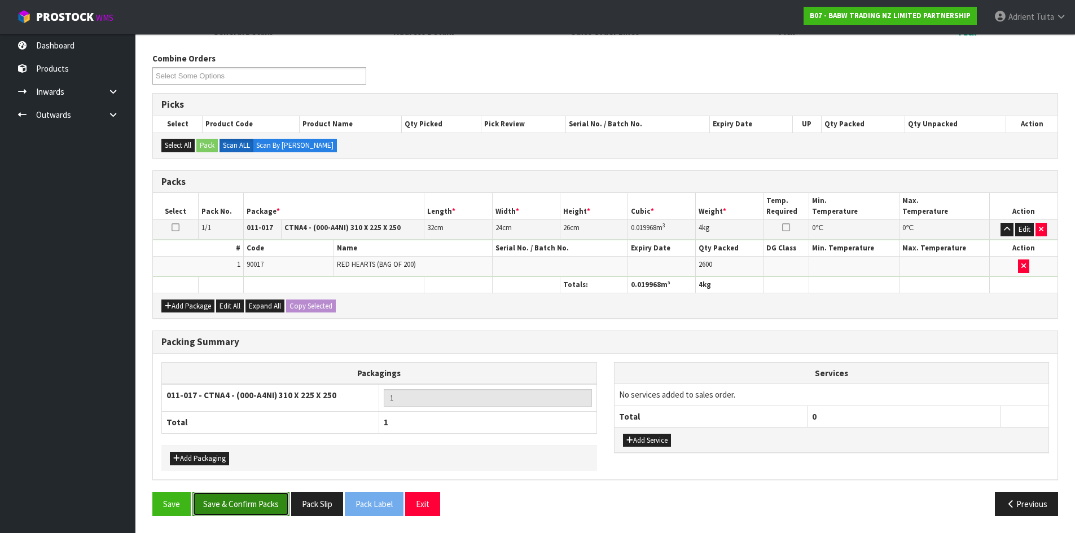
click at [249, 501] on button "Save & Confirm Packs" at bounding box center [240, 504] width 97 height 24
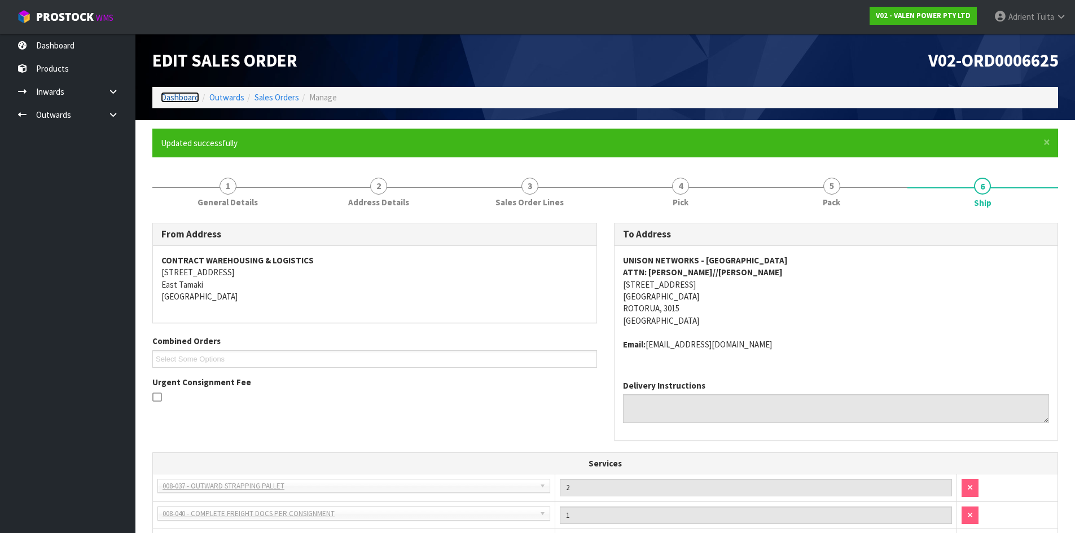
click at [186, 96] on link "Dashboard" at bounding box center [180, 97] width 38 height 11
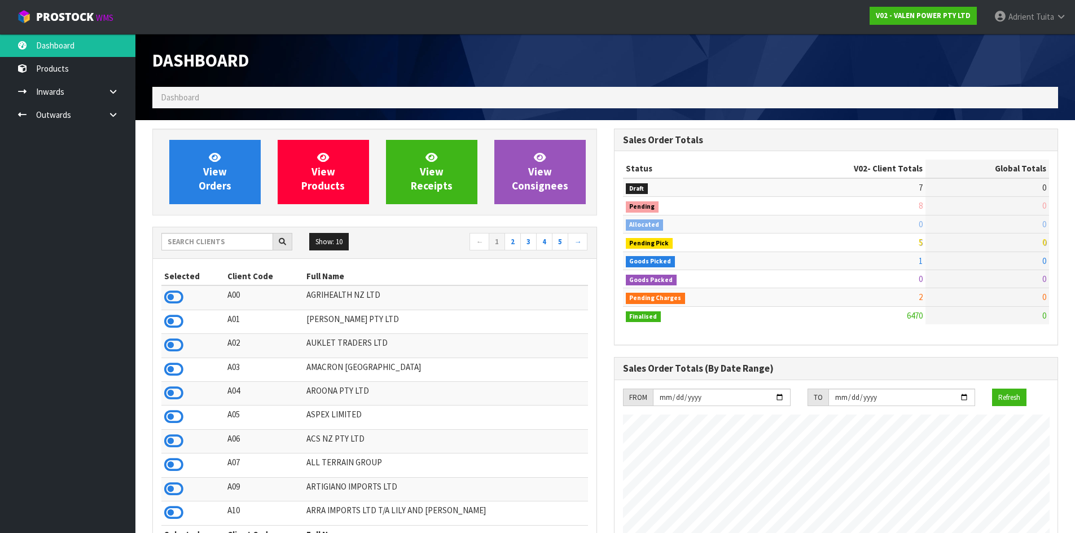
scroll to position [879, 461]
click at [1038, 16] on span "Tuita" at bounding box center [1045, 16] width 18 height 11
click at [1032, 43] on link "Logout" at bounding box center [1029, 44] width 89 height 15
